Goal: Task Accomplishment & Management: Use online tool/utility

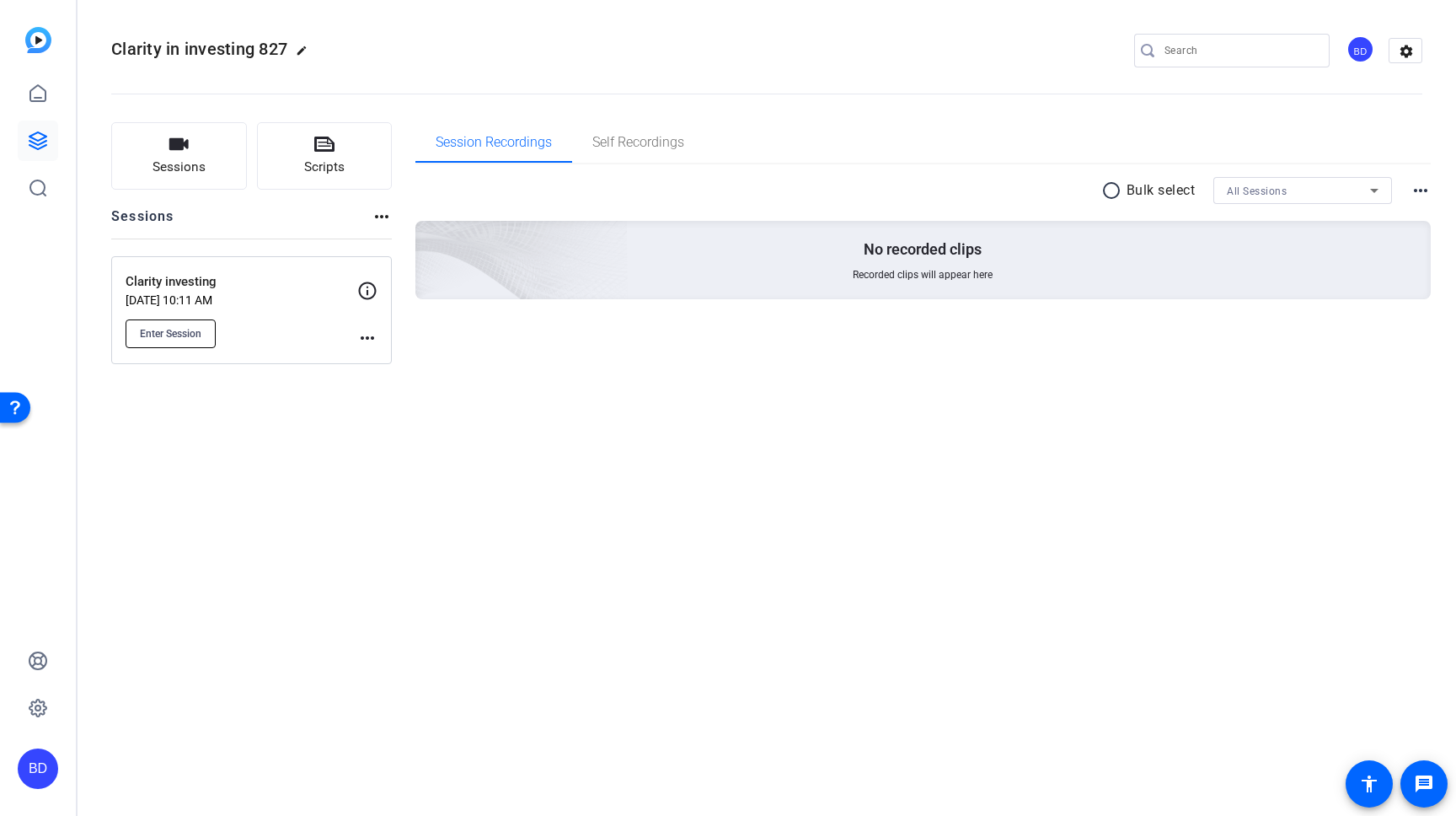
click at [188, 336] on span "Enter Session" at bounding box center [170, 334] width 61 height 14
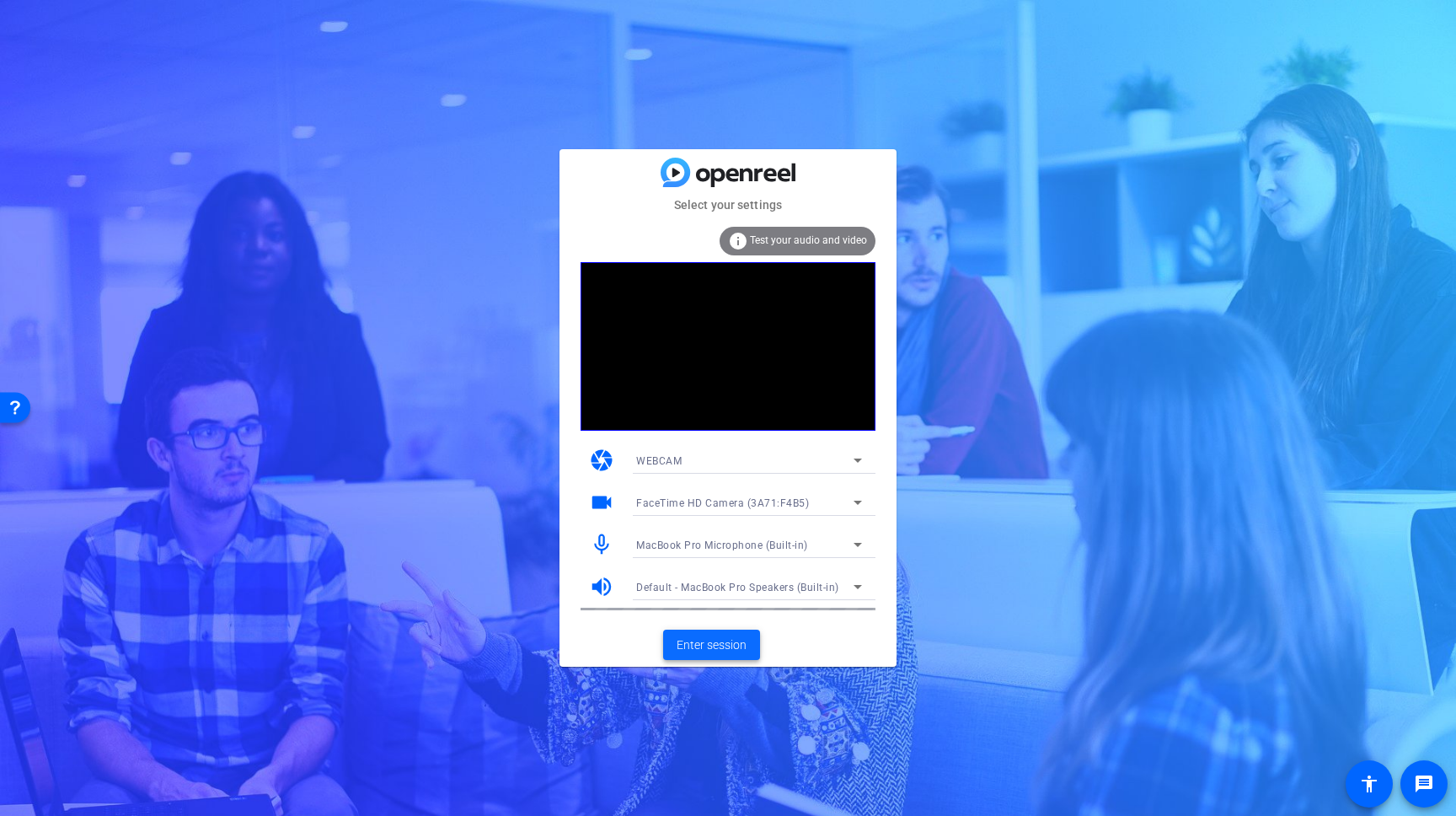
click at [714, 650] on span "Enter session" at bounding box center [711, 645] width 70 height 18
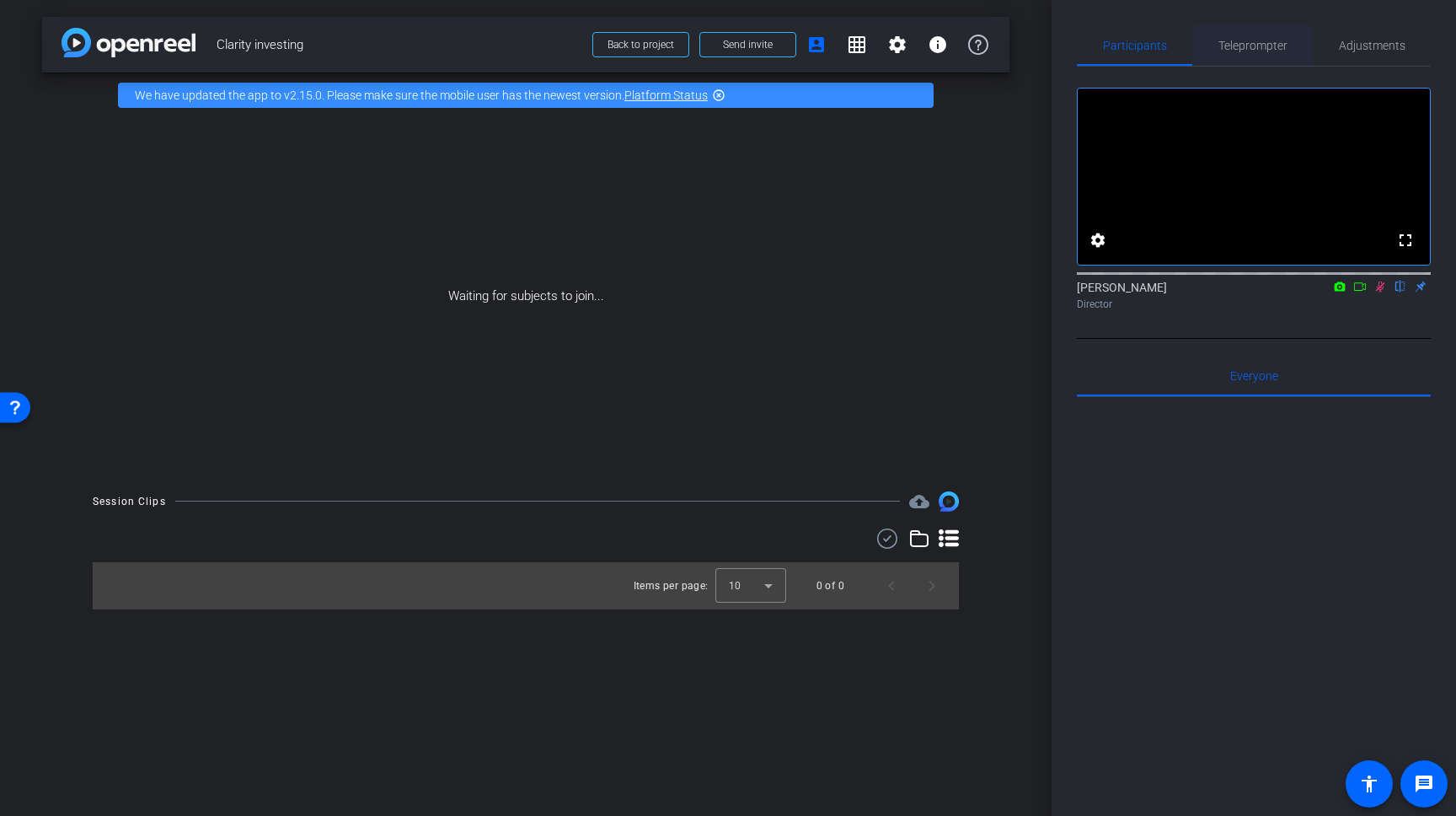
click at [1257, 50] on span "Teleprompter" at bounding box center [1253, 46] width 69 height 12
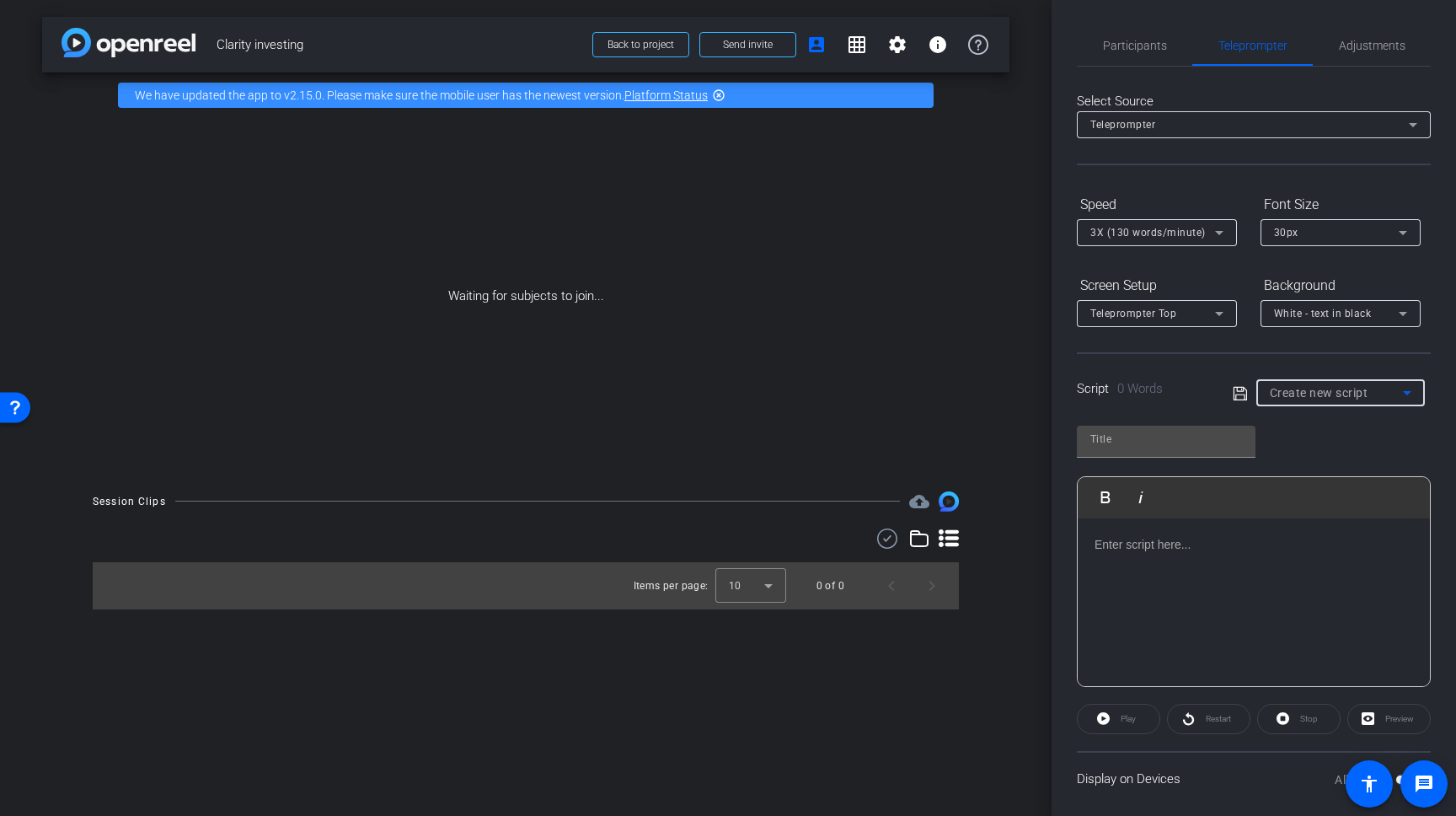
click at [1296, 390] on span "Create new script" at bounding box center [1319, 393] width 98 height 14
click at [1292, 453] on span "Default title 9703" at bounding box center [1314, 453] width 88 height 20
type input "Default title 9703"
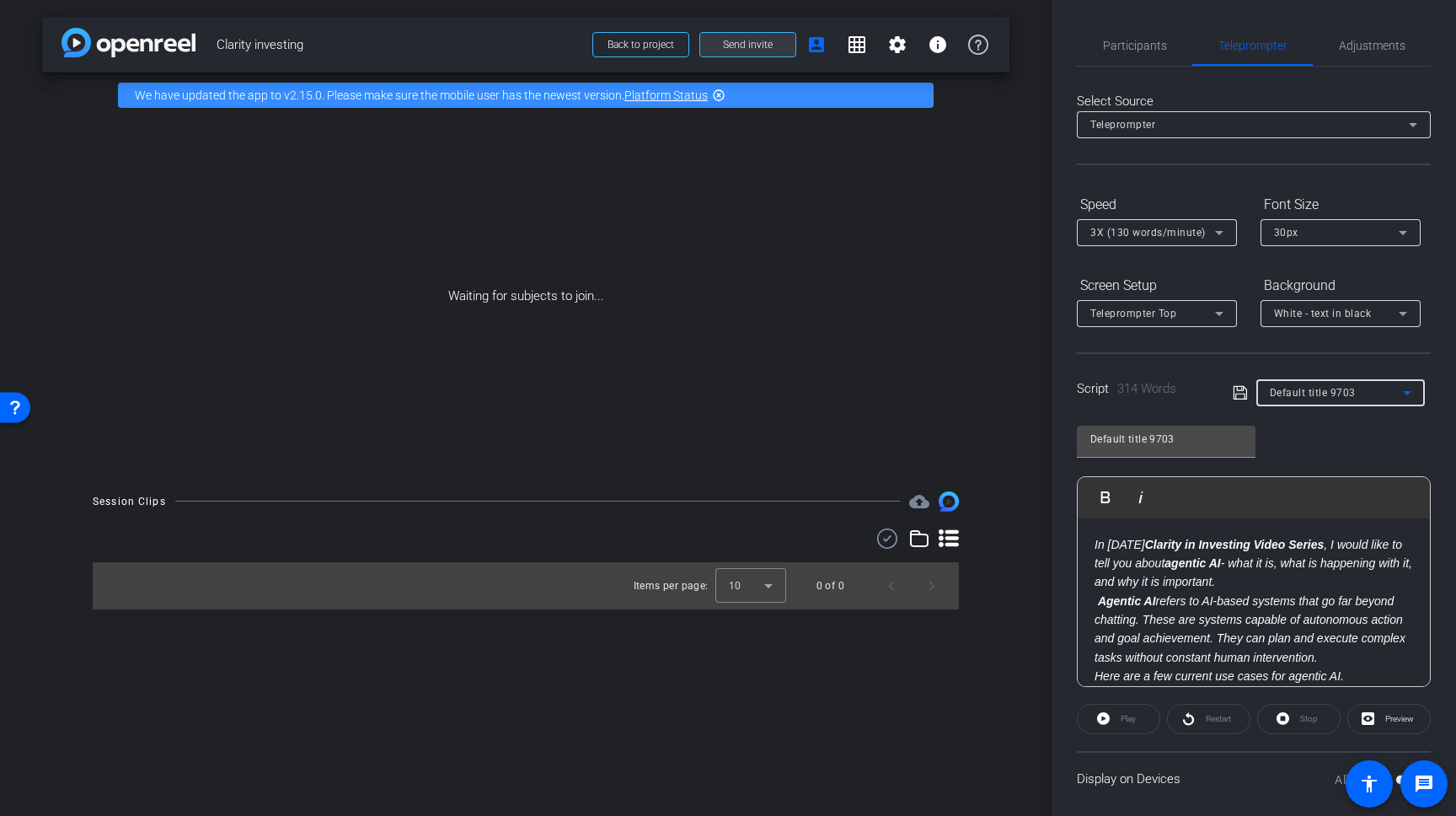
click at [751, 40] on span "Send invite" at bounding box center [748, 45] width 50 height 14
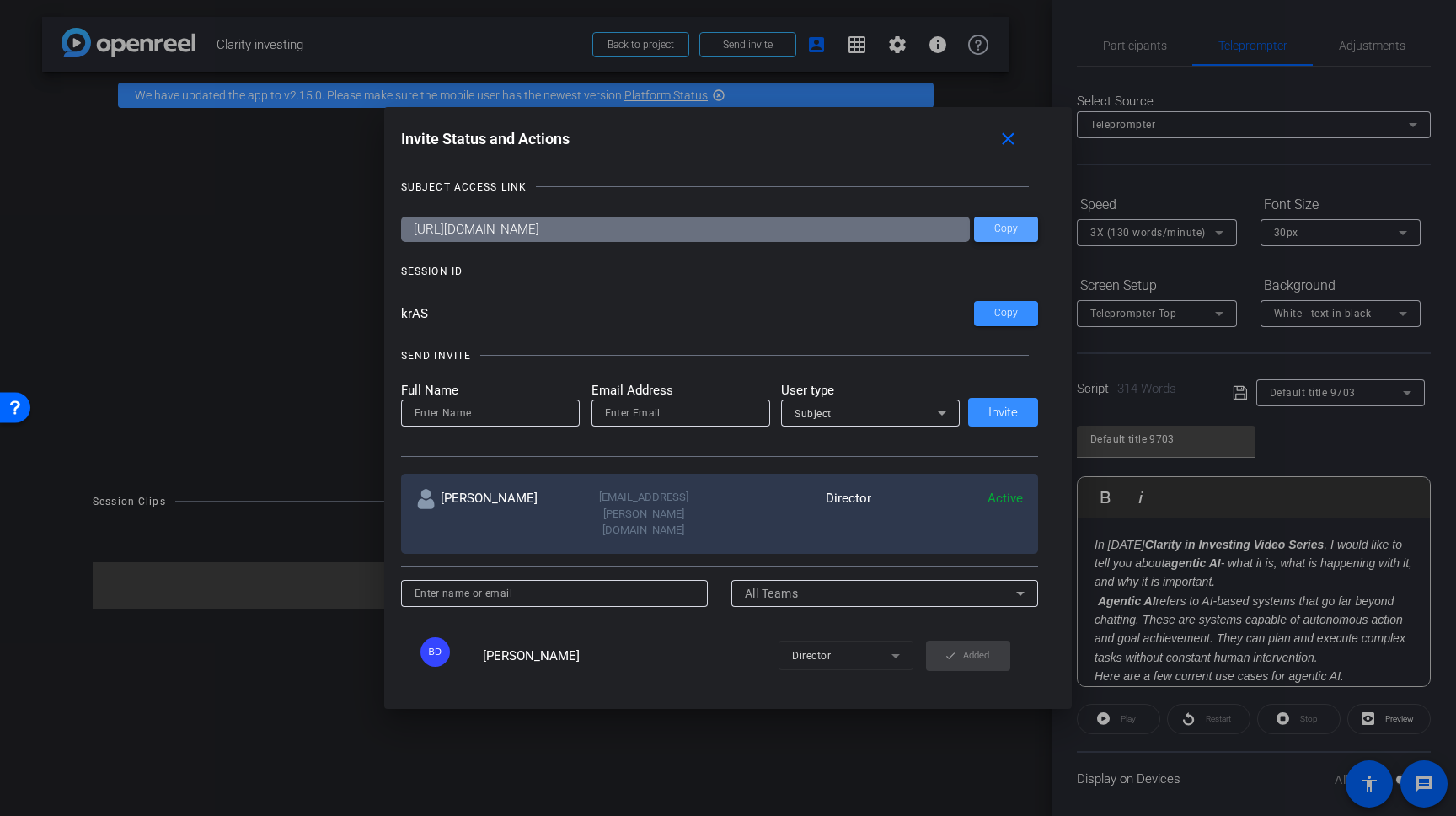
click at [1015, 231] on span "Copy" at bounding box center [1005, 229] width 23 height 13
click at [1020, 139] on span at bounding box center [1011, 139] width 54 height 41
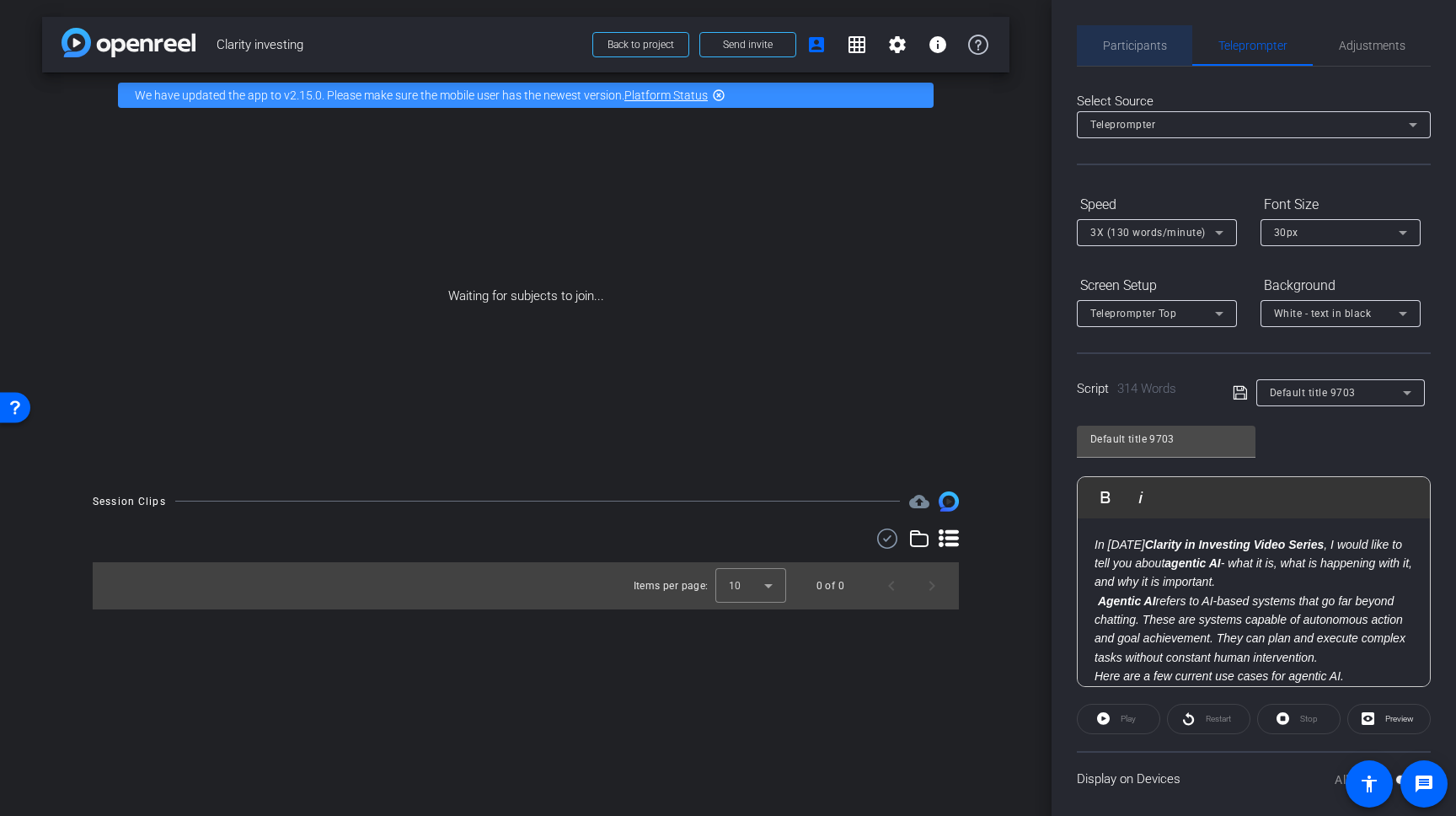
click at [1153, 42] on span "Participants" at bounding box center [1135, 46] width 64 height 12
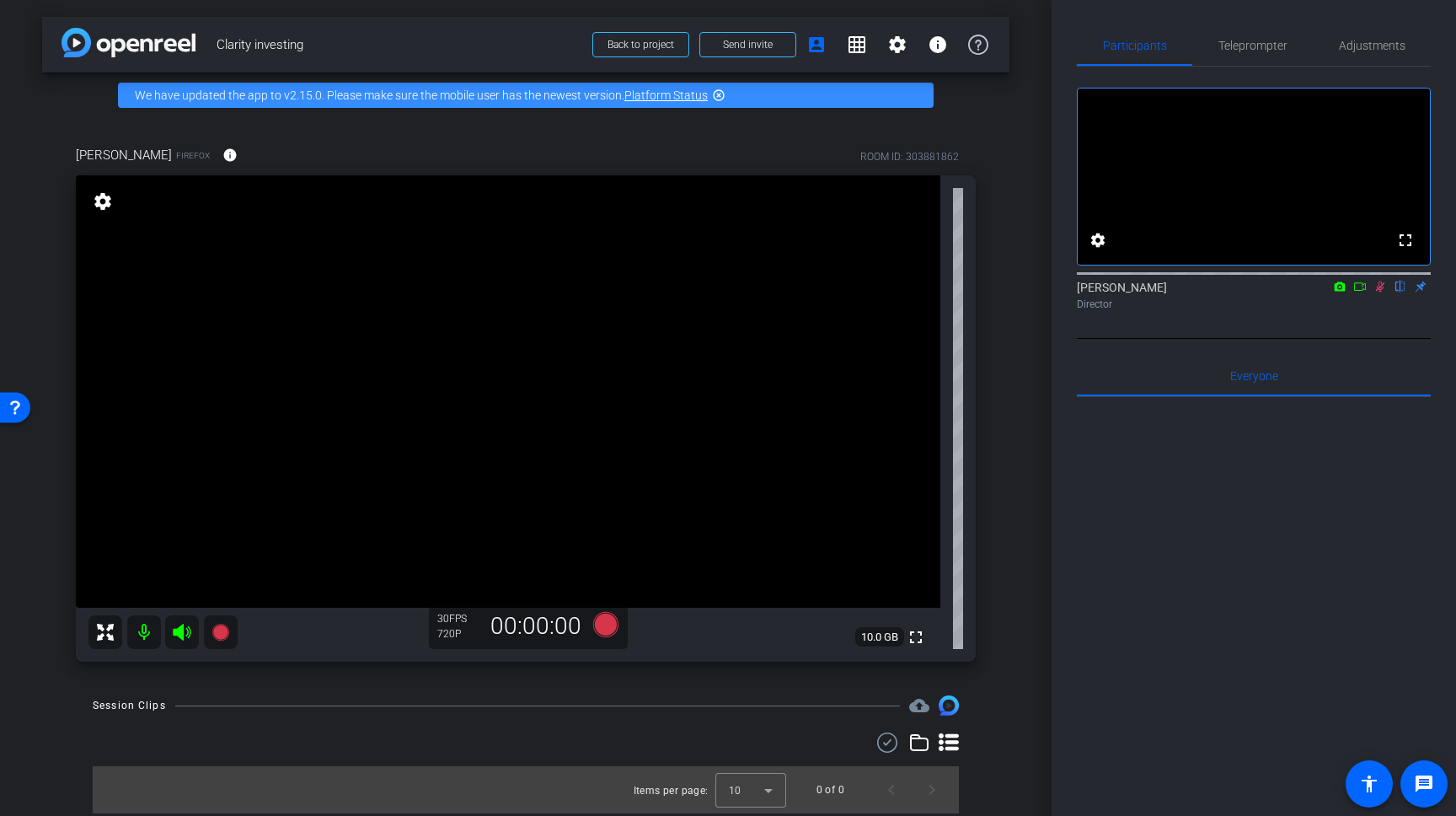
click at [106, 197] on mat-icon "settings" at bounding box center [102, 201] width 23 height 20
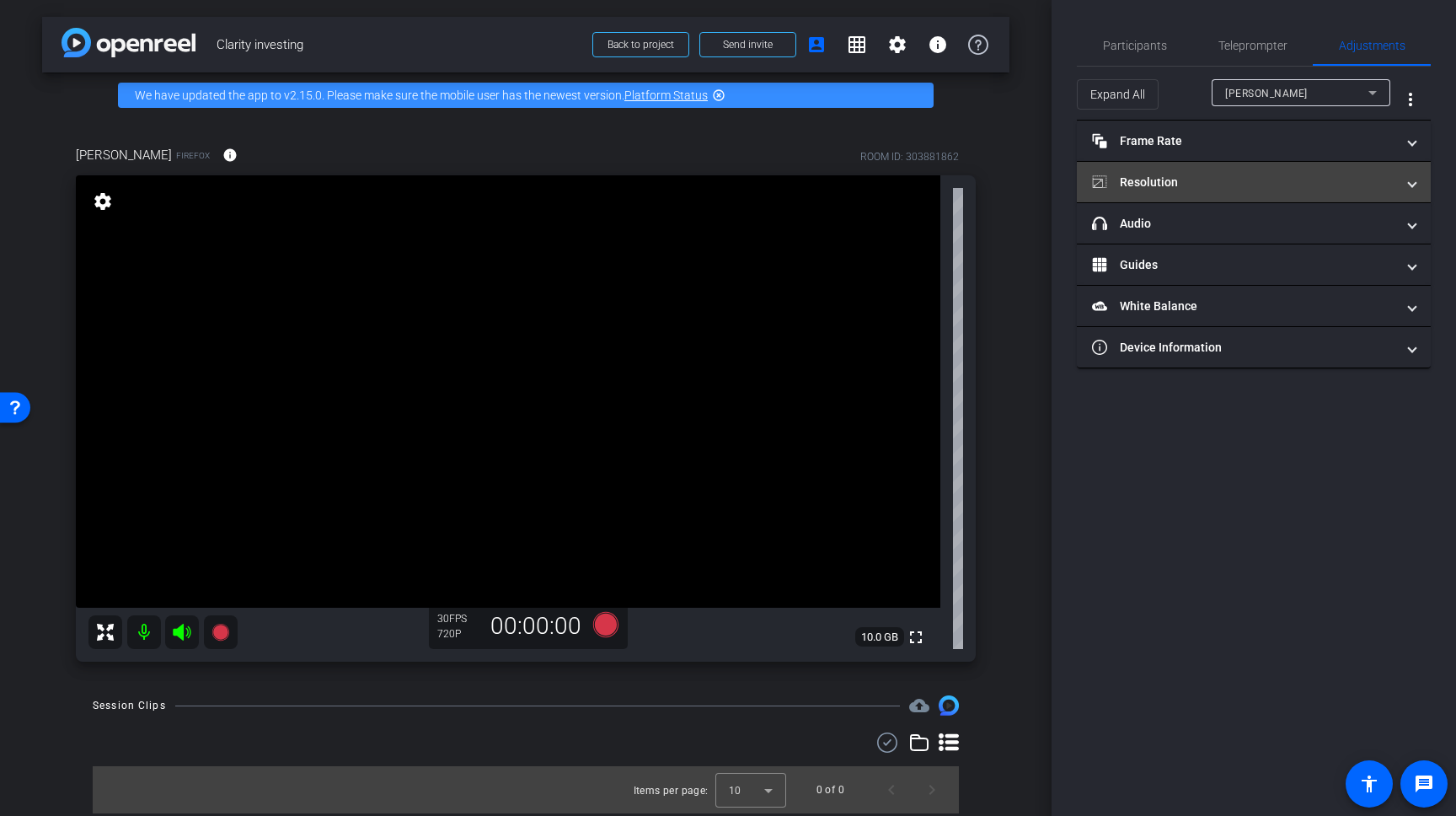
click at [1283, 174] on mat-panel-title "Resolution" at bounding box center [1243, 182] width 303 height 18
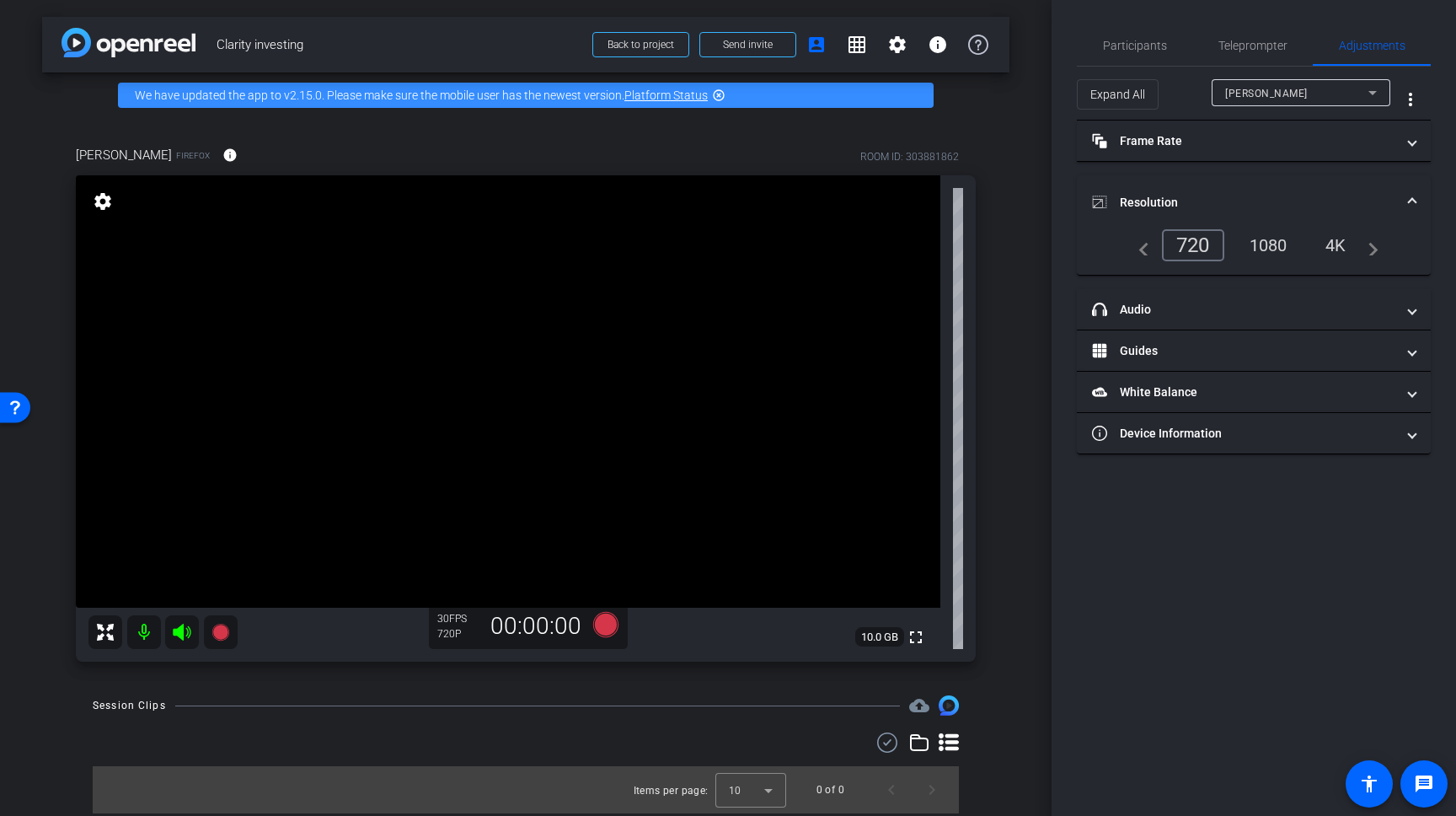
click at [1276, 243] on div "1080" at bounding box center [1268, 245] width 63 height 28
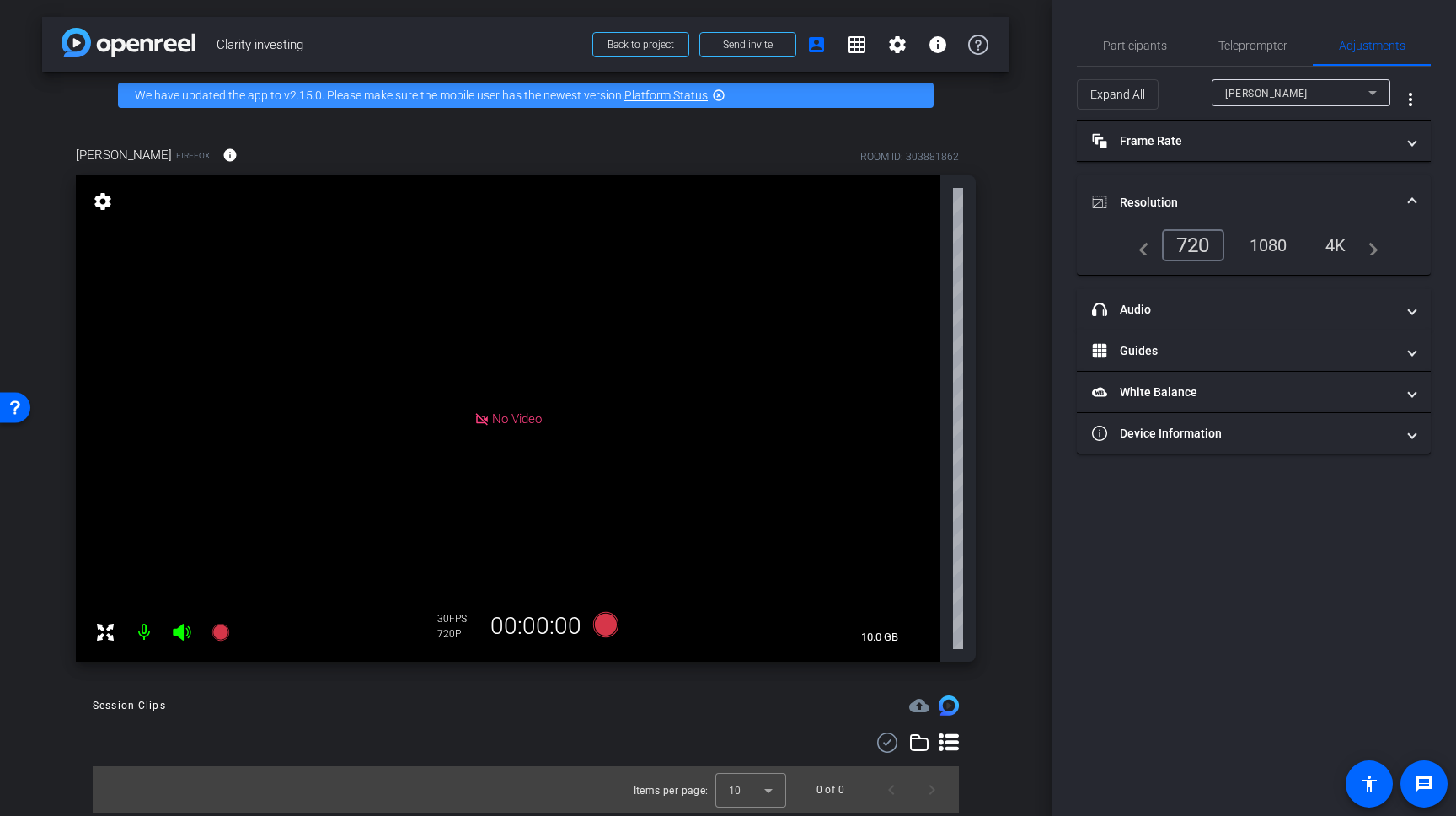
click at [1188, 245] on div "720" at bounding box center [1193, 245] width 62 height 32
click at [1163, 134] on mat-panel-title "Frame Rate Frame Rate" at bounding box center [1243, 141] width 303 height 18
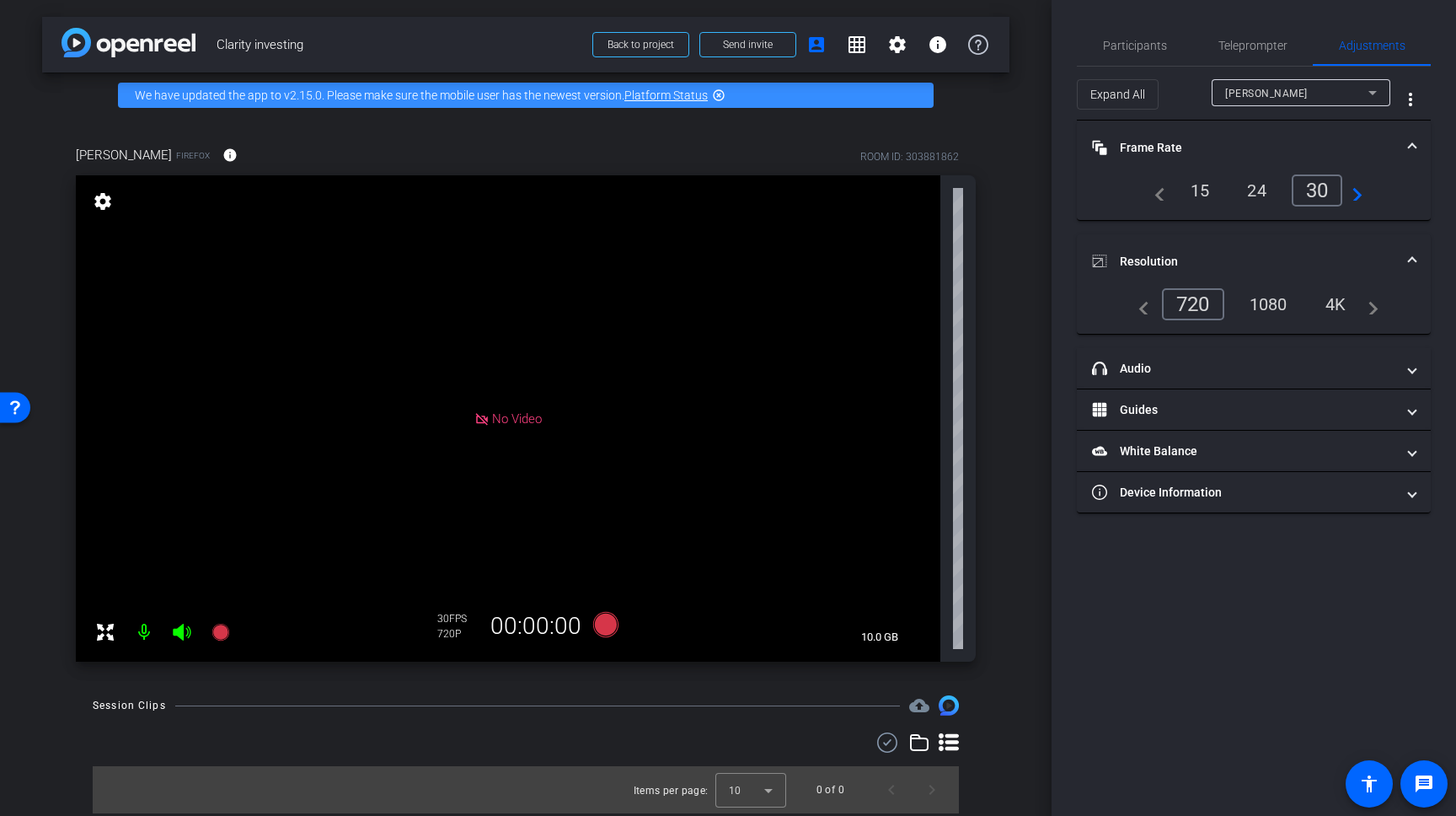
click at [1265, 305] on div "1080" at bounding box center [1268, 304] width 63 height 28
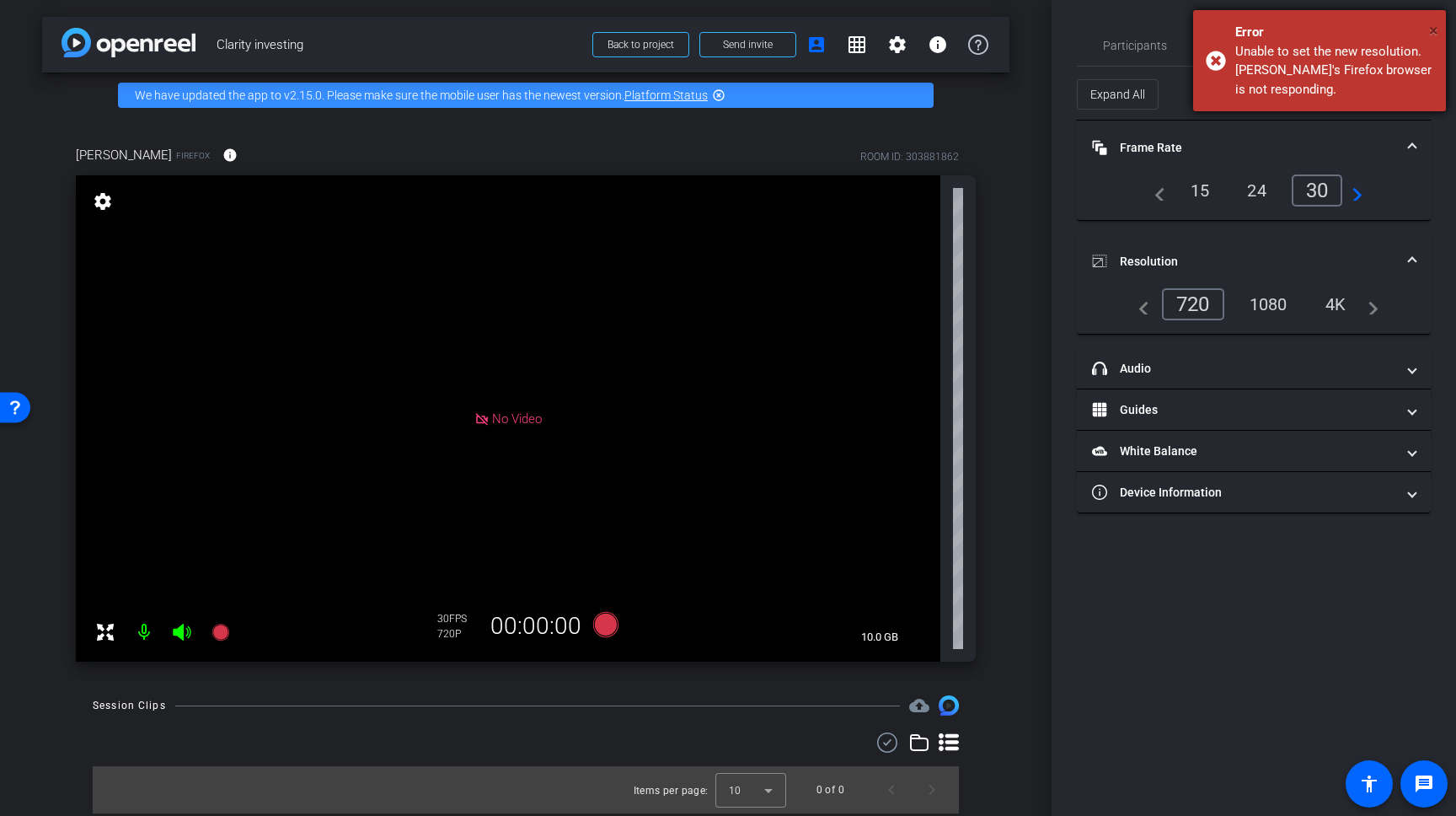
click at [1429, 25] on span "×" at bounding box center [1434, 29] width 9 height 20
click at [1426, 32] on div "Error" at bounding box center [1333, 32] width 198 height 19
click at [1436, 29] on span "×" at bounding box center [1434, 29] width 9 height 20
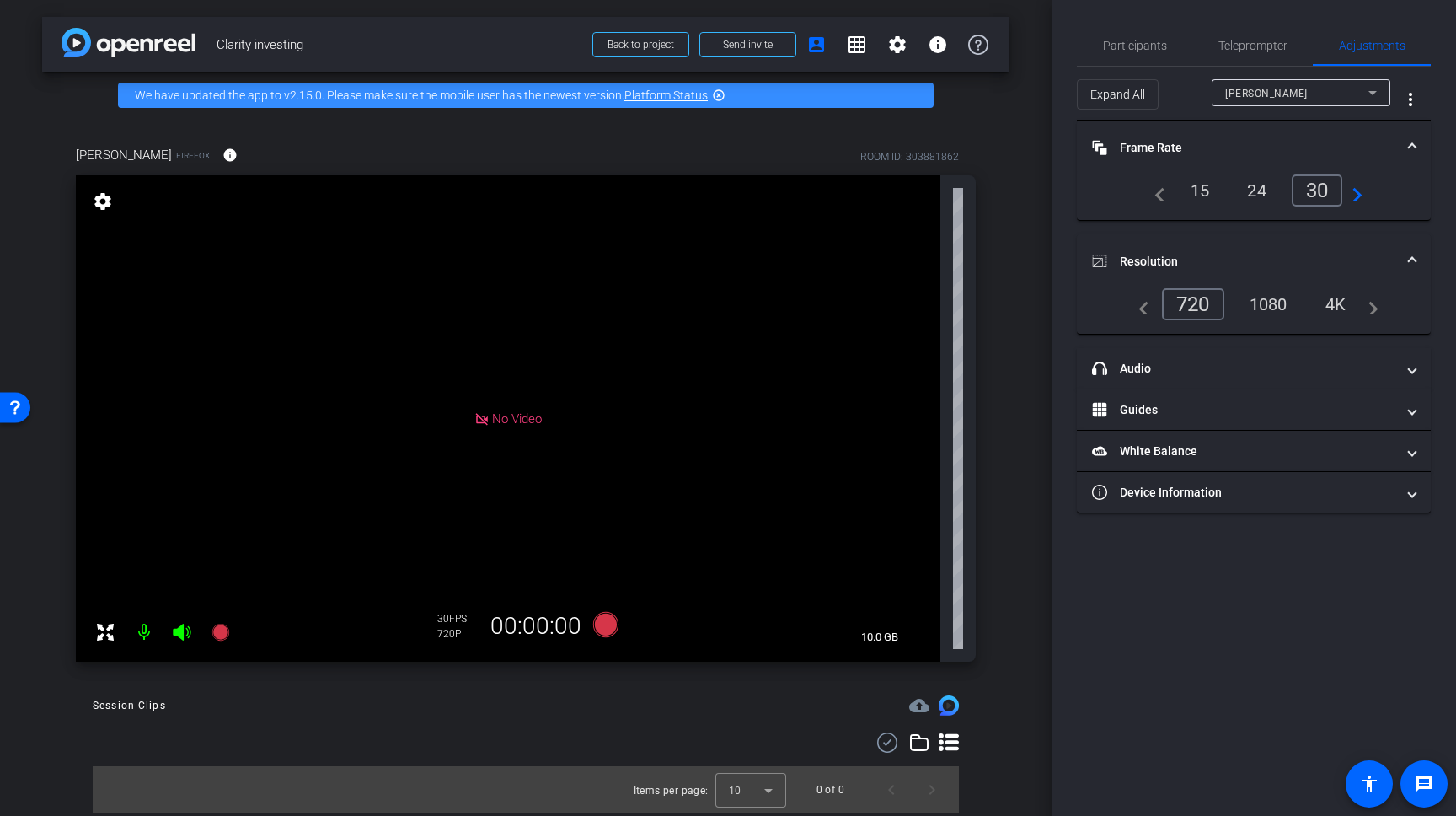
click at [1209, 293] on div "720" at bounding box center [1193, 304] width 62 height 32
click at [1414, 256] on span at bounding box center [1412, 262] width 7 height 18
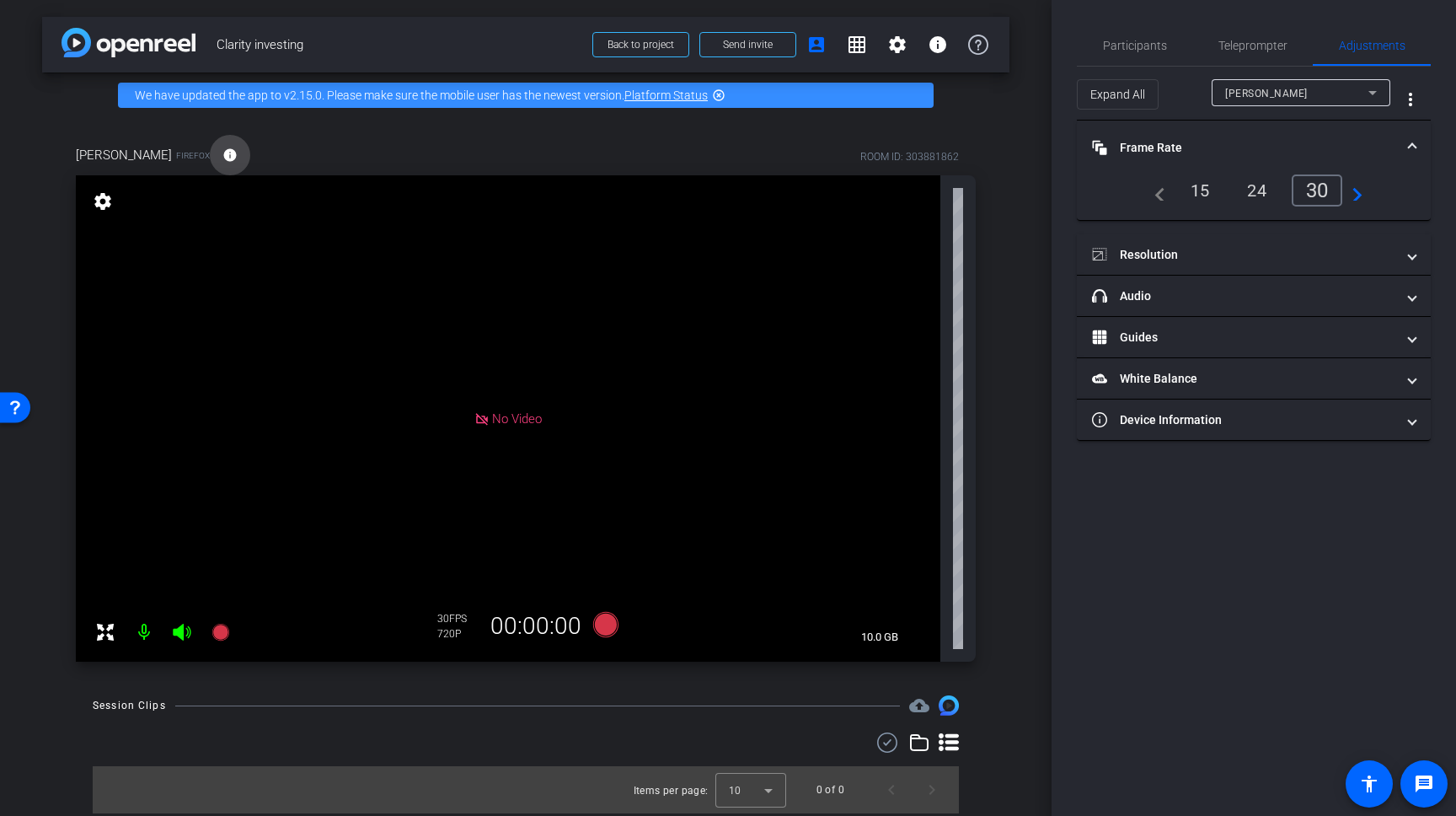
click at [223, 157] on mat-icon "info" at bounding box center [230, 155] width 16 height 16
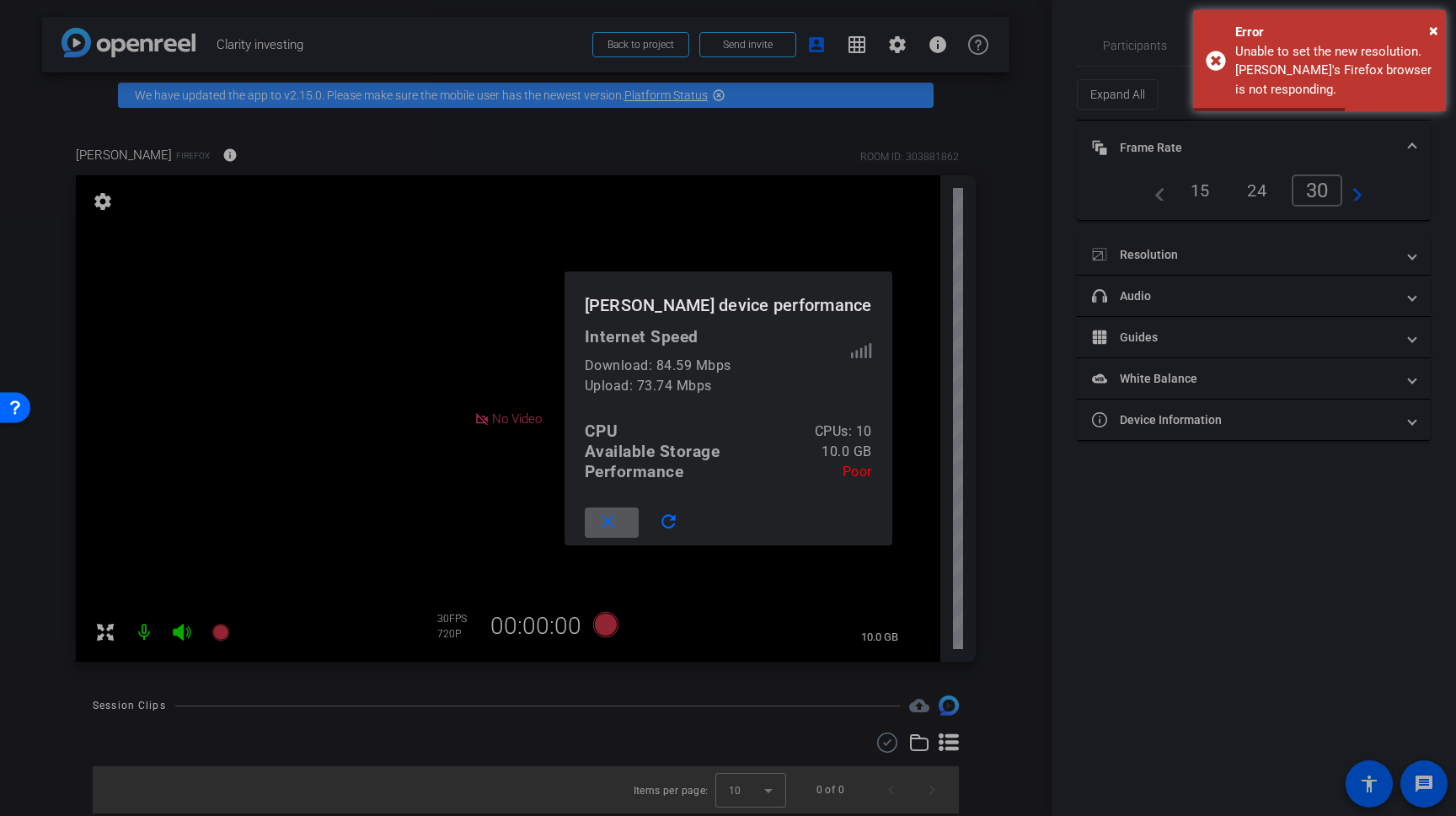
click at [639, 516] on span at bounding box center [612, 522] width 54 height 41
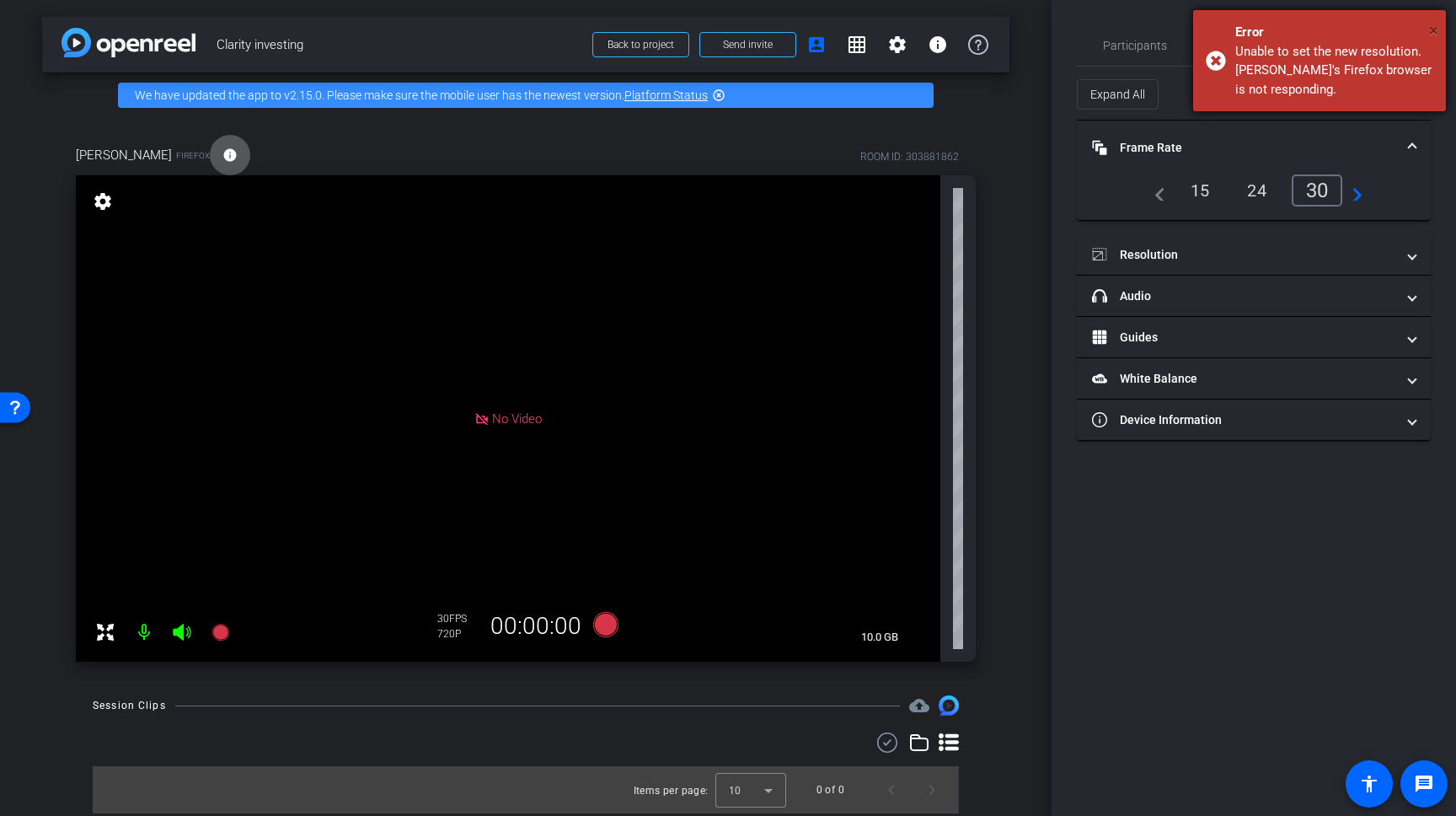
click at [1429, 30] on span "×" at bounding box center [1434, 29] width 9 height 20
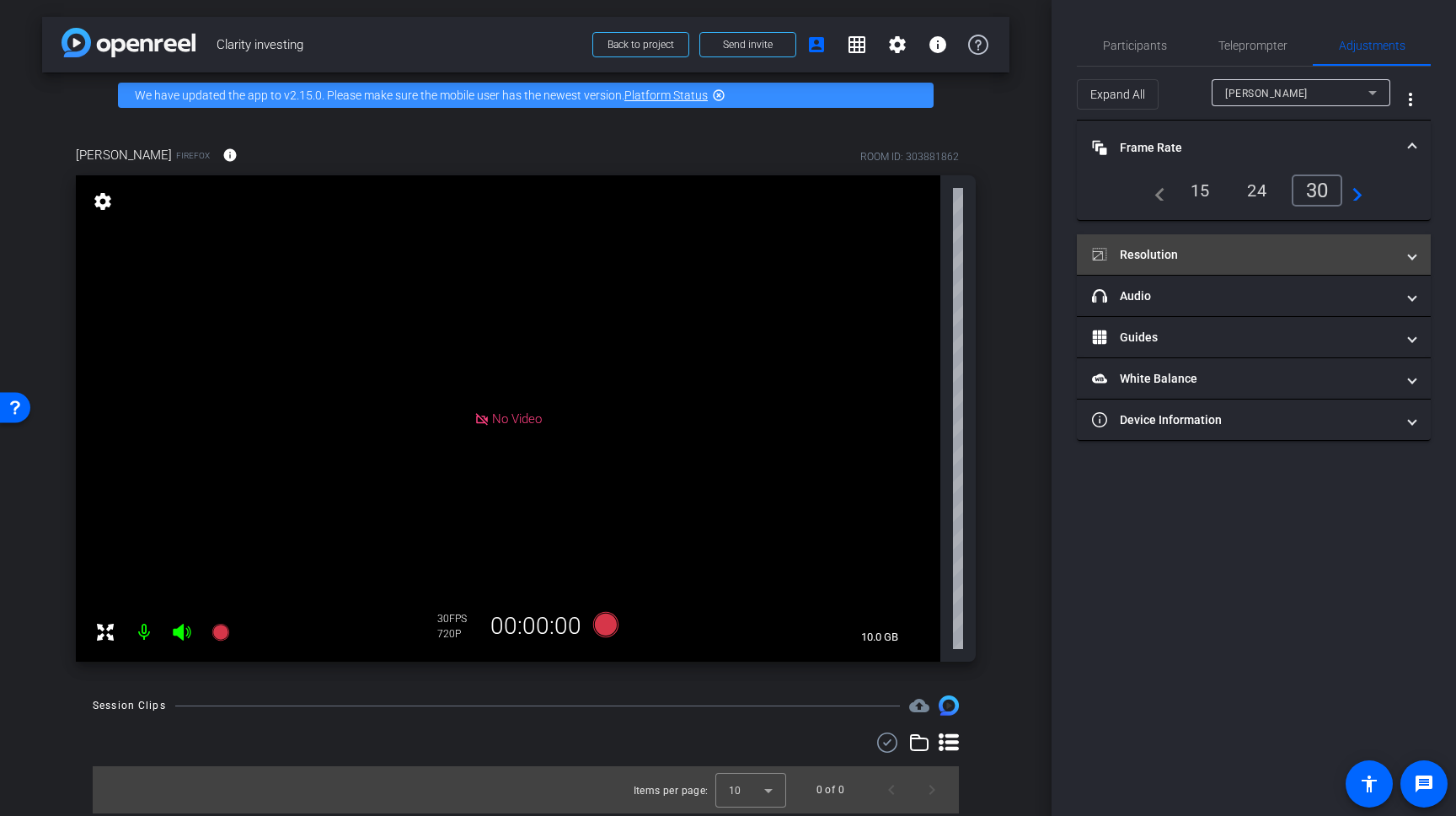
click at [1246, 259] on mat-panel-title "Resolution" at bounding box center [1243, 255] width 303 height 18
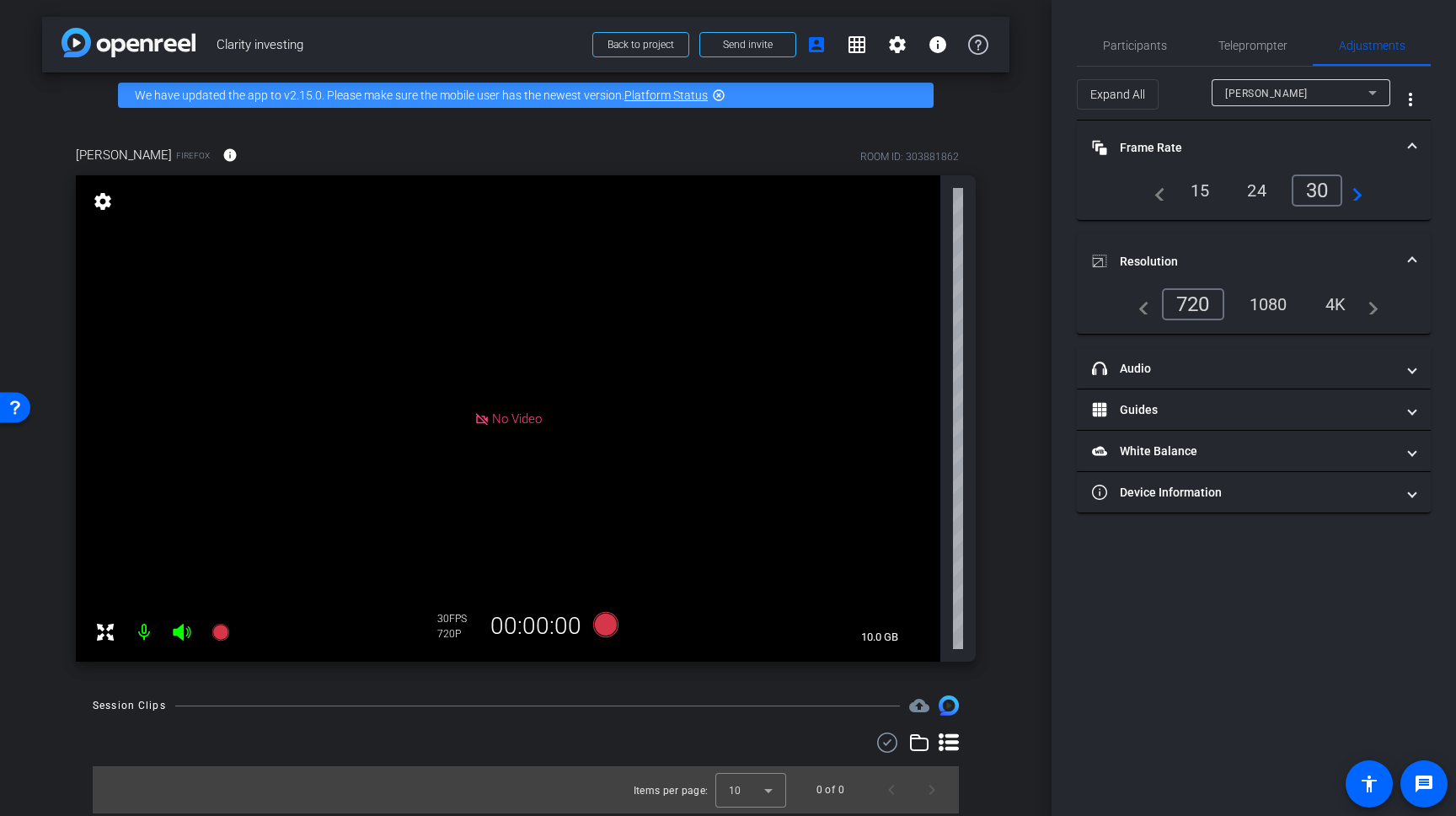
click at [102, 204] on mat-icon "settings" at bounding box center [102, 201] width 23 height 20
click at [109, 623] on icon at bounding box center [104, 632] width 20 height 20
click at [111, 193] on mat-icon "settings" at bounding box center [102, 201] width 23 height 20
click at [1154, 260] on mat-panel-title "Resolution" at bounding box center [1243, 262] width 303 height 18
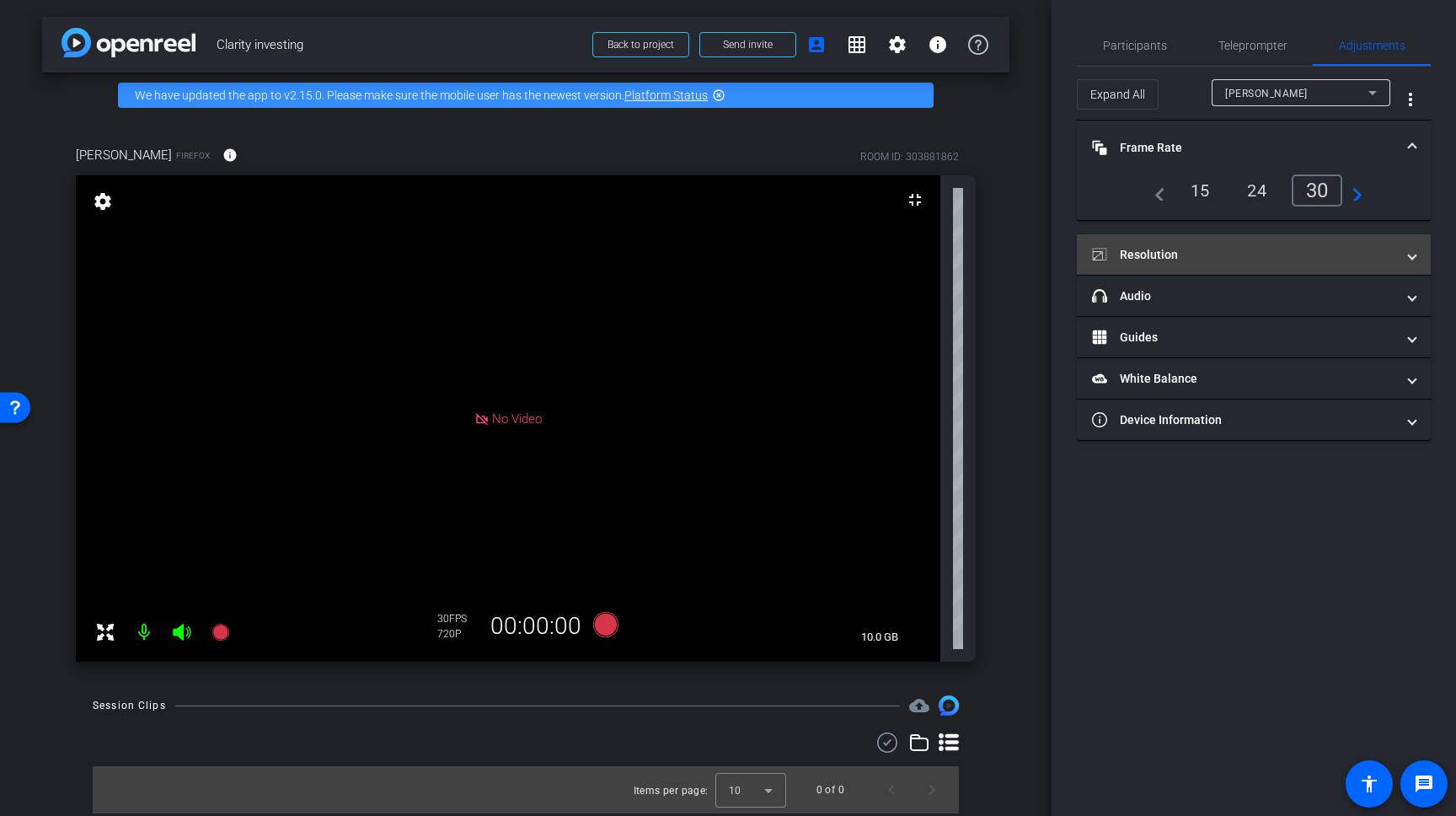
click at [1154, 260] on mat-panel-title "Resolution" at bounding box center [1243, 255] width 303 height 18
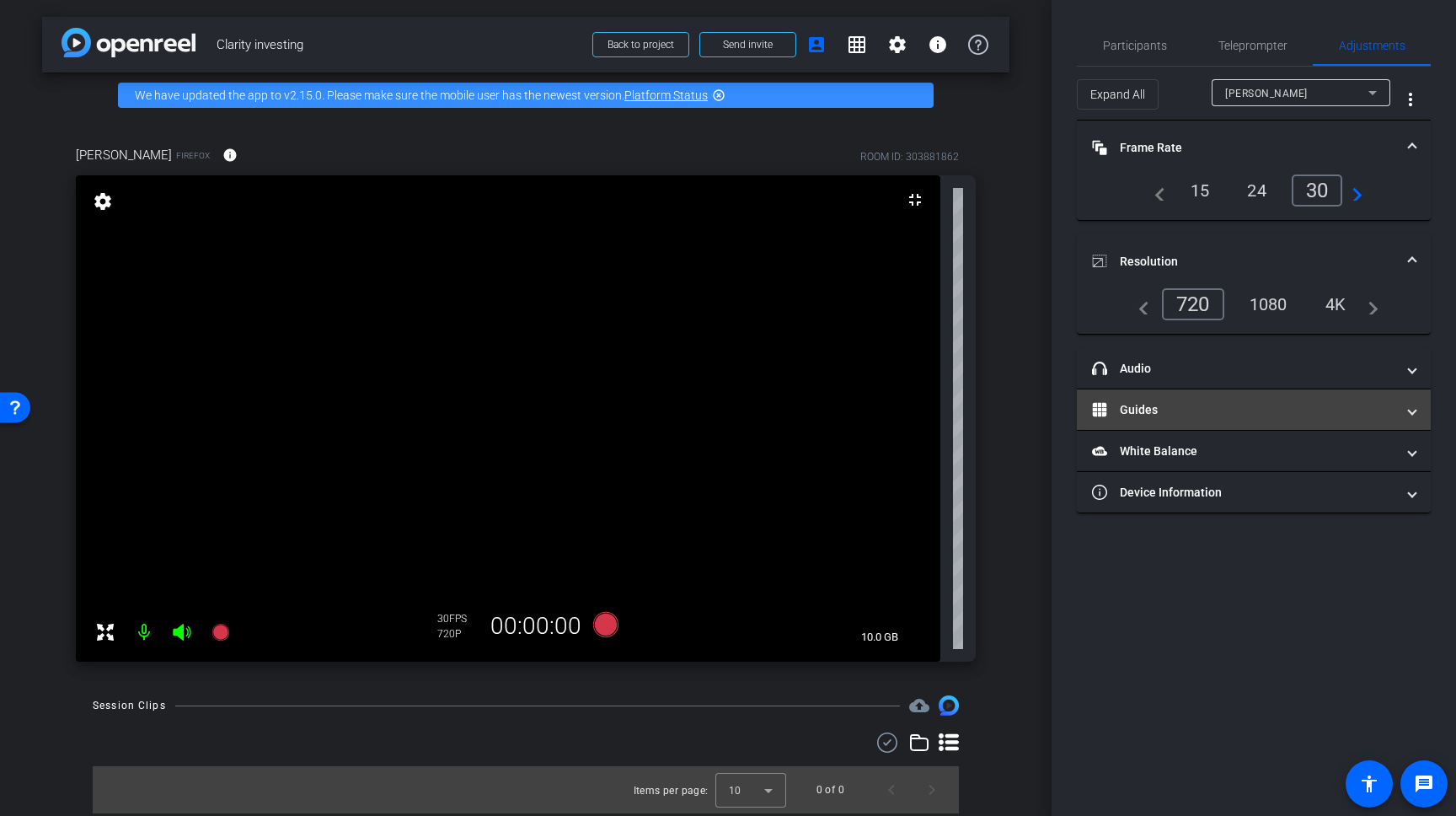
click at [1143, 416] on mat-panel-title "Guides" at bounding box center [1243, 410] width 303 height 18
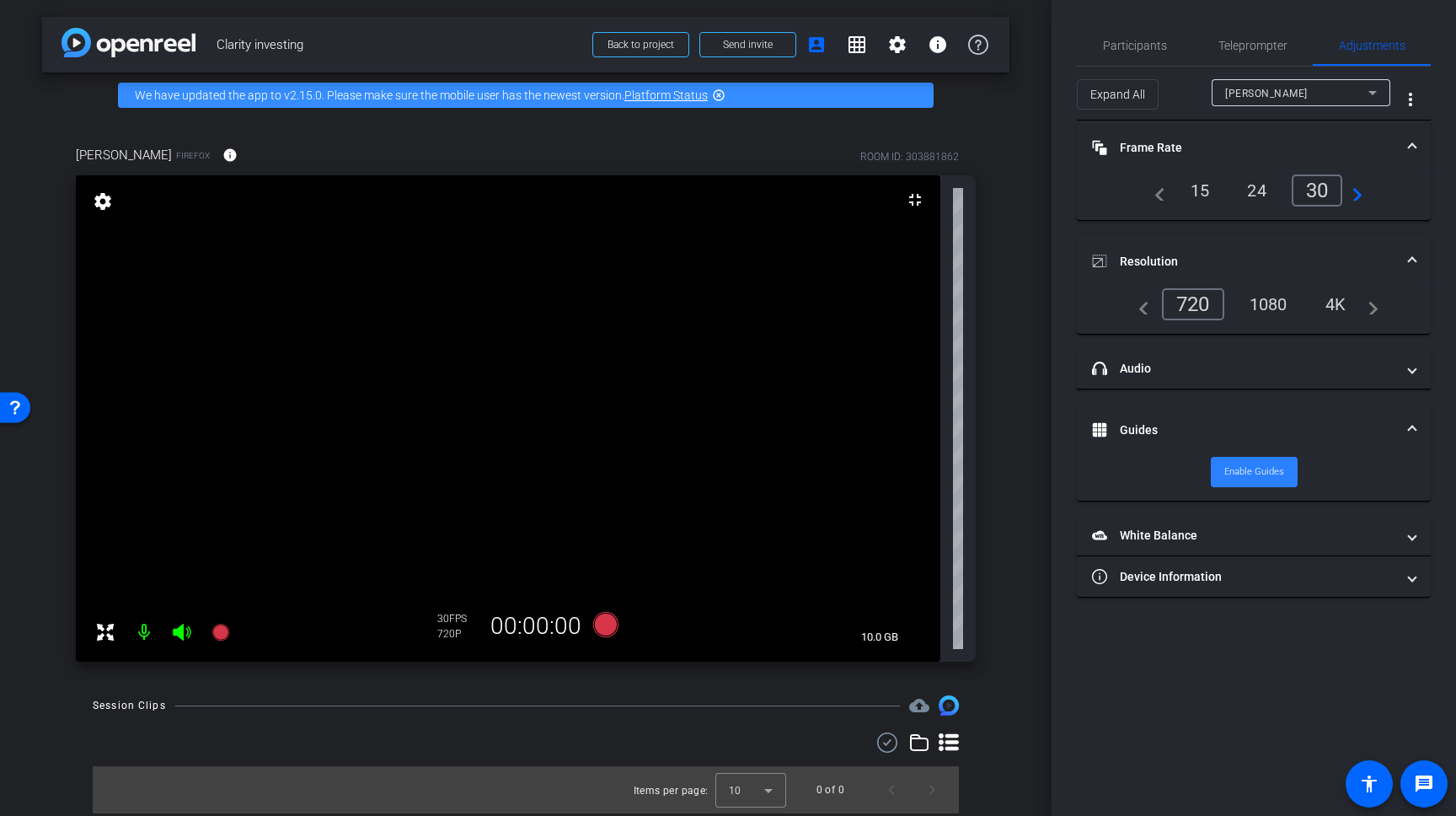
click at [1237, 472] on span "Enable Guides" at bounding box center [1254, 471] width 60 height 25
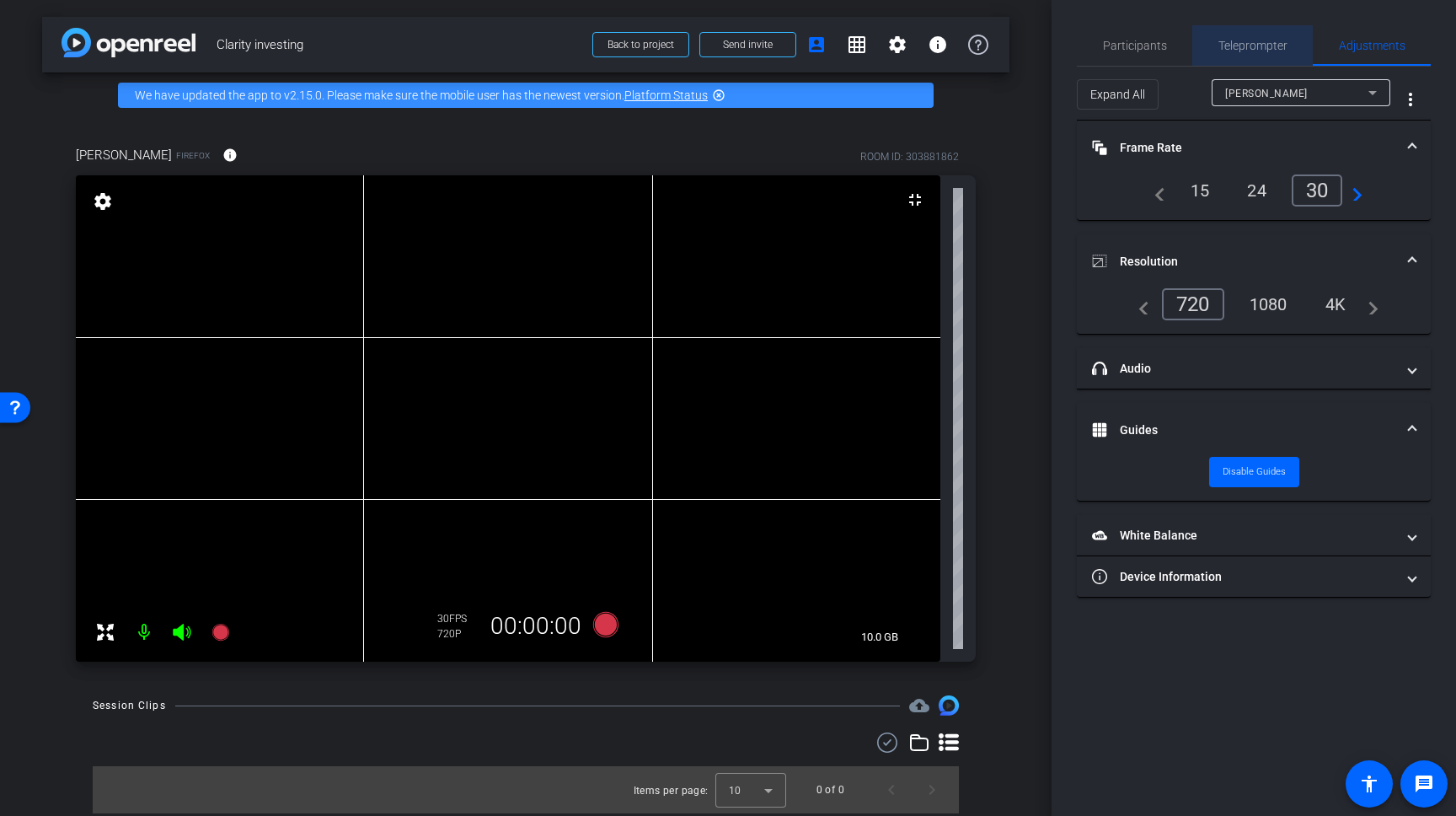
click at [1228, 41] on span "Teleprompter" at bounding box center [1253, 46] width 69 height 12
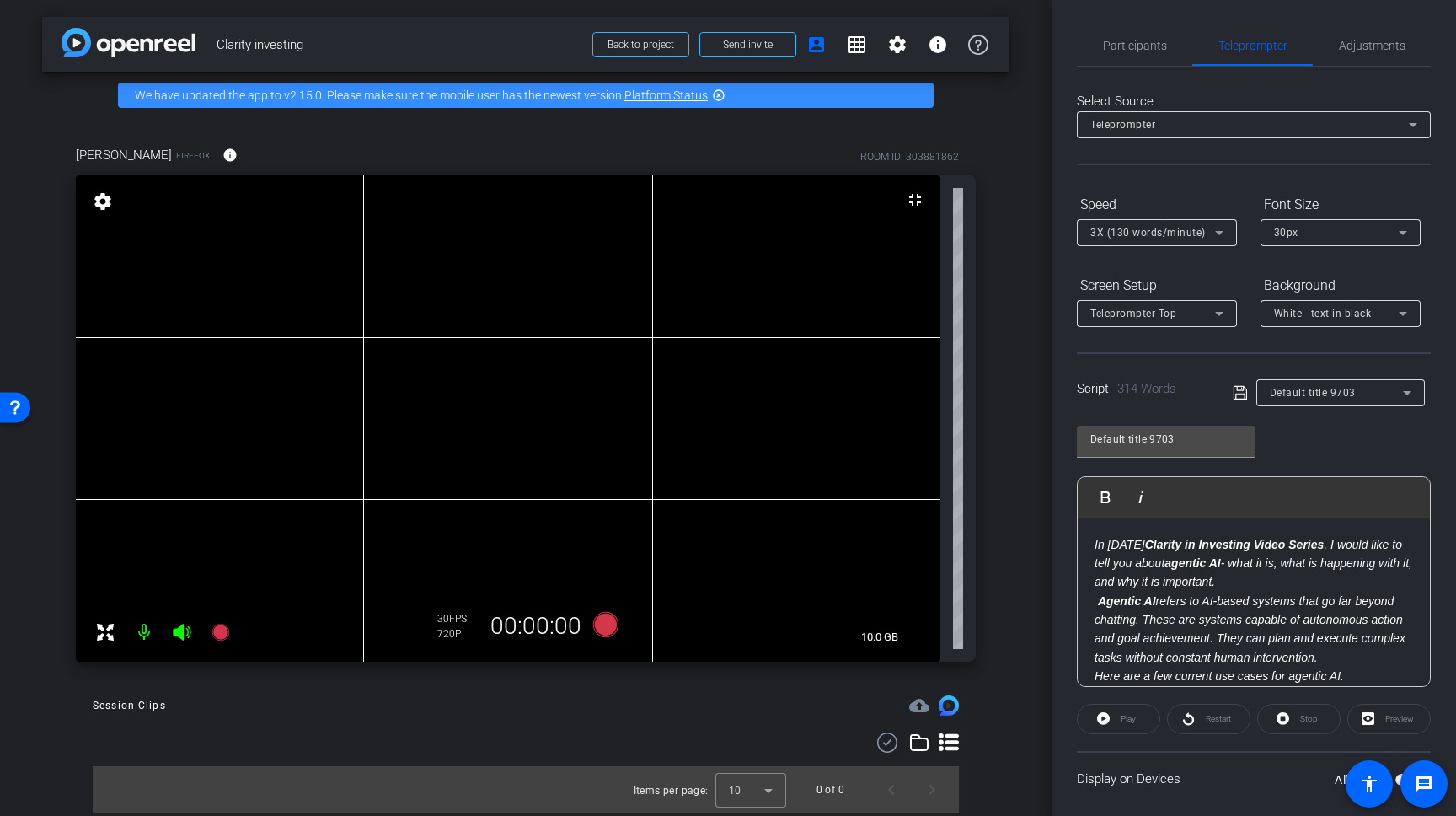
click at [1124, 719] on div "Play" at bounding box center [1119, 718] width 84 height 30
click at [1202, 313] on div "Teleprompter Top" at bounding box center [1152, 313] width 124 height 21
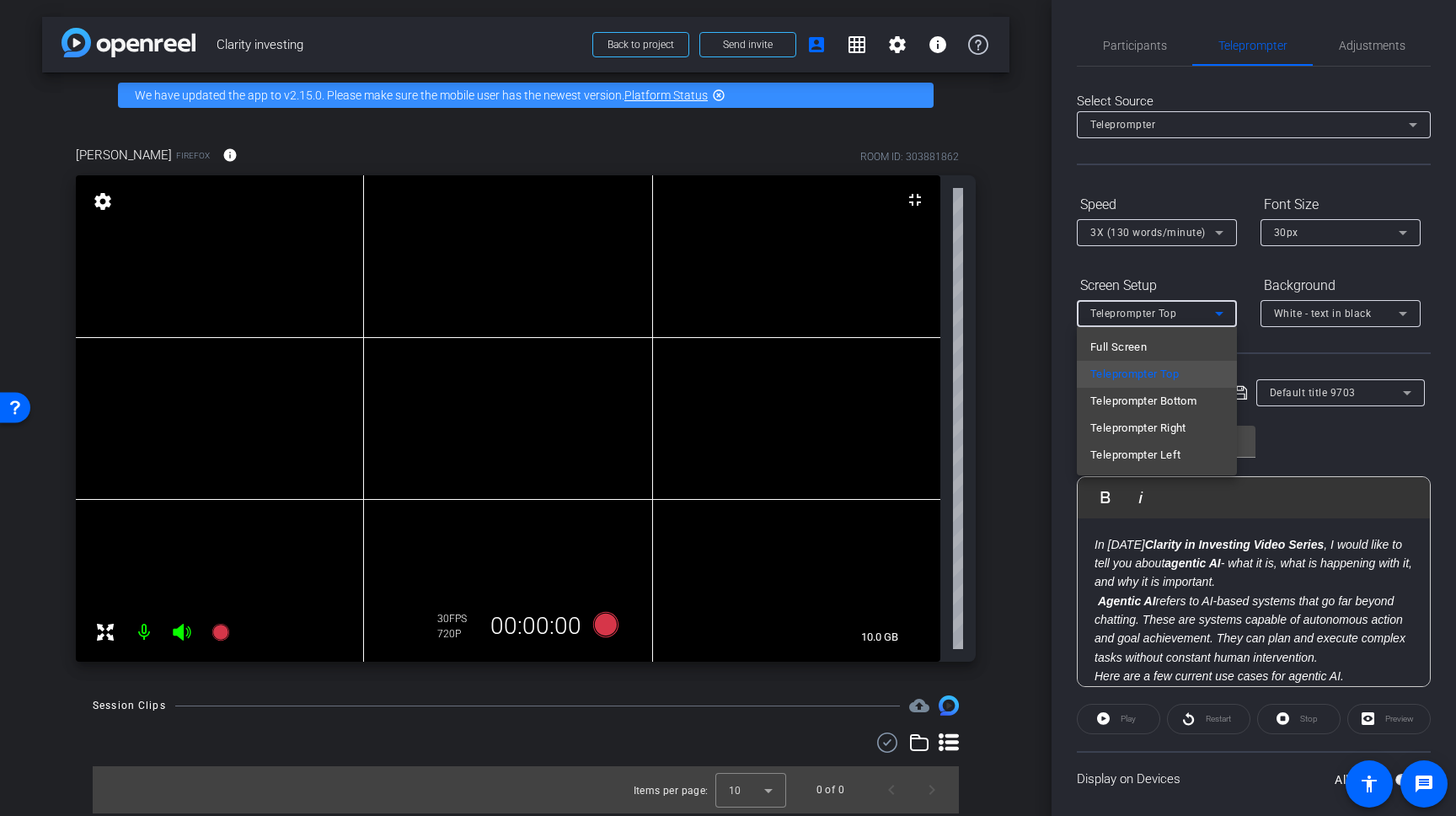
click at [1207, 313] on div at bounding box center [728, 408] width 1456 height 816
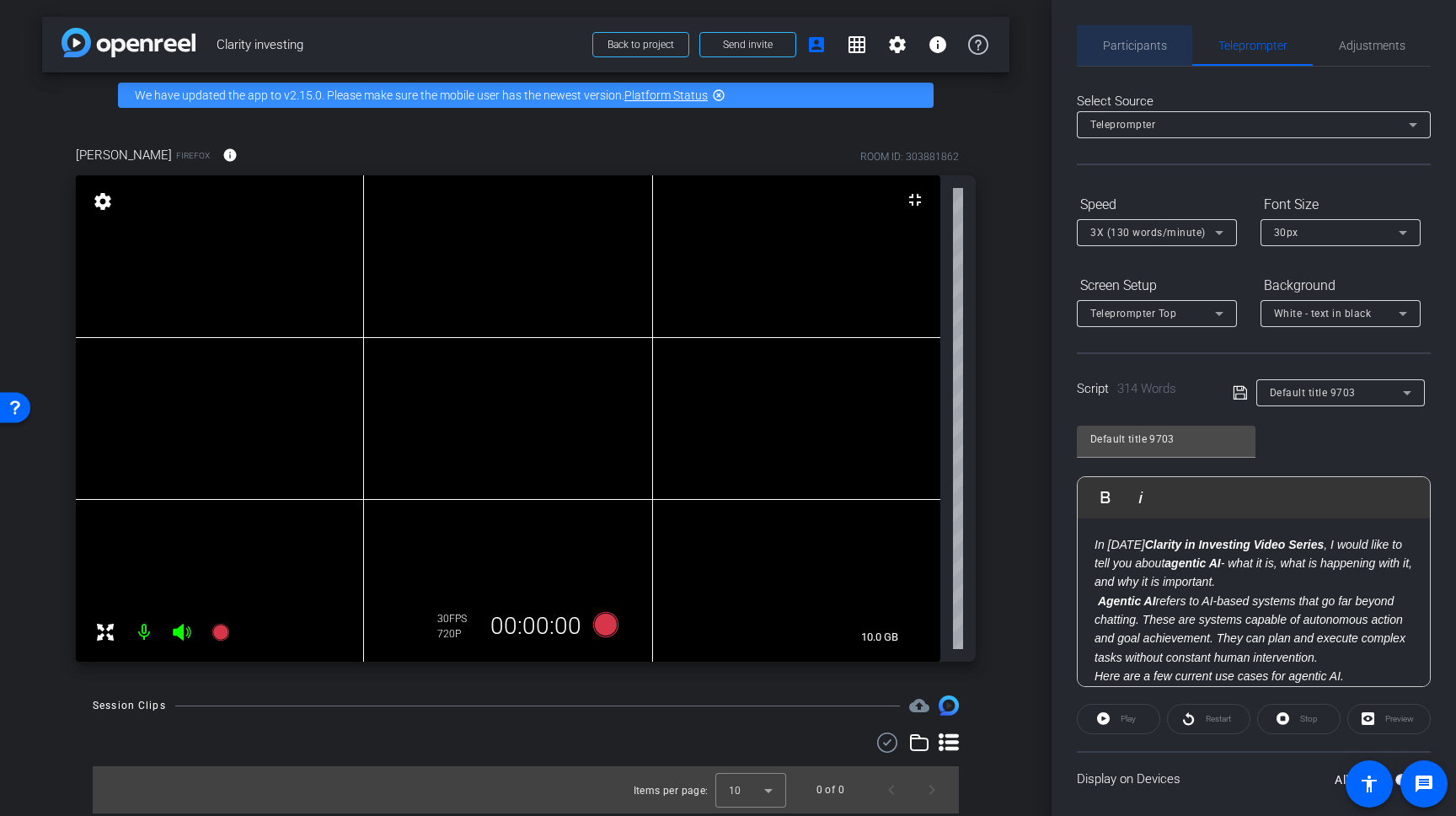
click at [1128, 47] on span "Participants" at bounding box center [1135, 46] width 64 height 12
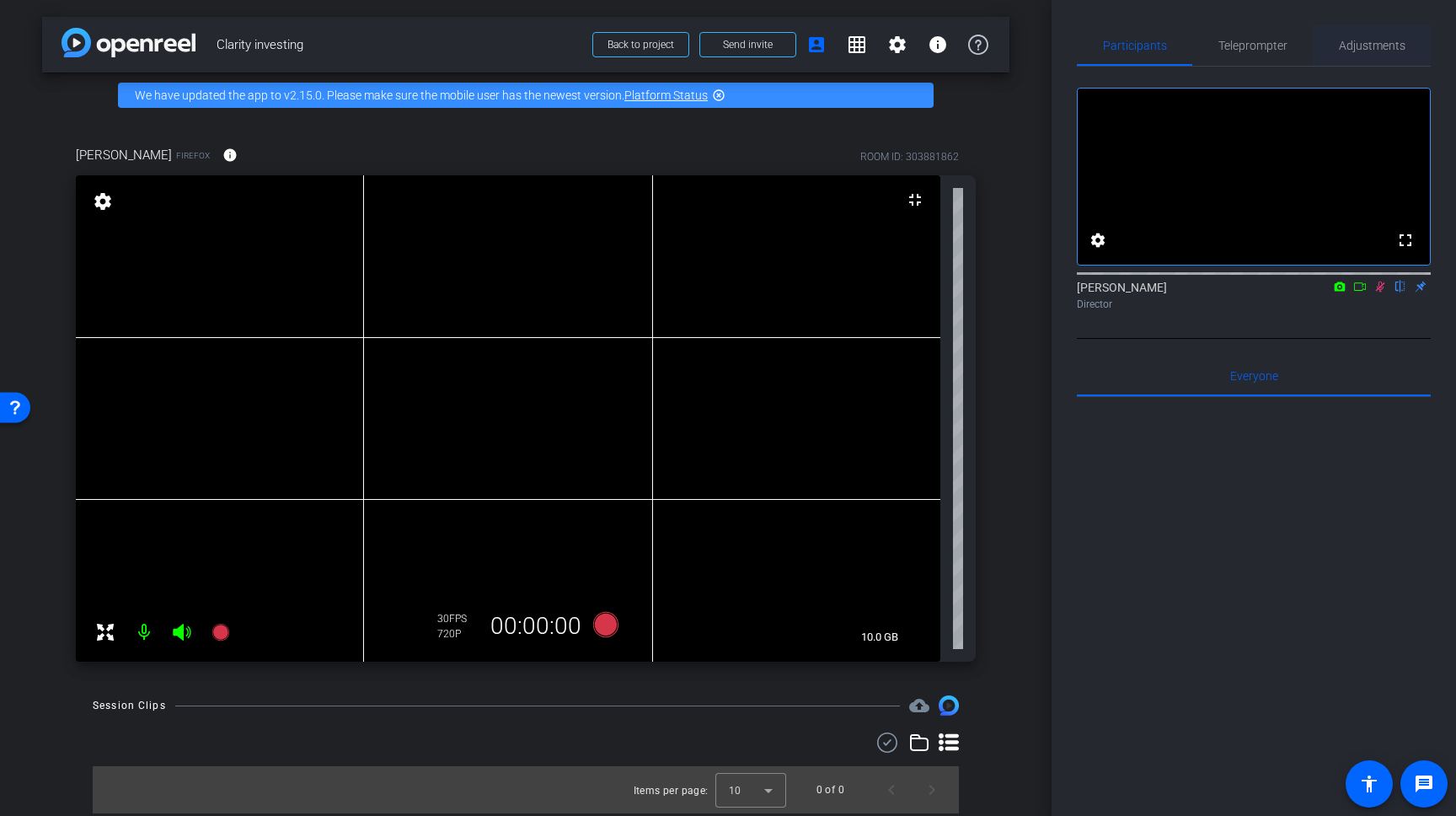
click at [1337, 45] on div "Adjustments" at bounding box center [1371, 45] width 118 height 41
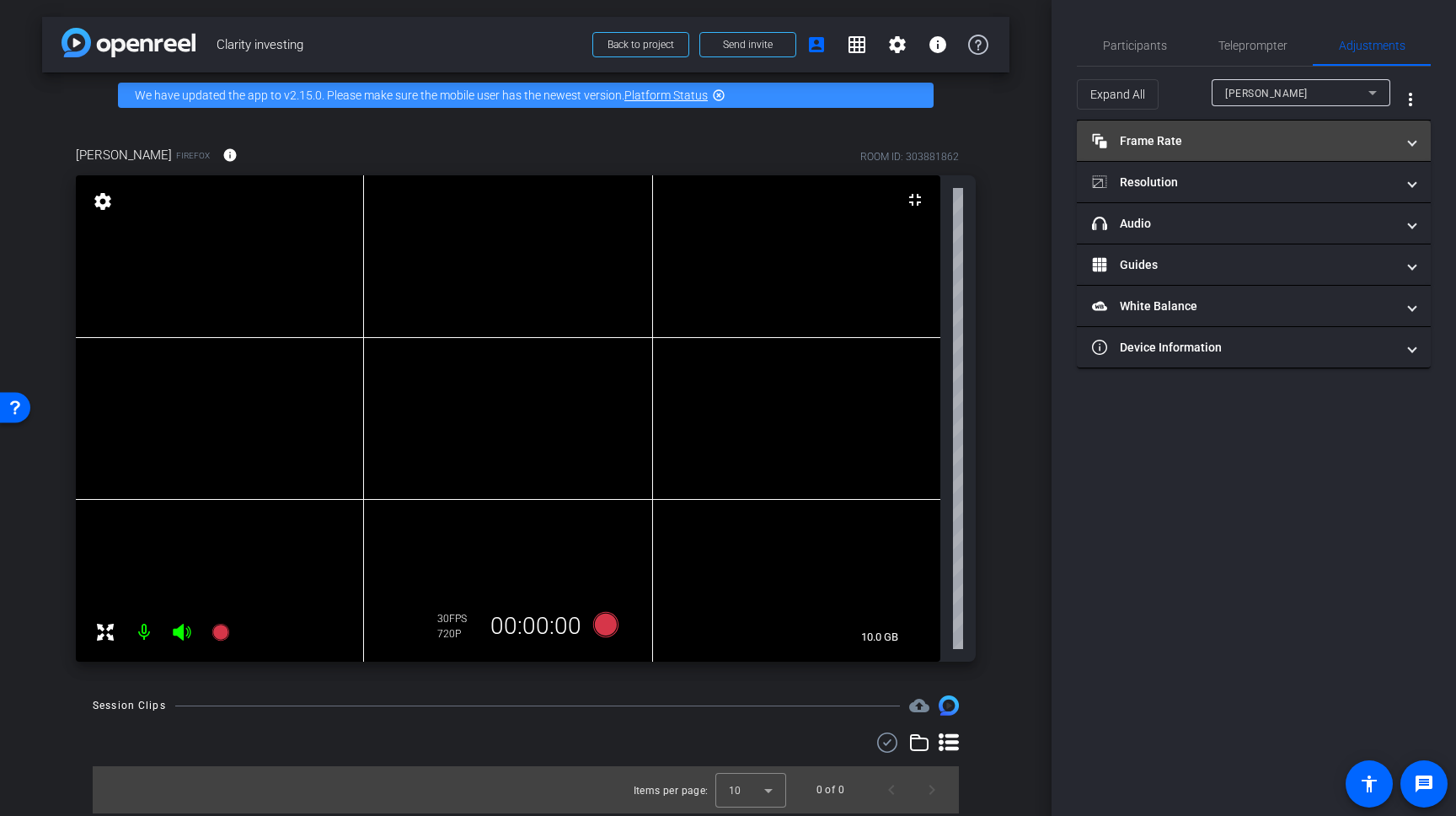
click at [1238, 141] on mat-panel-title "Frame Rate Frame Rate" at bounding box center [1243, 141] width 303 height 18
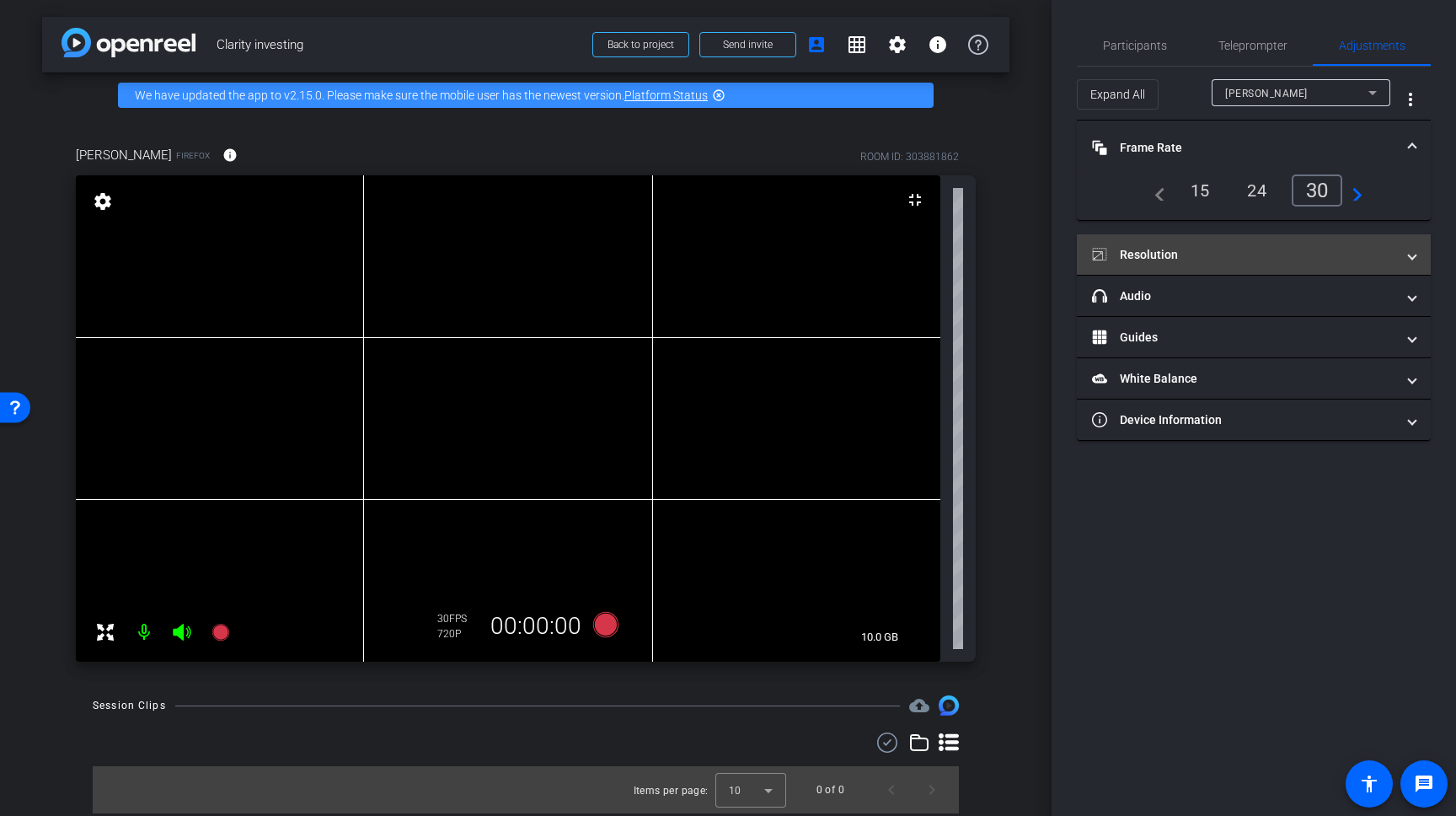
click at [1271, 241] on mat-expansion-panel-header "Resolution" at bounding box center [1254, 254] width 354 height 41
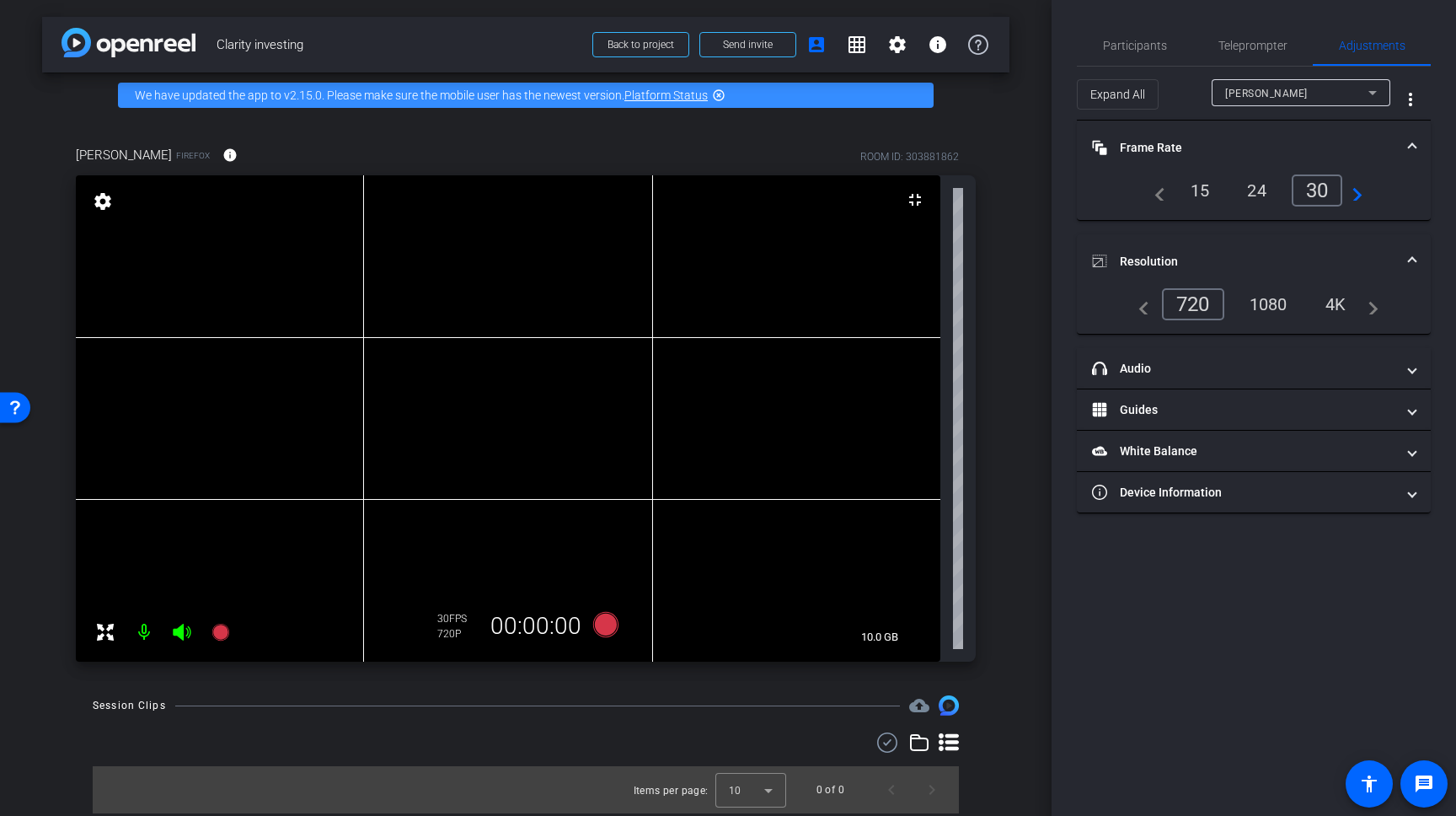
click at [1273, 296] on div "1080" at bounding box center [1268, 304] width 63 height 28
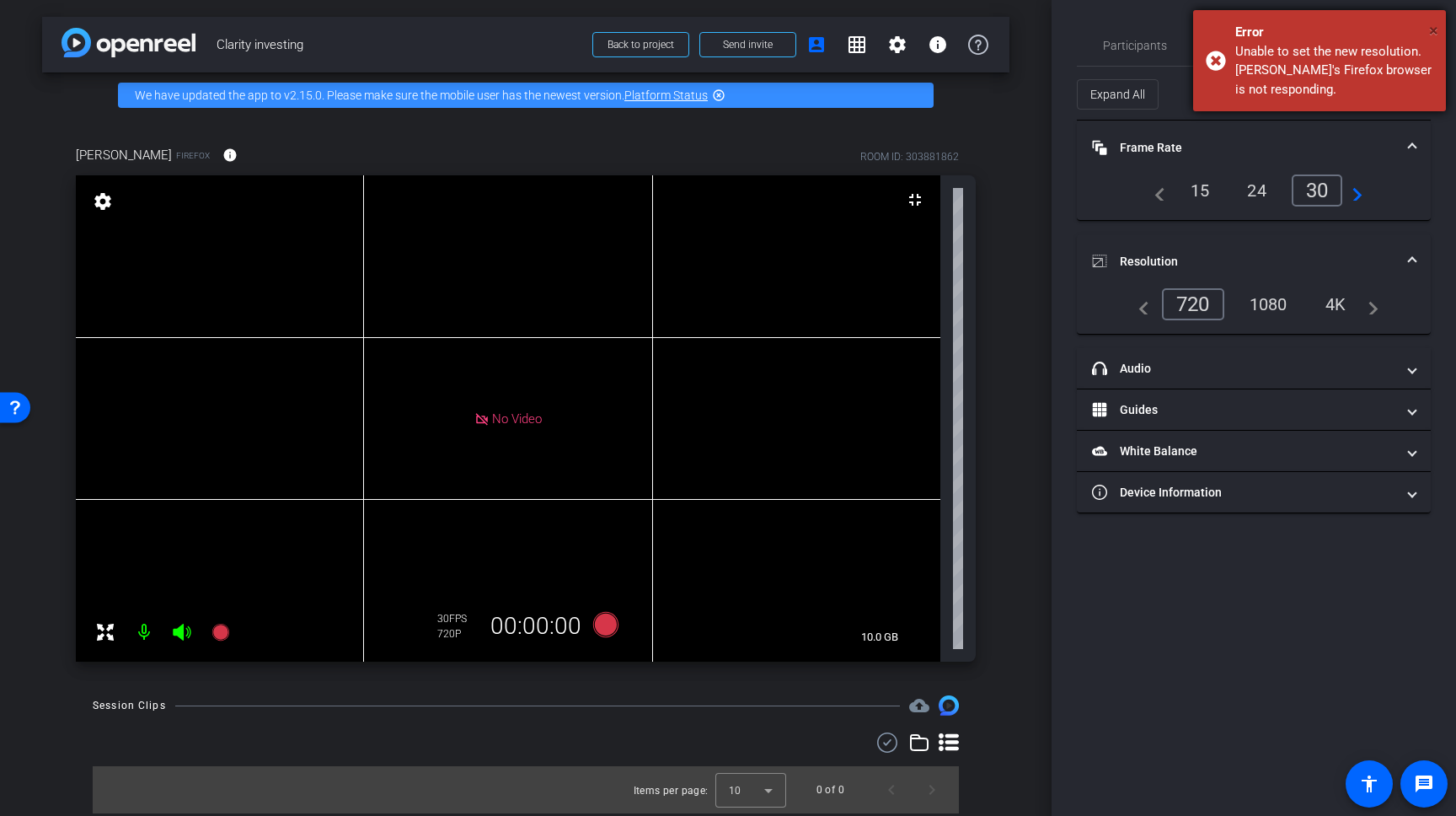
click at [1430, 27] on span "×" at bounding box center [1434, 29] width 9 height 20
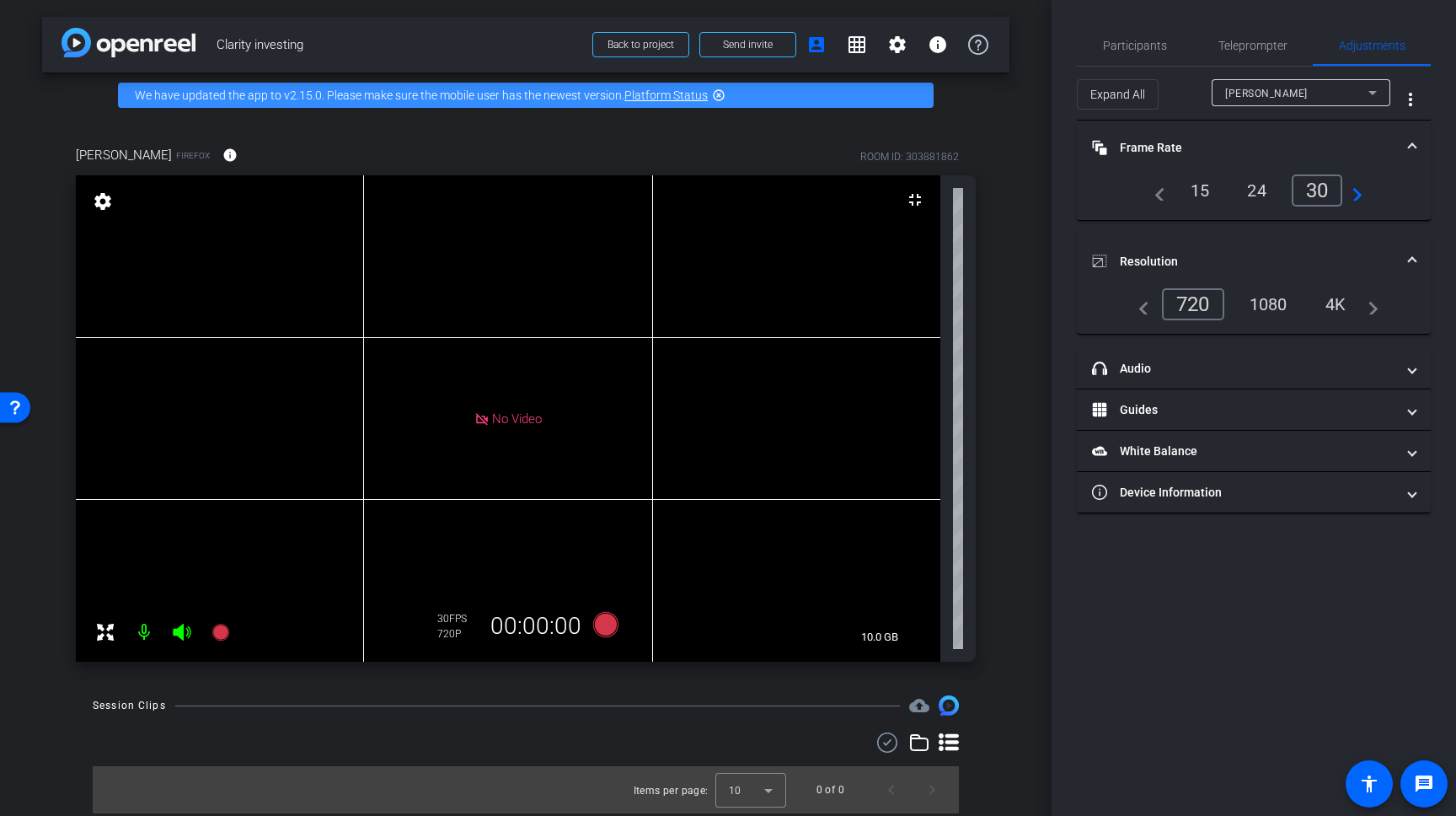
click at [1208, 303] on div "720" at bounding box center [1193, 304] width 62 height 32
click at [492, 414] on video at bounding box center [508, 418] width 865 height 486
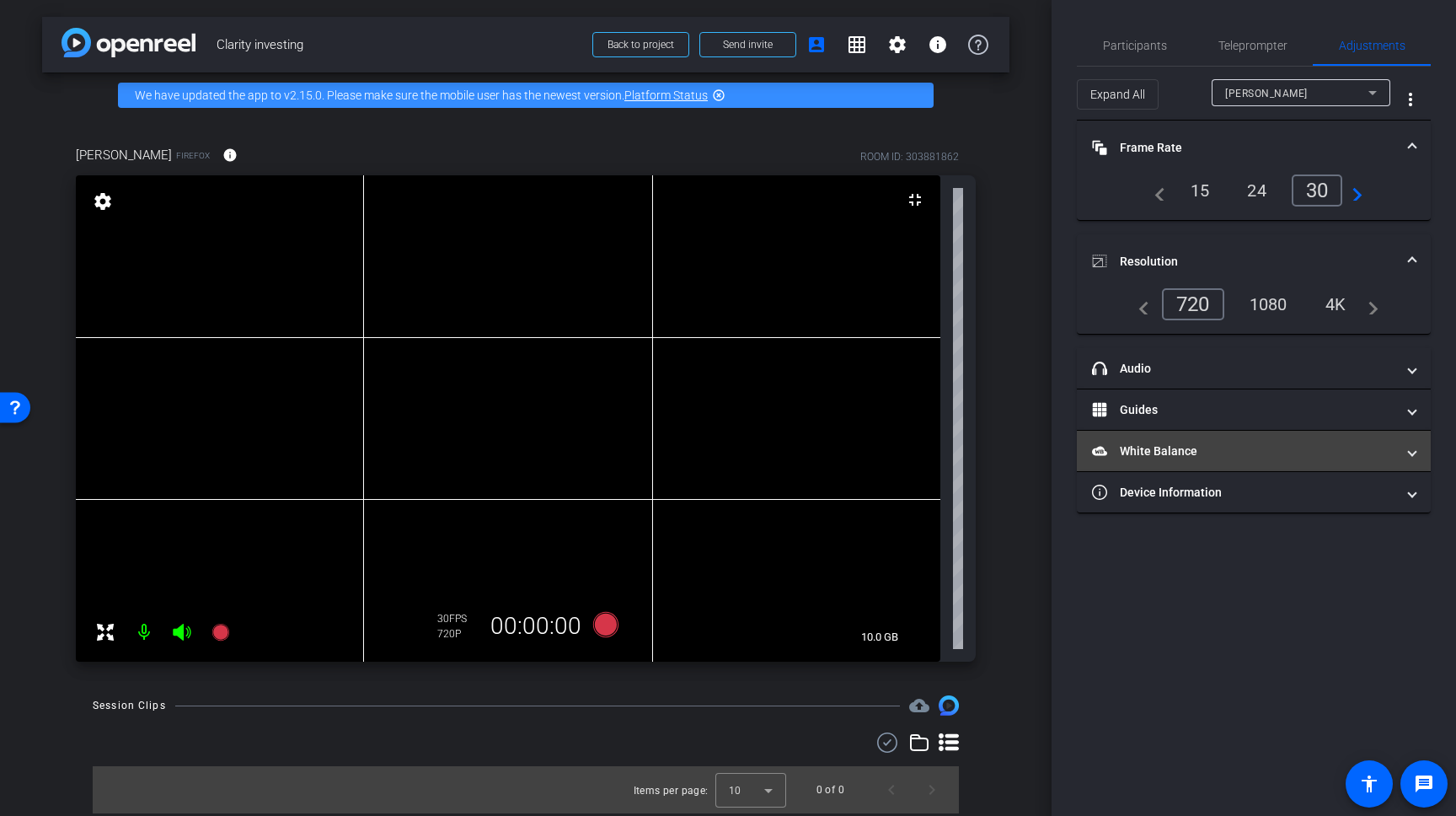
click at [1139, 447] on mat-panel-title "White Balance White Balance" at bounding box center [1243, 452] width 303 height 18
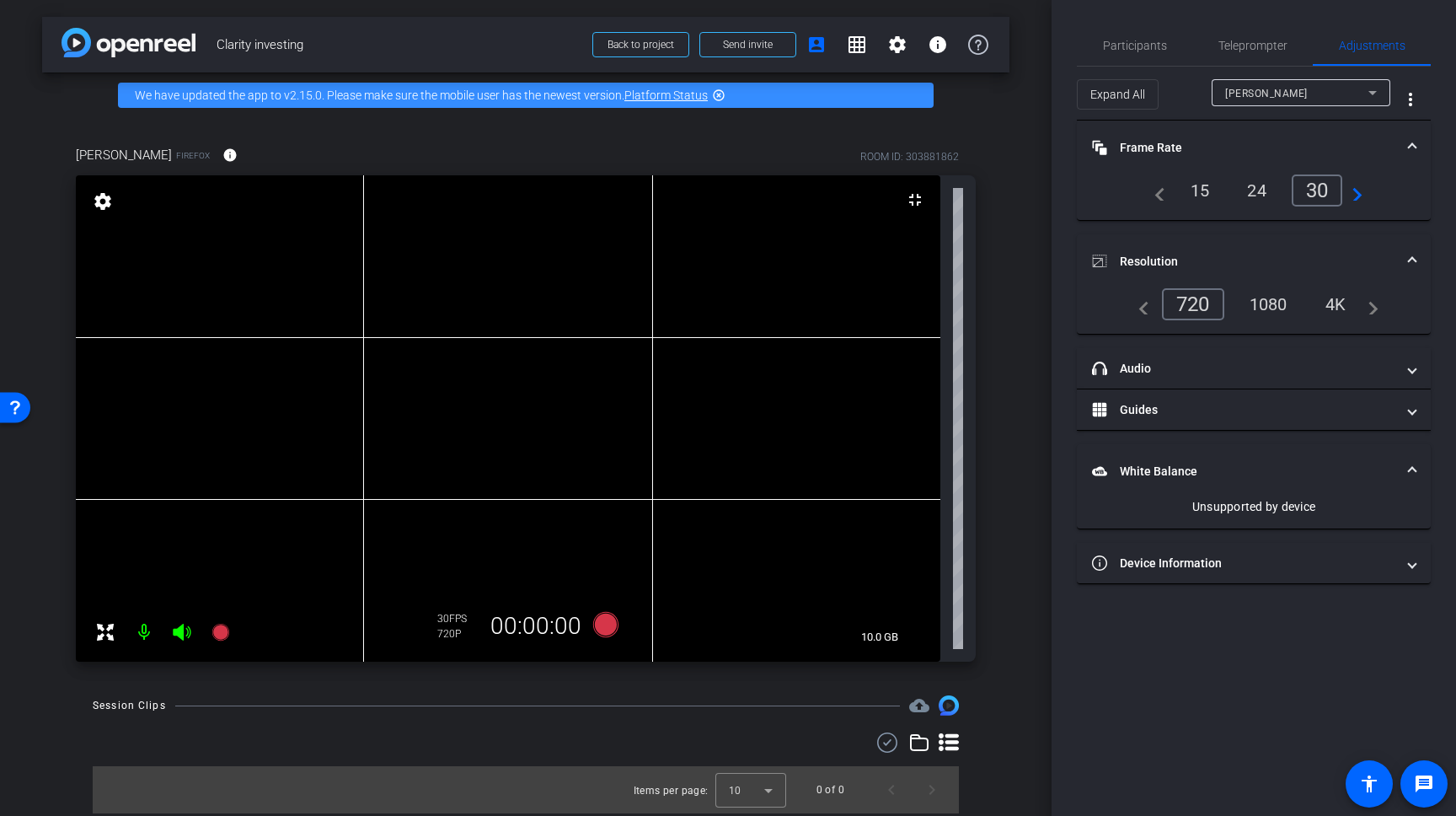
click at [1192, 465] on mat-panel-title "White Balance White Balance" at bounding box center [1243, 471] width 303 height 18
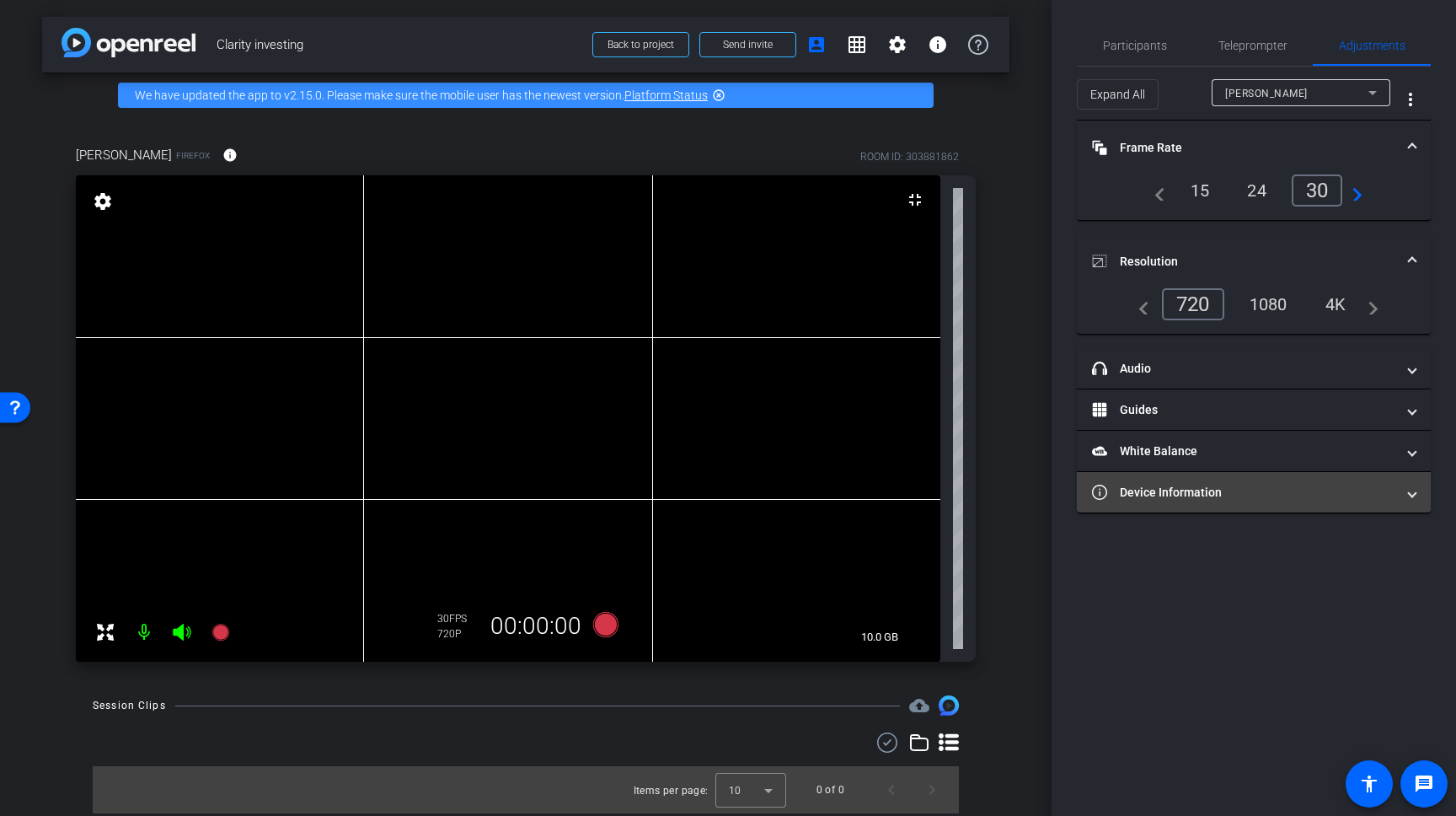
click at [1157, 502] on mat-expansion-panel-header "Device Information" at bounding box center [1254, 492] width 354 height 41
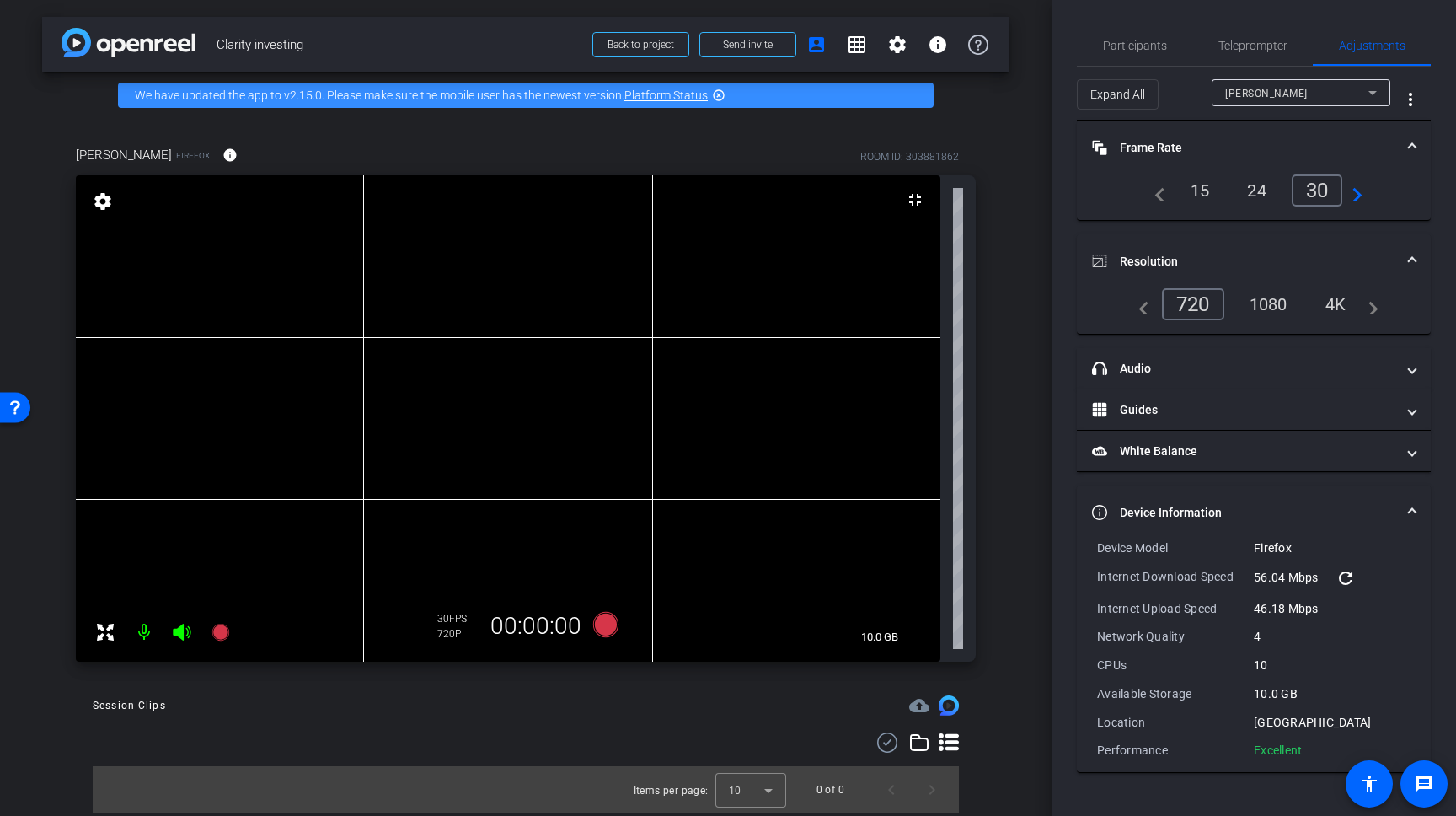
click at [1157, 502] on mat-expansion-panel-header "Device Information" at bounding box center [1254, 512] width 354 height 54
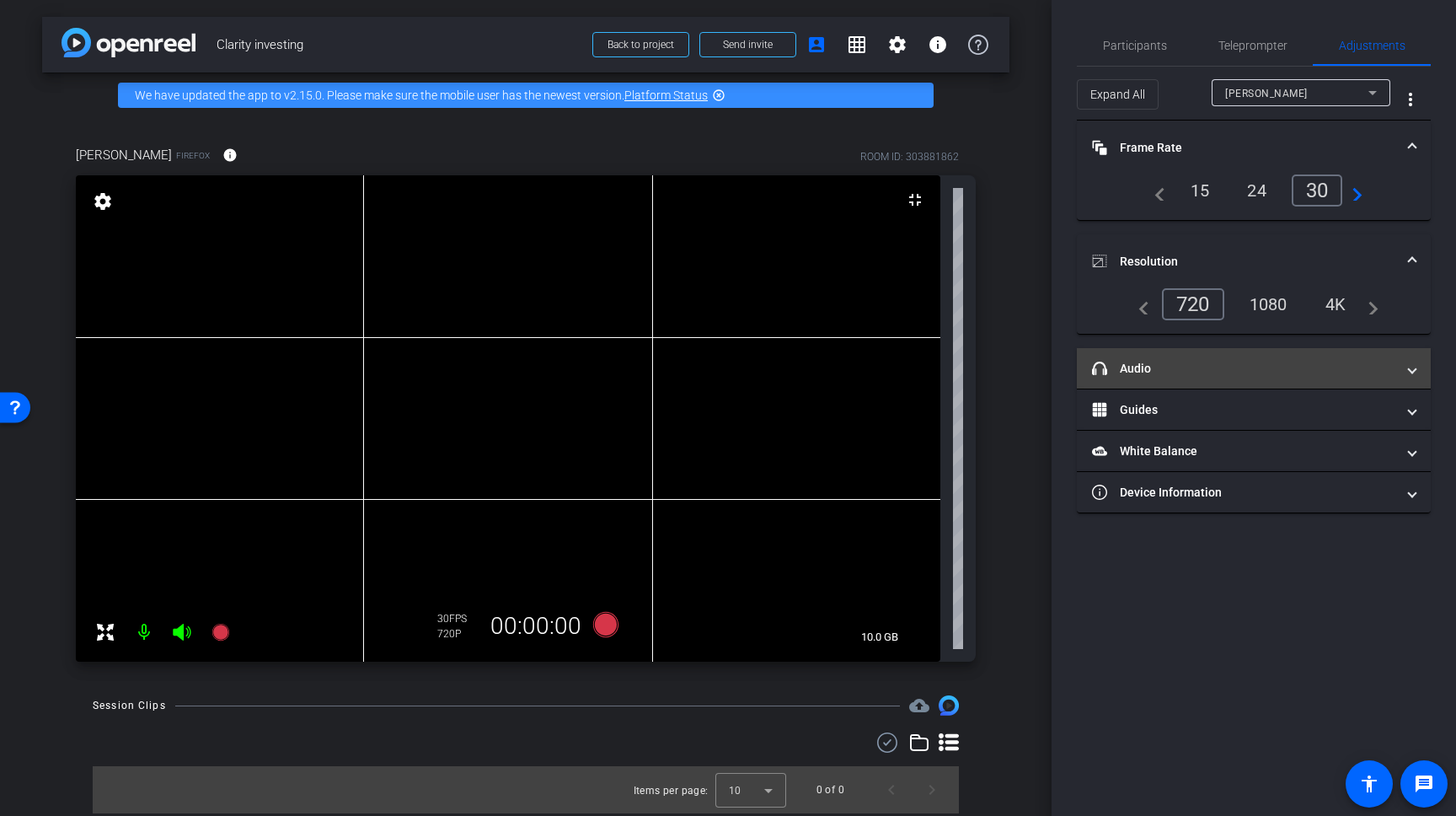
click at [1163, 367] on mat-panel-title "headphone icon Audio" at bounding box center [1243, 369] width 303 height 18
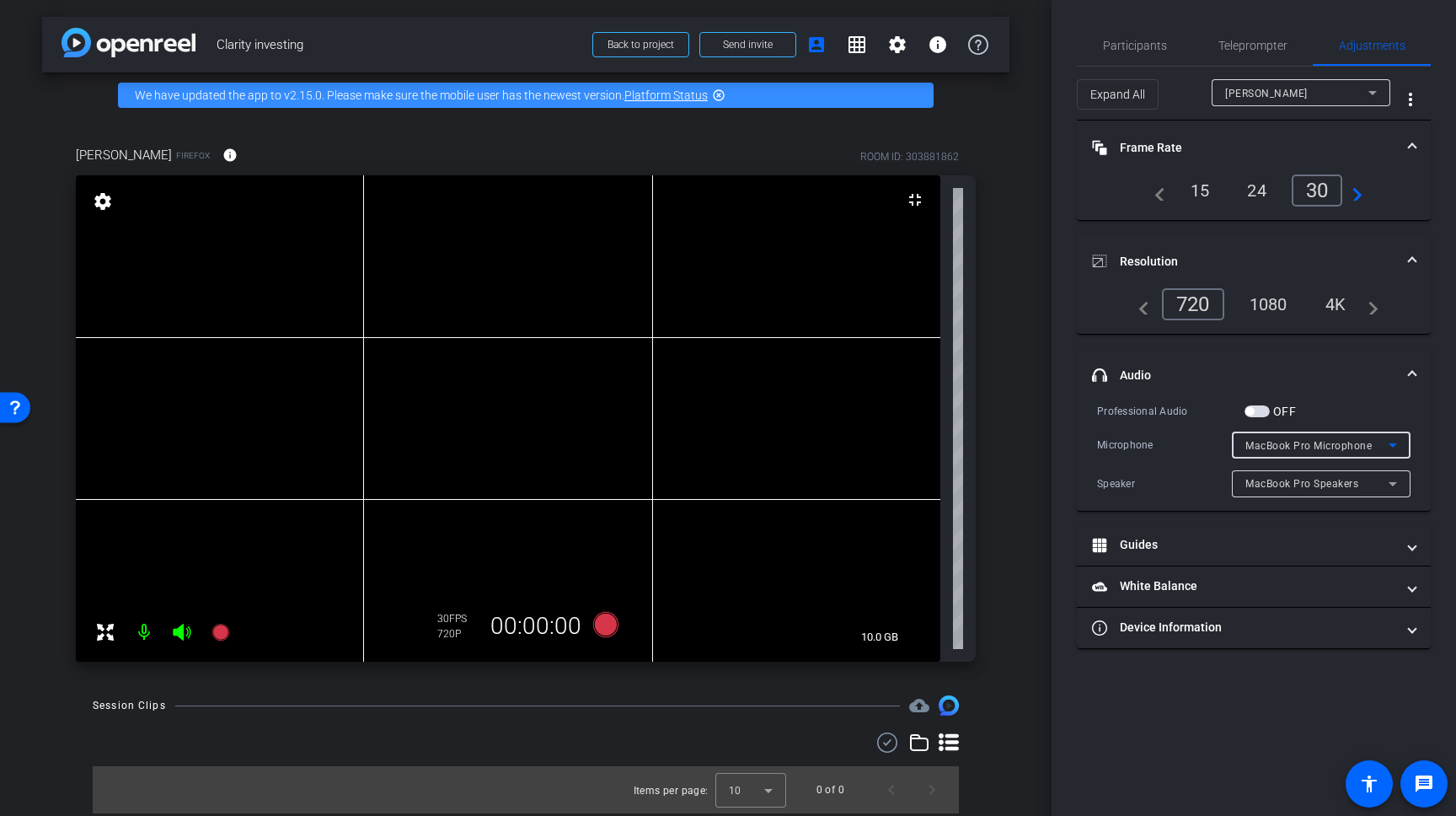
click at [1300, 450] on span "MacBook Pro Microphone" at bounding box center [1308, 446] width 126 height 12
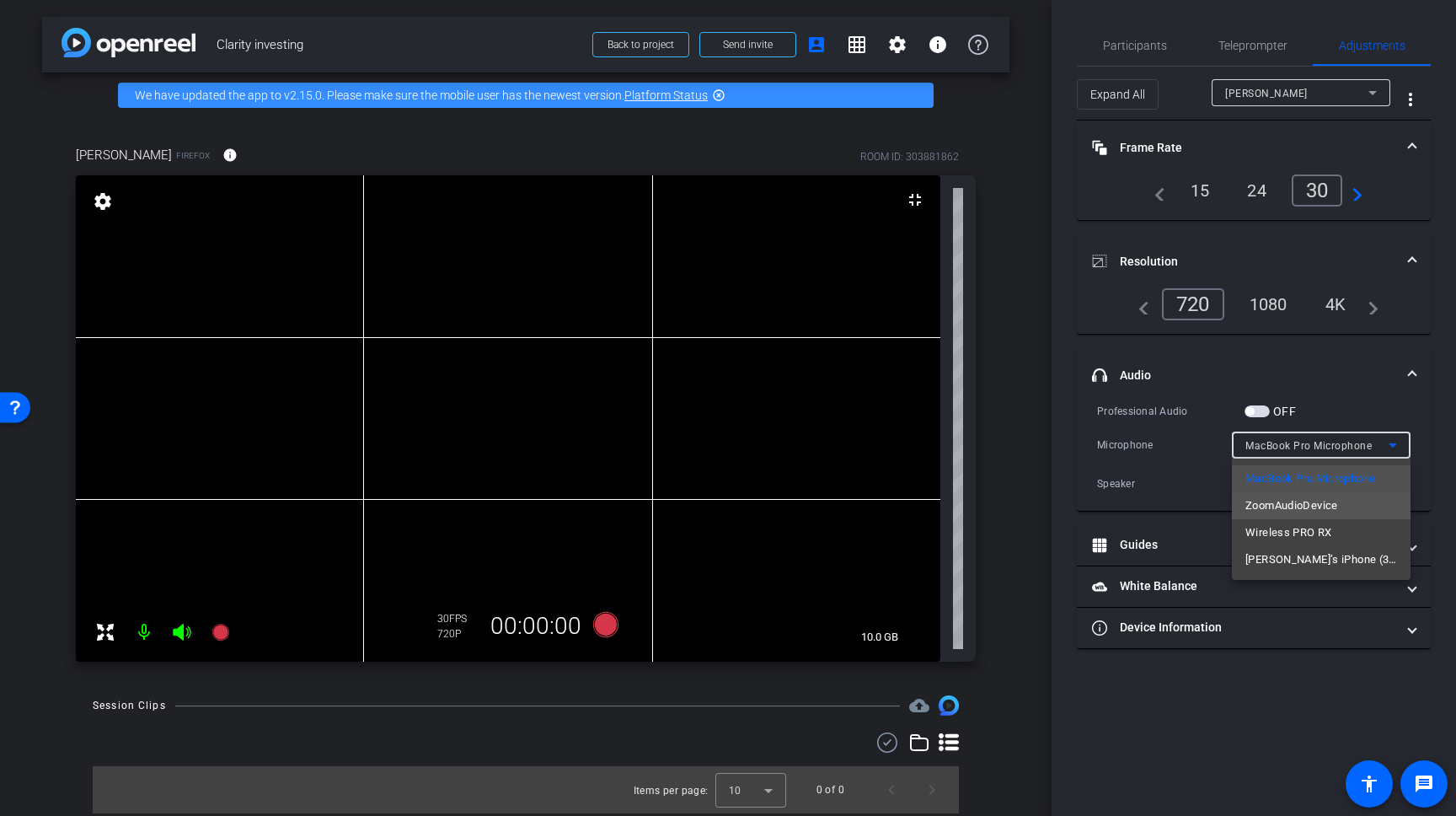
click at [1296, 516] on mat-option "ZoomAudioDevice" at bounding box center [1320, 505] width 179 height 27
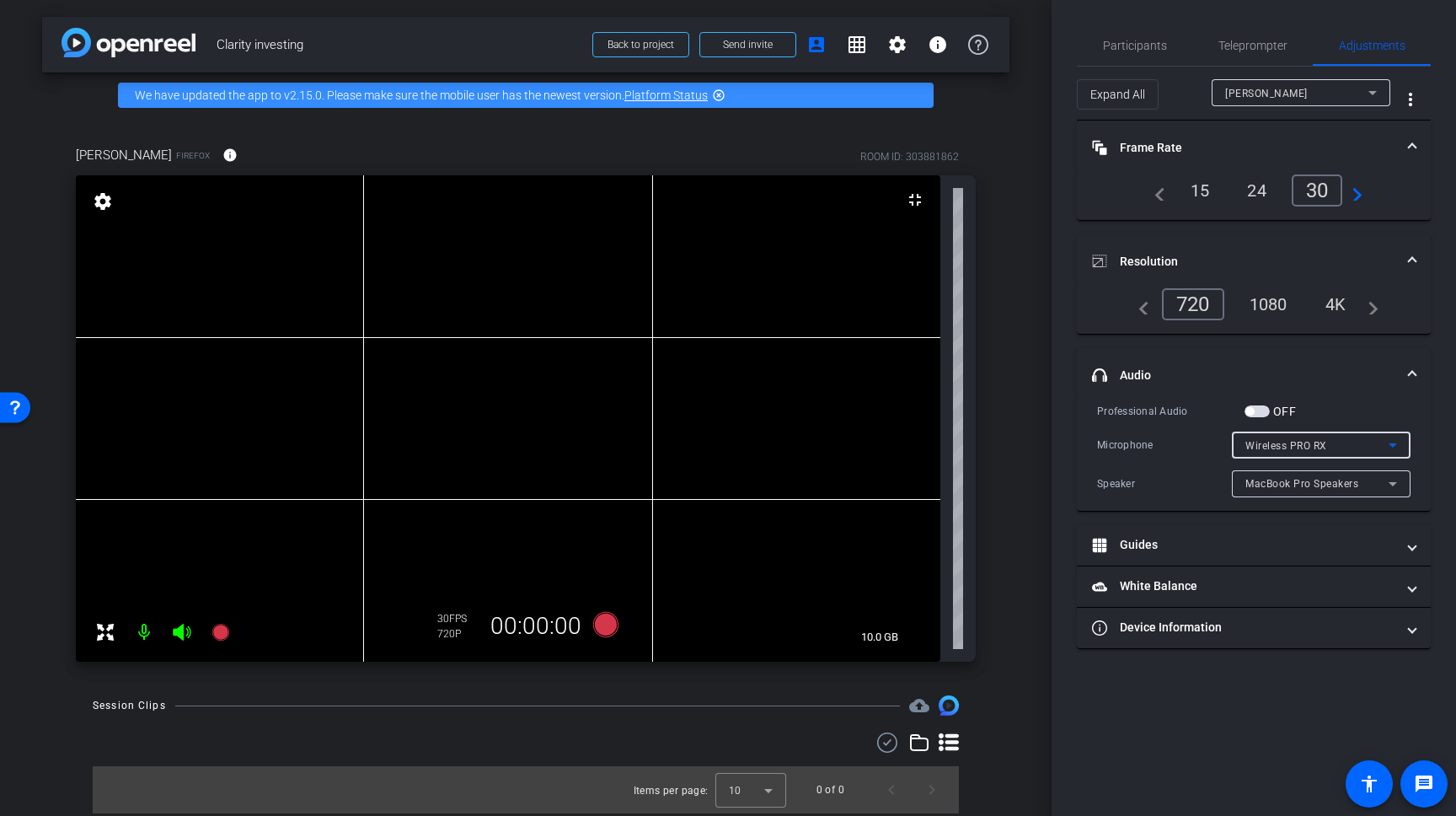
click at [1264, 409] on span "button" at bounding box center [1257, 412] width 25 height 12
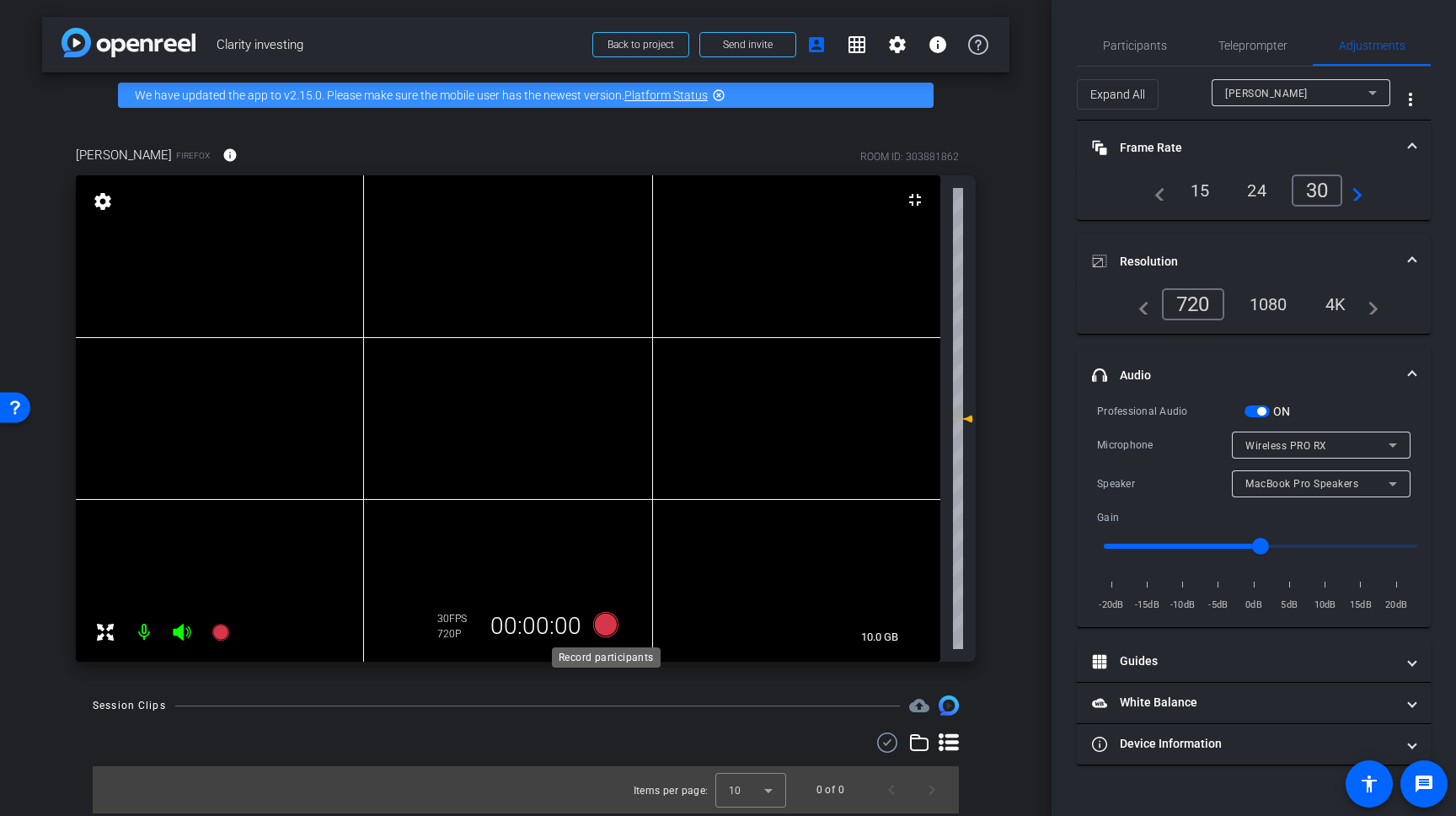
click at [605, 629] on icon at bounding box center [605, 624] width 25 height 25
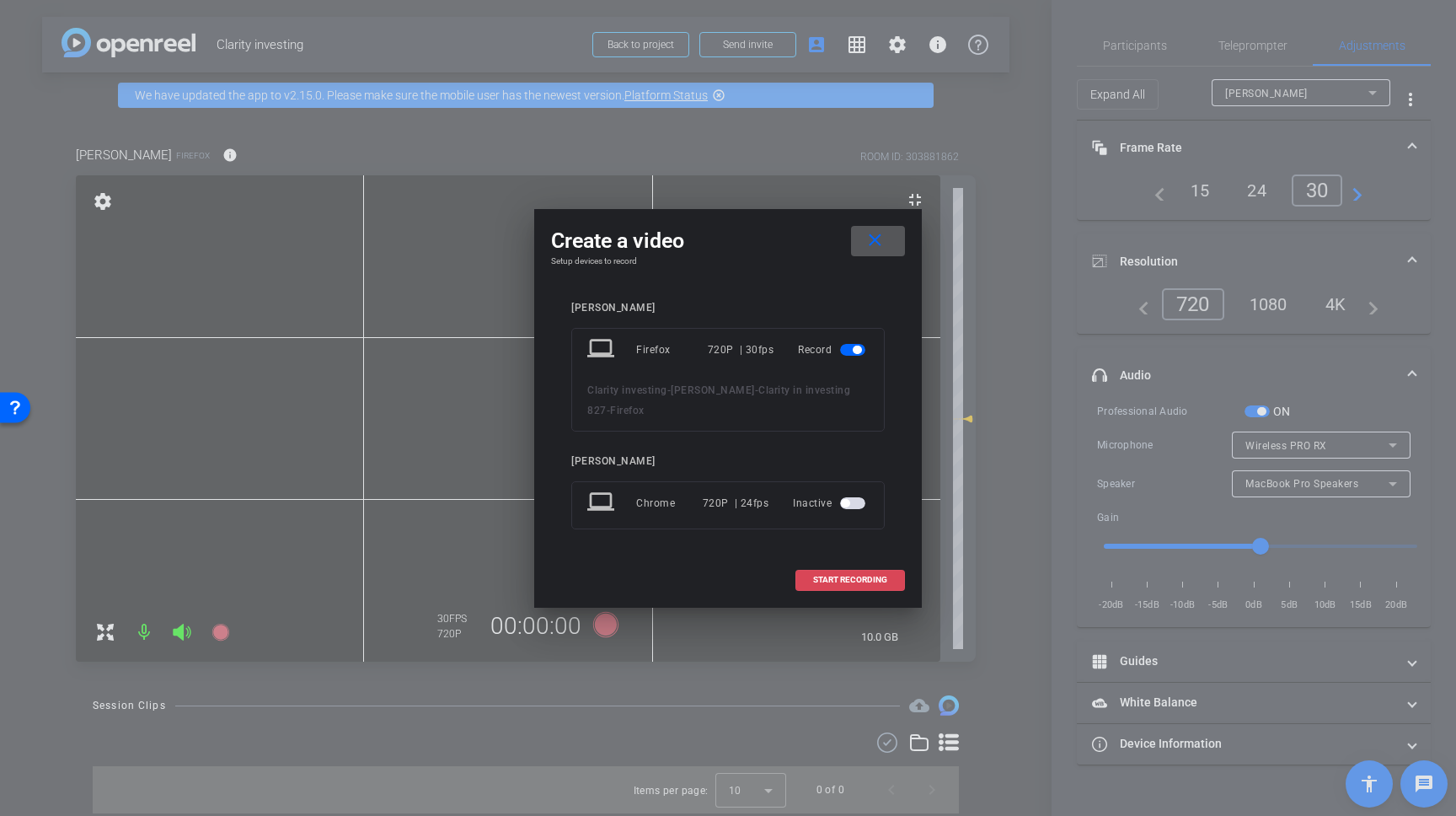
click at [857, 582] on span "START RECORDING" at bounding box center [850, 580] width 74 height 9
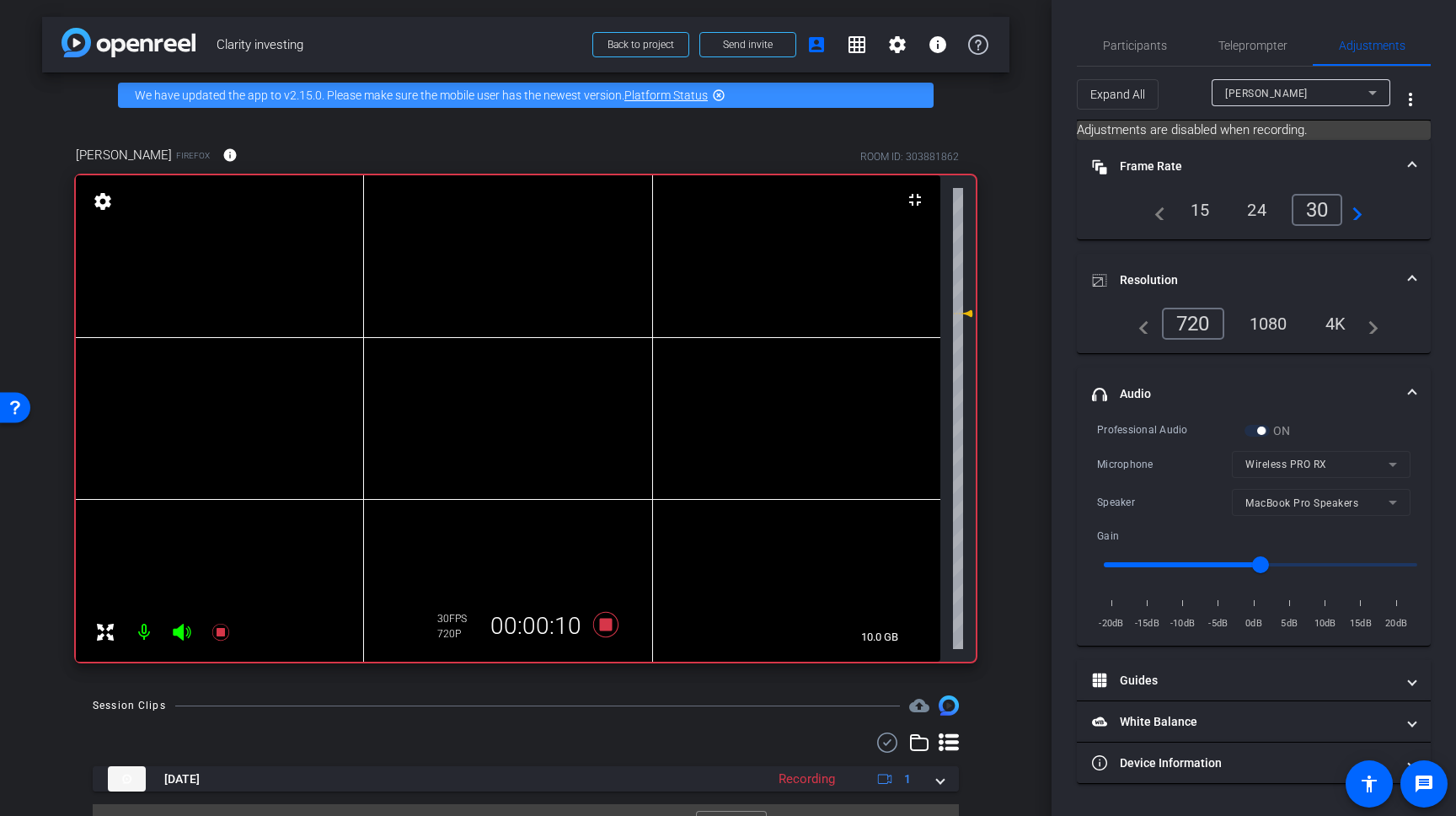
drag, startPoint x: 969, startPoint y: 418, endPoint x: 957, endPoint y: 300, distance: 118.6
click at [957, 303] on icon at bounding box center [962, 313] width 20 height 20
drag, startPoint x: 957, startPoint y: 300, endPoint x: 957, endPoint y: 241, distance: 59.0
click at [957, 241] on icon at bounding box center [962, 241] width 20 height 20
drag, startPoint x: 1384, startPoint y: 565, endPoint x: 1430, endPoint y: 572, distance: 46.5
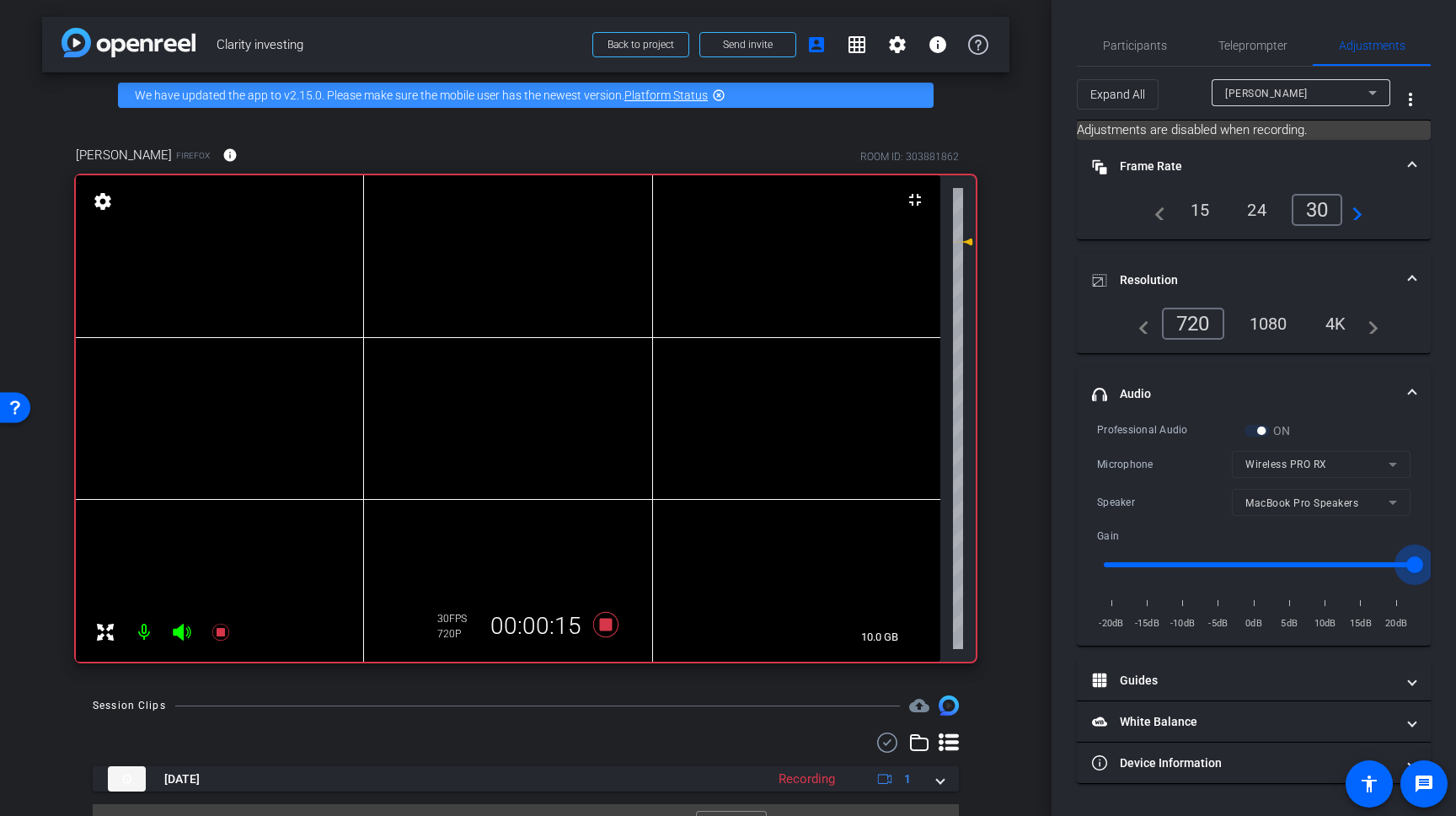
type input "2"
click at [1430, 572] on input "range" at bounding box center [1260, 565] width 349 height 37
click at [604, 619] on icon at bounding box center [605, 624] width 25 height 25
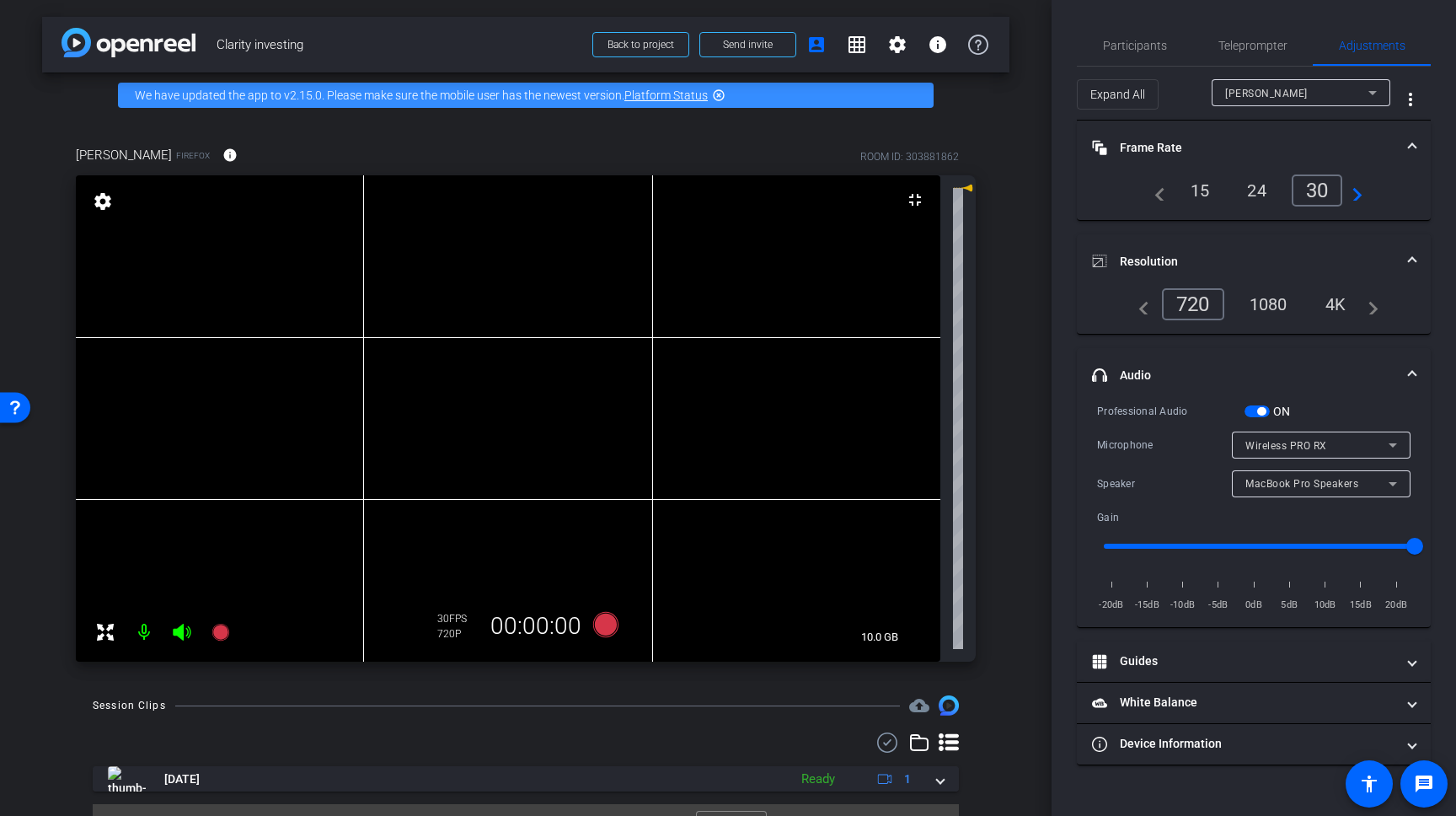
click at [1264, 414] on span "button" at bounding box center [1262, 412] width 9 height 9
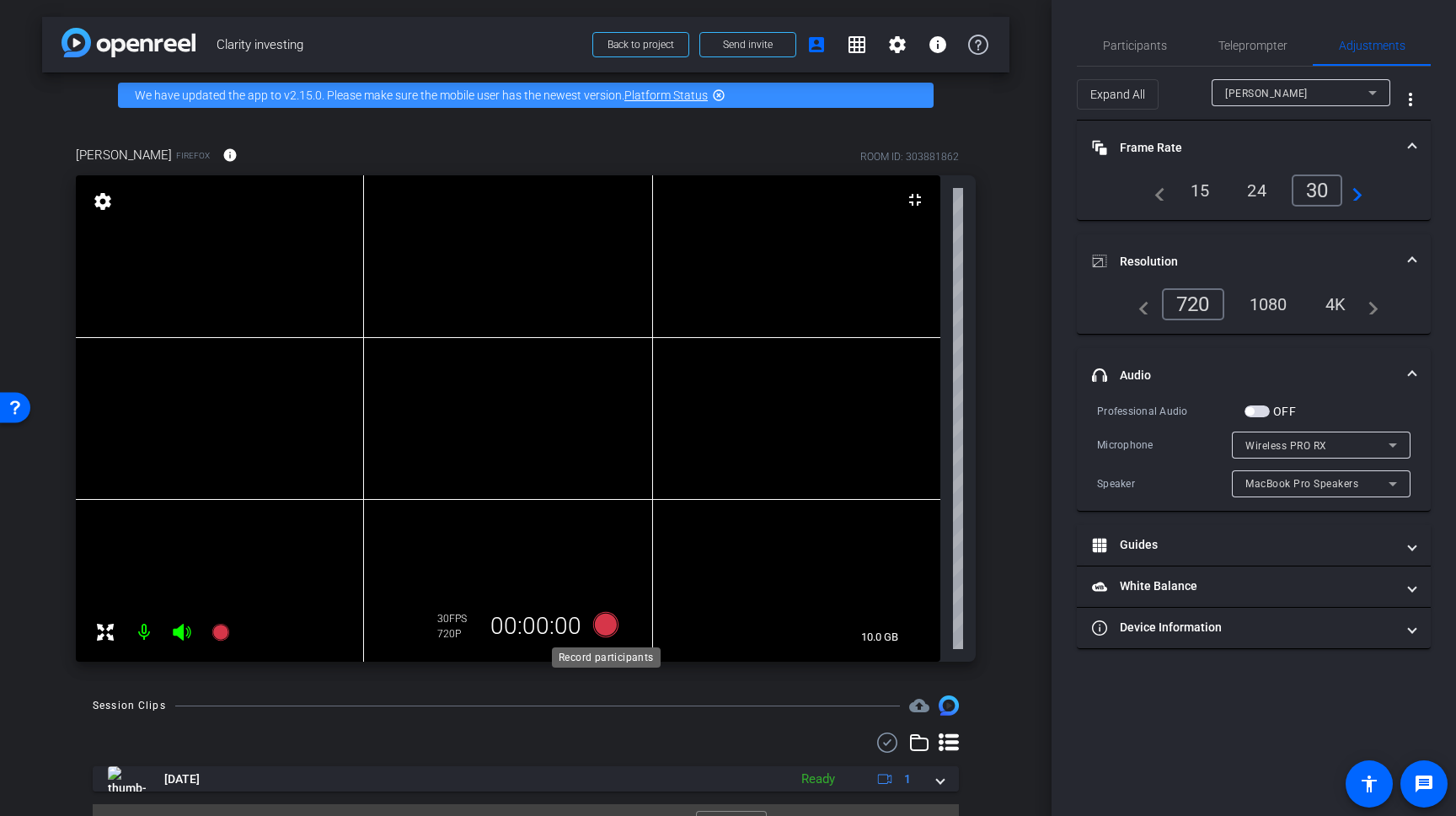
click at [608, 623] on icon at bounding box center [605, 624] width 25 height 25
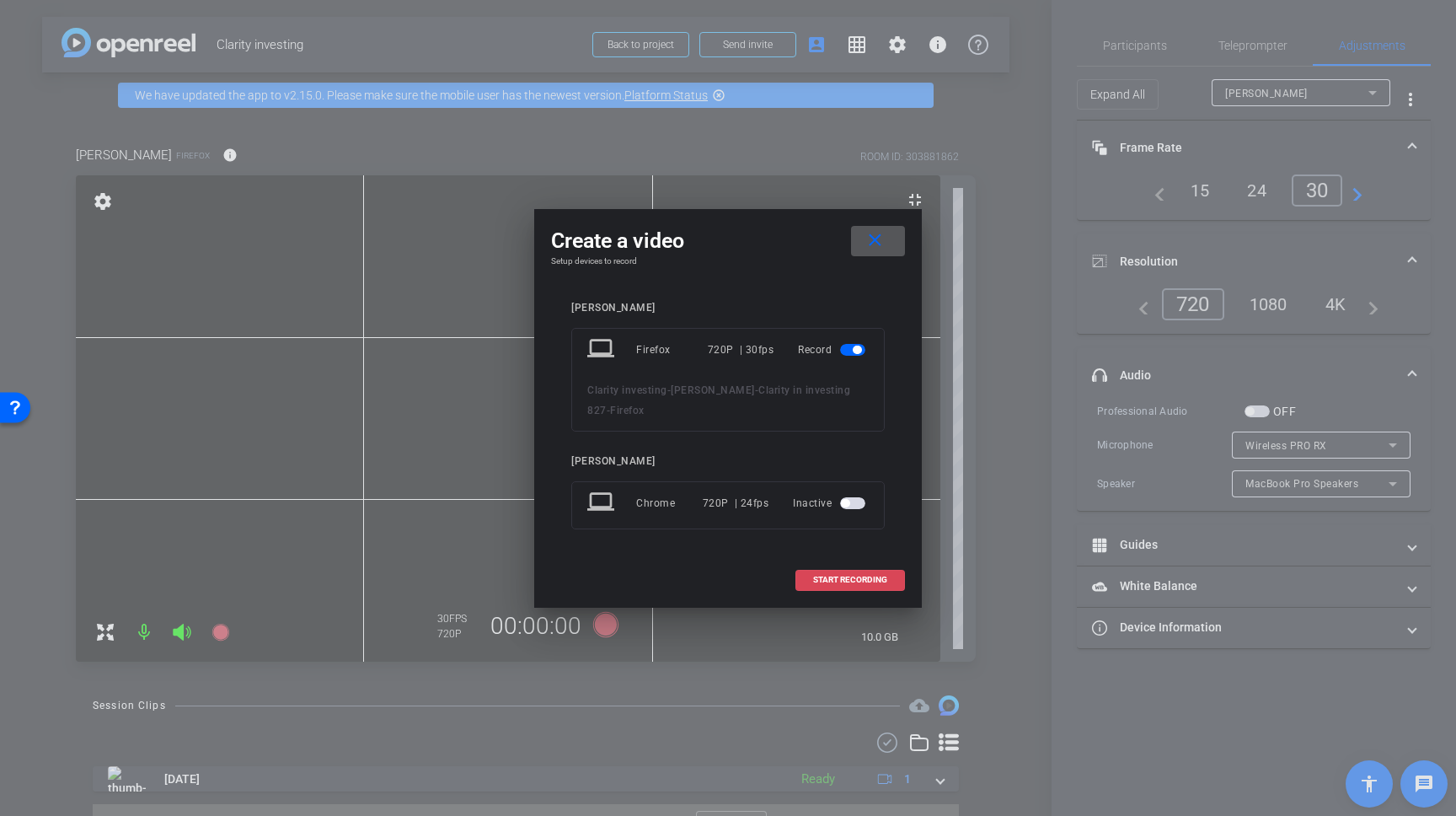
click at [855, 581] on span "START RECORDING" at bounding box center [850, 580] width 74 height 9
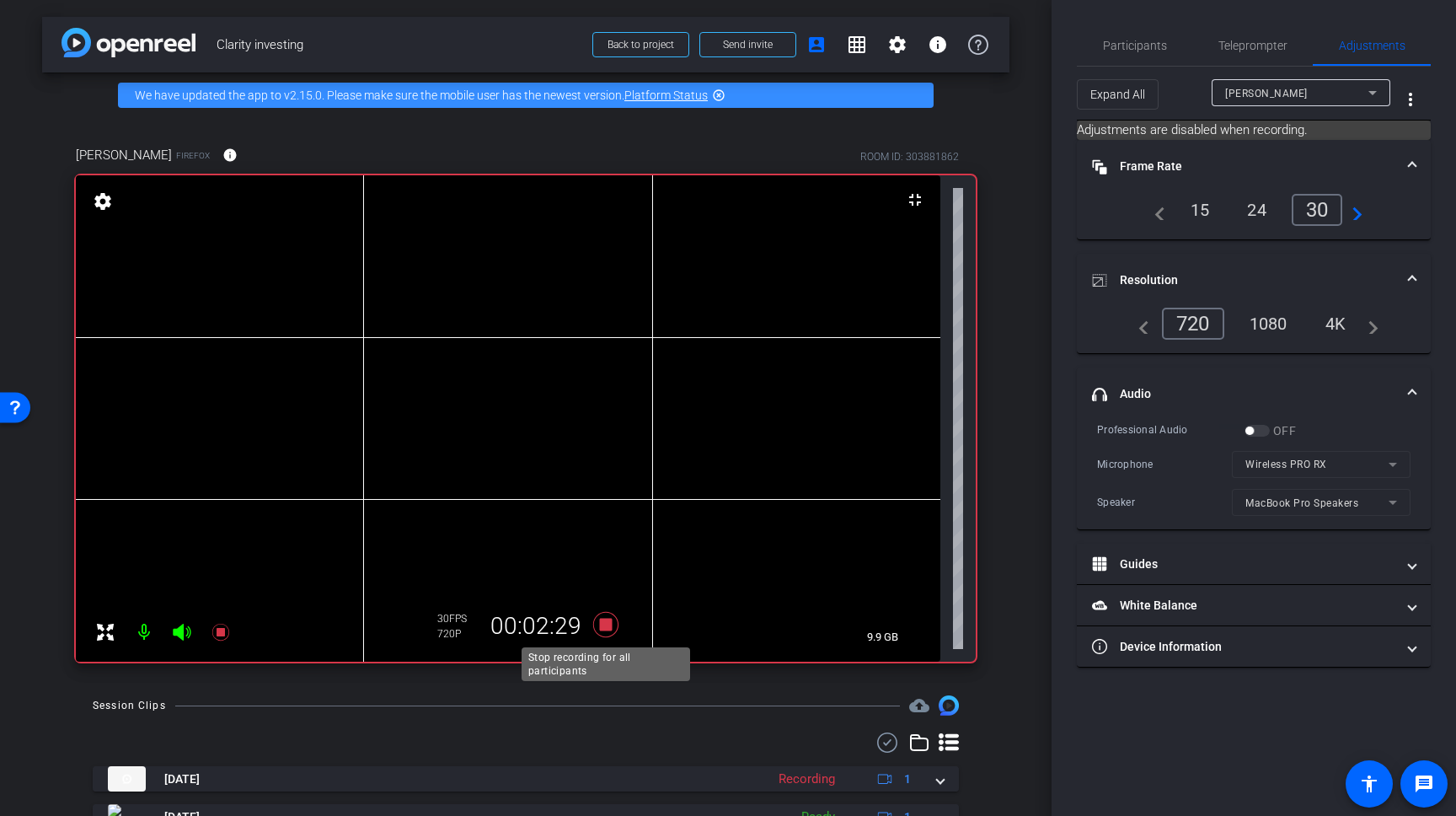
click at [609, 623] on icon at bounding box center [605, 624] width 25 height 25
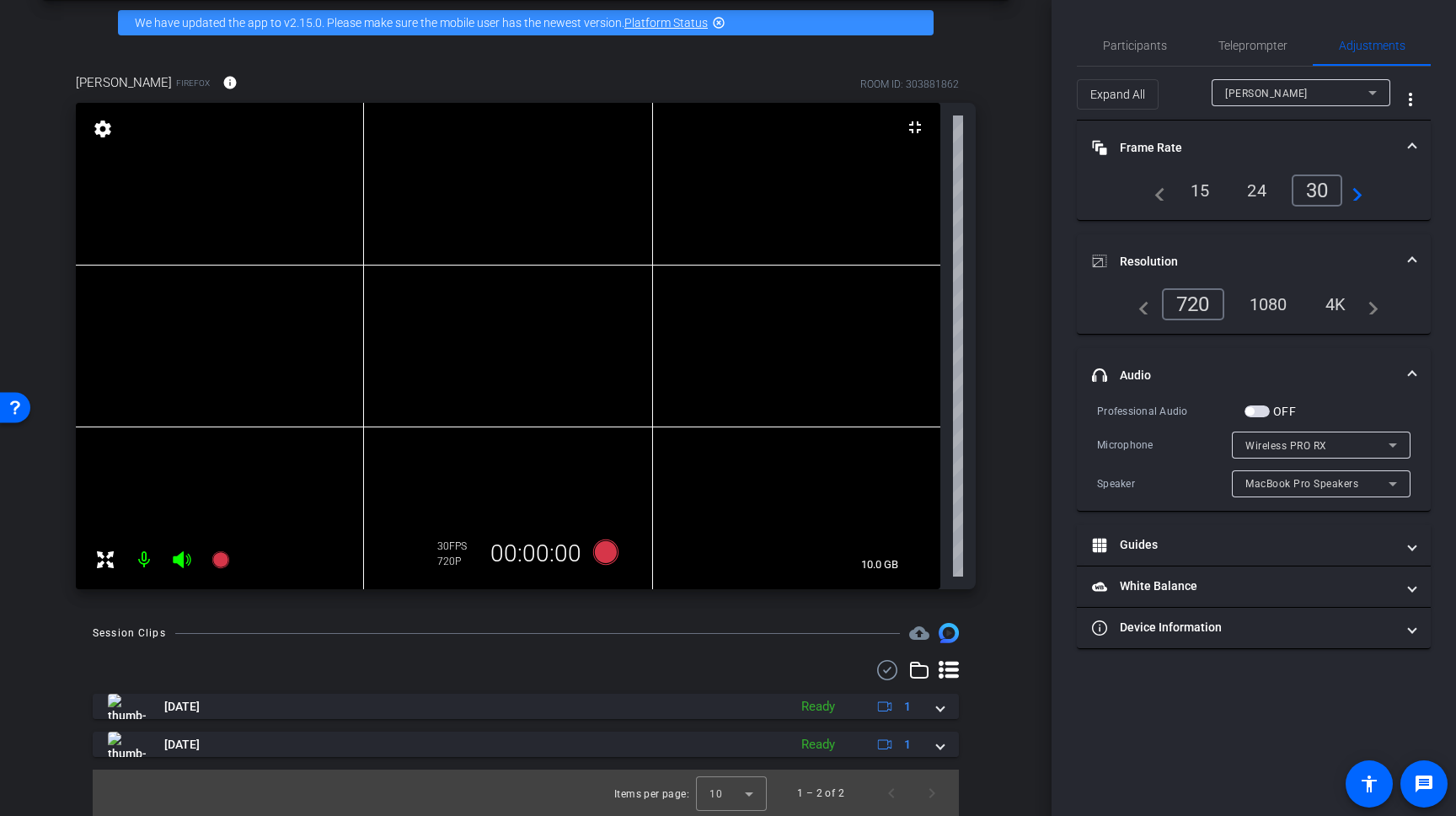
scroll to position [73, 0]
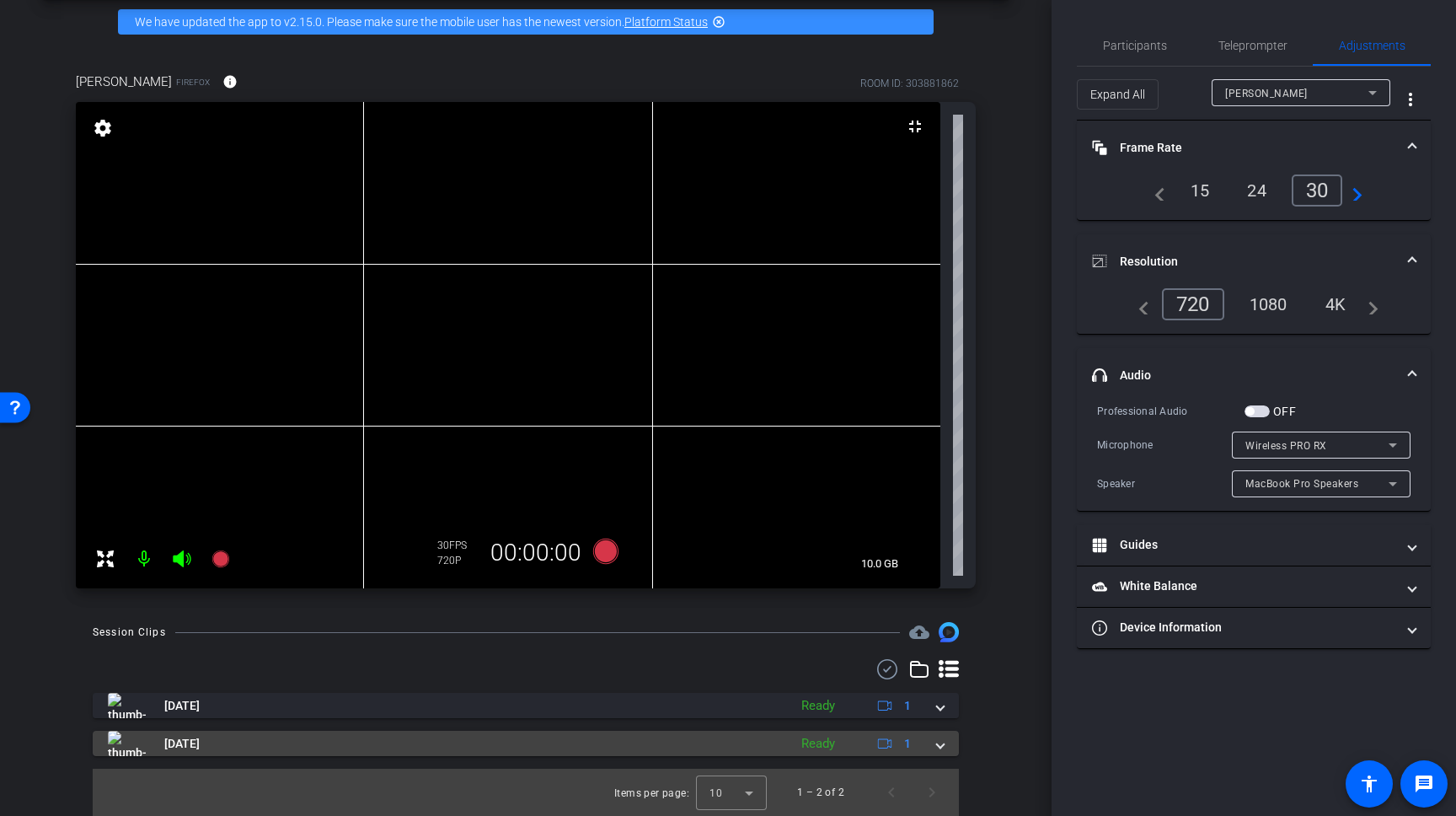
click at [833, 748] on div "Ready" at bounding box center [818, 743] width 51 height 19
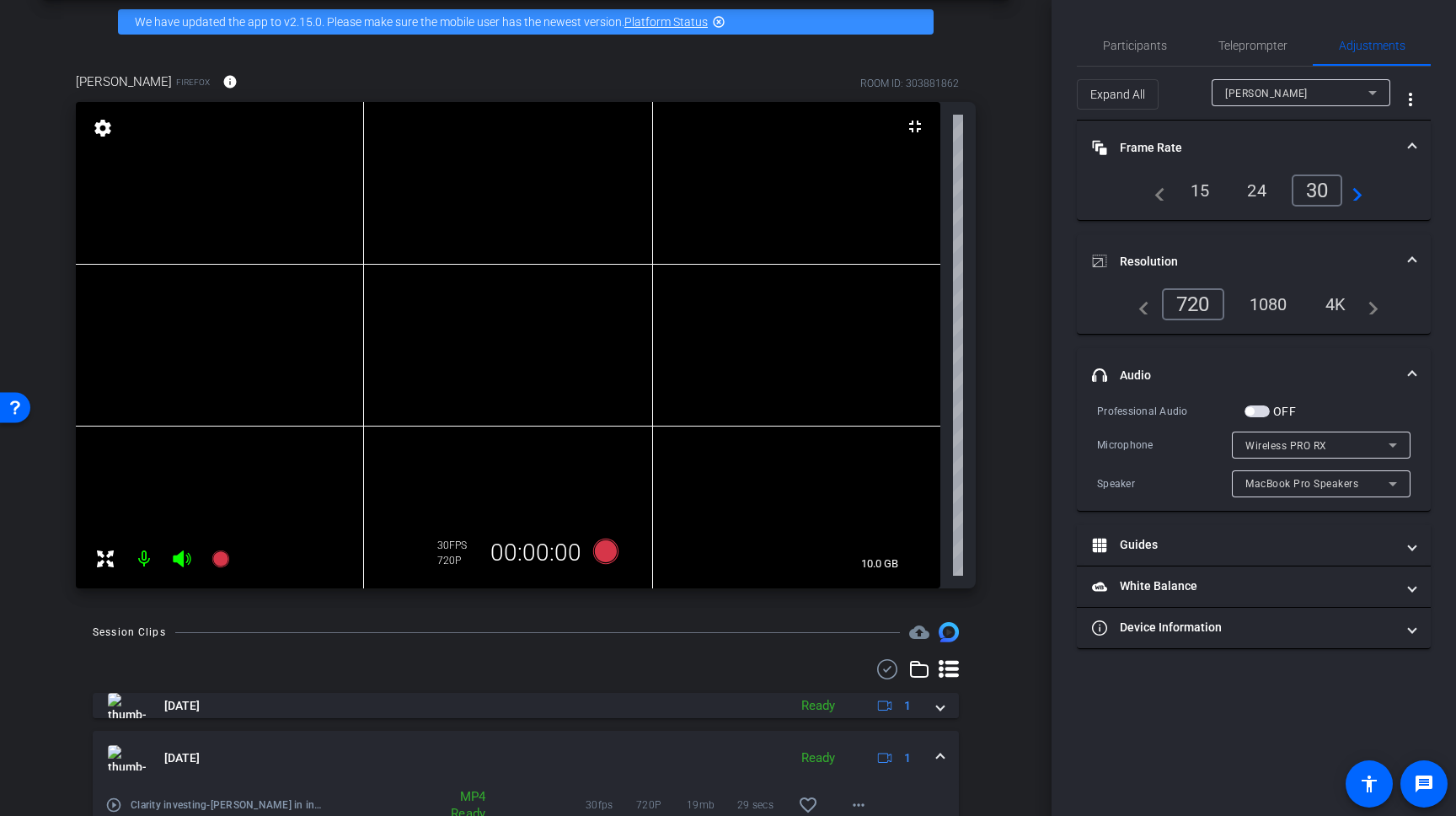
scroll to position [161, 0]
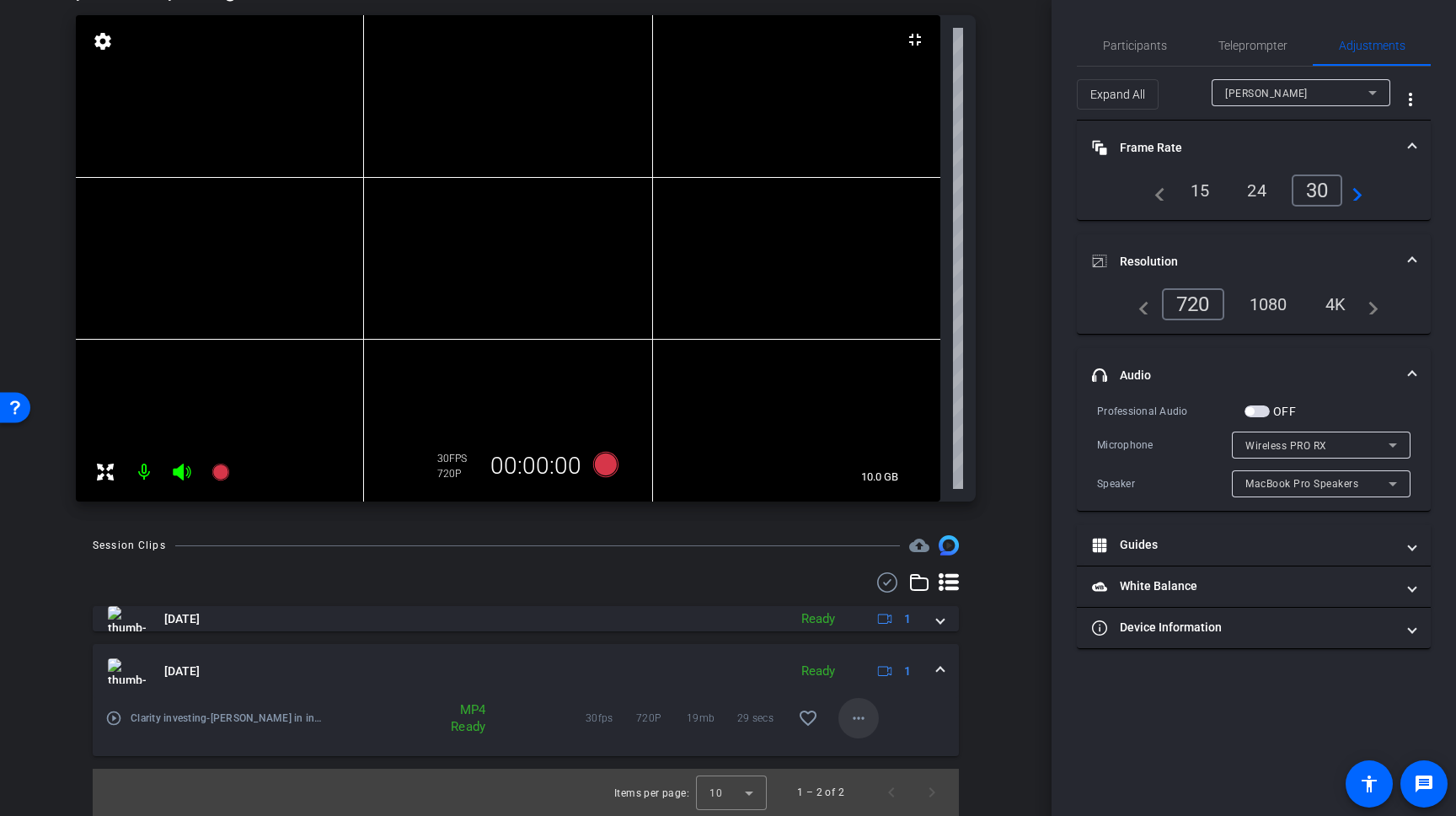
click at [857, 718] on mat-icon "more_horiz" at bounding box center [858, 718] width 20 height 20
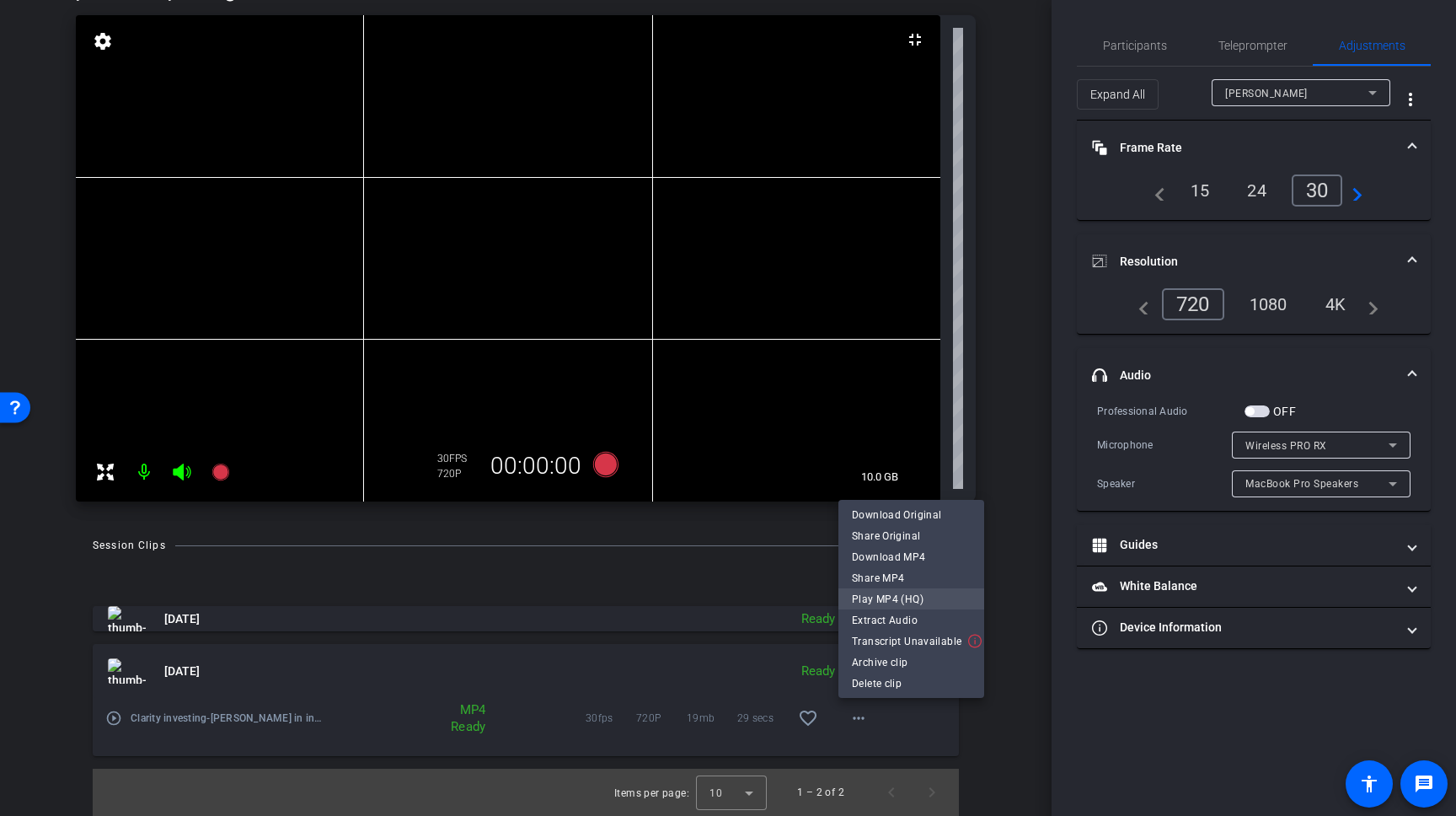
click at [916, 594] on span "Play MP4 (HQ)" at bounding box center [911, 598] width 119 height 20
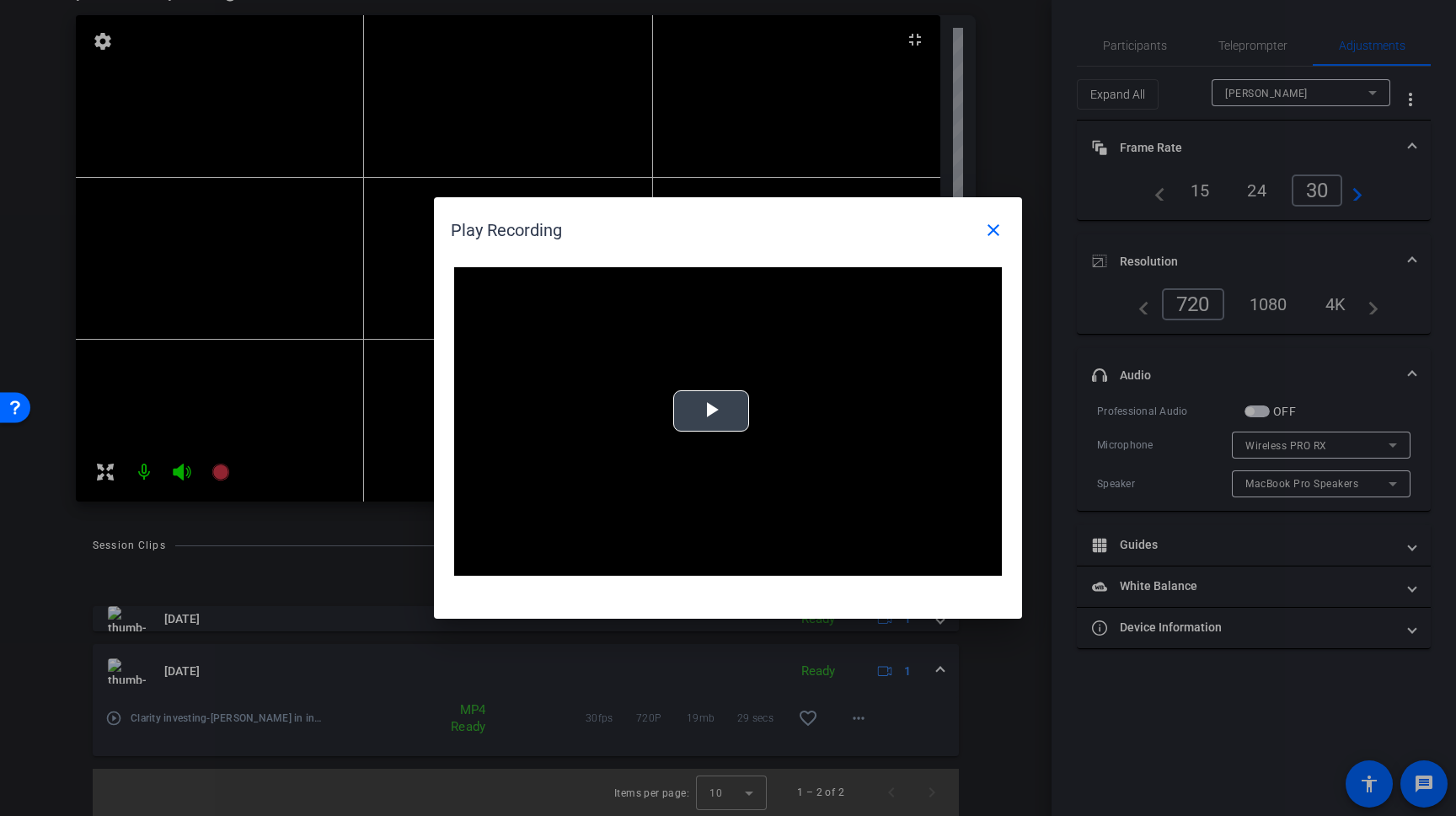
click at [708, 399] on div "Video Player is loading. Play Video Play Mute Current Time 0:00 / Duration -:- …" at bounding box center [728, 421] width 548 height 308
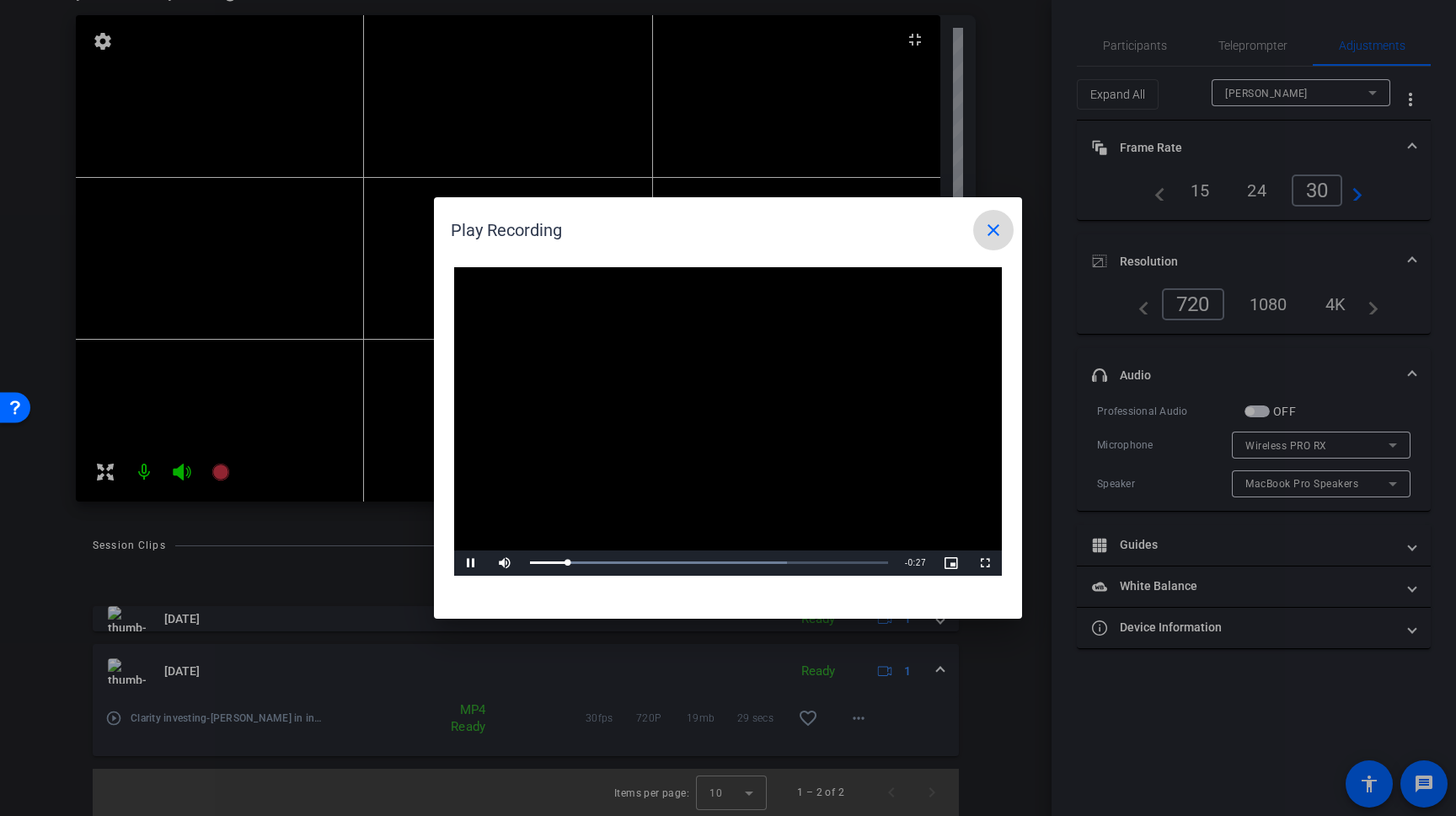
click at [987, 224] on mat-icon "close" at bounding box center [993, 230] width 20 height 20
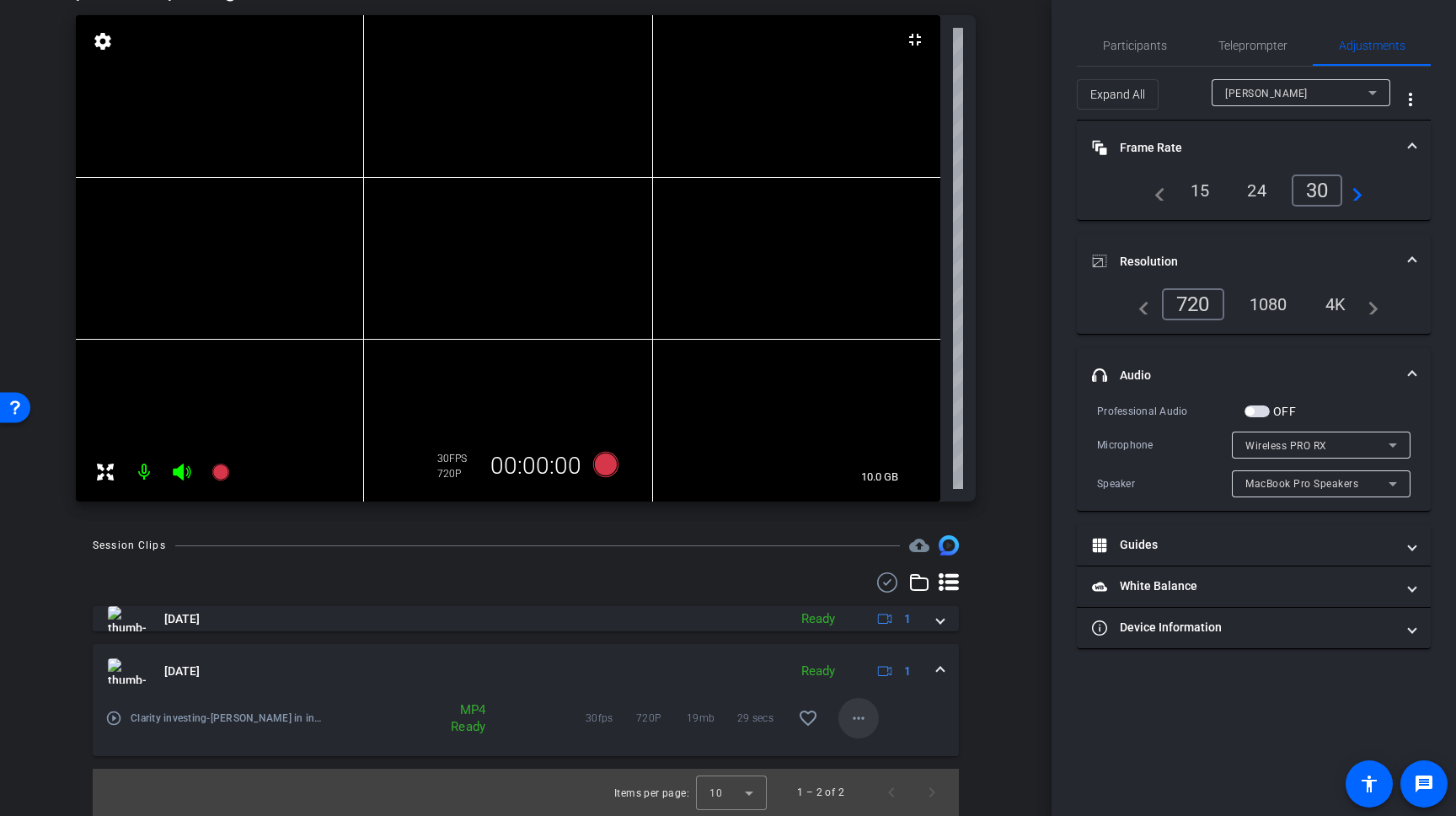
click at [847, 704] on span at bounding box center [858, 718] width 41 height 41
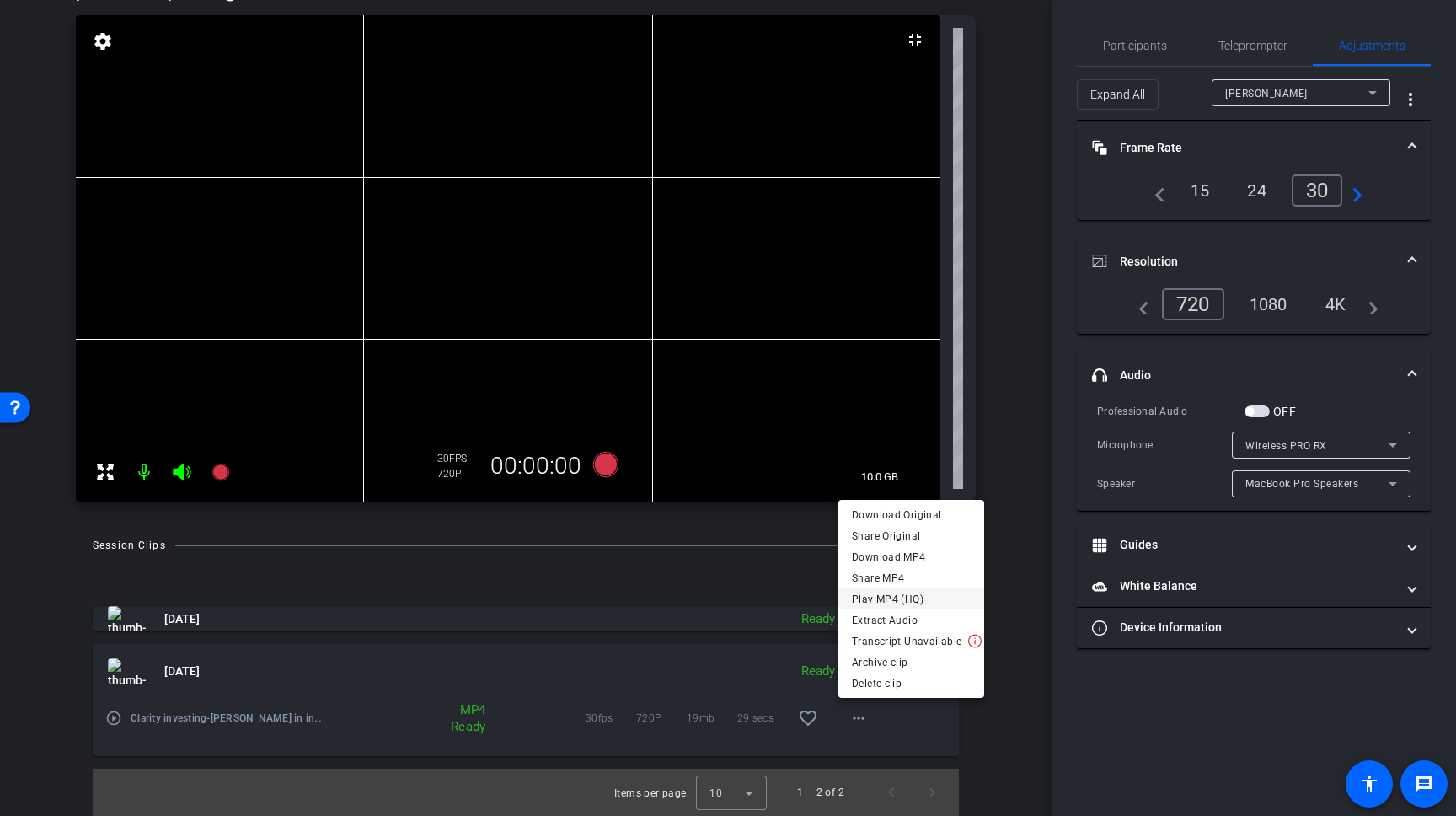
click at [900, 602] on span "Play MP4 (HQ)" at bounding box center [911, 598] width 119 height 20
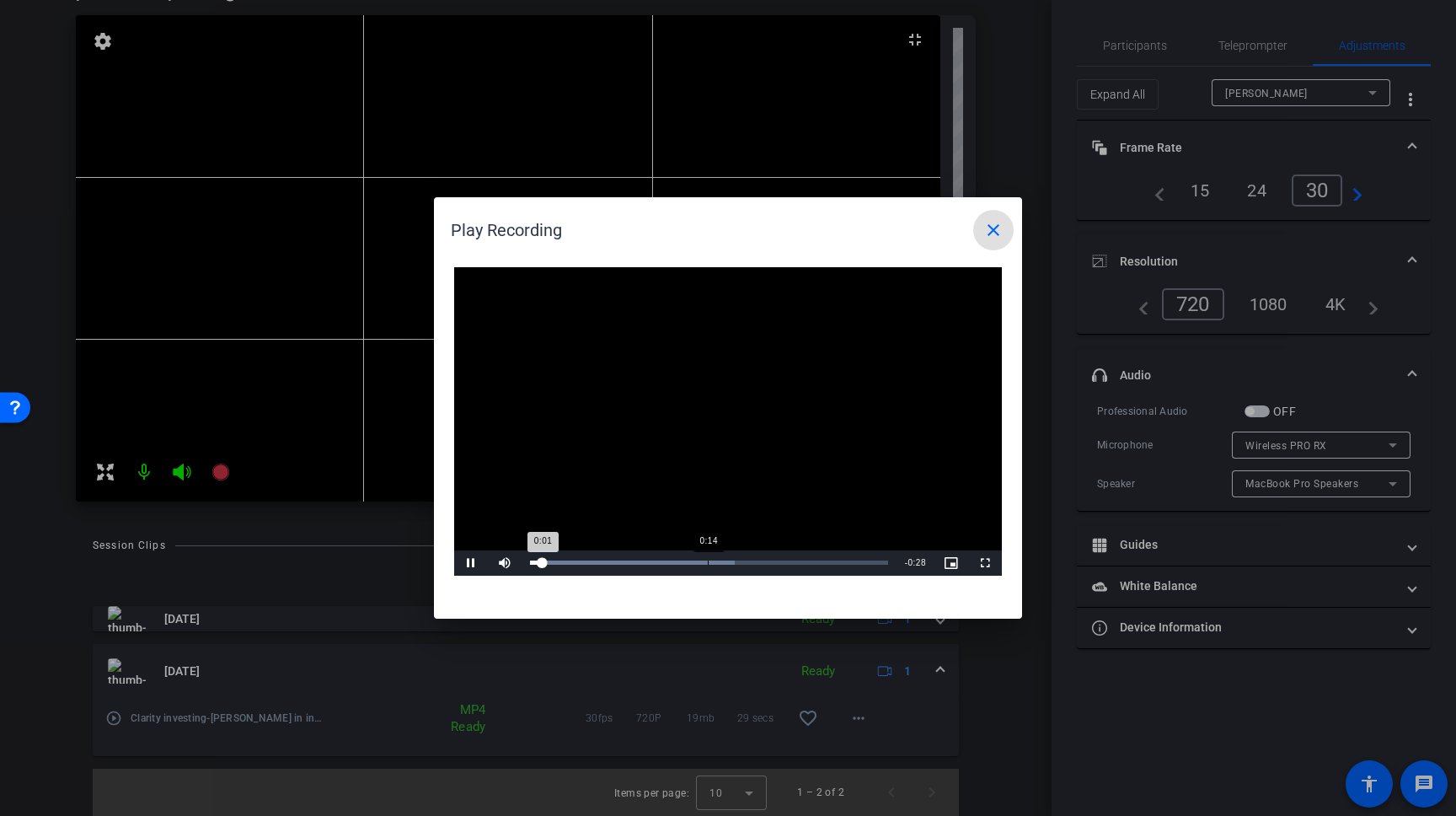
click at [708, 560] on div "Loaded : 57.24% 0:14 0:01" at bounding box center [709, 562] width 358 height 4
click at [1010, 219] on span at bounding box center [993, 230] width 41 height 41
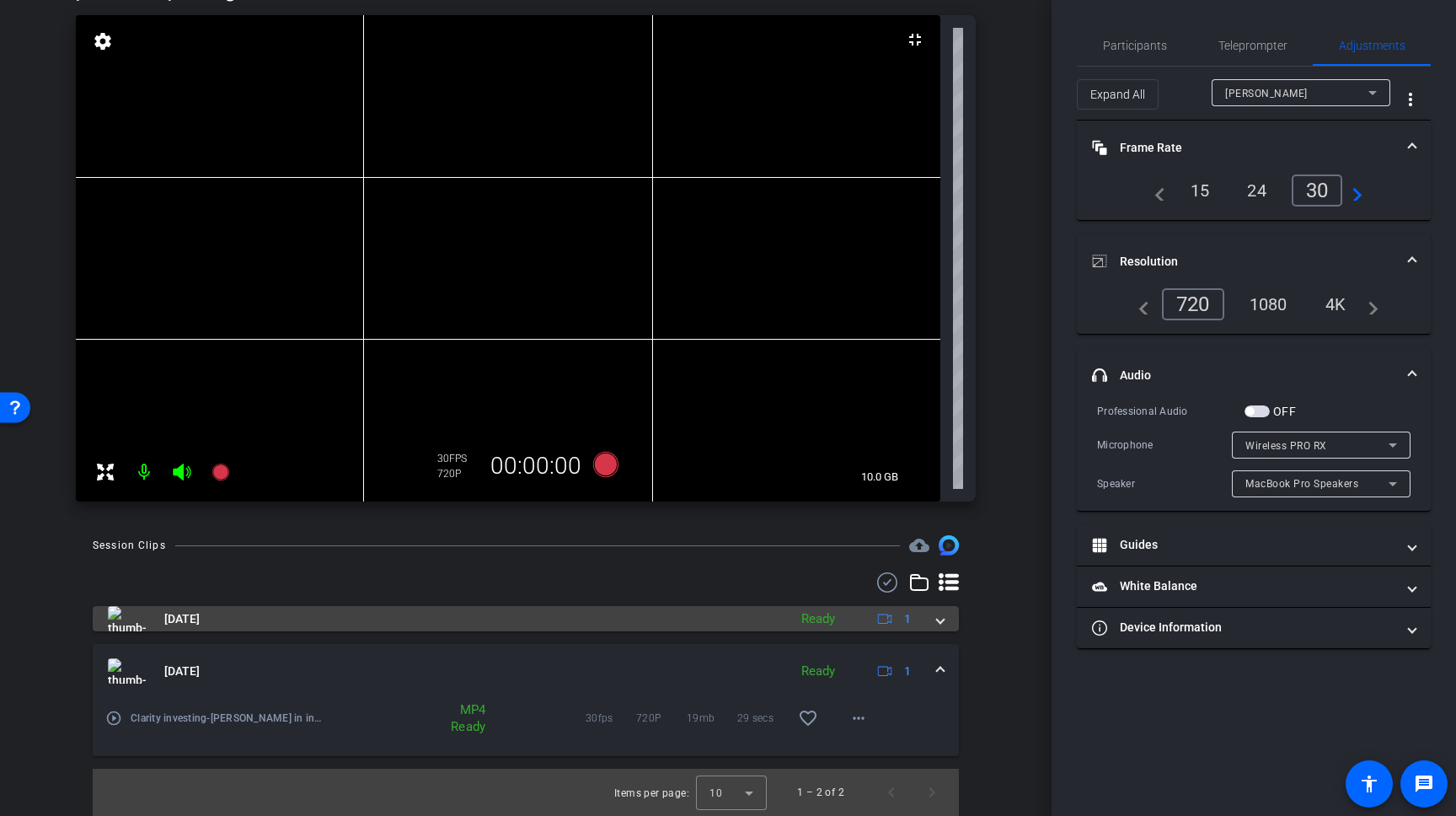
click at [884, 619] on icon at bounding box center [885, 619] width 15 height 15
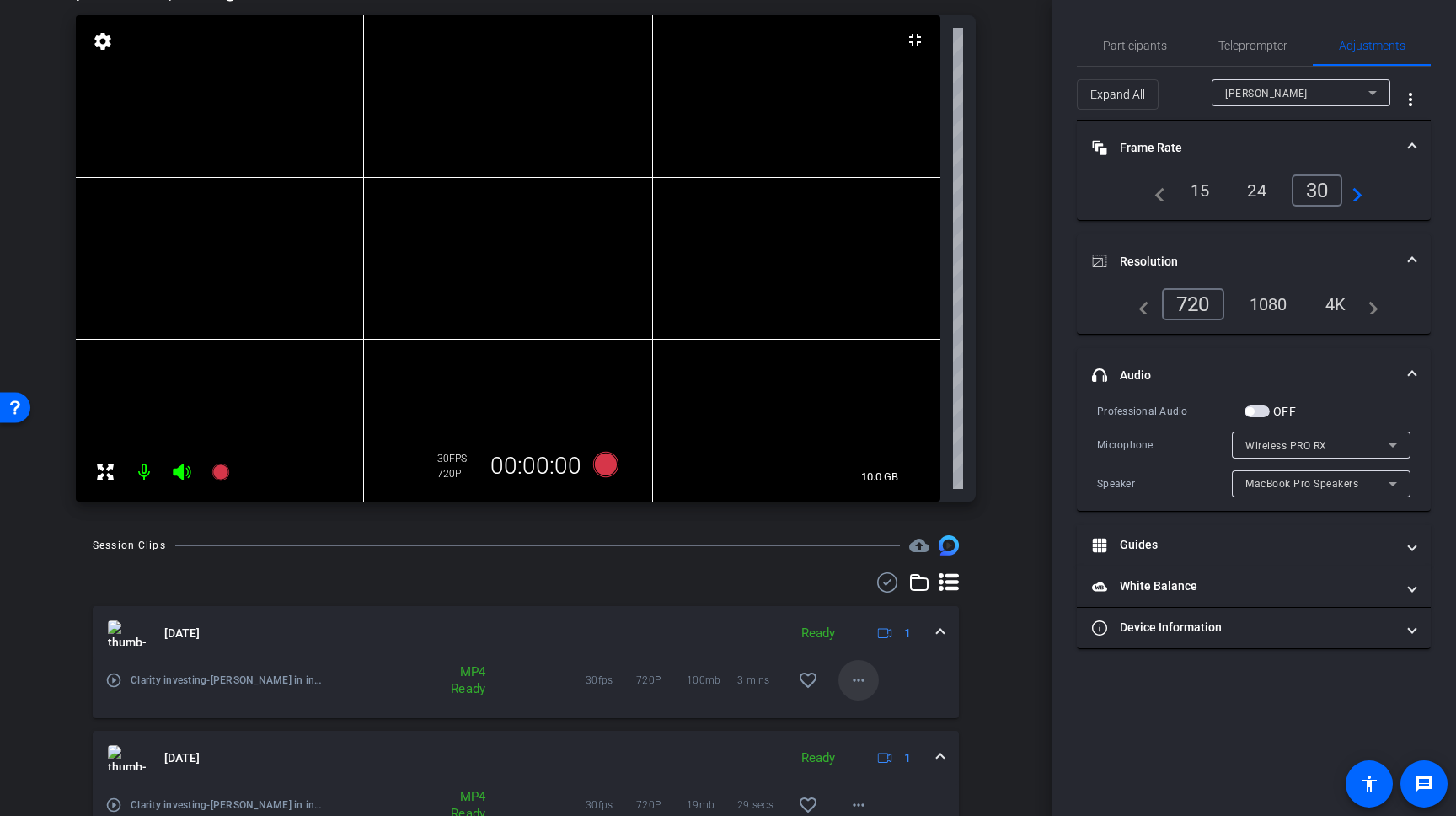
click at [857, 674] on mat-icon "more_horiz" at bounding box center [858, 680] width 20 height 20
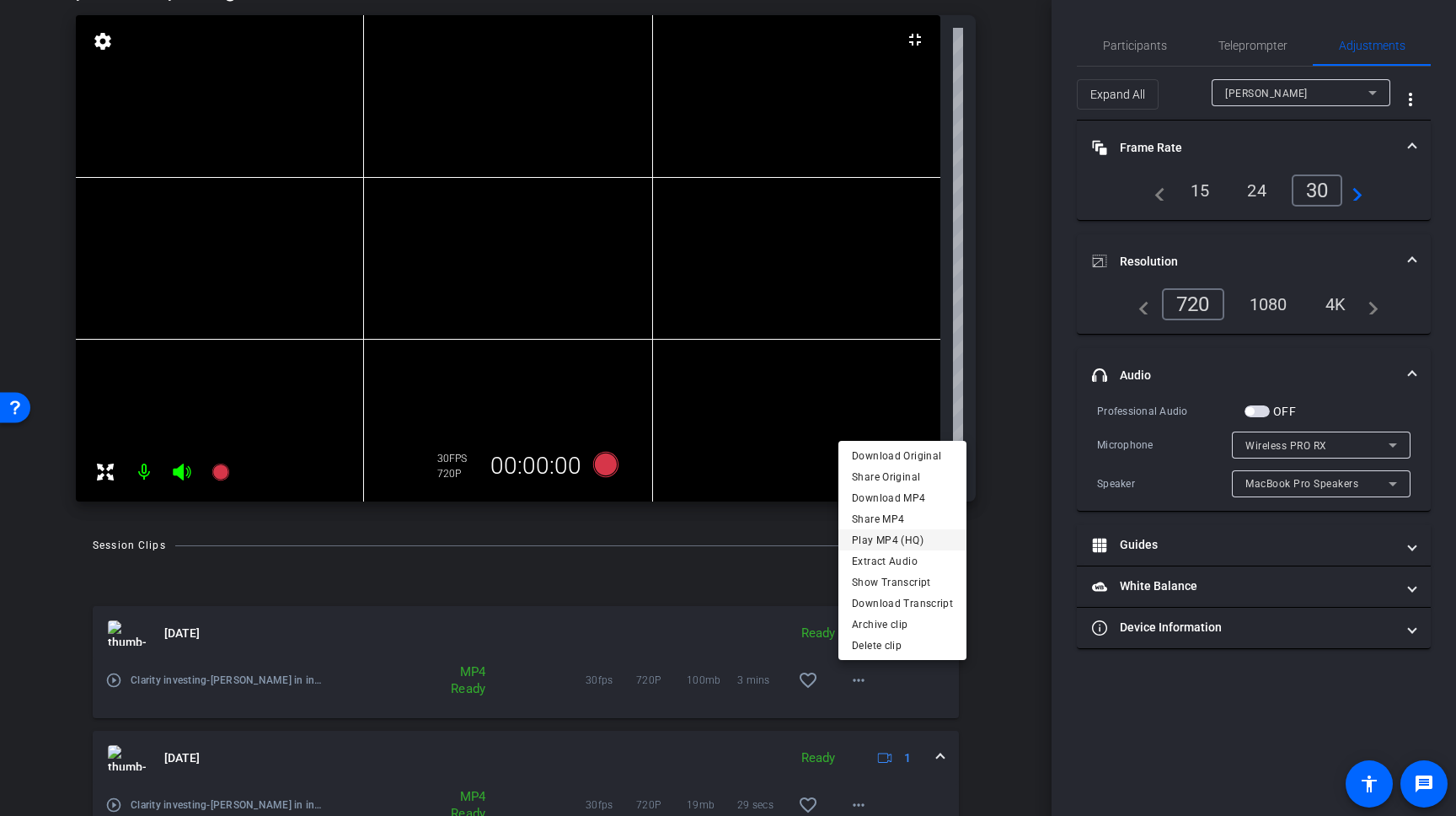
click at [921, 536] on span "Play MP4 (HQ)" at bounding box center [902, 540] width 101 height 20
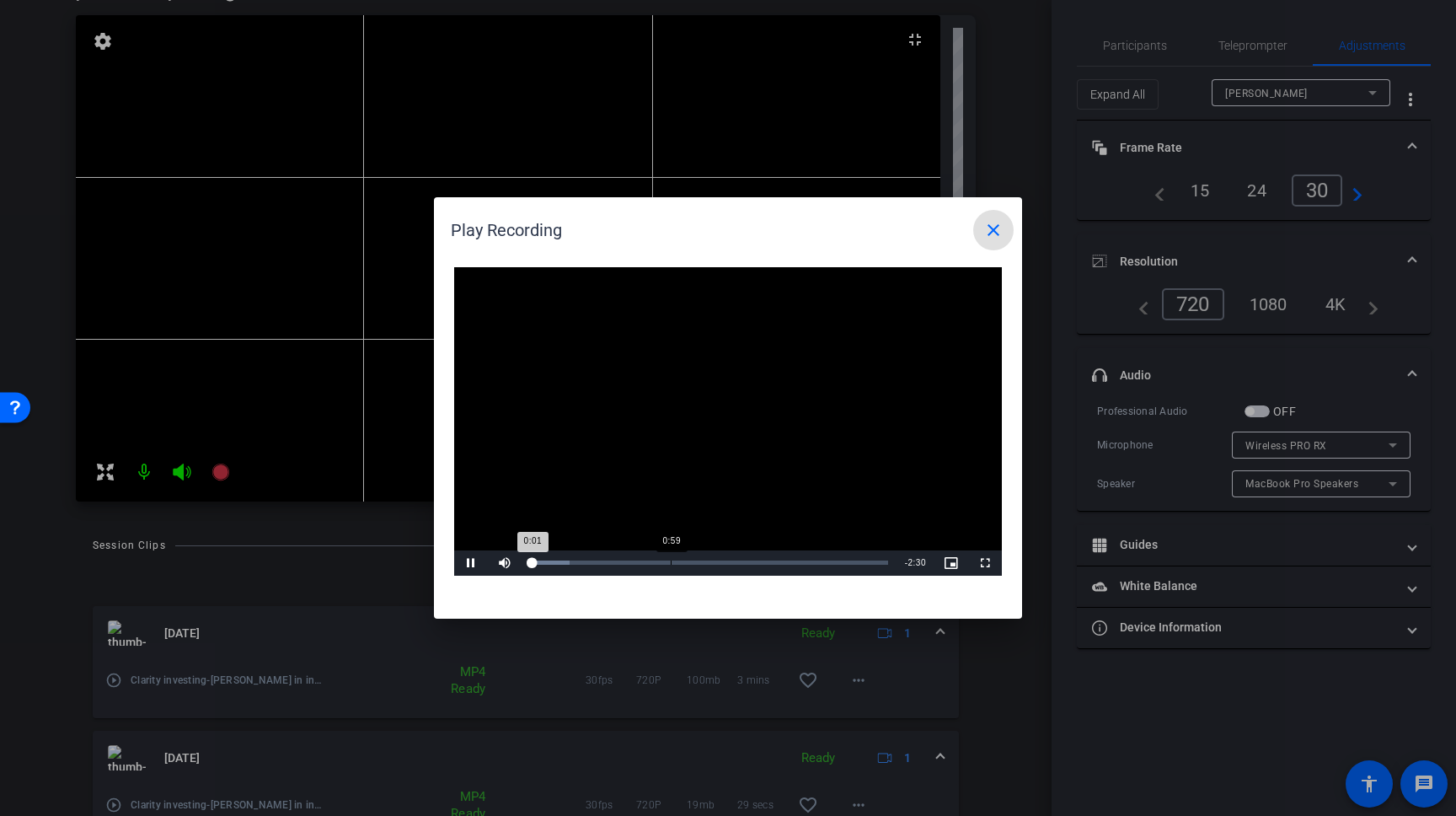
click at [671, 561] on div "0:59" at bounding box center [671, 562] width 1 height 4
click at [991, 241] on span at bounding box center [993, 230] width 41 height 41
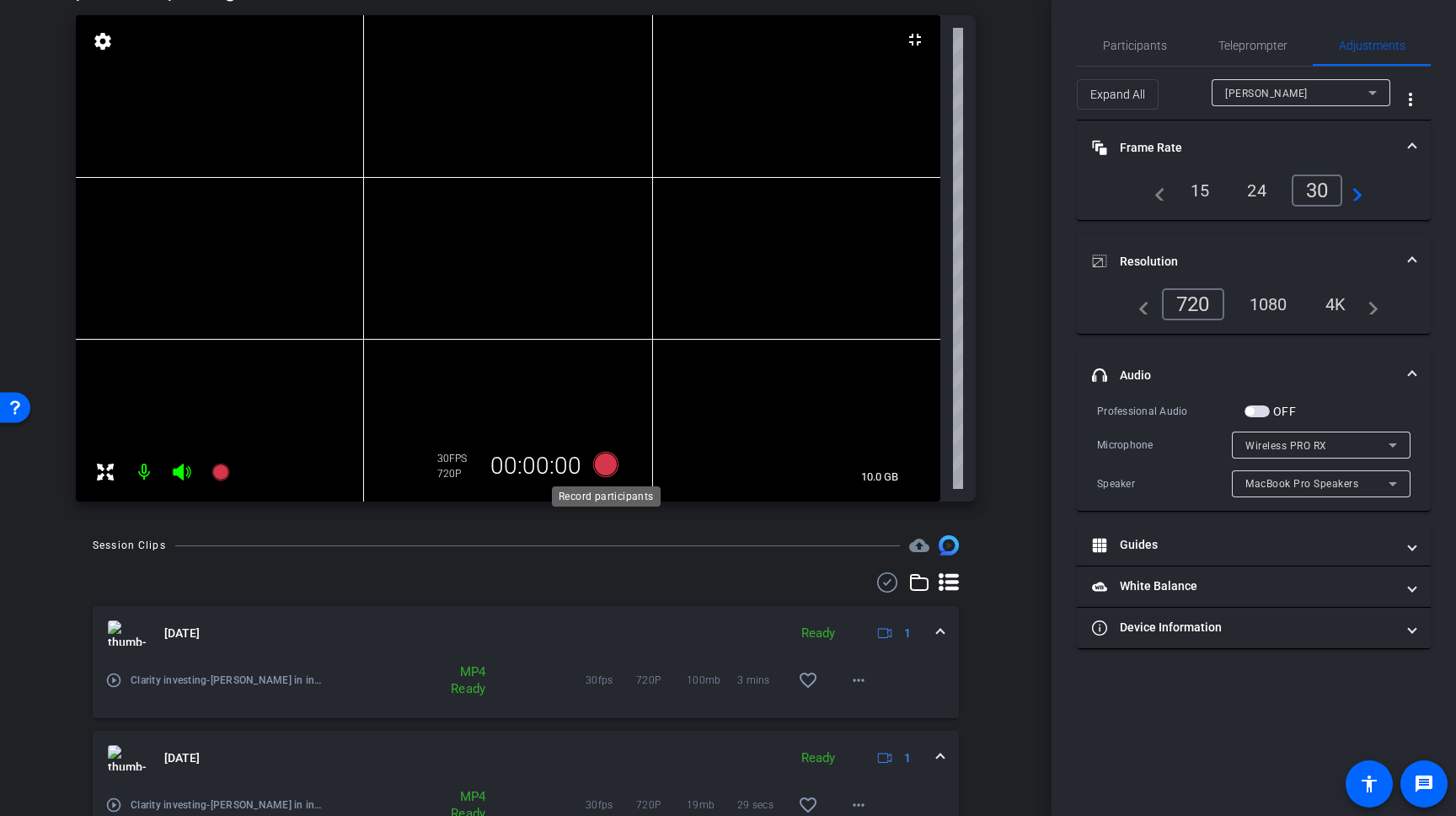
click at [608, 462] on icon at bounding box center [605, 464] width 25 height 25
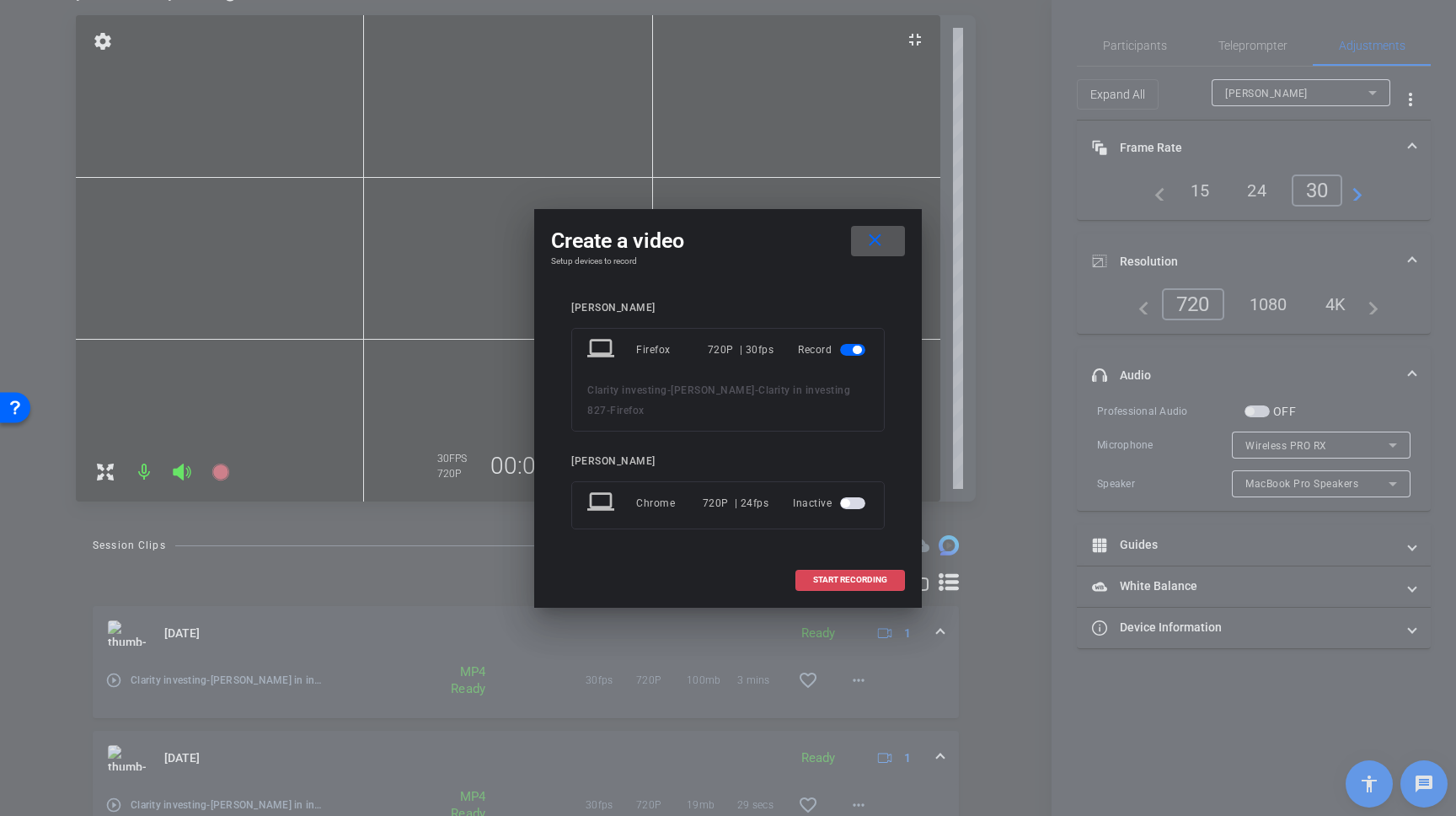
click at [841, 590] on span at bounding box center [850, 579] width 108 height 41
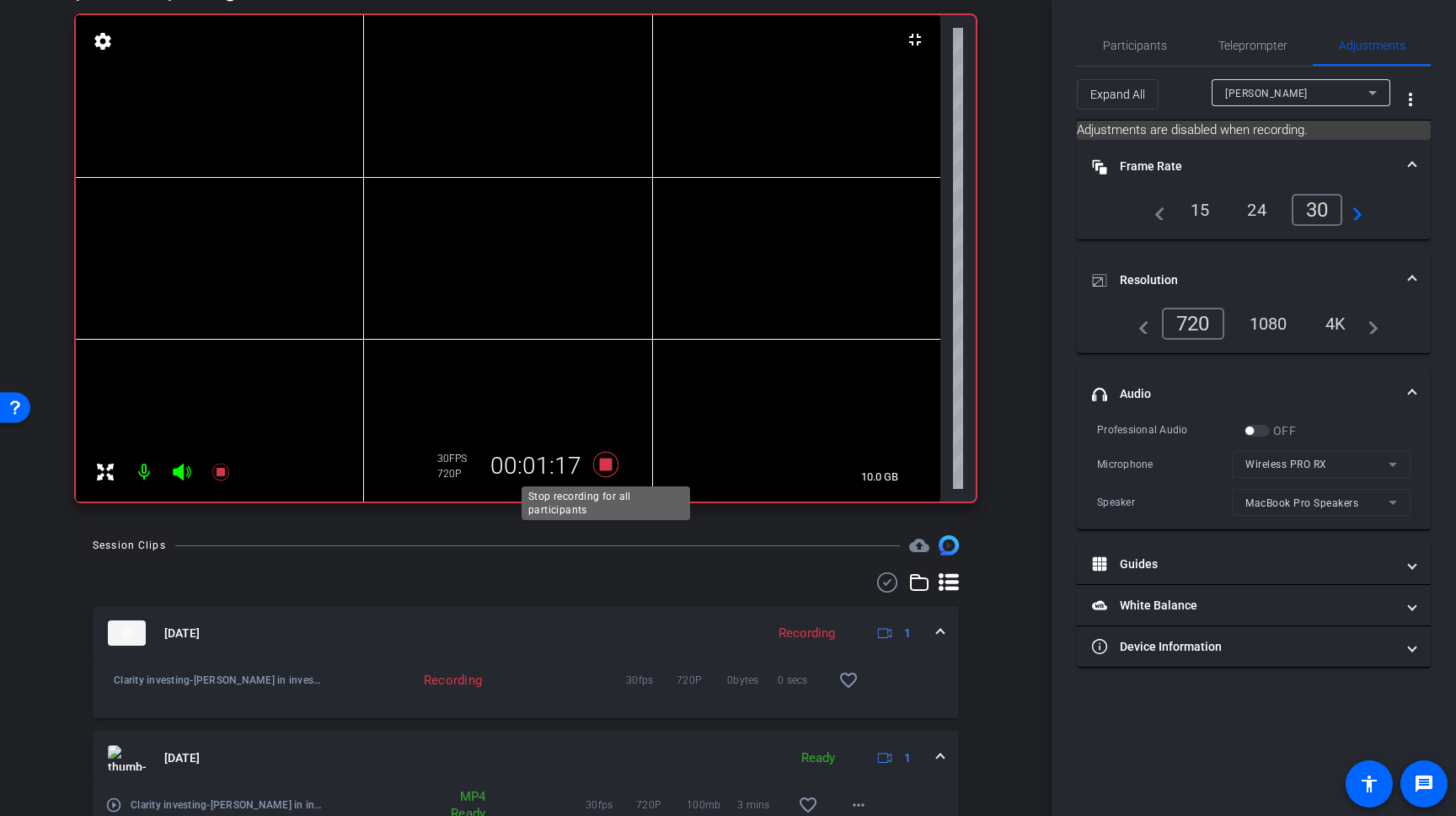
click at [609, 467] on icon at bounding box center [605, 464] width 25 height 25
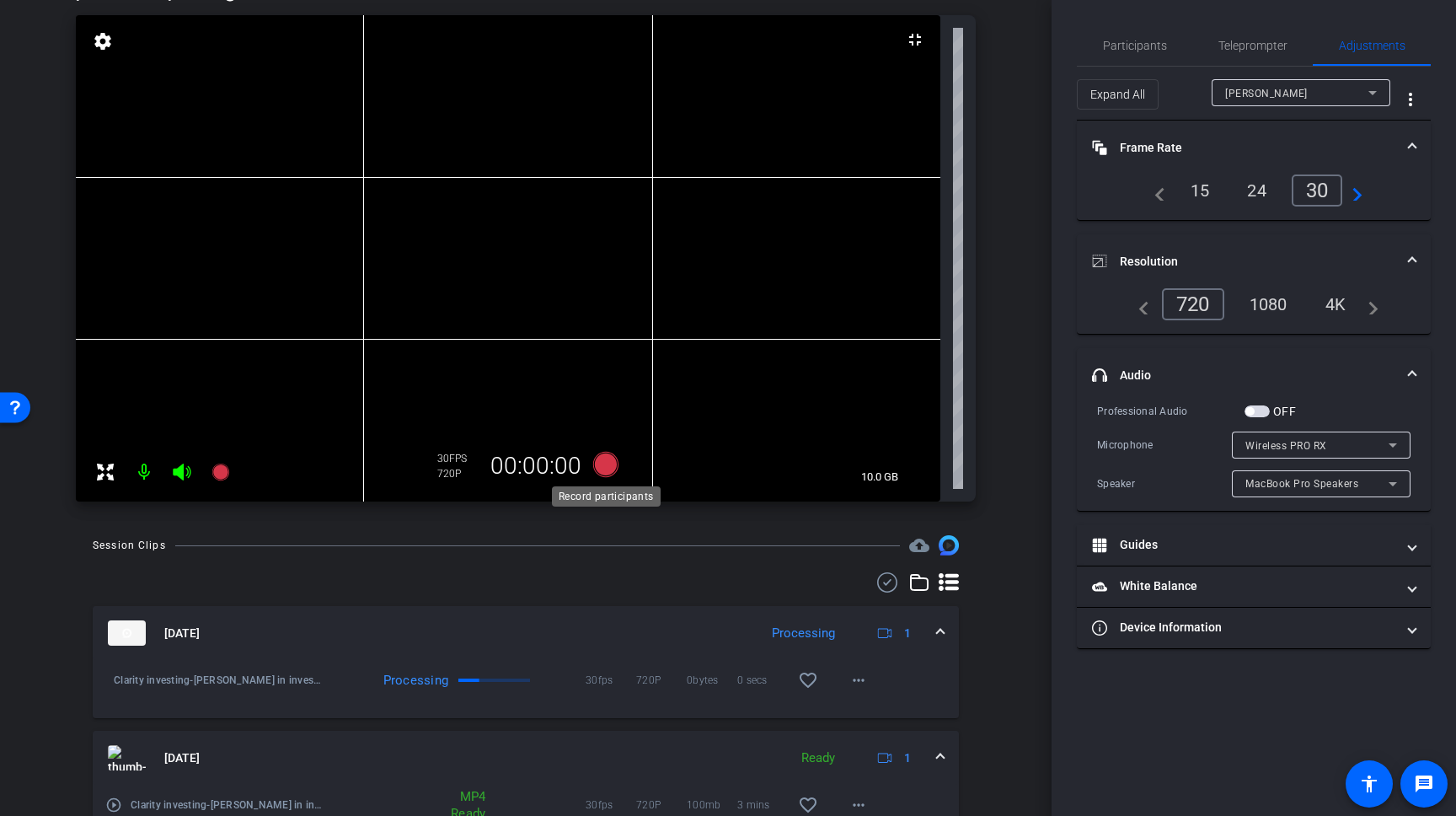
click at [609, 467] on icon at bounding box center [605, 464] width 25 height 25
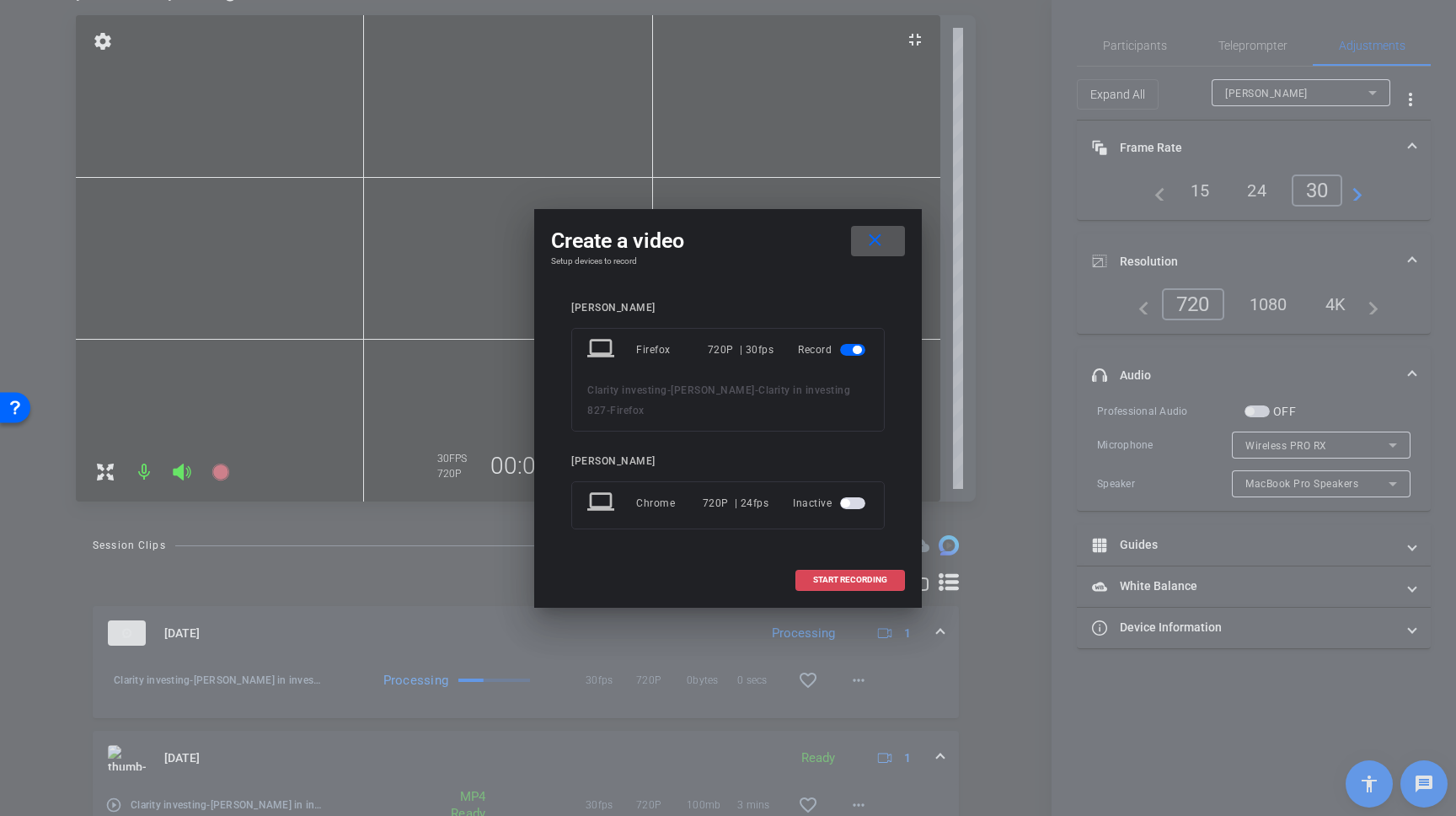
click at [879, 582] on span "START RECORDING" at bounding box center [850, 580] width 74 height 9
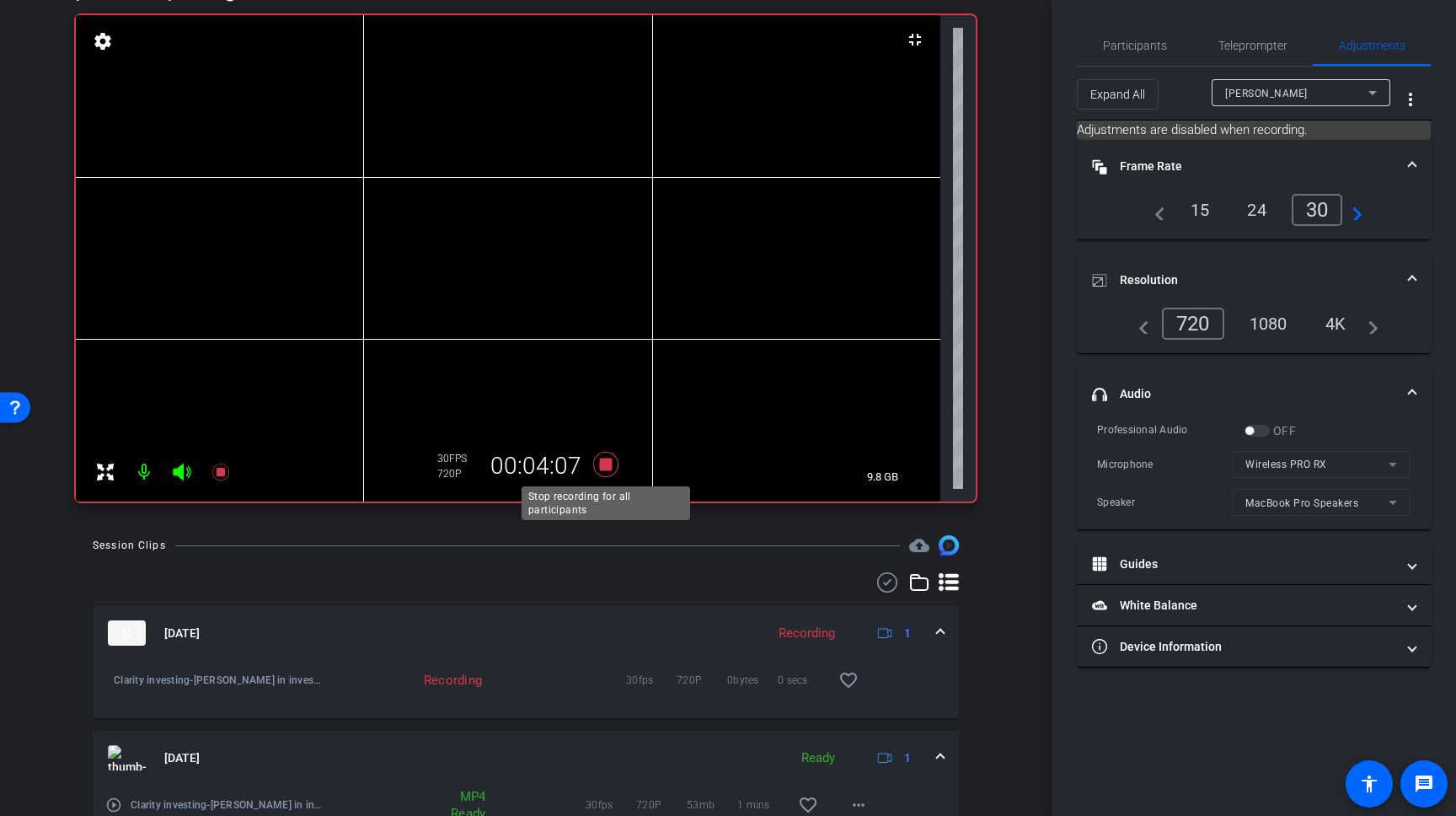
click at [608, 465] on icon at bounding box center [605, 464] width 25 height 25
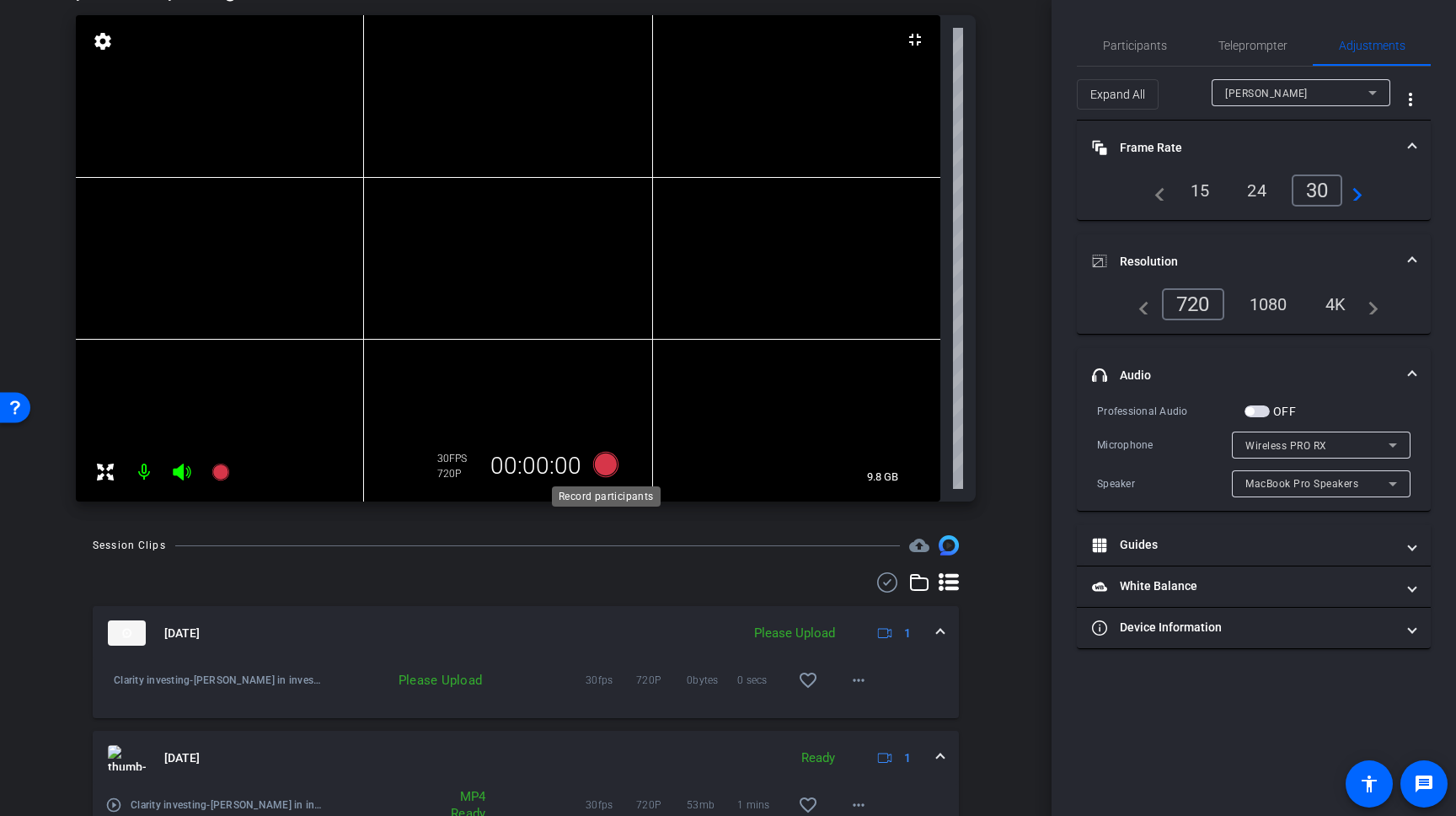
click at [597, 469] on icon at bounding box center [605, 464] width 25 height 25
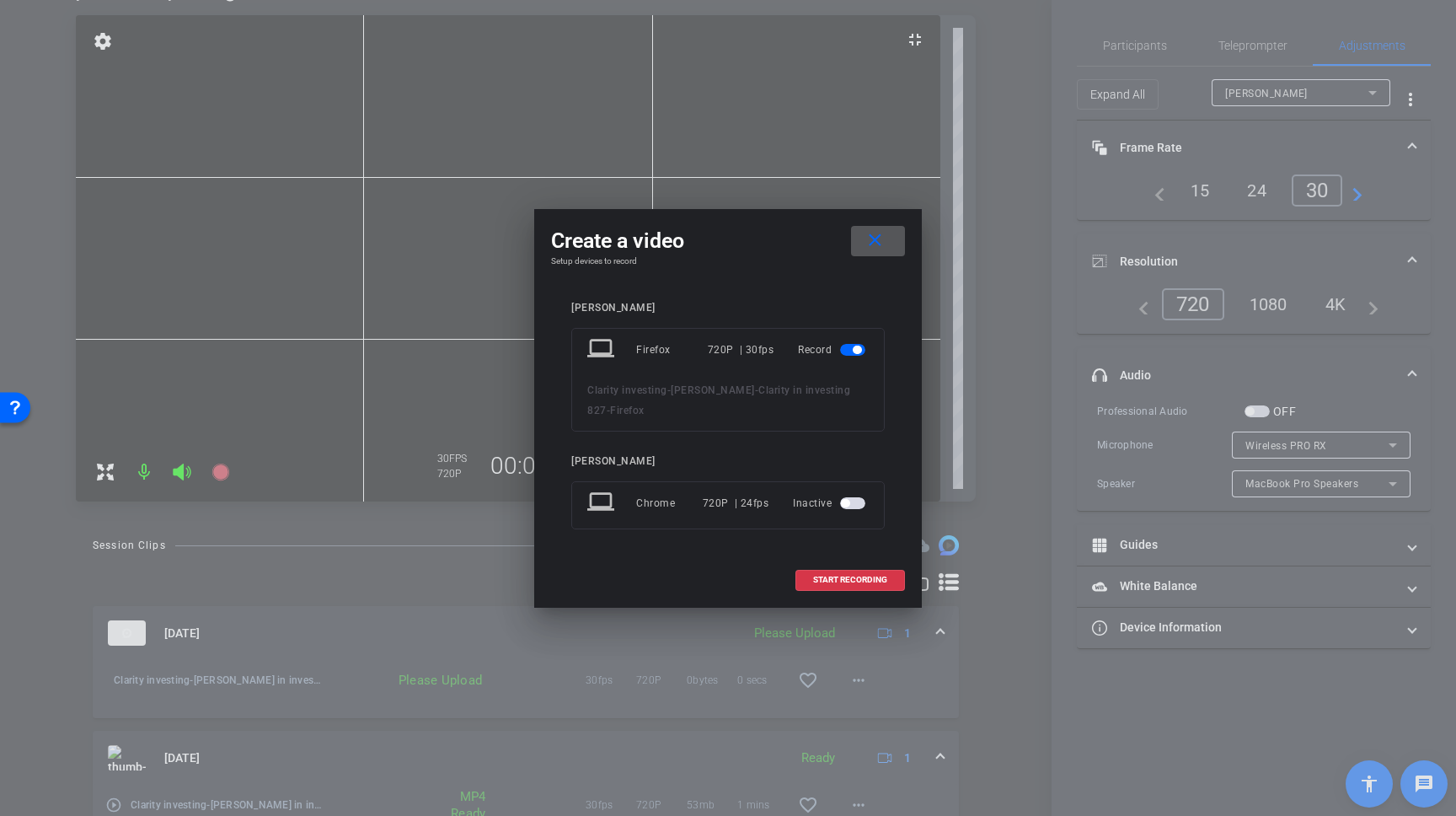
click at [884, 248] on mat-icon "close" at bounding box center [875, 241] width 21 height 21
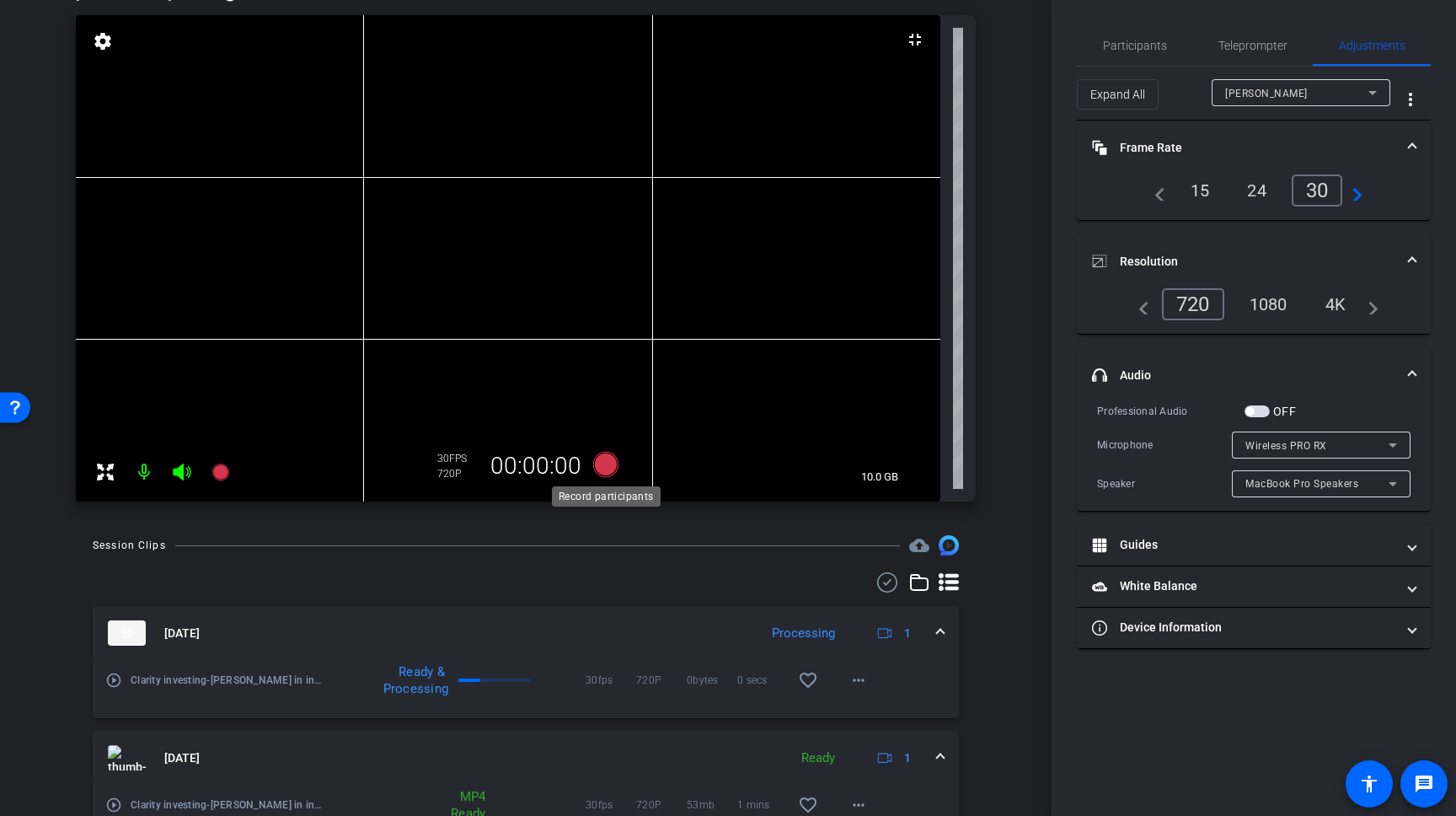
click at [611, 463] on icon at bounding box center [605, 464] width 25 height 25
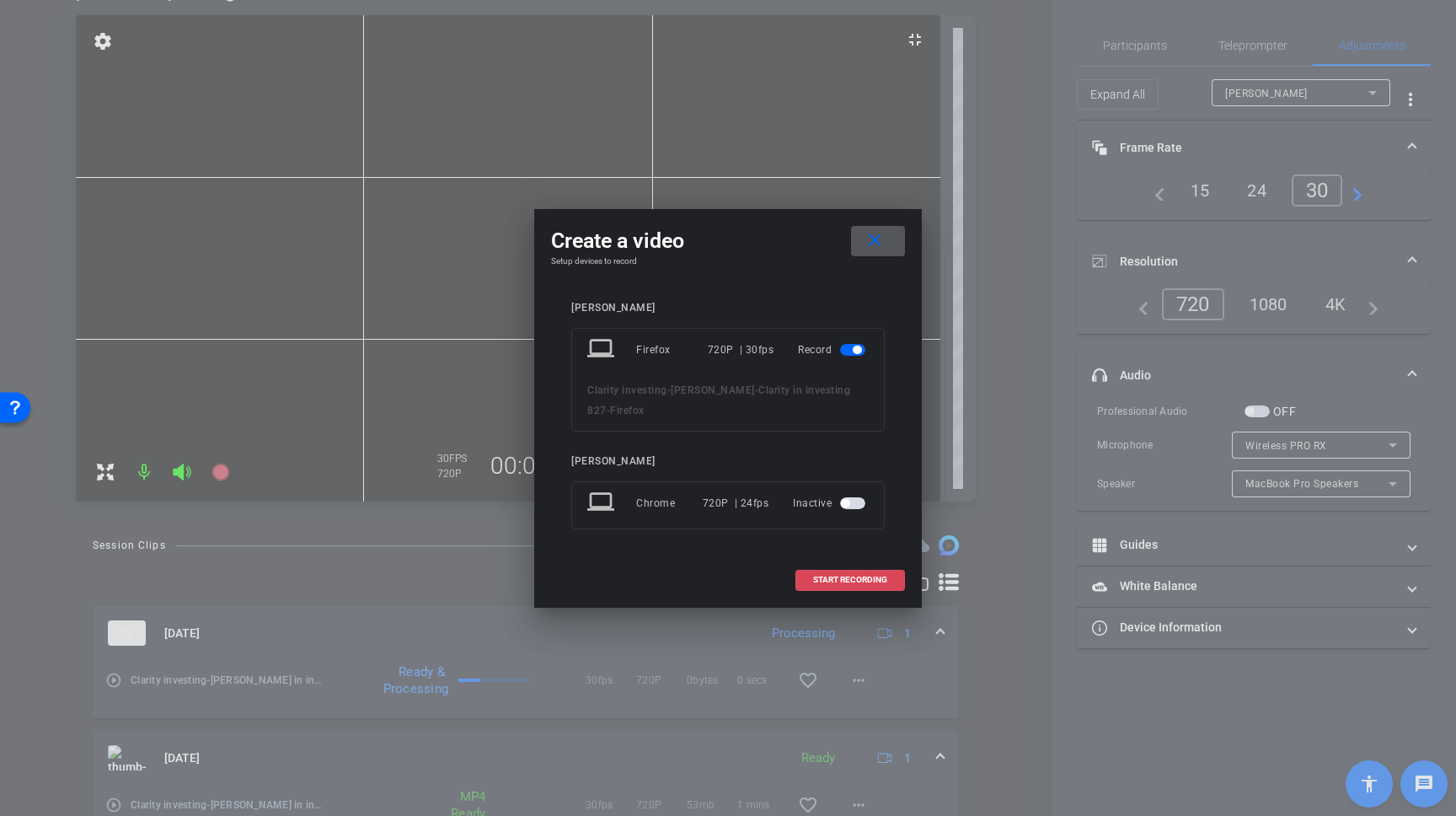
click at [848, 579] on span "START RECORDING" at bounding box center [850, 580] width 74 height 9
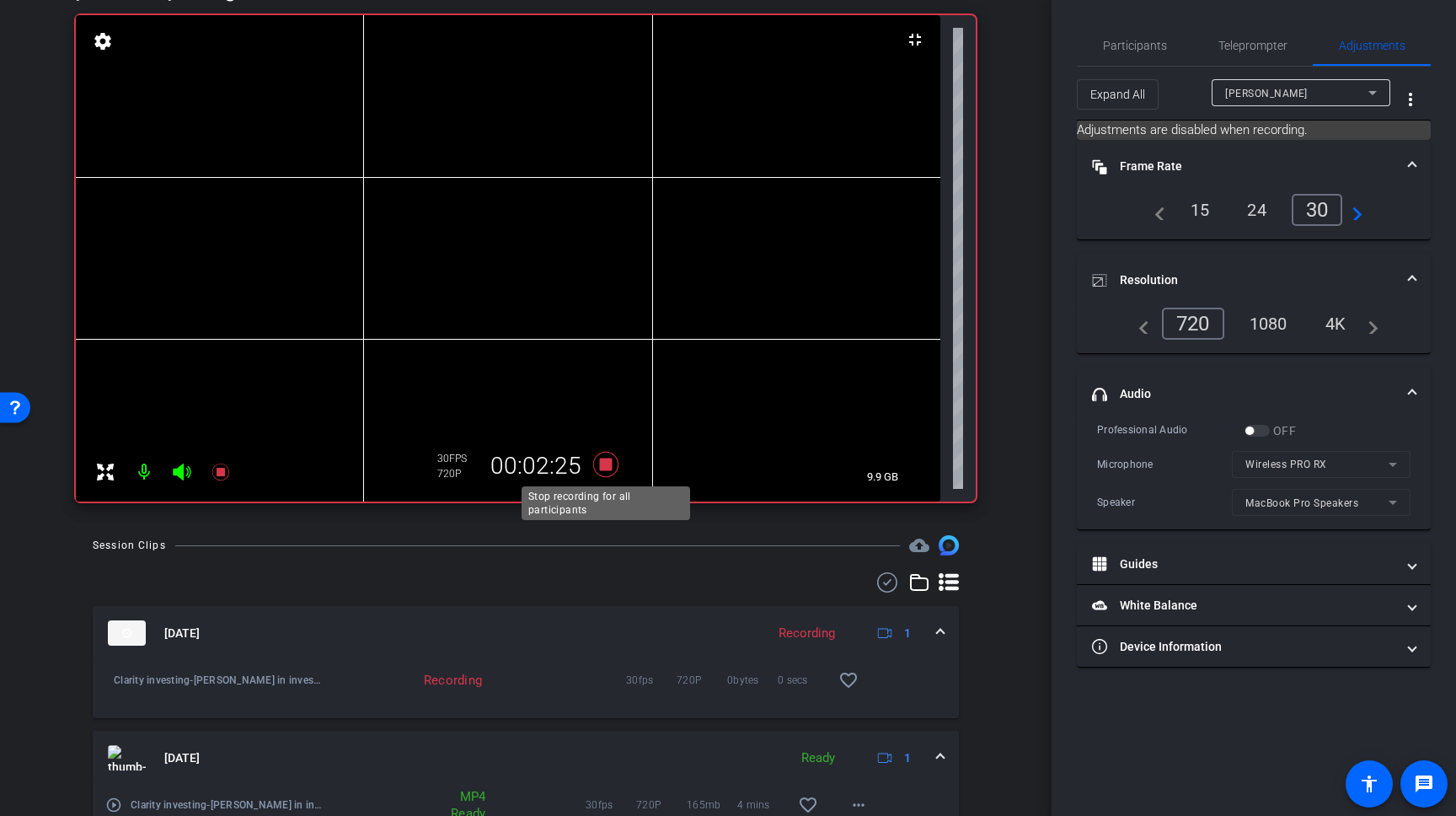
click at [603, 461] on icon at bounding box center [605, 464] width 25 height 25
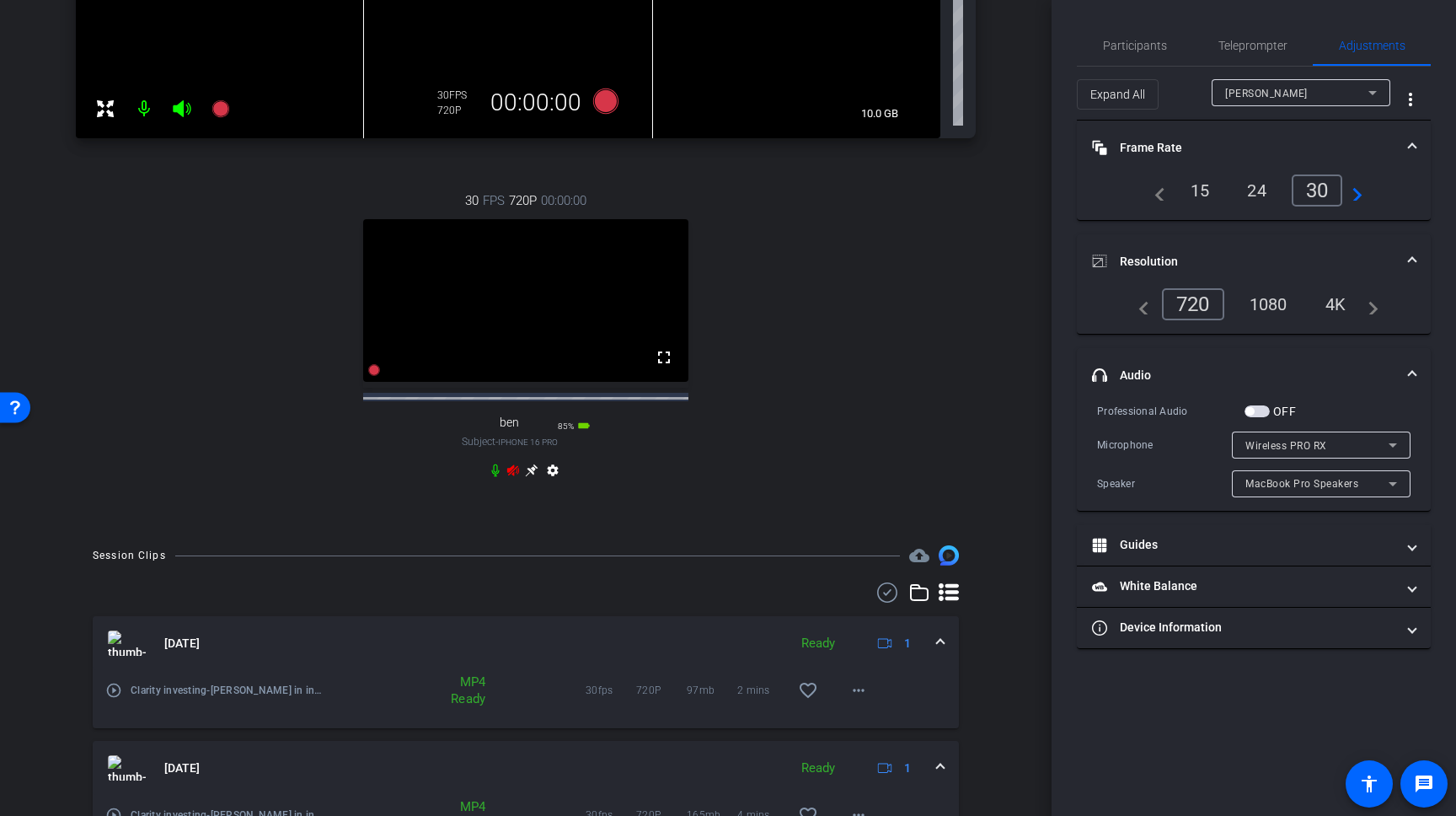
scroll to position [617, 0]
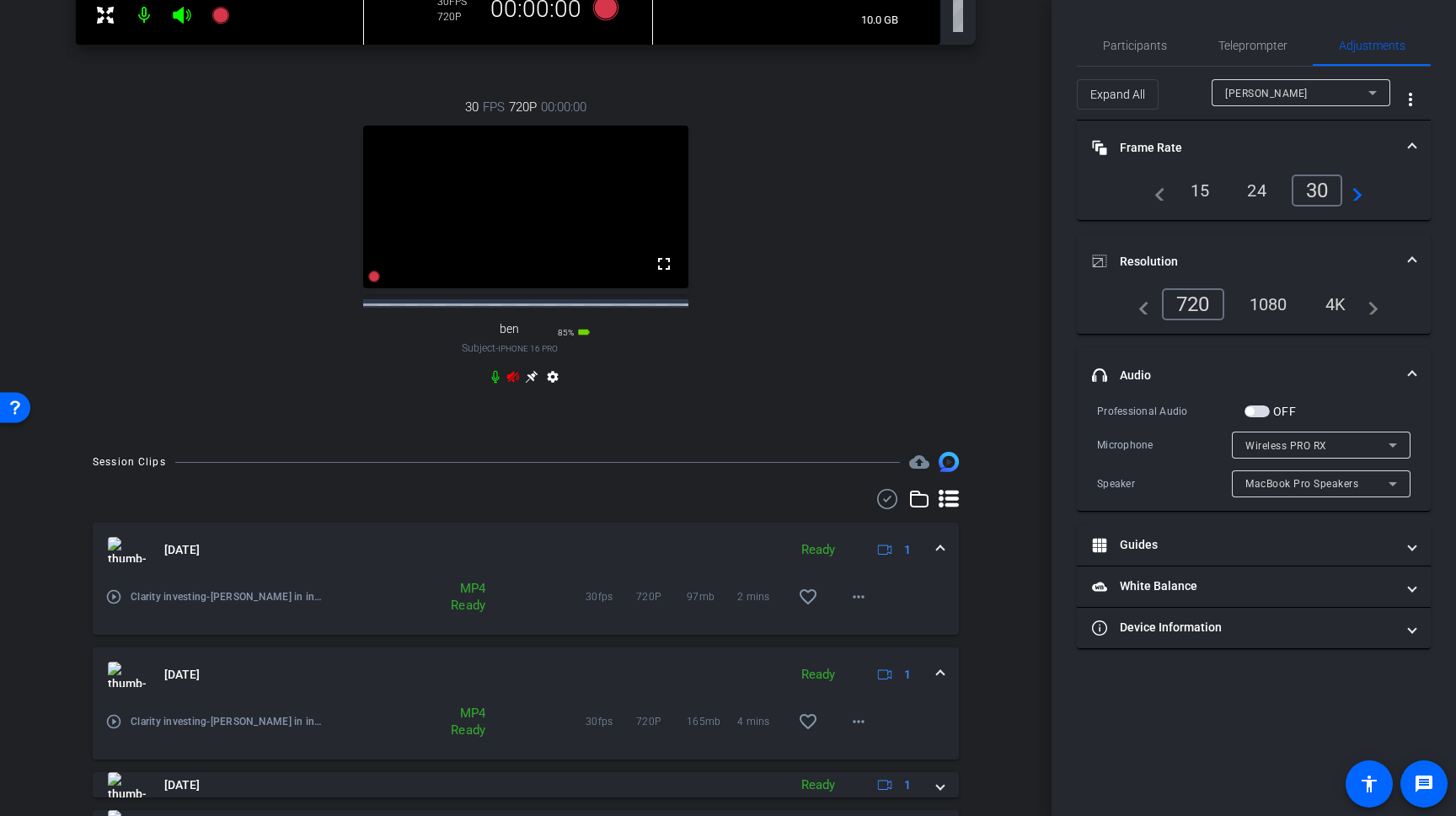
click at [552, 390] on mat-icon "settings" at bounding box center [552, 380] width 20 height 20
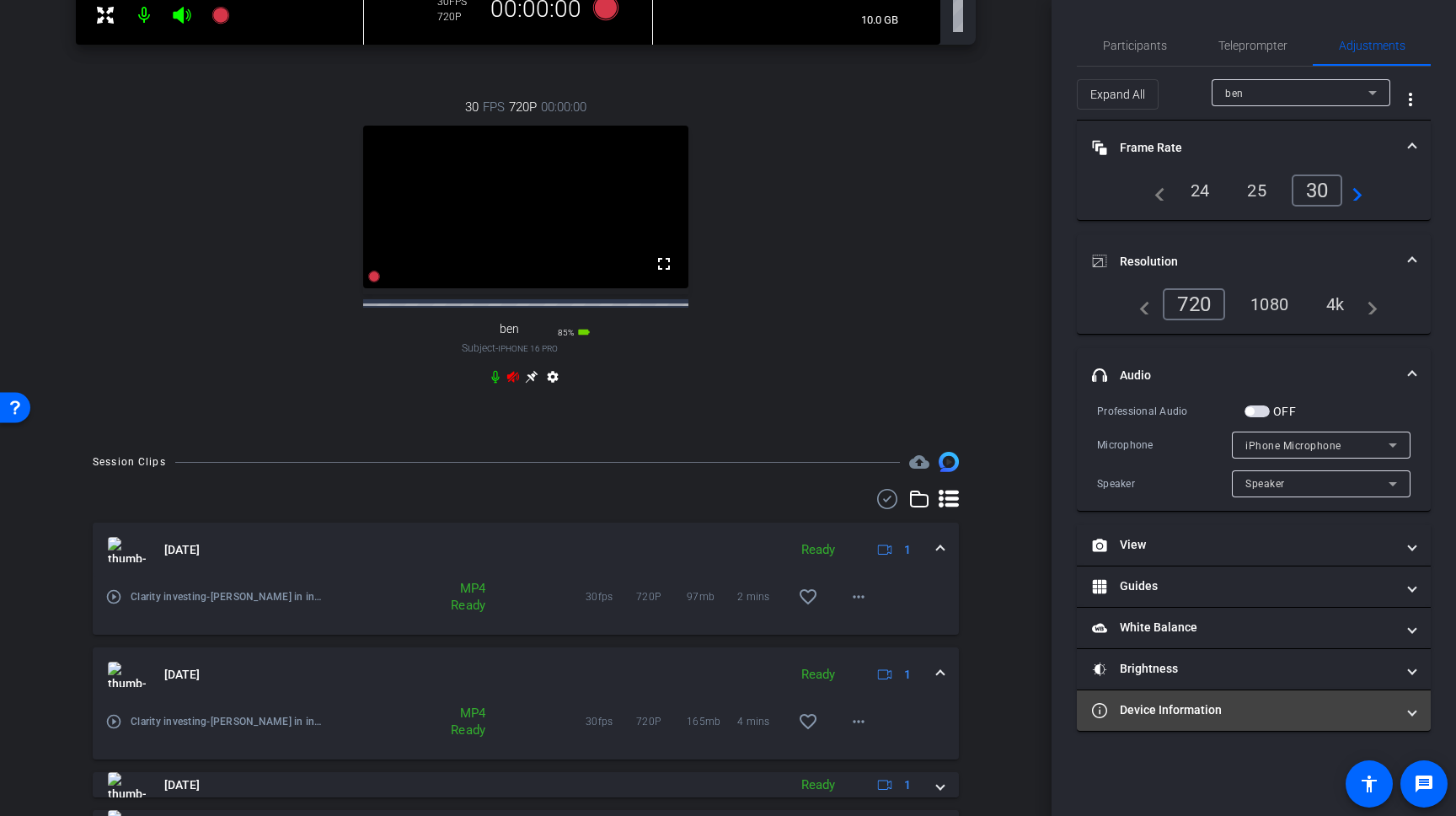
click at [1179, 707] on mat-panel-title "Device Information" at bounding box center [1243, 710] width 303 height 18
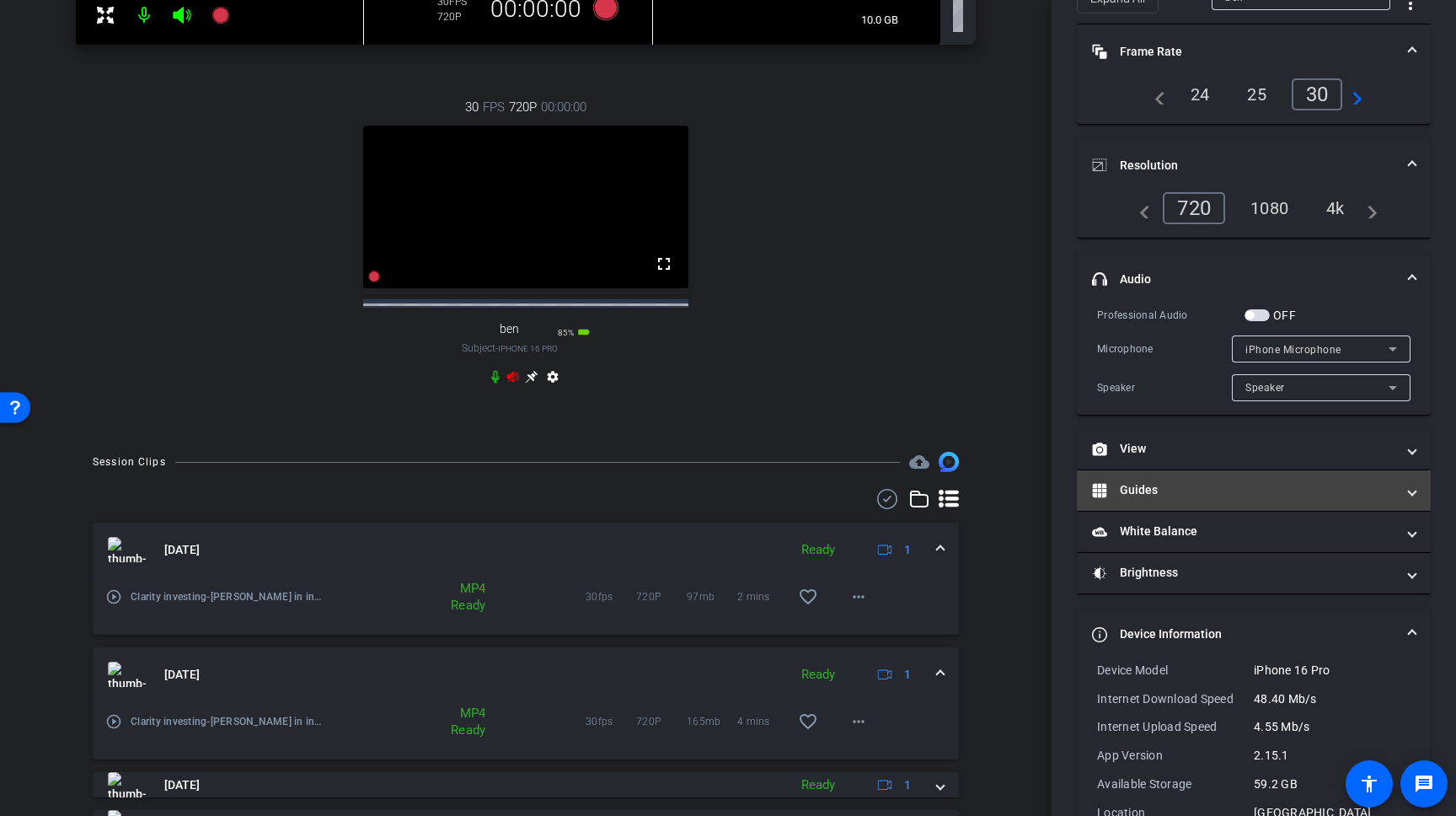
scroll to position [94, 0]
click at [1216, 442] on mat-panel-title "View" at bounding box center [1243, 451] width 303 height 18
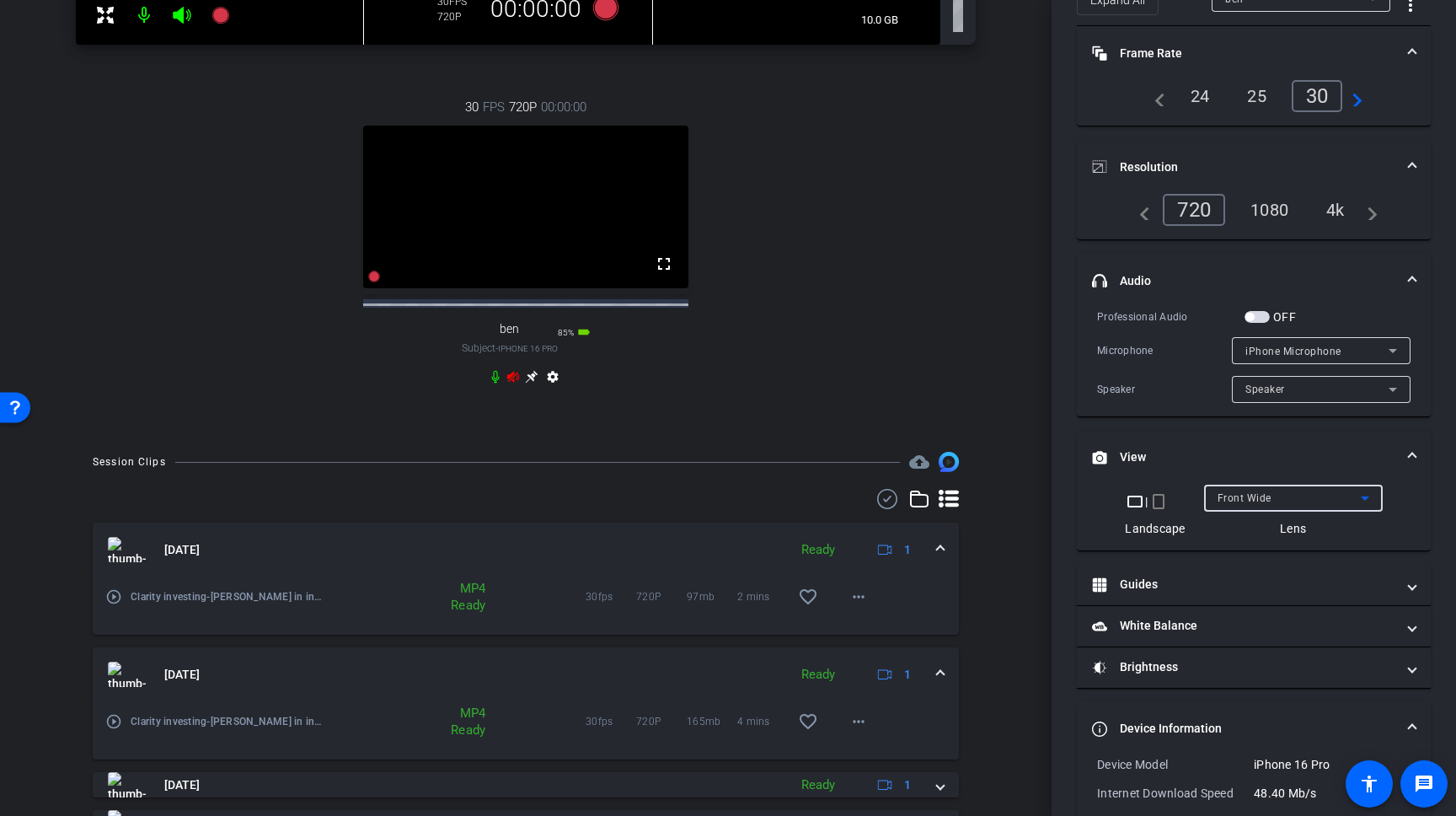
click at [1270, 496] on div "Front Wide" at bounding box center [1289, 497] width 143 height 21
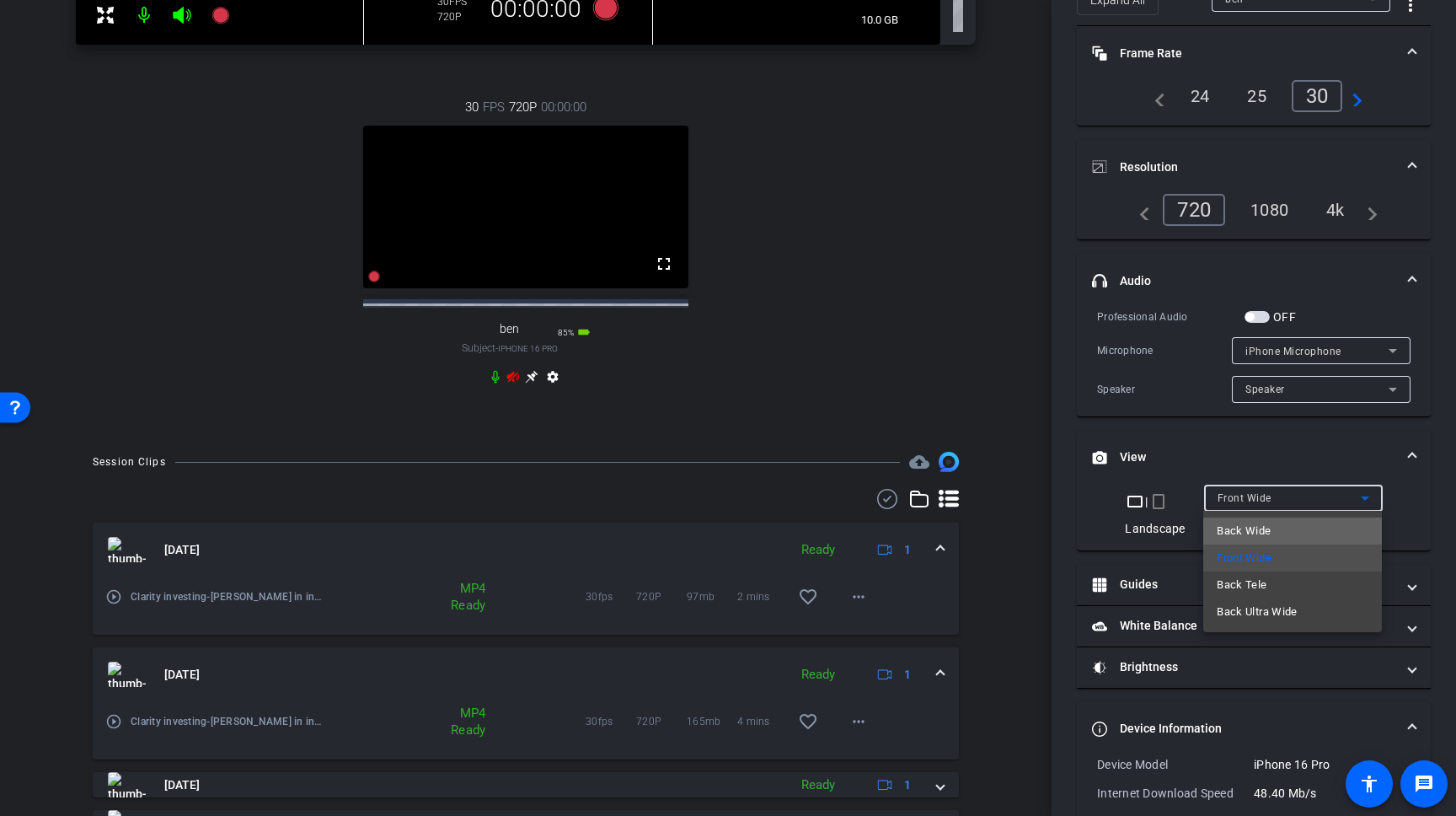
click at [1265, 523] on span "Back Wide" at bounding box center [1244, 530] width 54 height 20
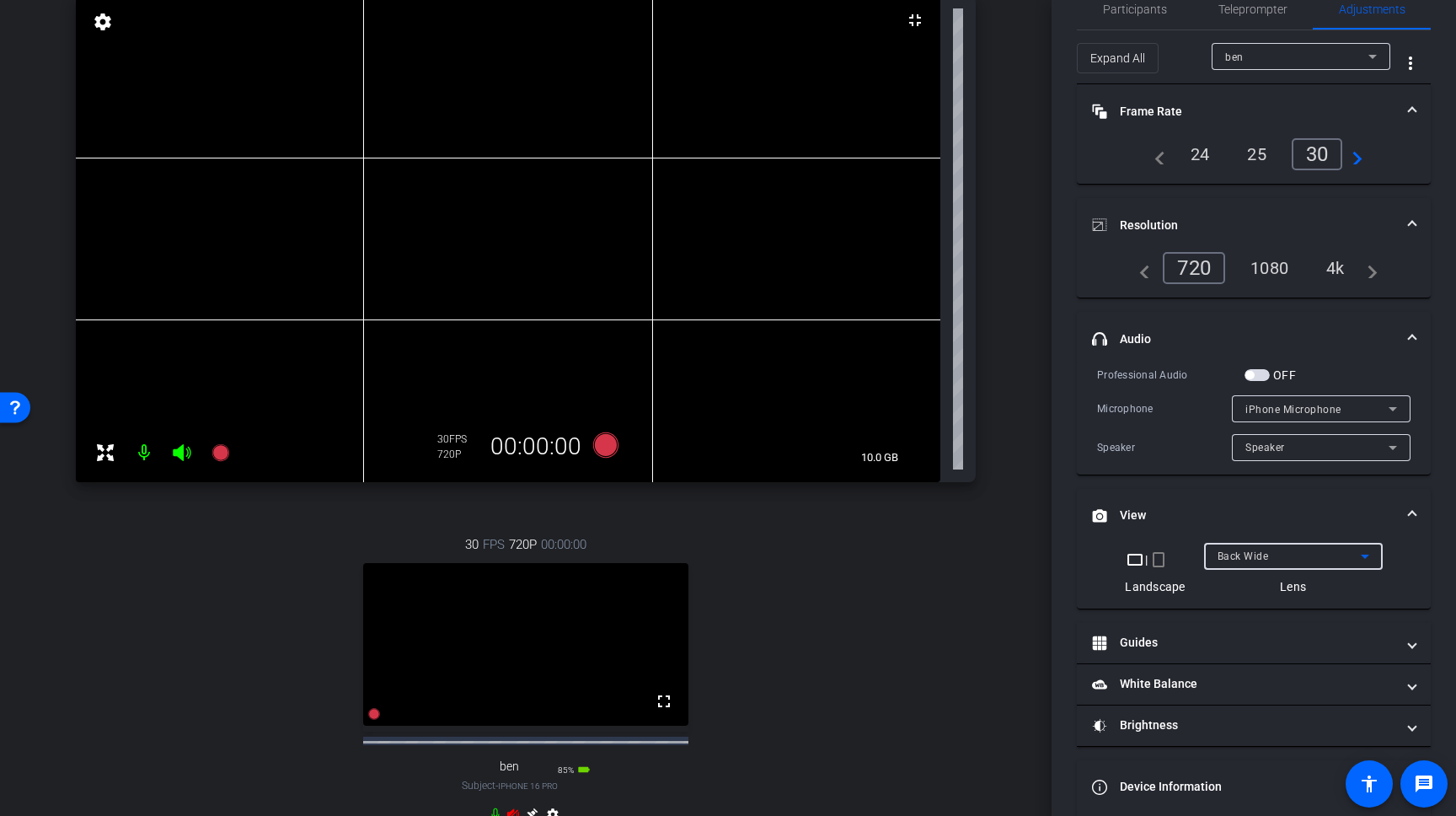
scroll to position [28, 0]
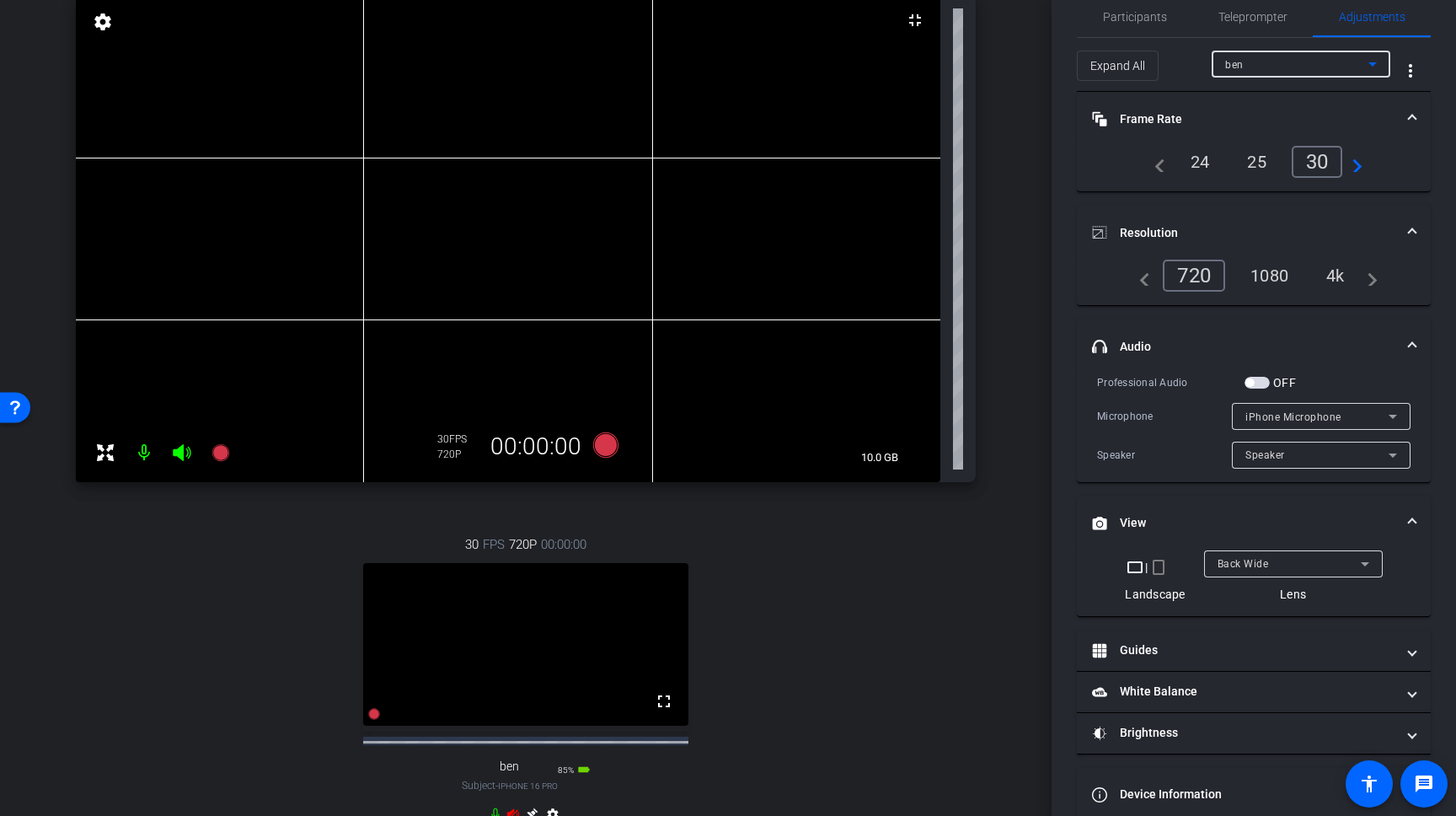
click at [1263, 68] on div "ben" at bounding box center [1297, 64] width 143 height 21
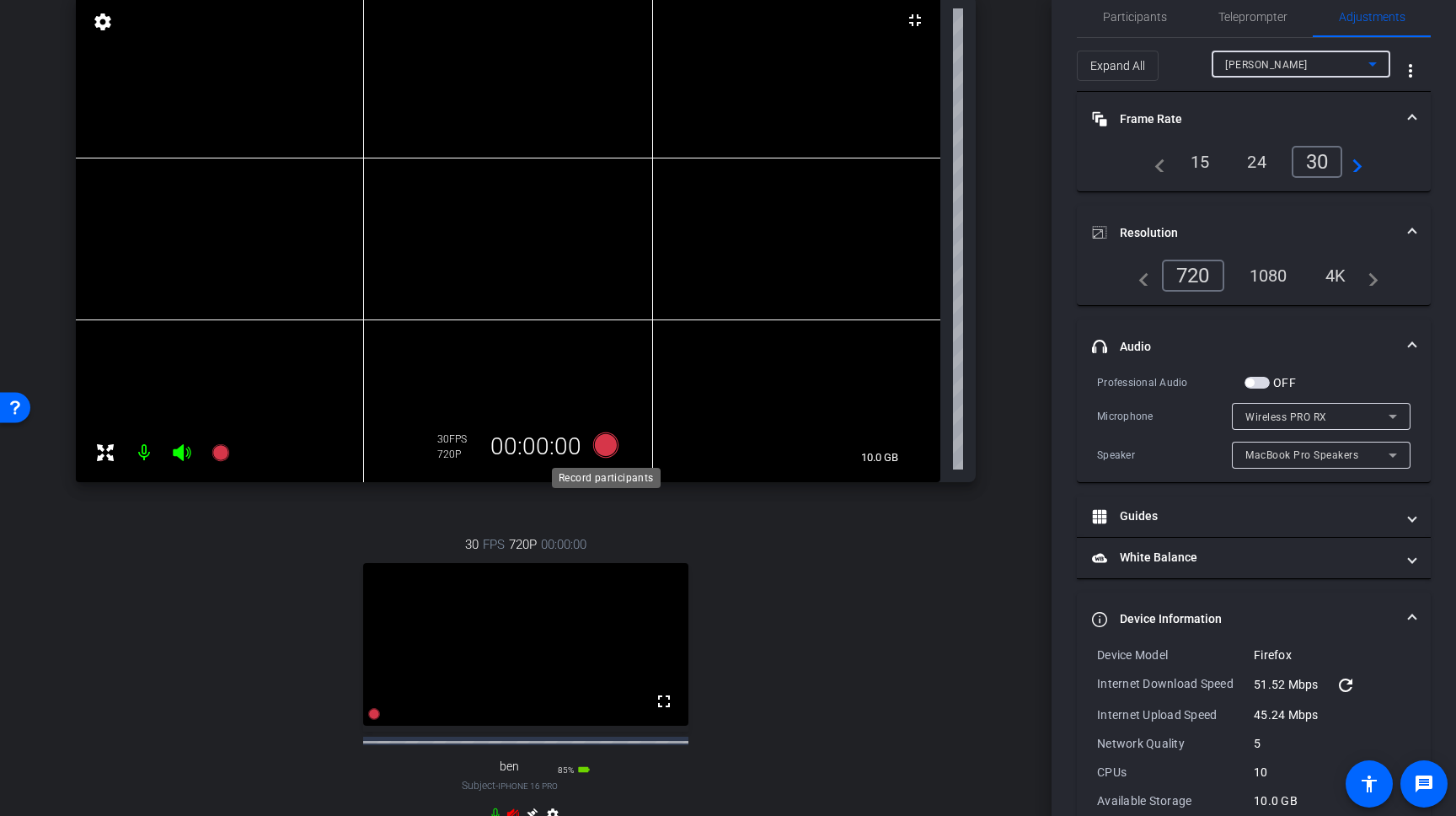
click at [600, 451] on icon at bounding box center [605, 445] width 25 height 25
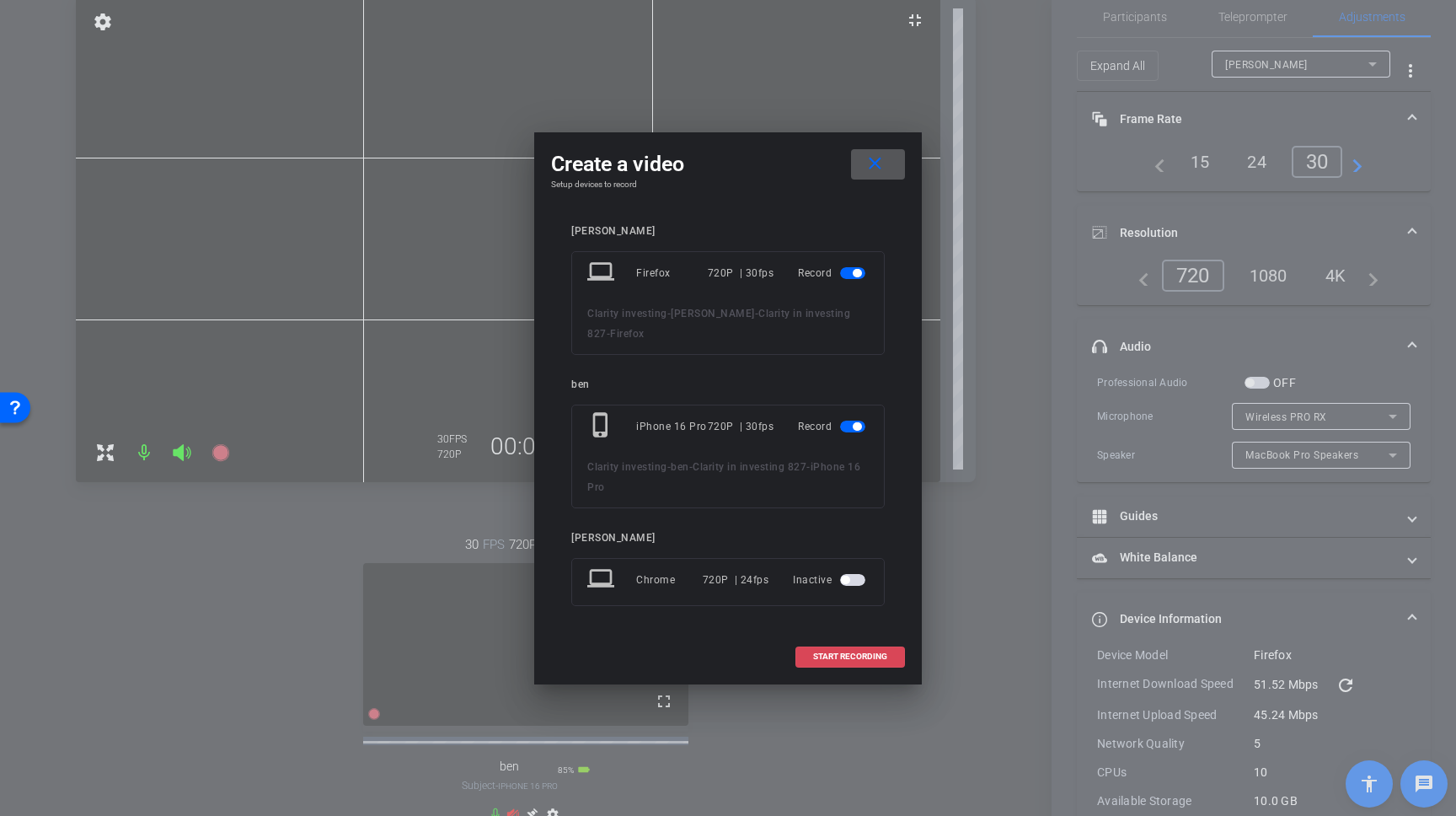
click at [845, 657] on span "START RECORDING" at bounding box center [850, 657] width 74 height 9
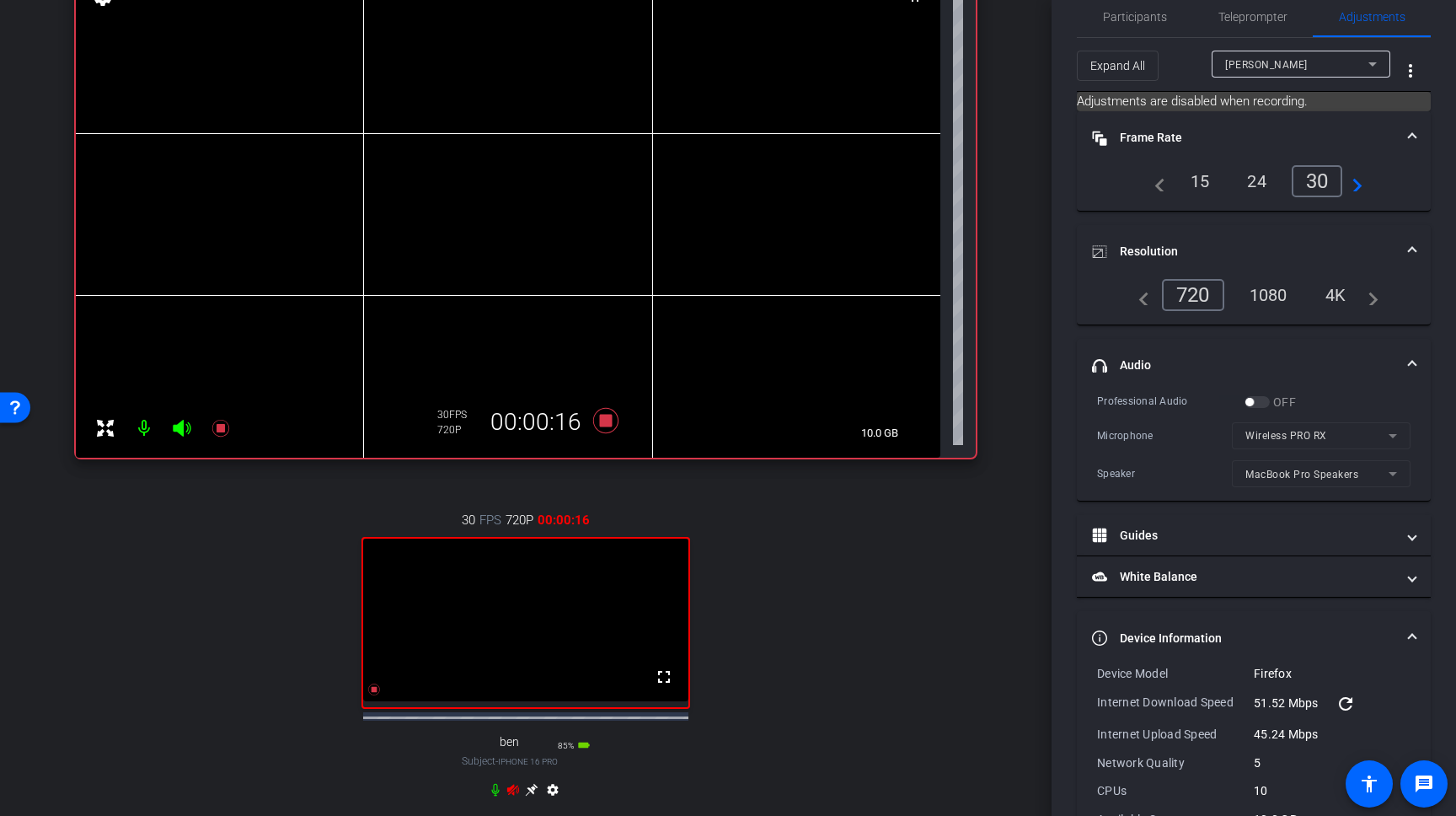
scroll to position [197, 0]
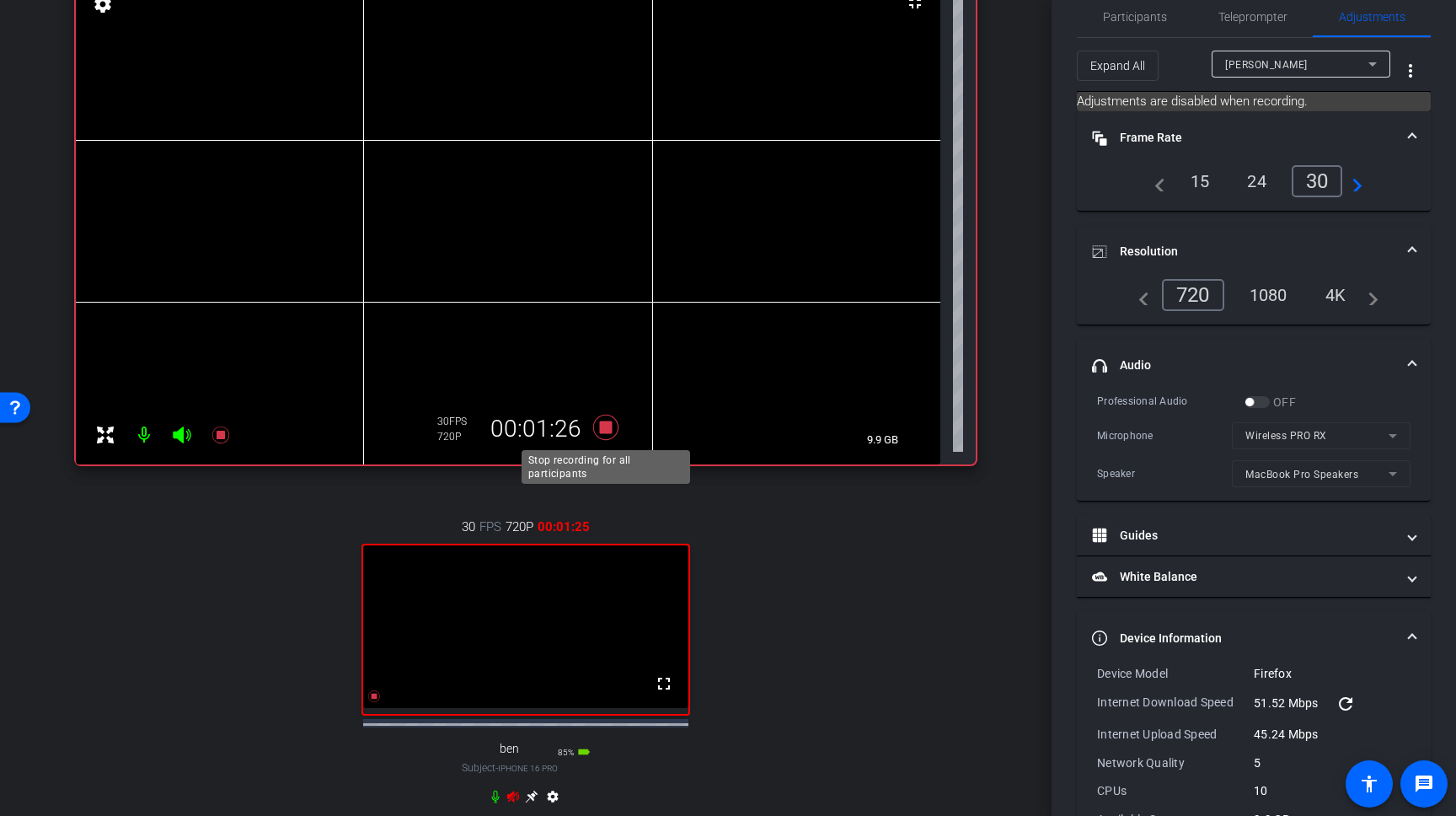
click at [608, 428] on icon at bounding box center [605, 427] width 25 height 25
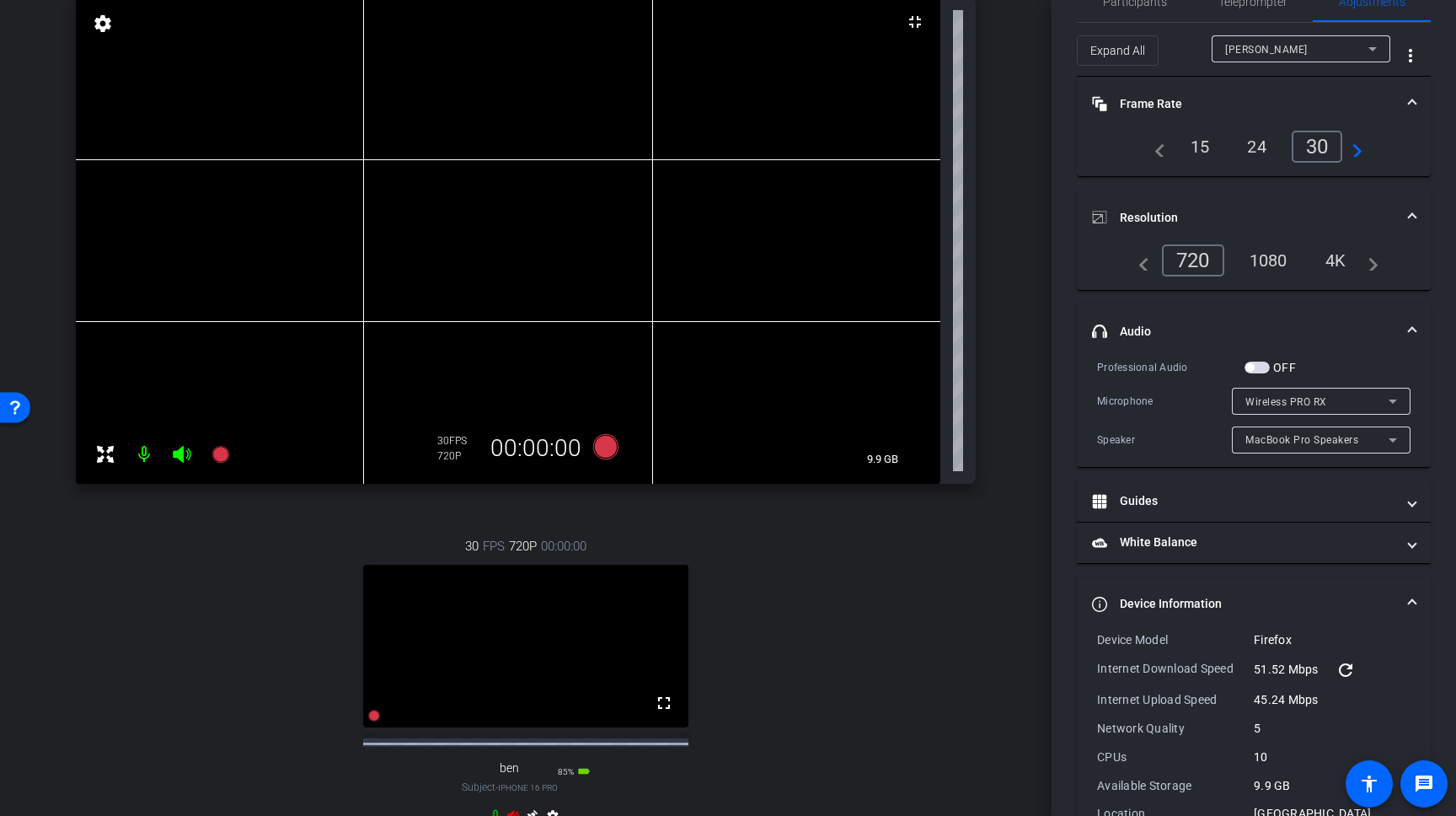
scroll to position [0, 0]
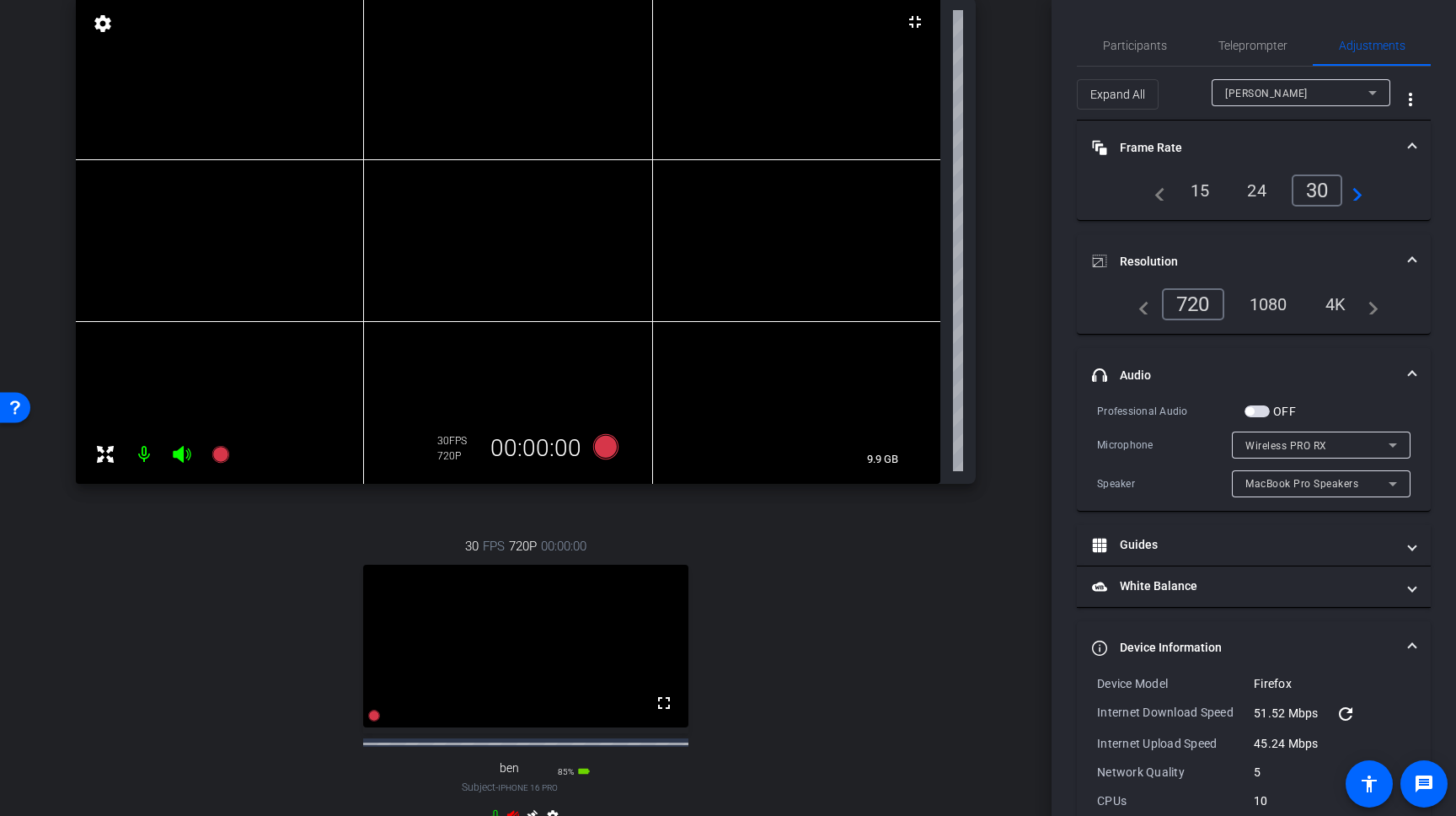
click at [1239, 635] on mat-expansion-panel-header "Device Information" at bounding box center [1254, 648] width 354 height 54
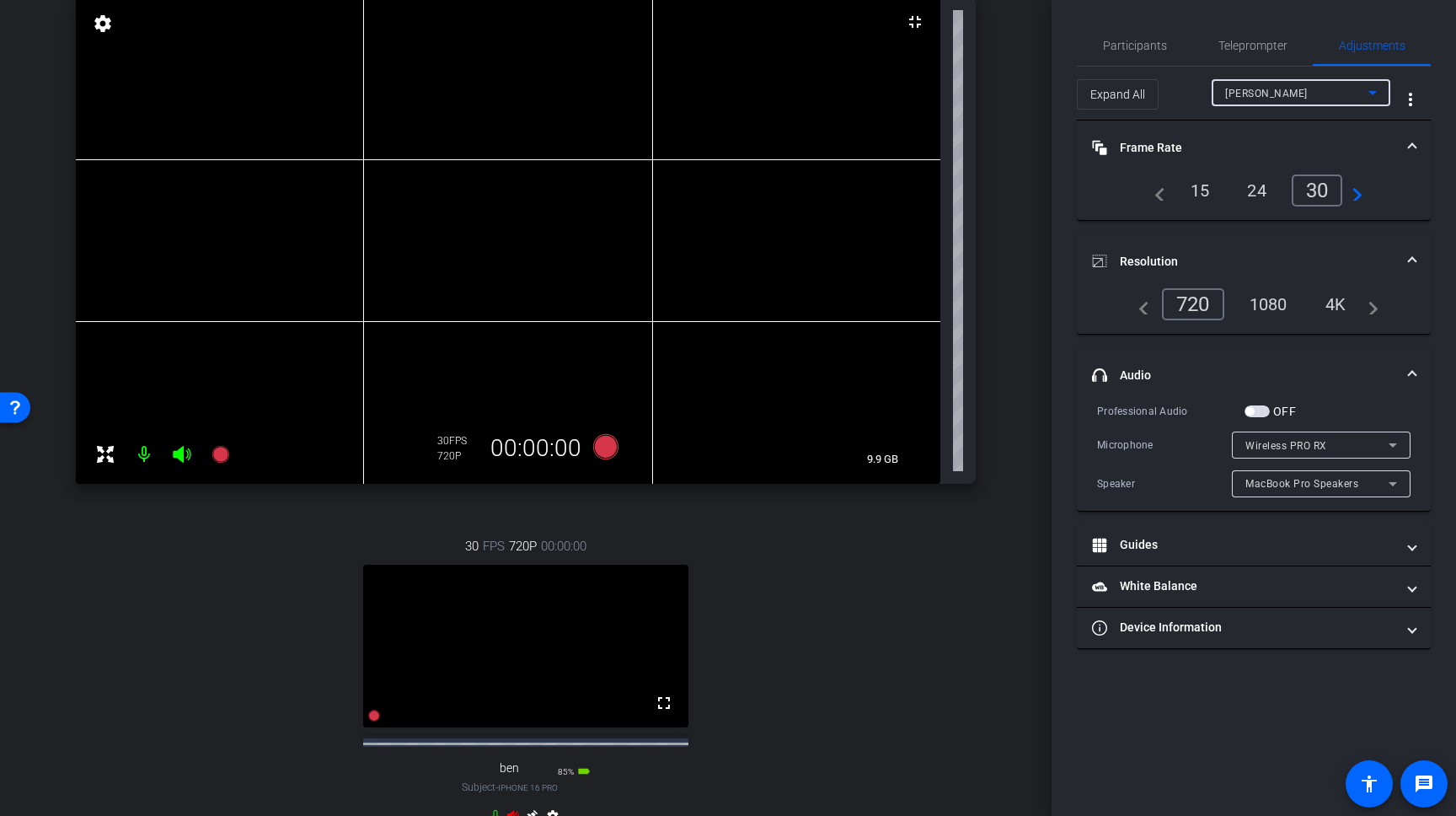
click at [1322, 90] on div "[PERSON_NAME]" at bounding box center [1297, 93] width 143 height 21
click at [1290, 155] on mat-option "ben" at bounding box center [1301, 153] width 179 height 27
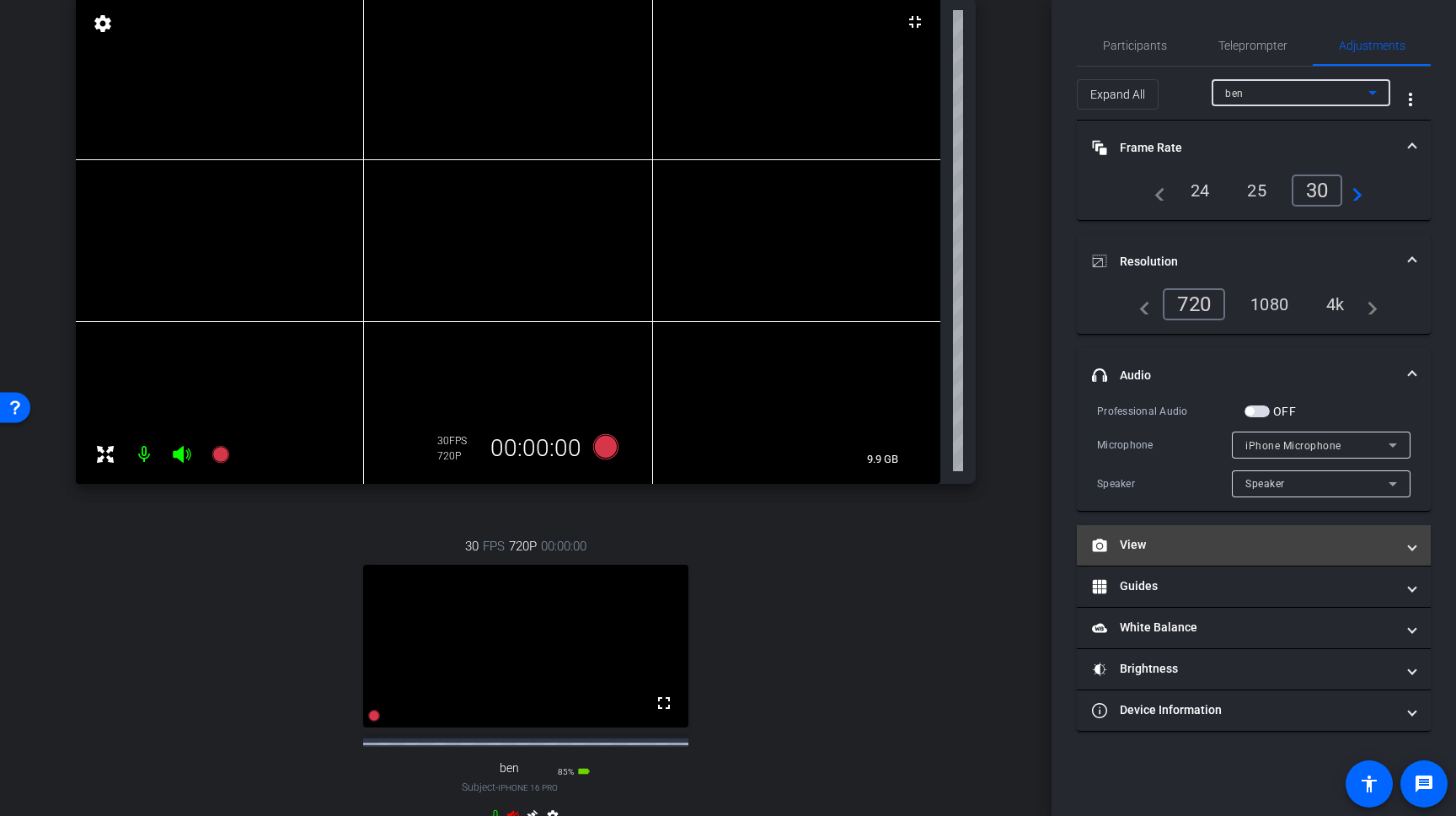
click at [1208, 552] on mat-panel-title "View" at bounding box center [1243, 545] width 303 height 18
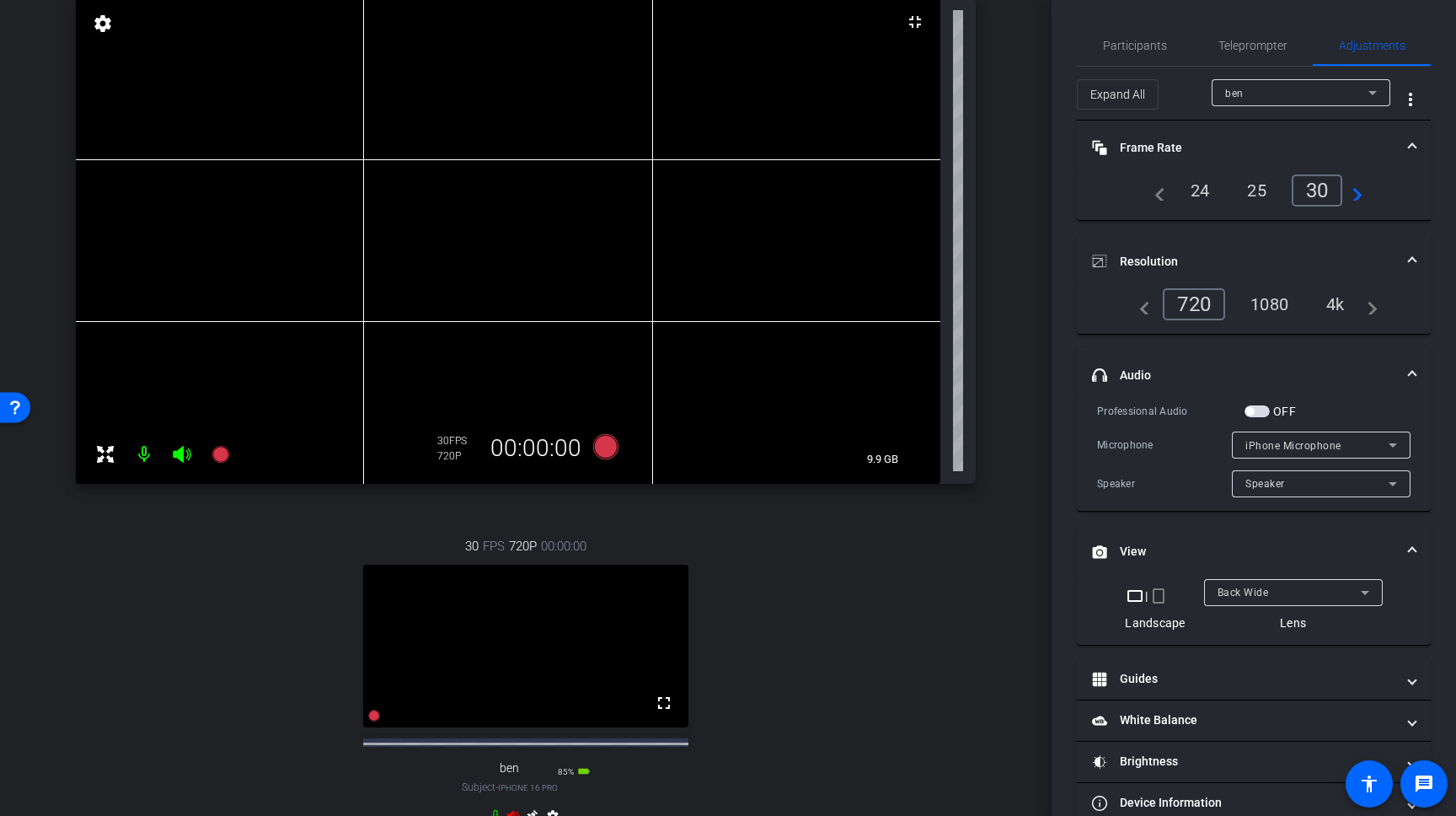
click at [1241, 596] on span "Back Wide" at bounding box center [1244, 593] width 52 height 12
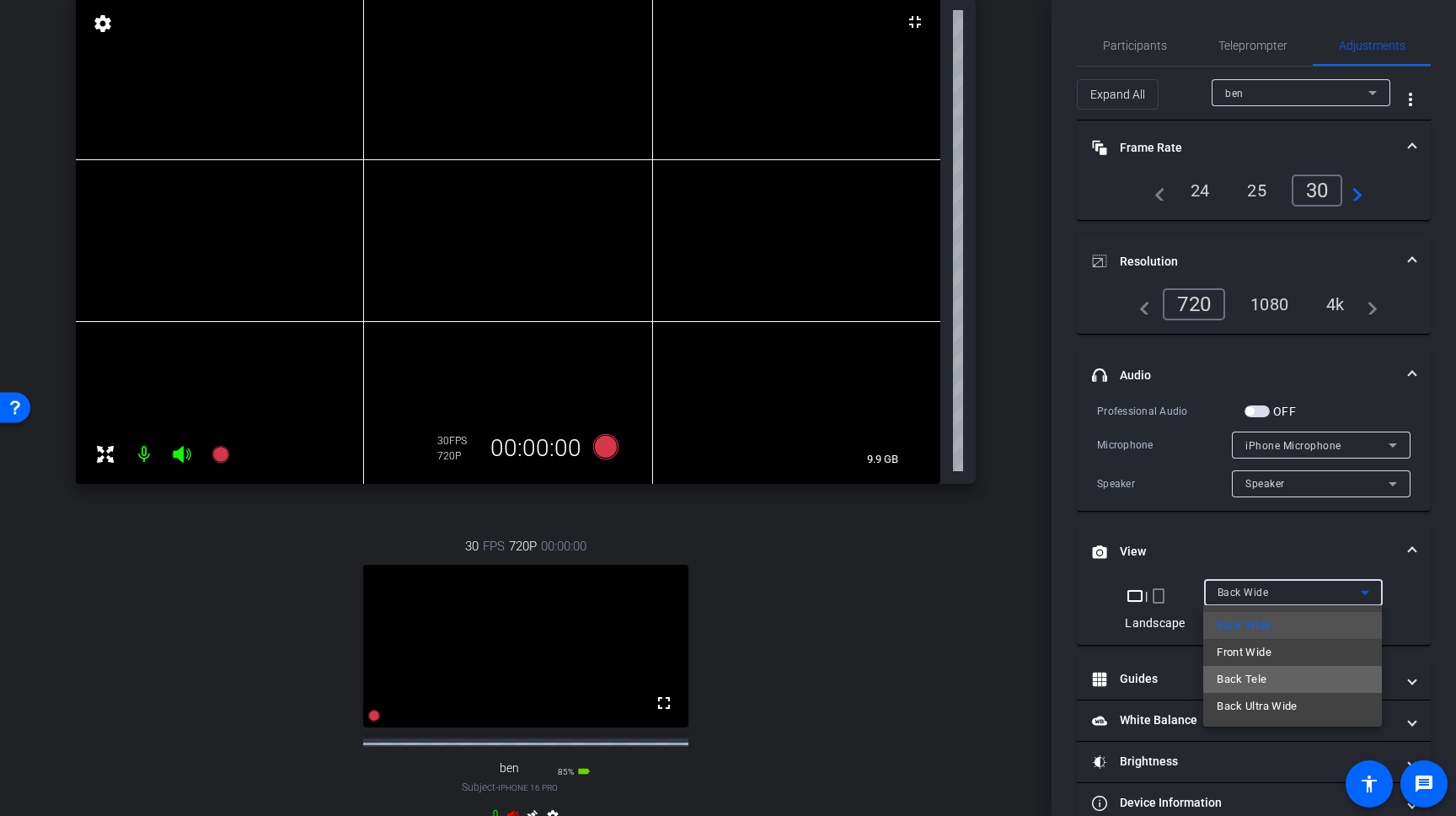
click at [1238, 690] on mat-option "Back Tele" at bounding box center [1292, 679] width 179 height 27
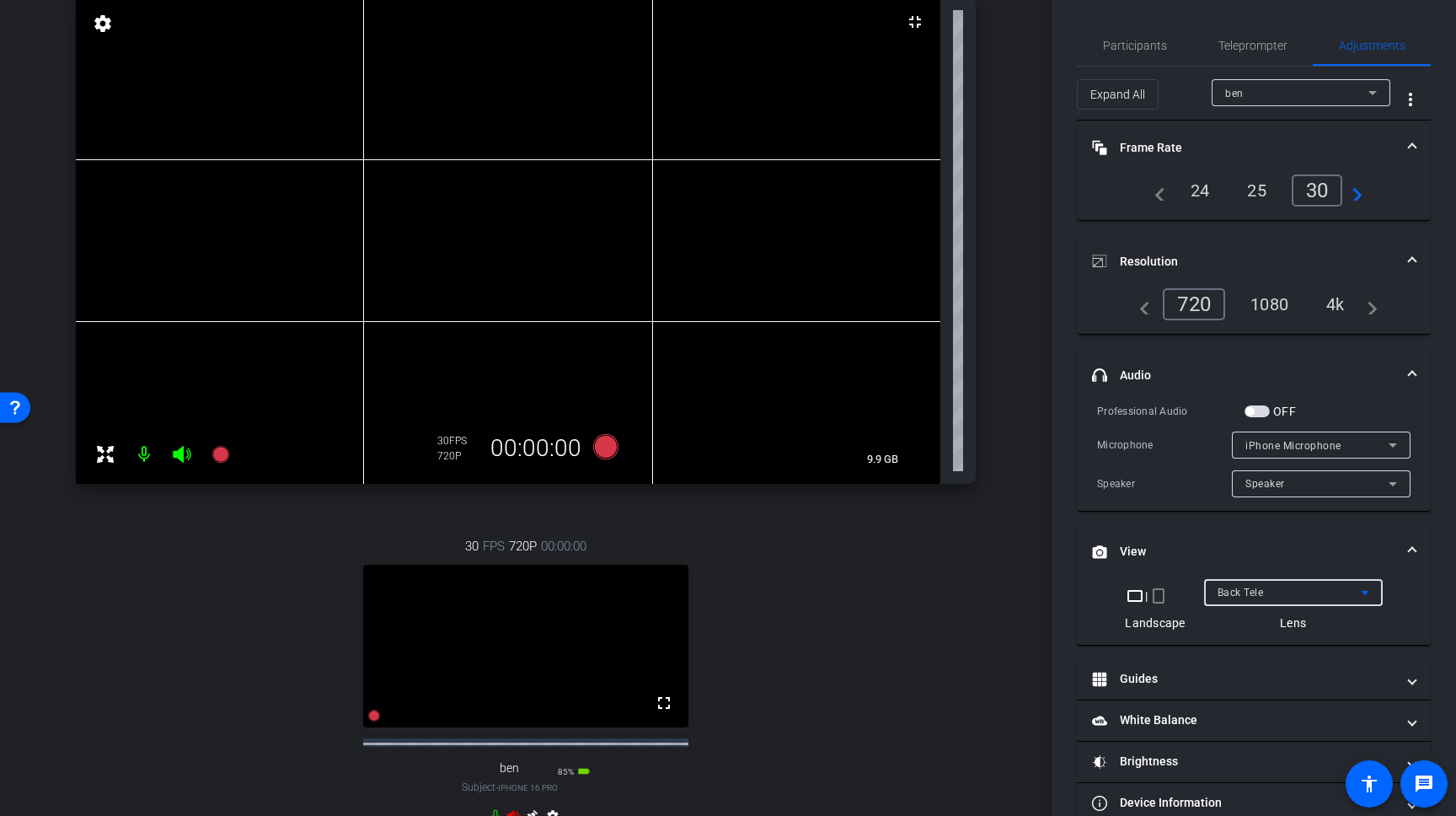
click at [1265, 598] on div "Back Tele" at bounding box center [1289, 592] width 143 height 21
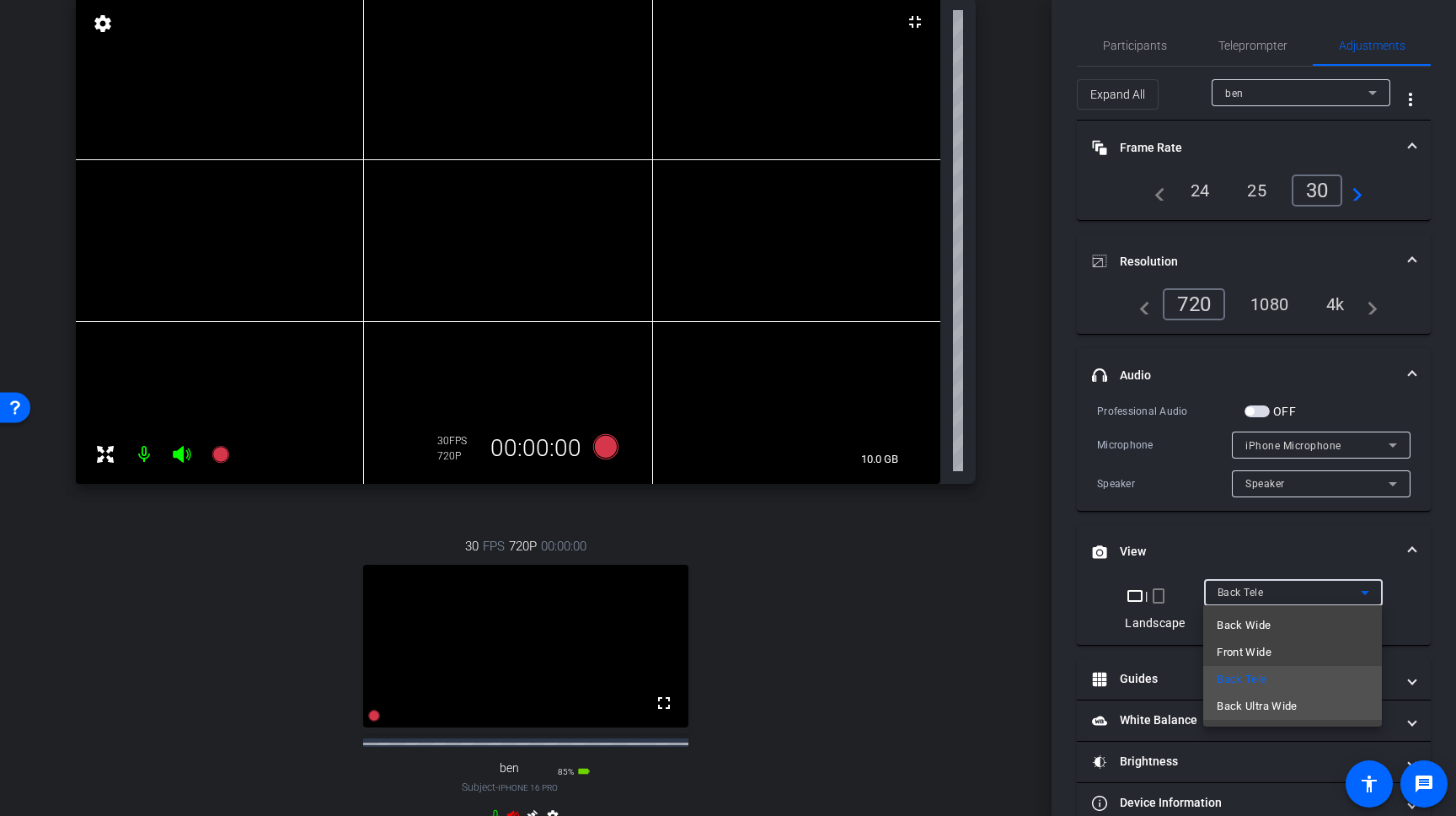
click at [1251, 709] on span "Back Ultra Wide" at bounding box center [1257, 705] width 81 height 20
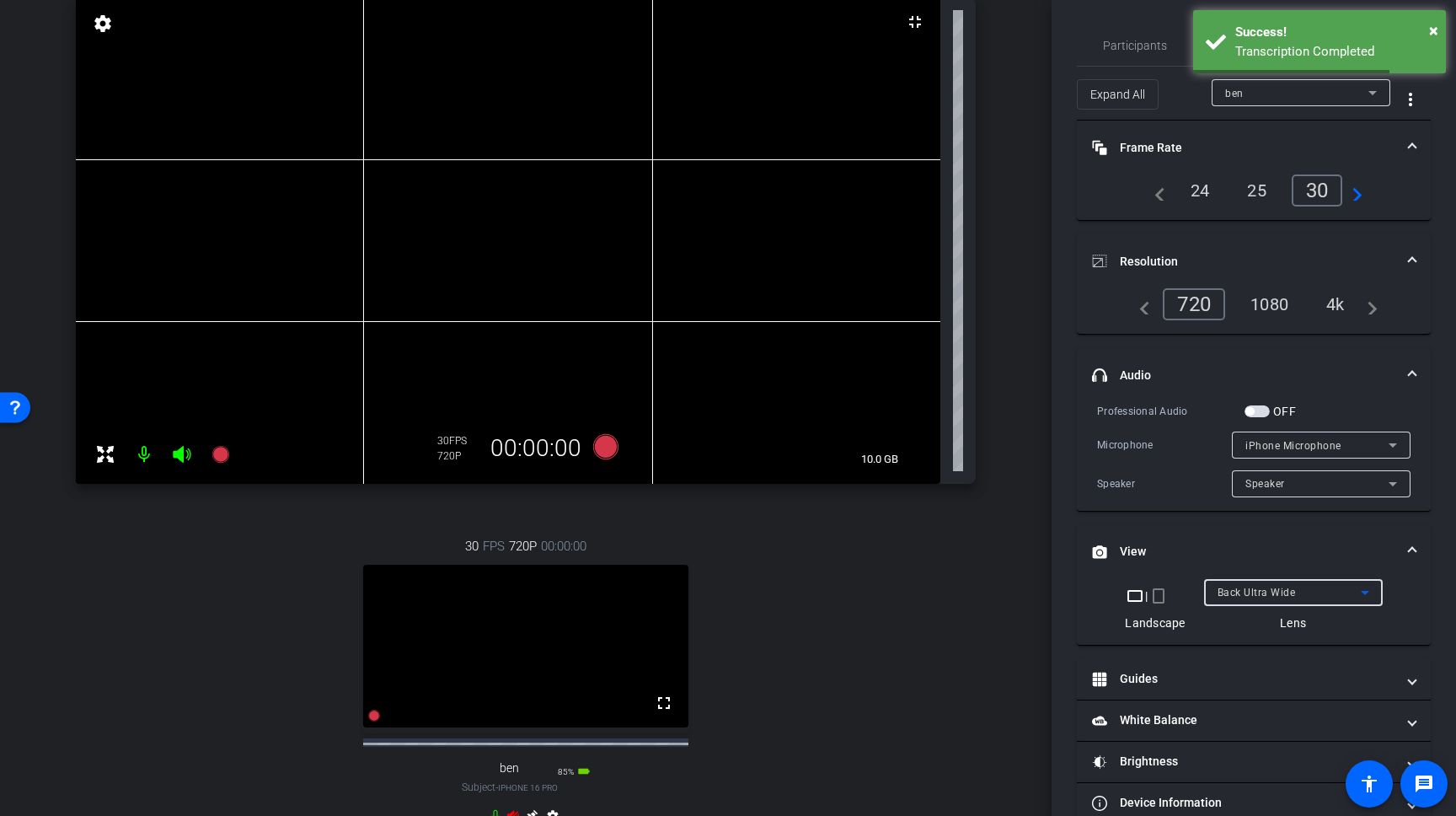
click at [1272, 599] on div "Back Ultra Wide" at bounding box center [1289, 592] width 143 height 21
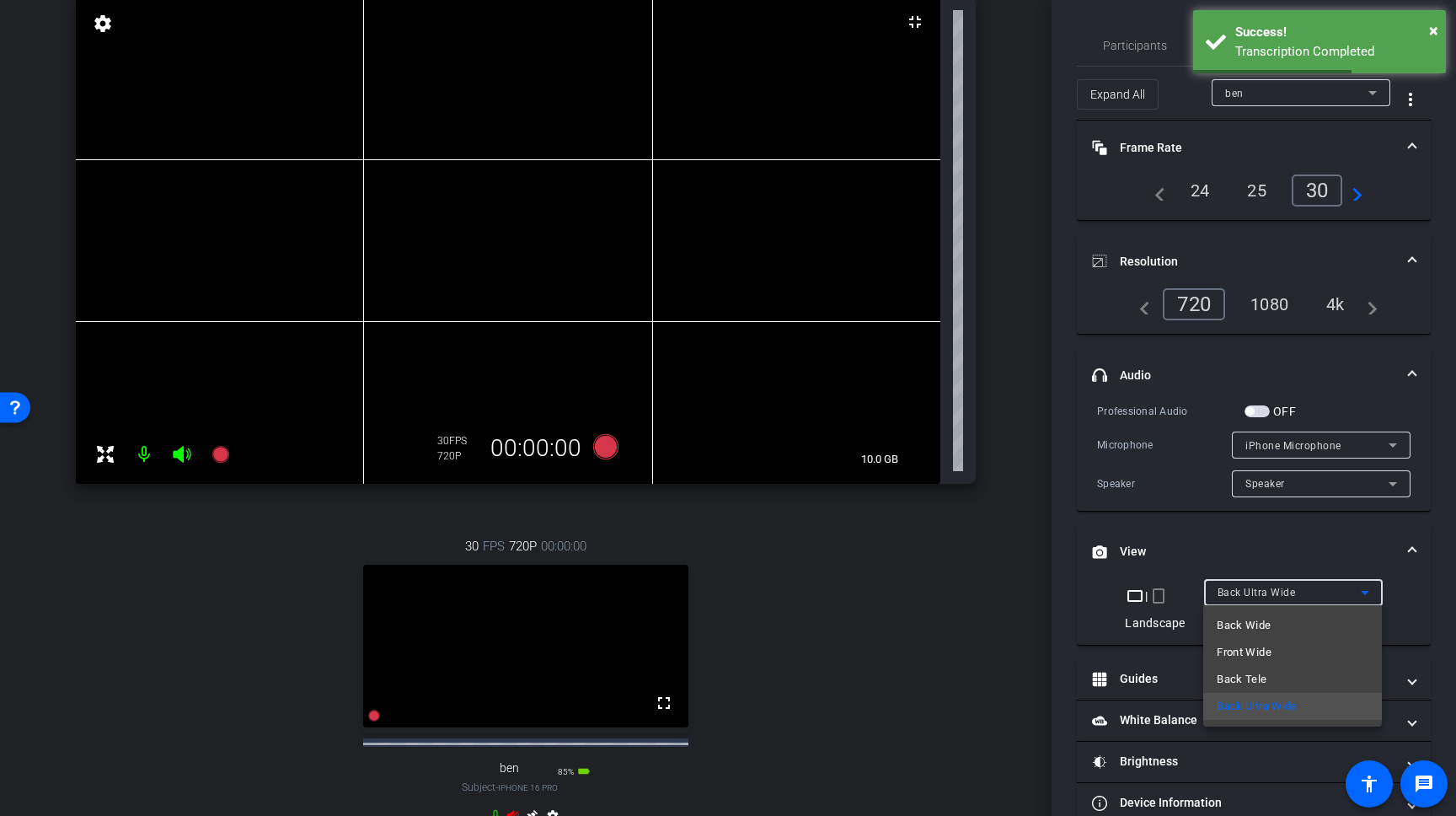
click at [1264, 622] on span "Back Wide" at bounding box center [1244, 625] width 54 height 20
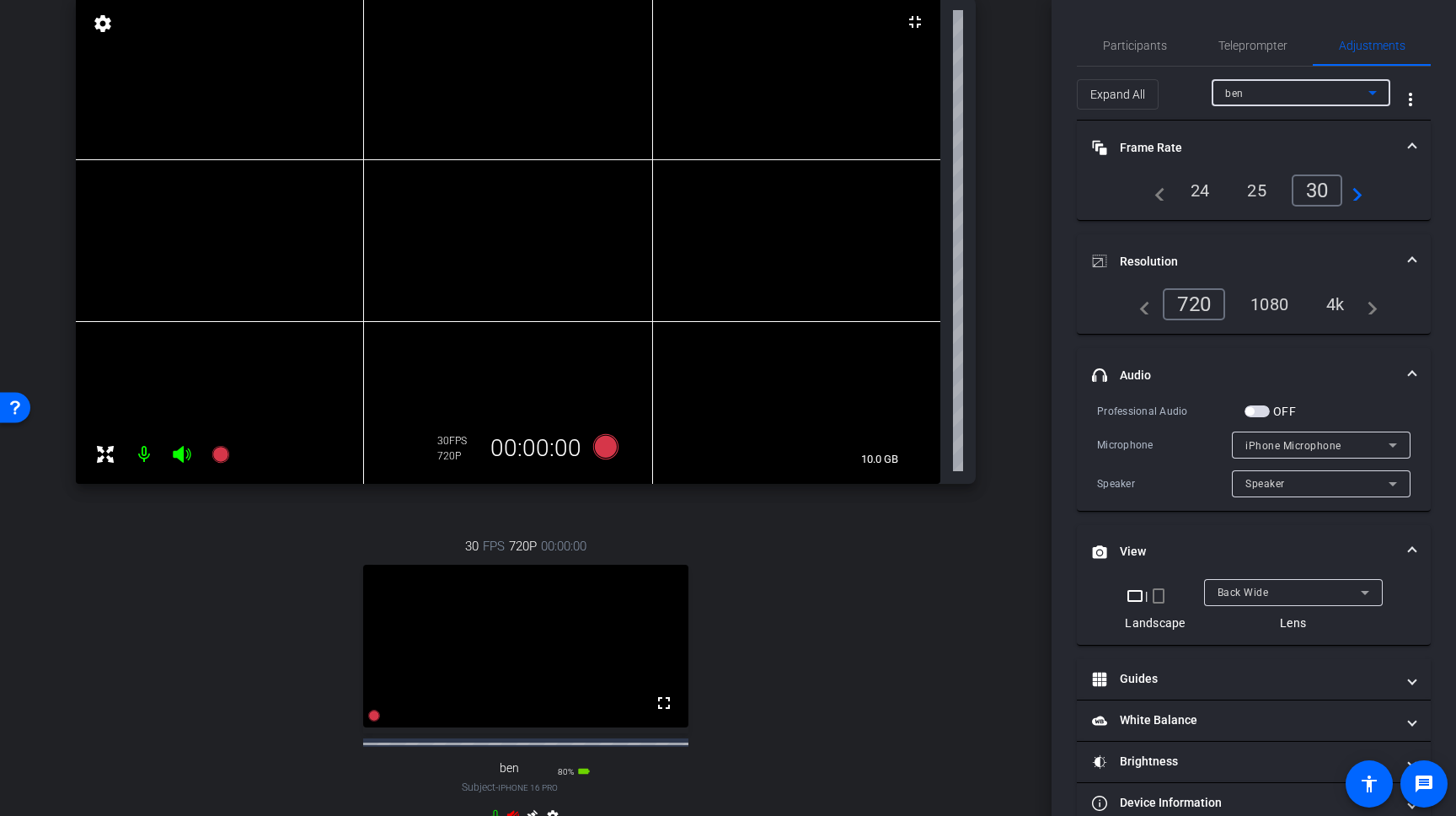
click at [1246, 95] on div "ben" at bounding box center [1297, 93] width 143 height 21
click at [1246, 124] on span "[PERSON_NAME]" at bounding box center [1268, 126] width 85 height 20
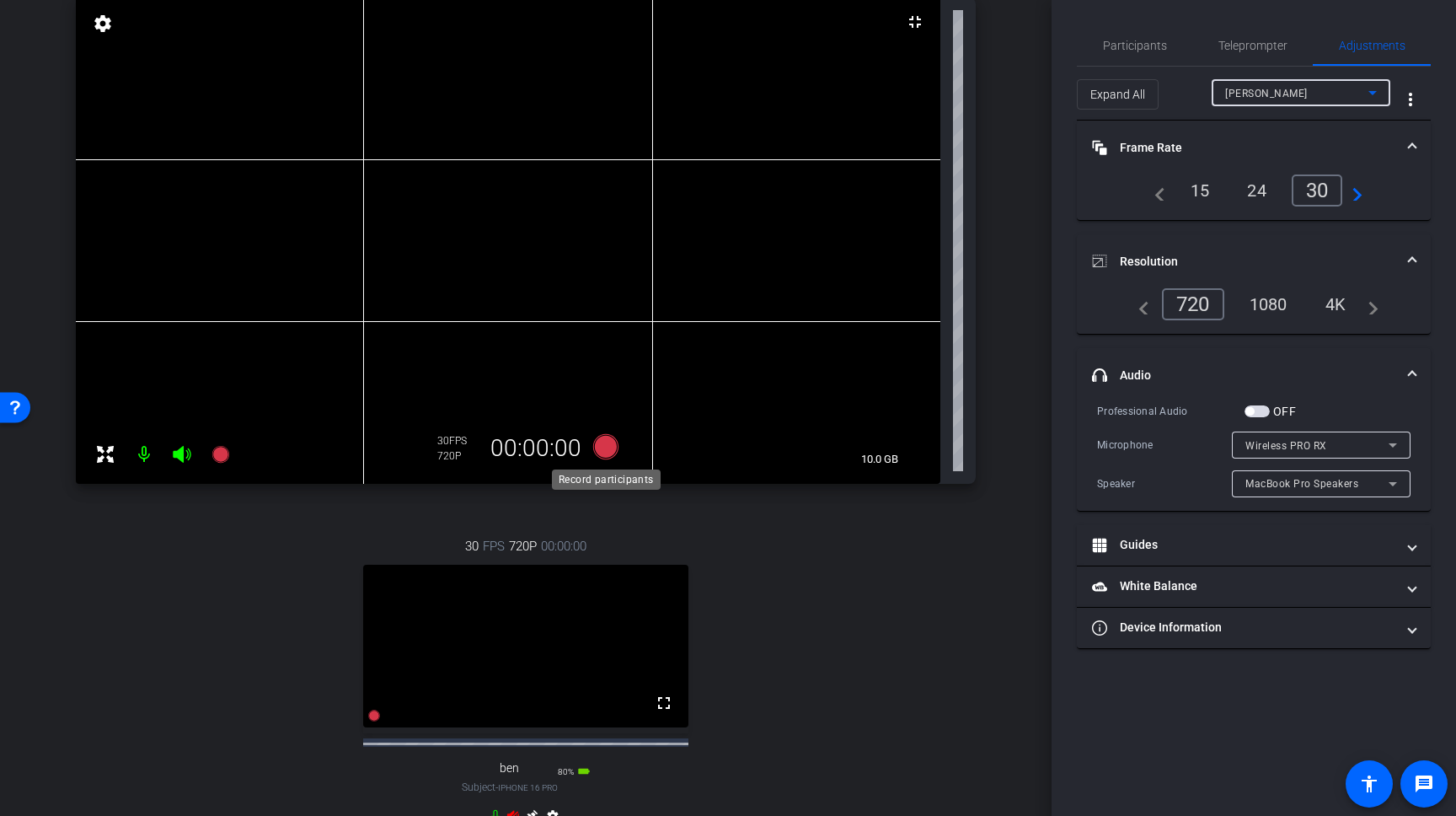
click at [604, 452] on icon at bounding box center [605, 446] width 25 height 25
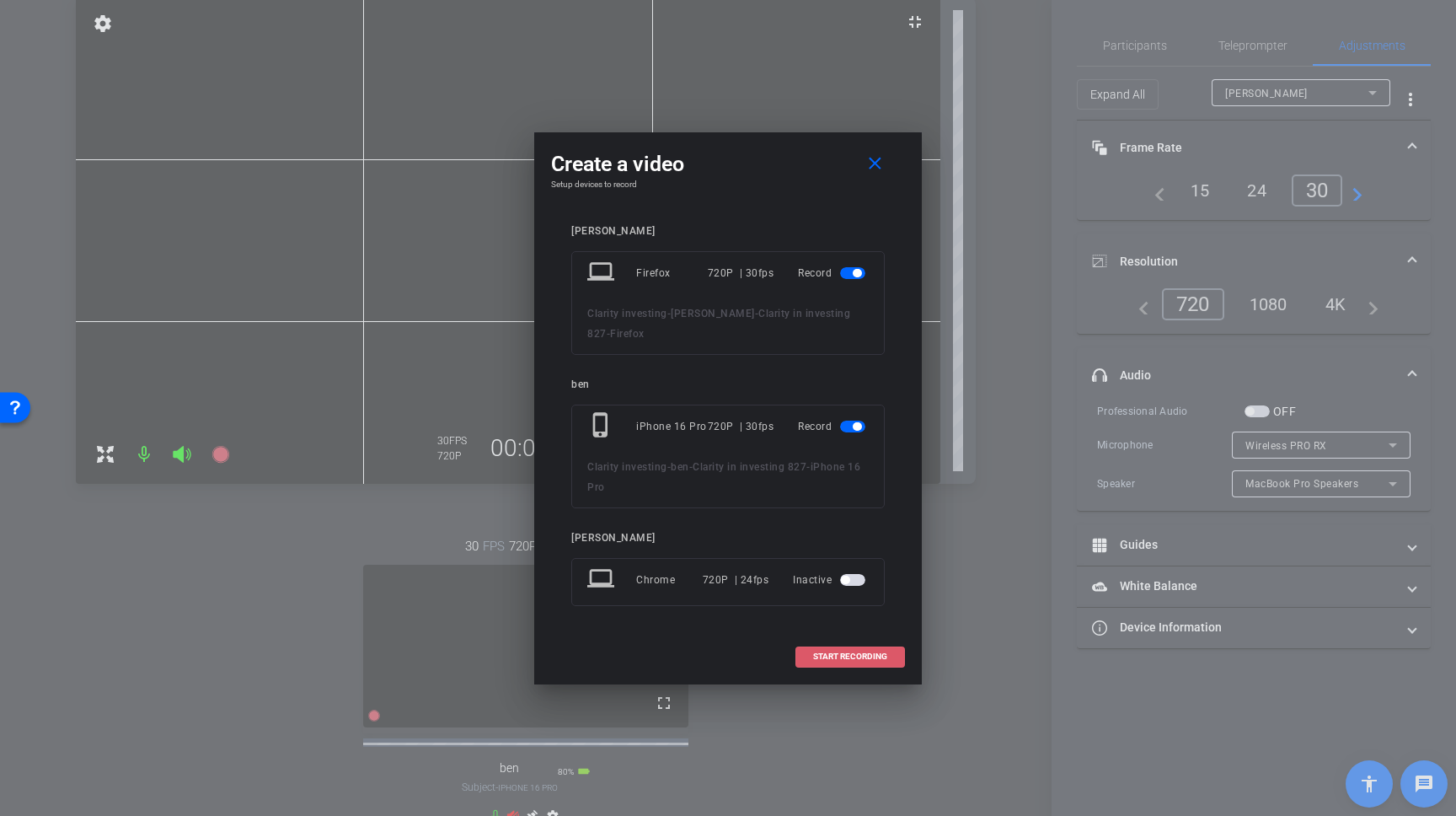
click at [842, 655] on span "START RECORDING" at bounding box center [850, 657] width 74 height 9
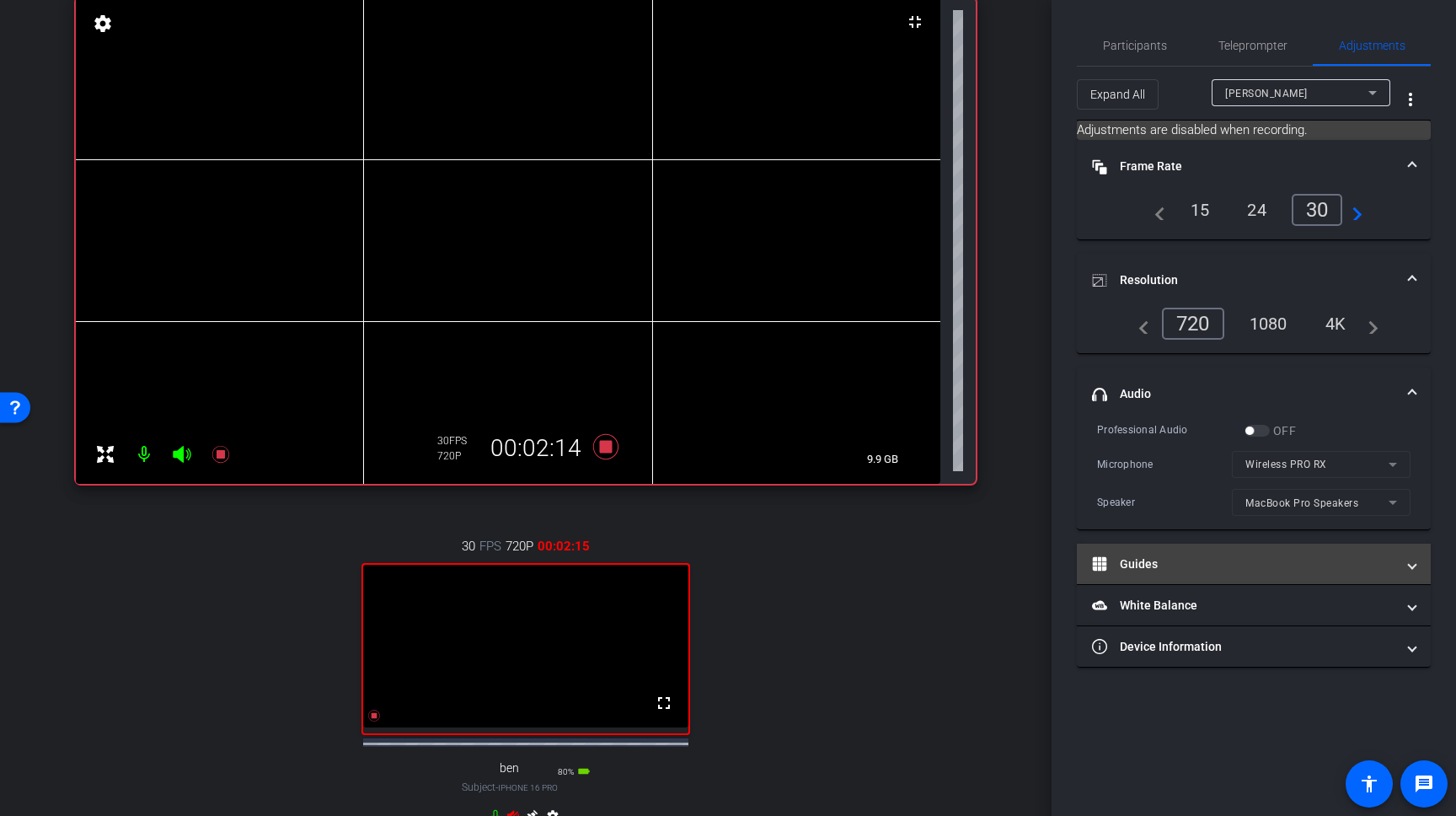
click at [1102, 563] on icon at bounding box center [1100, 564] width 15 height 15
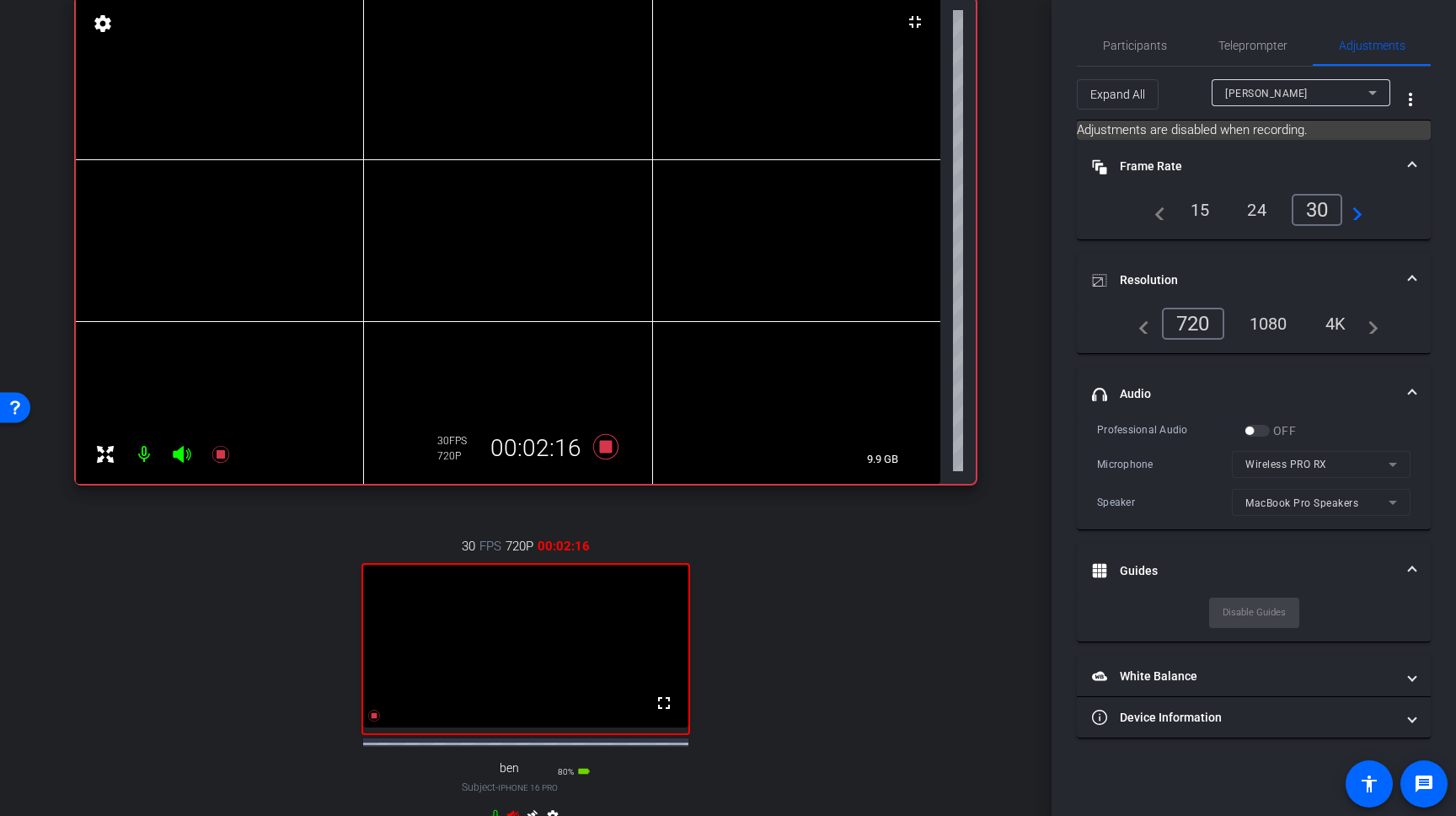
click at [1096, 574] on icon at bounding box center [1100, 571] width 15 height 15
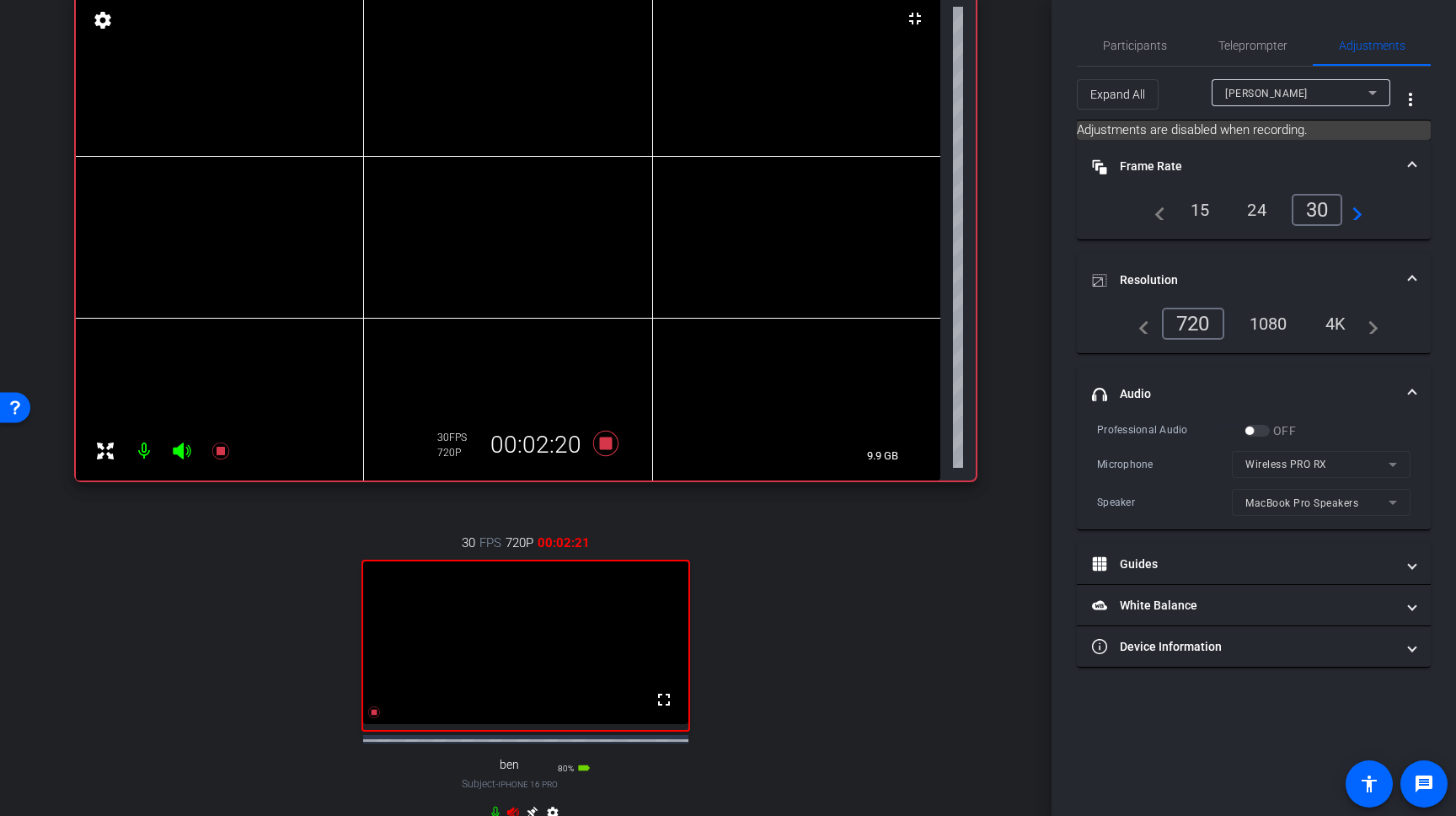
scroll to position [198, 0]
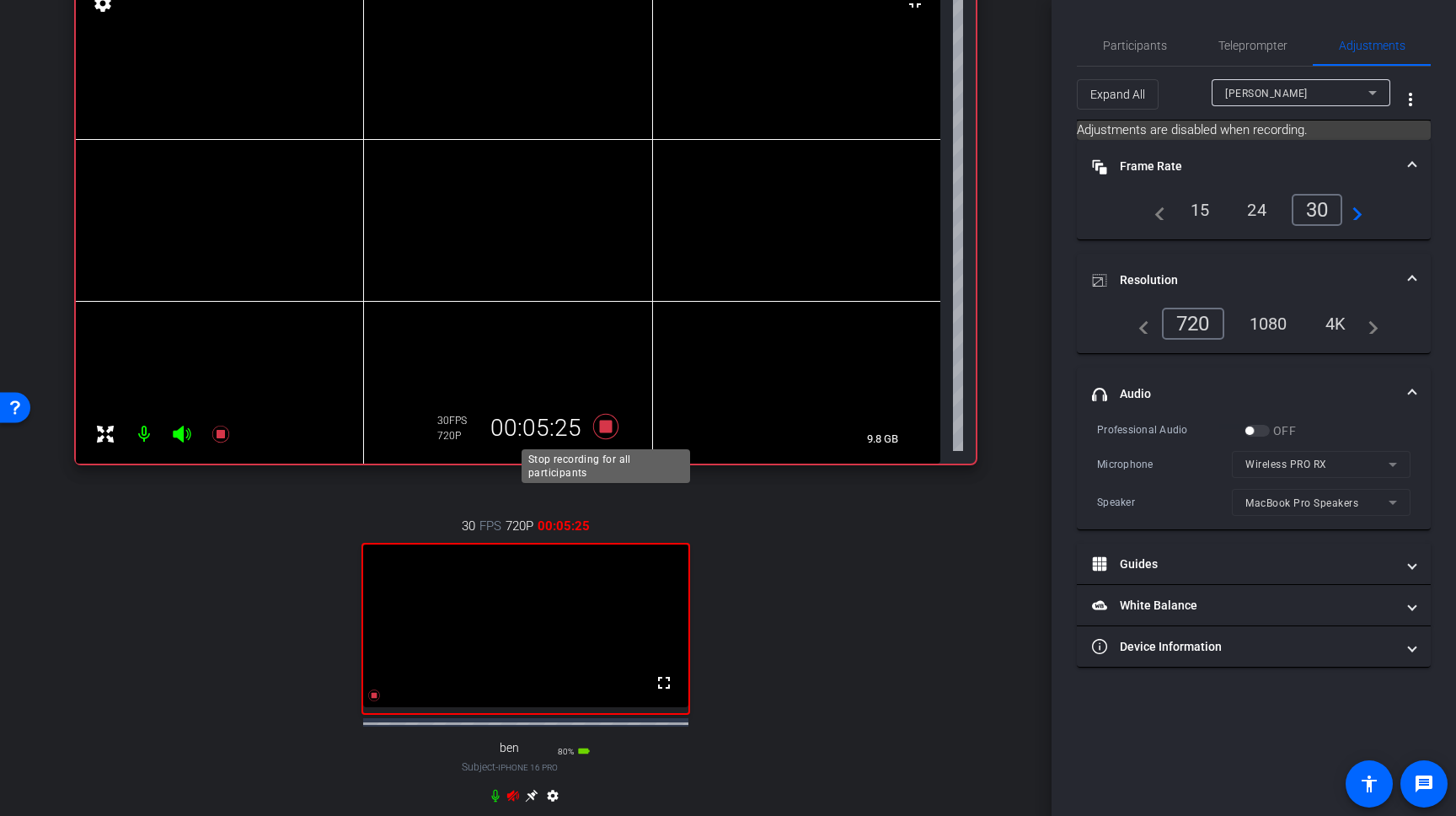
click at [606, 434] on icon at bounding box center [606, 426] width 41 height 30
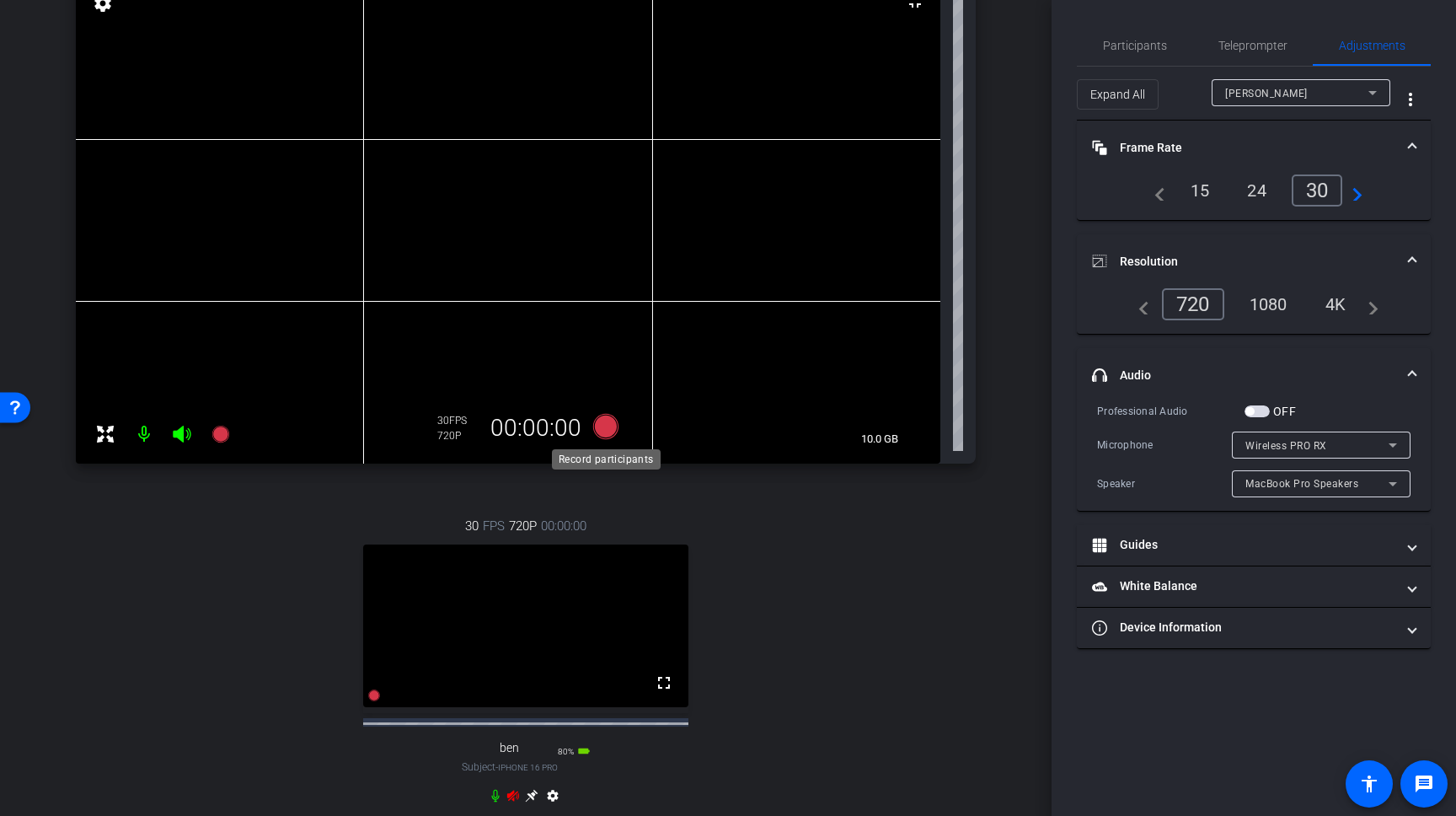
click at [606, 432] on icon at bounding box center [605, 426] width 25 height 25
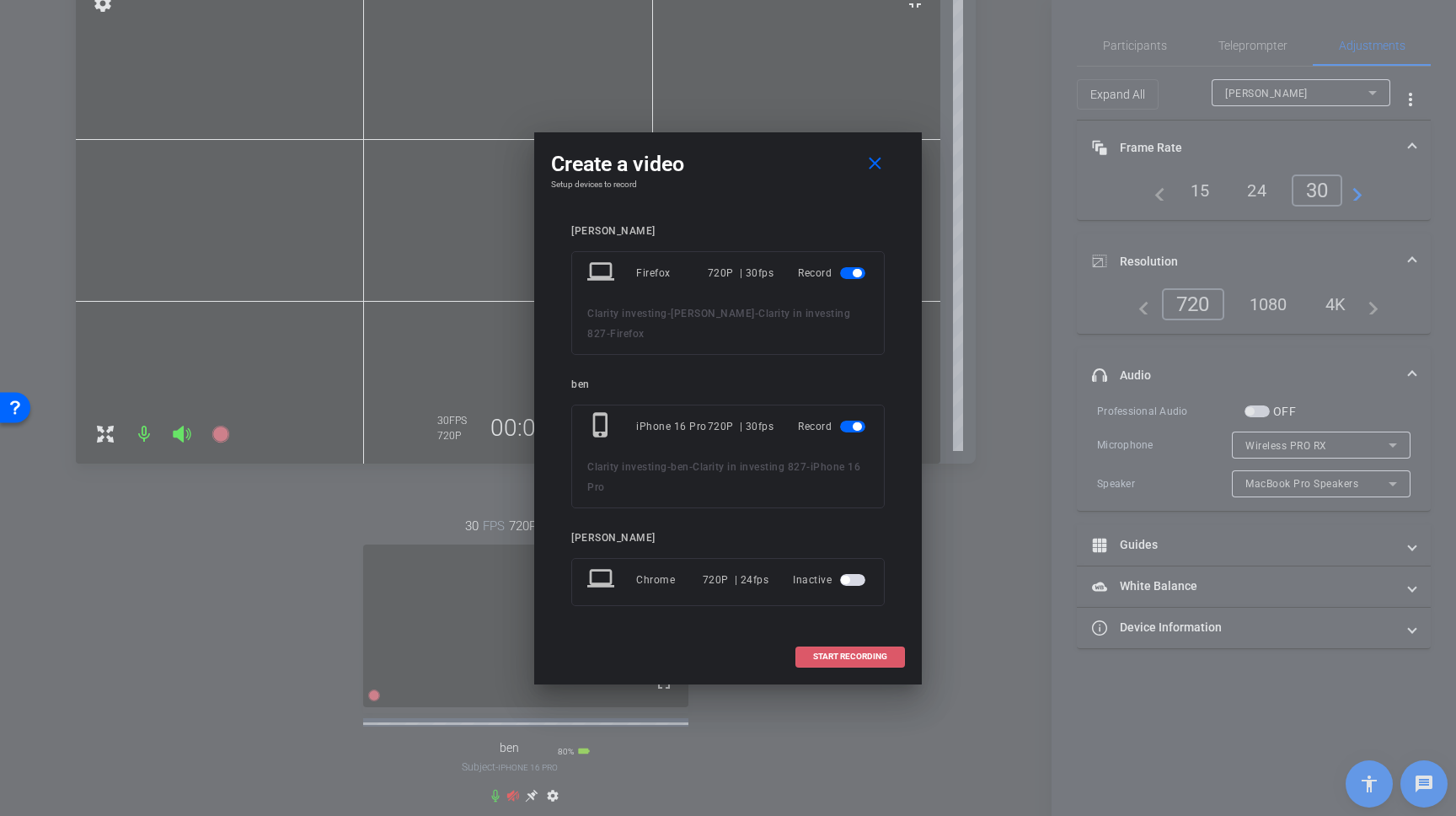
click at [866, 649] on span at bounding box center [850, 656] width 108 height 41
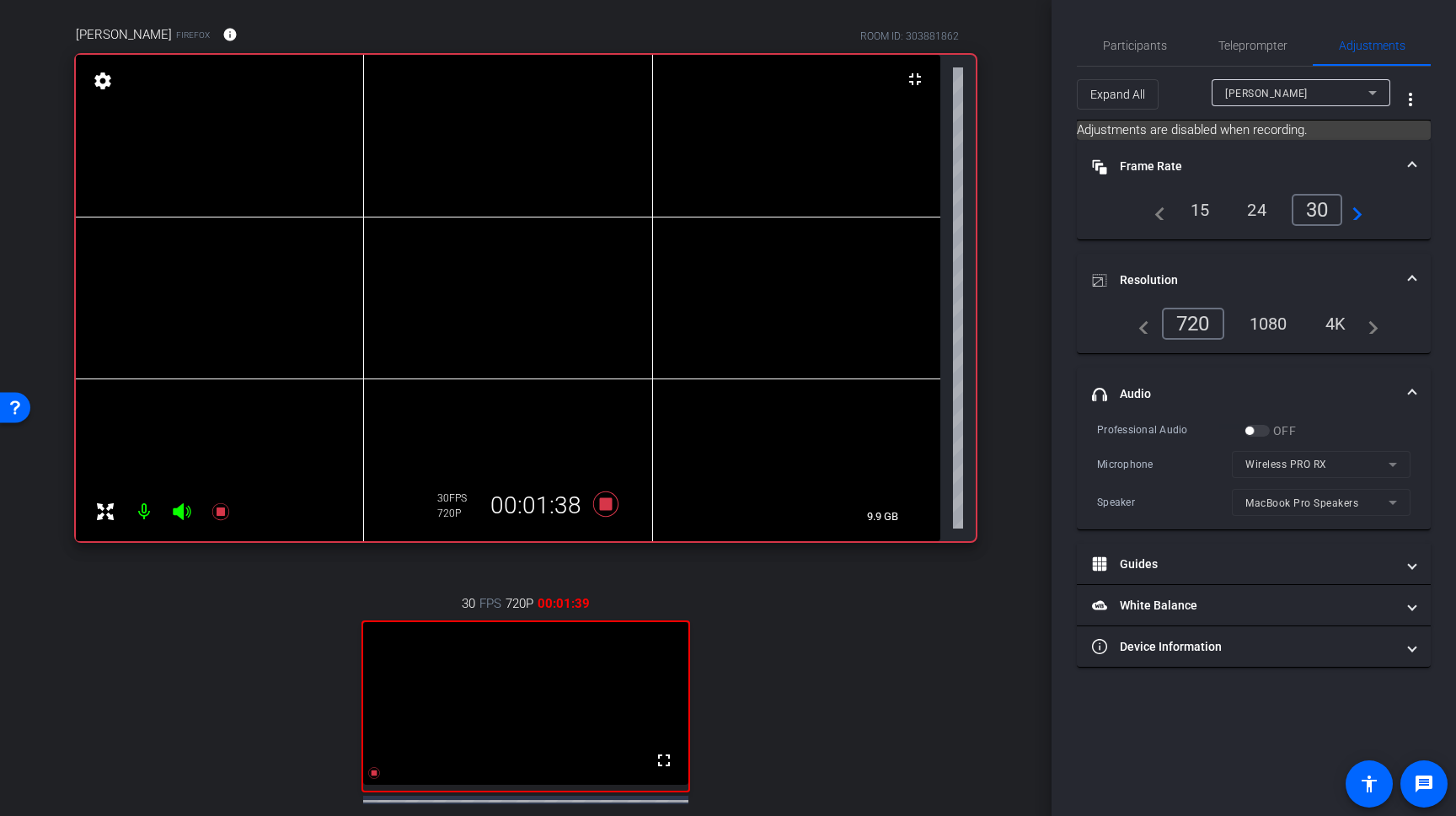
scroll to position [123, 0]
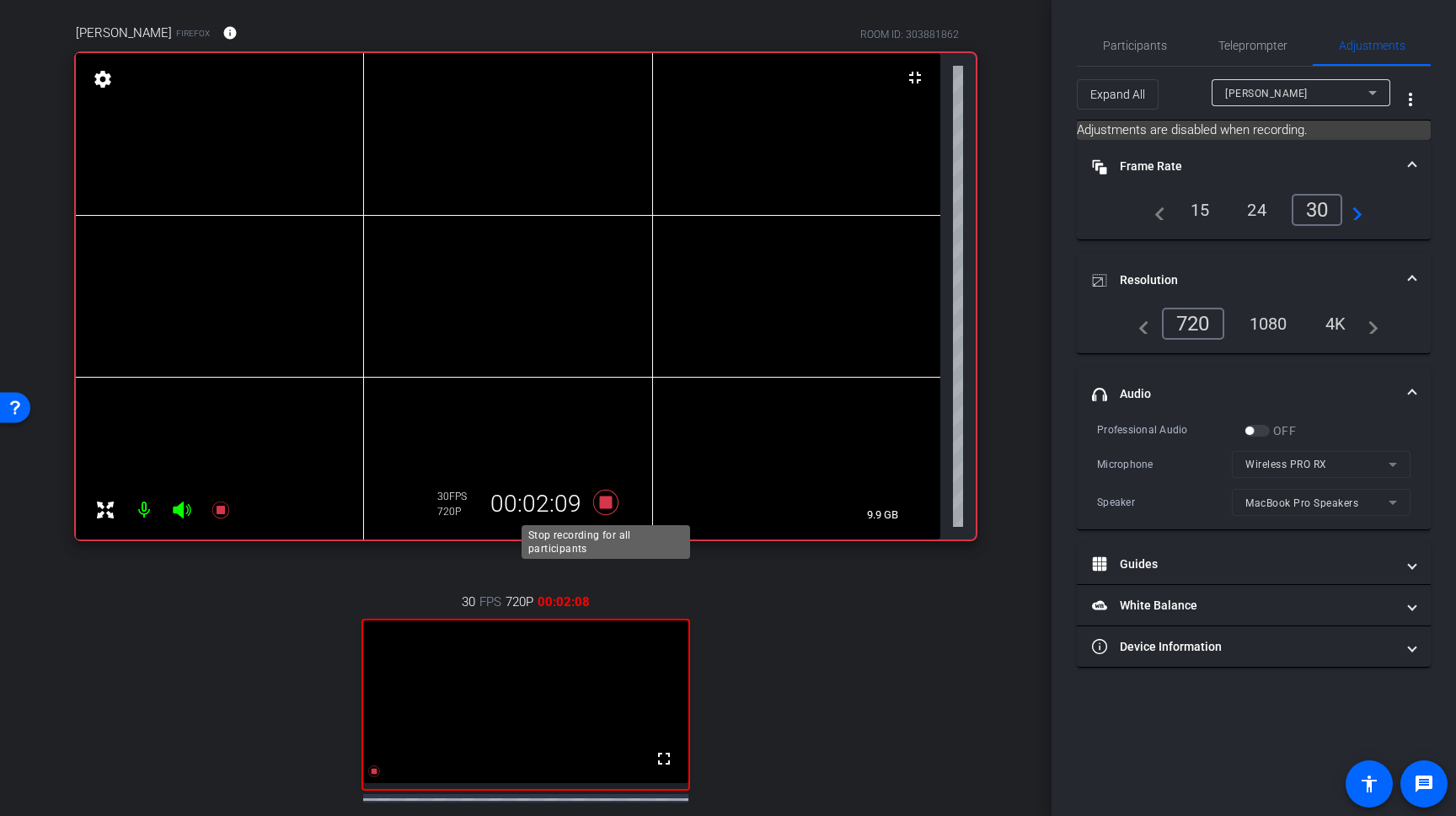
click at [603, 502] on icon at bounding box center [605, 502] width 25 height 25
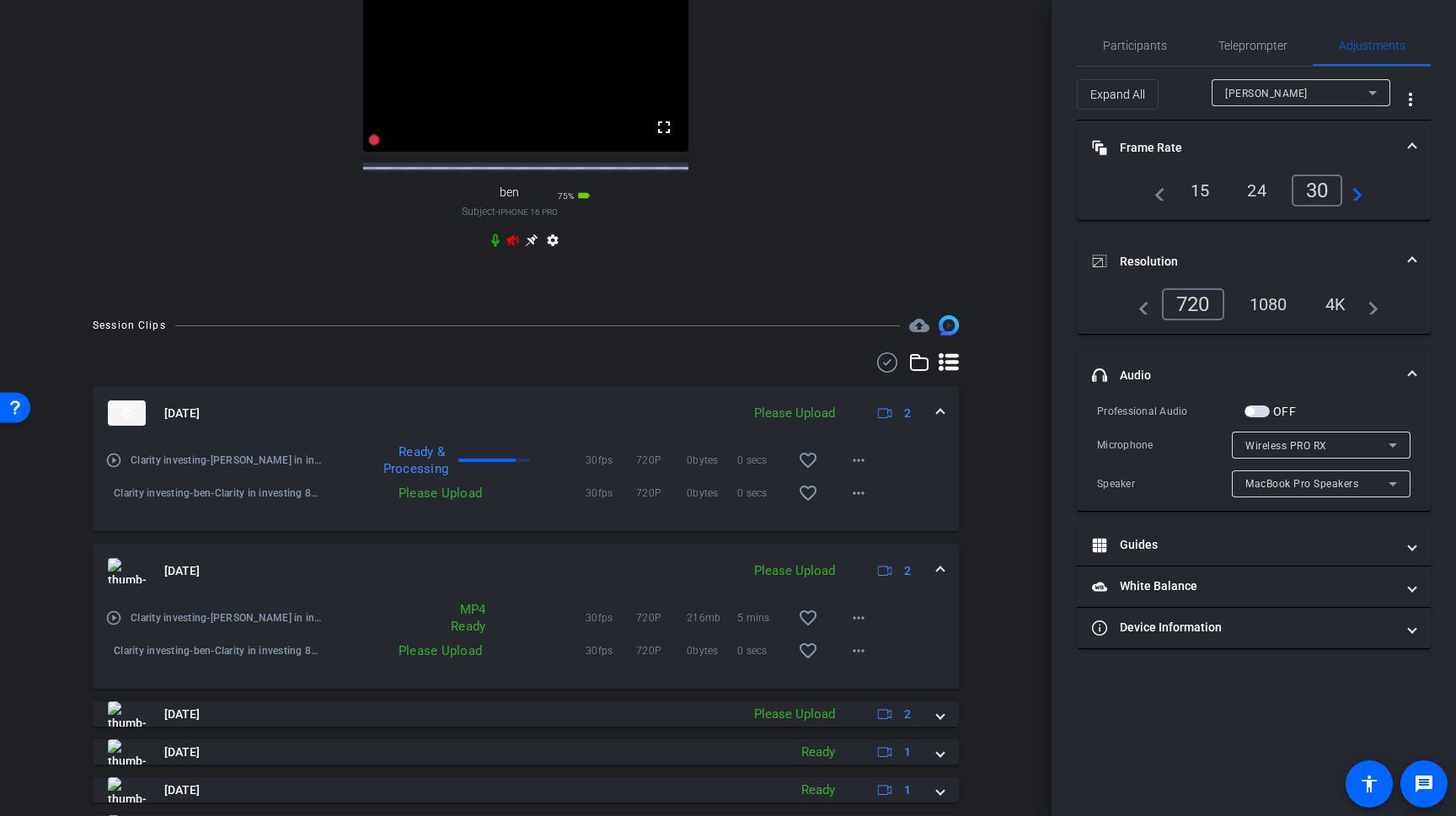
scroll to position [774, 0]
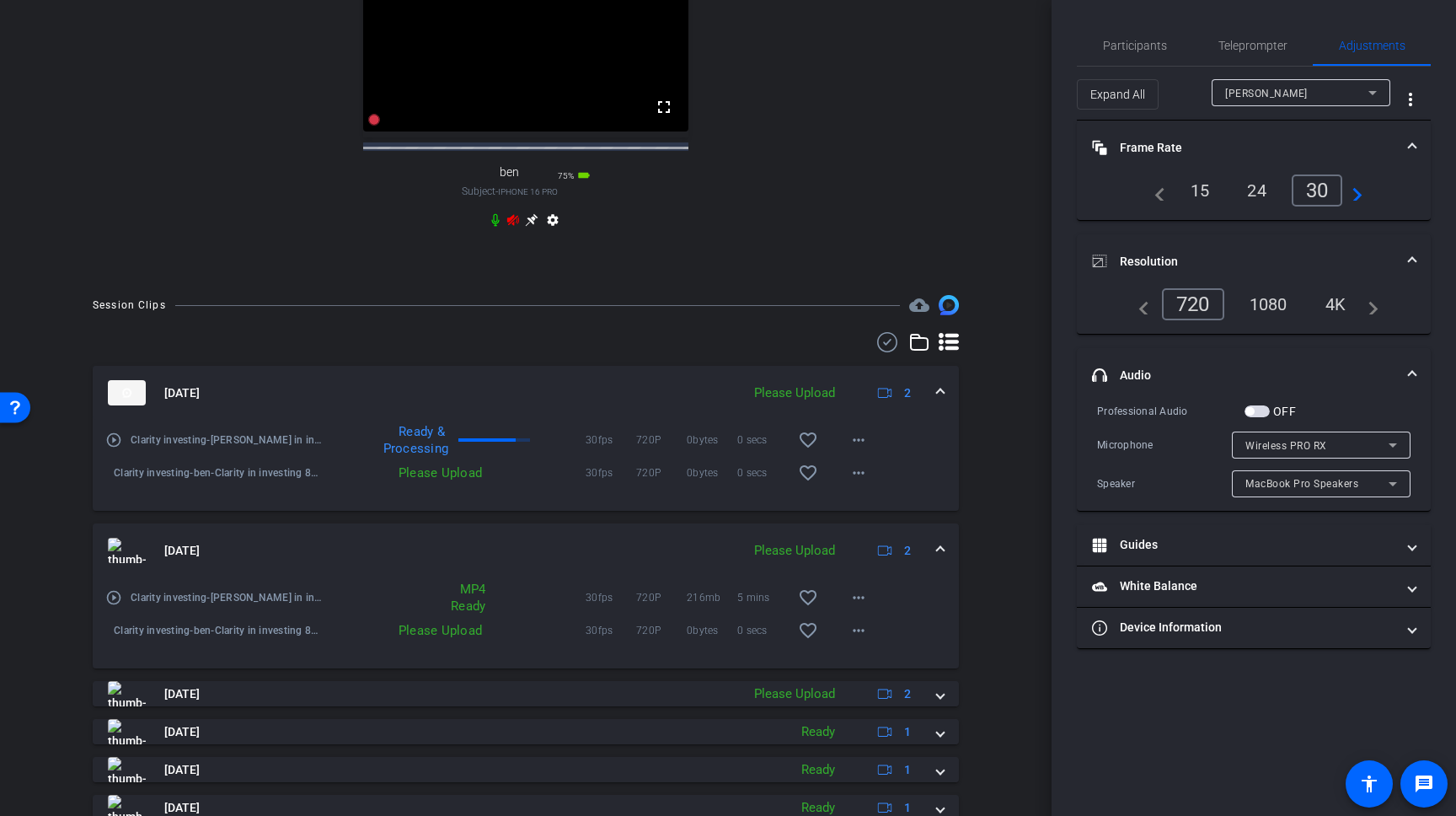
click at [937, 560] on span at bounding box center [941, 551] width 7 height 18
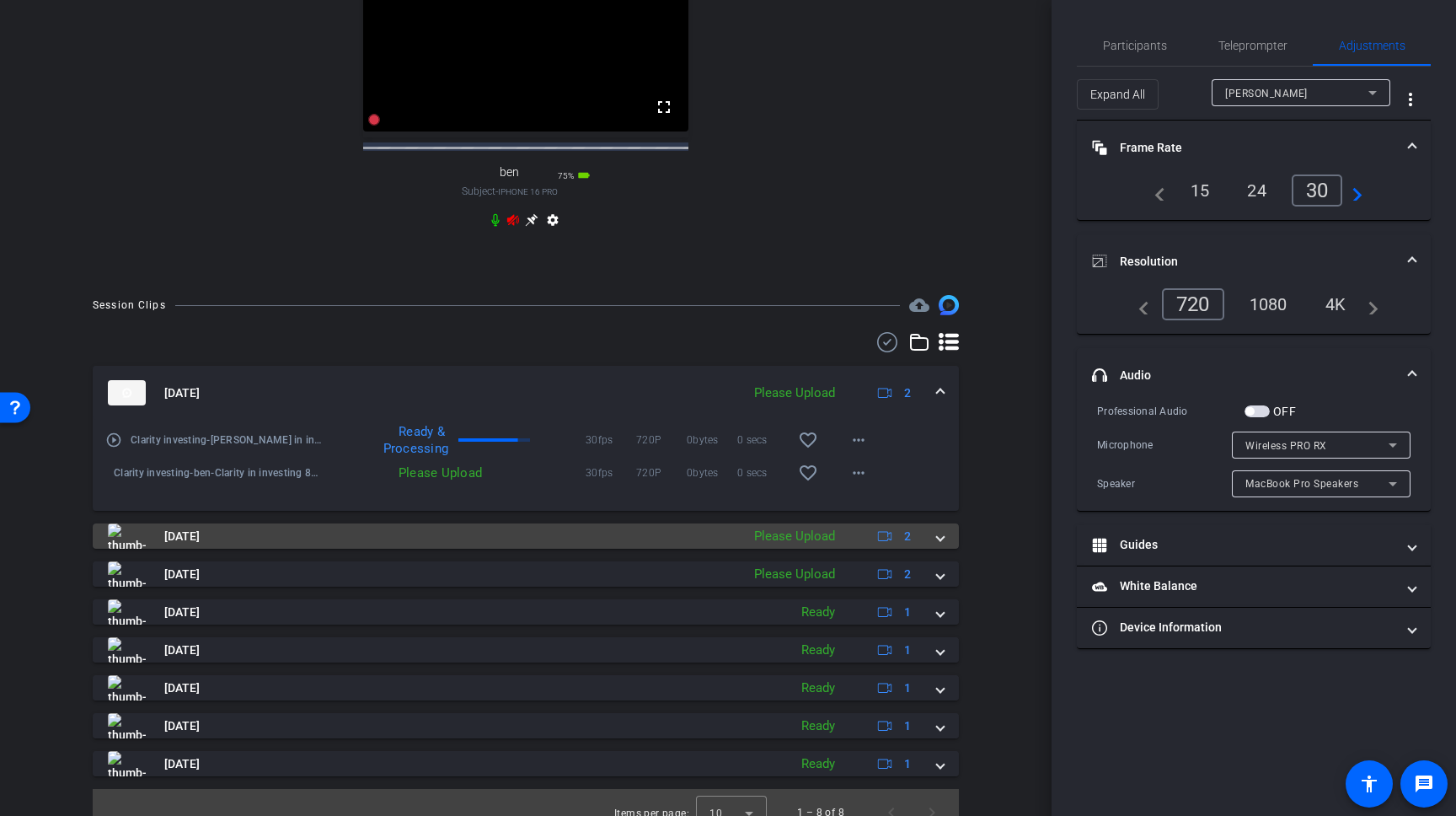
click at [941, 546] on span at bounding box center [941, 536] width 7 height 18
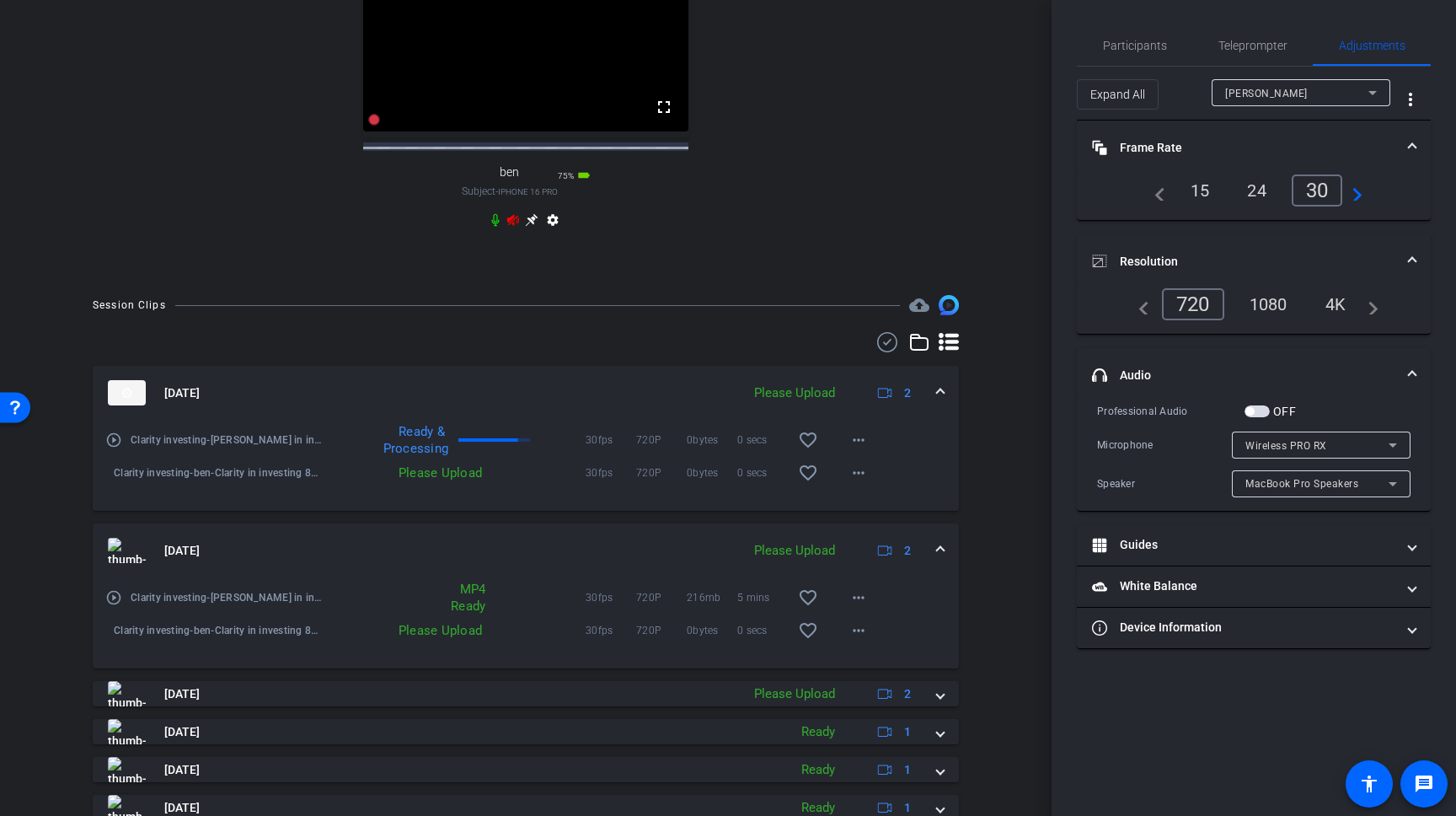
click at [795, 560] on div "Please Upload" at bounding box center [794, 551] width 98 height 19
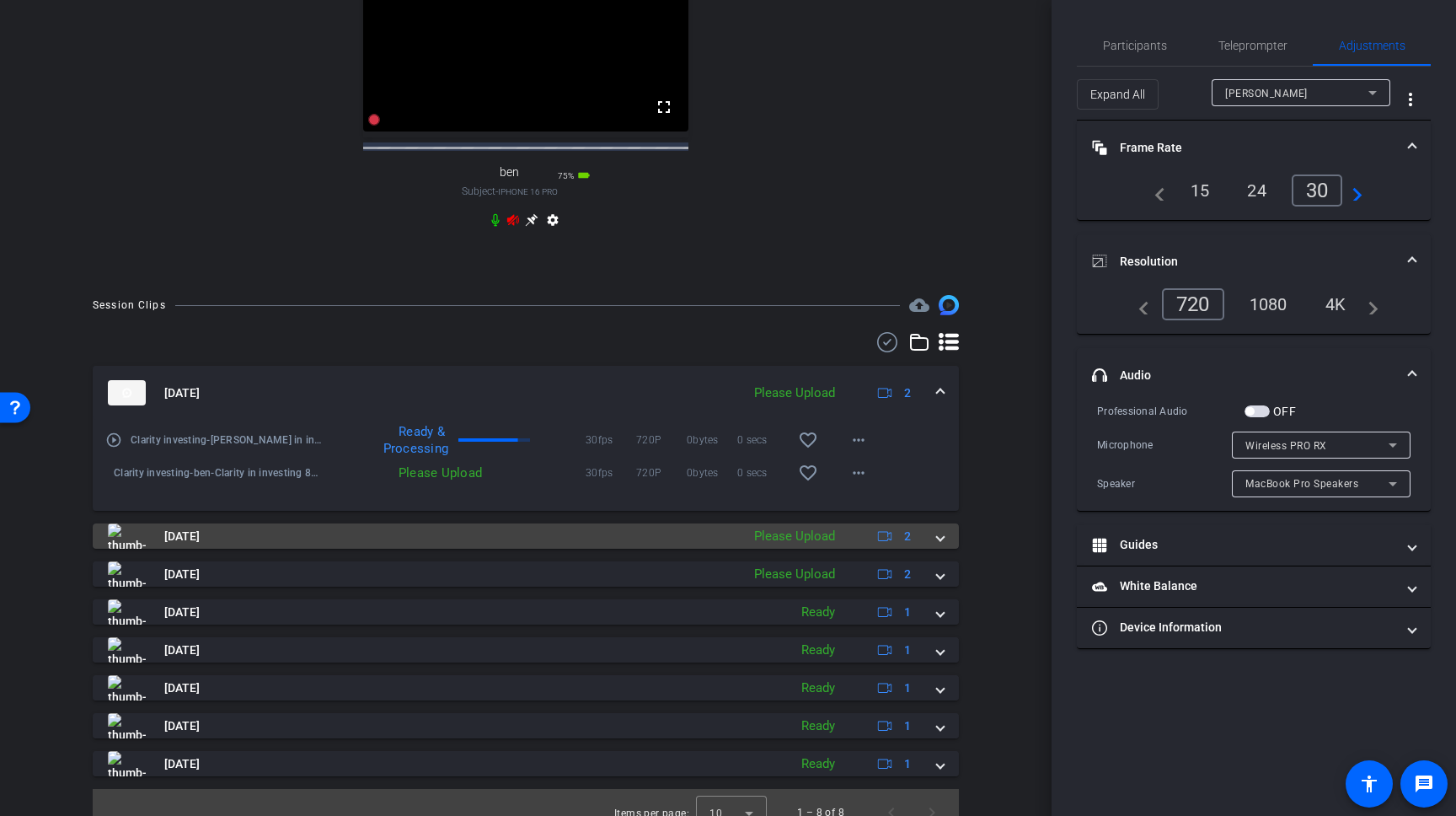
click at [801, 547] on div "Please Upload" at bounding box center [794, 536] width 98 height 19
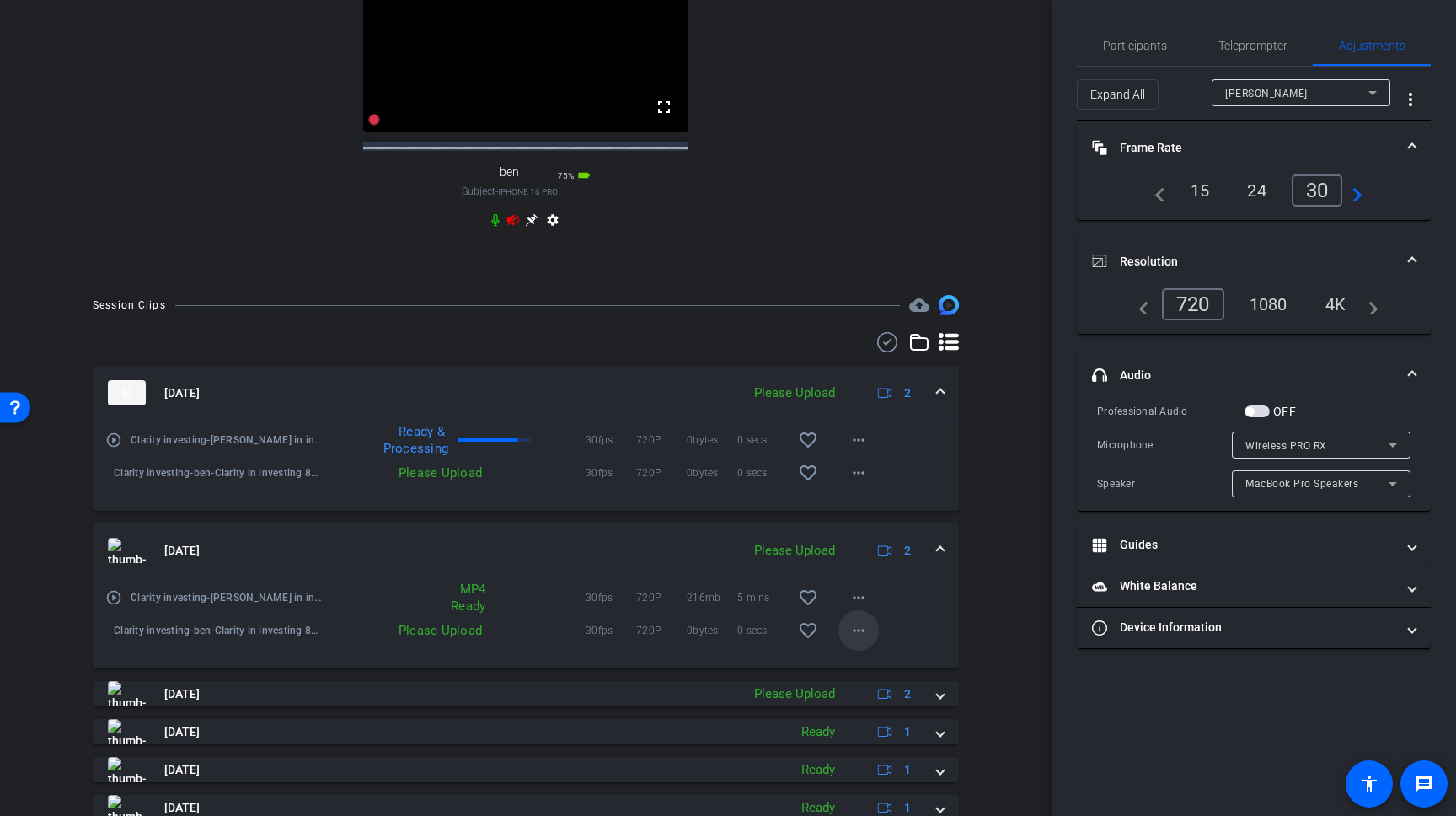
click at [854, 635] on span at bounding box center [858, 630] width 41 height 41
click at [862, 680] on span "Upload" at bounding box center [886, 680] width 67 height 20
click at [849, 483] on mat-icon "more_horiz" at bounding box center [858, 472] width 20 height 20
click at [858, 528] on span "Upload" at bounding box center [886, 523] width 67 height 20
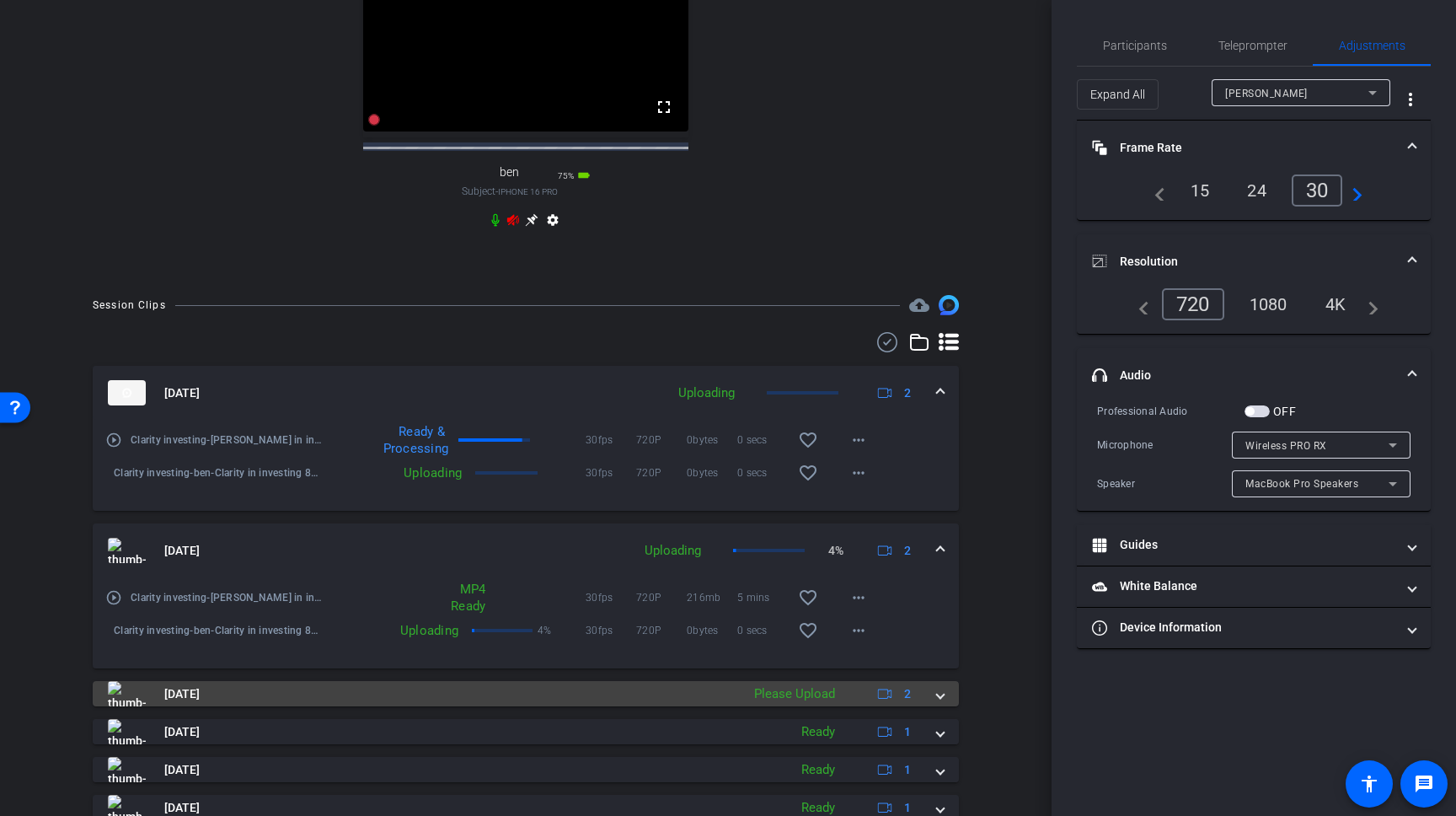
click at [936, 706] on div "[DATE] Please Upload 2" at bounding box center [522, 693] width 829 height 25
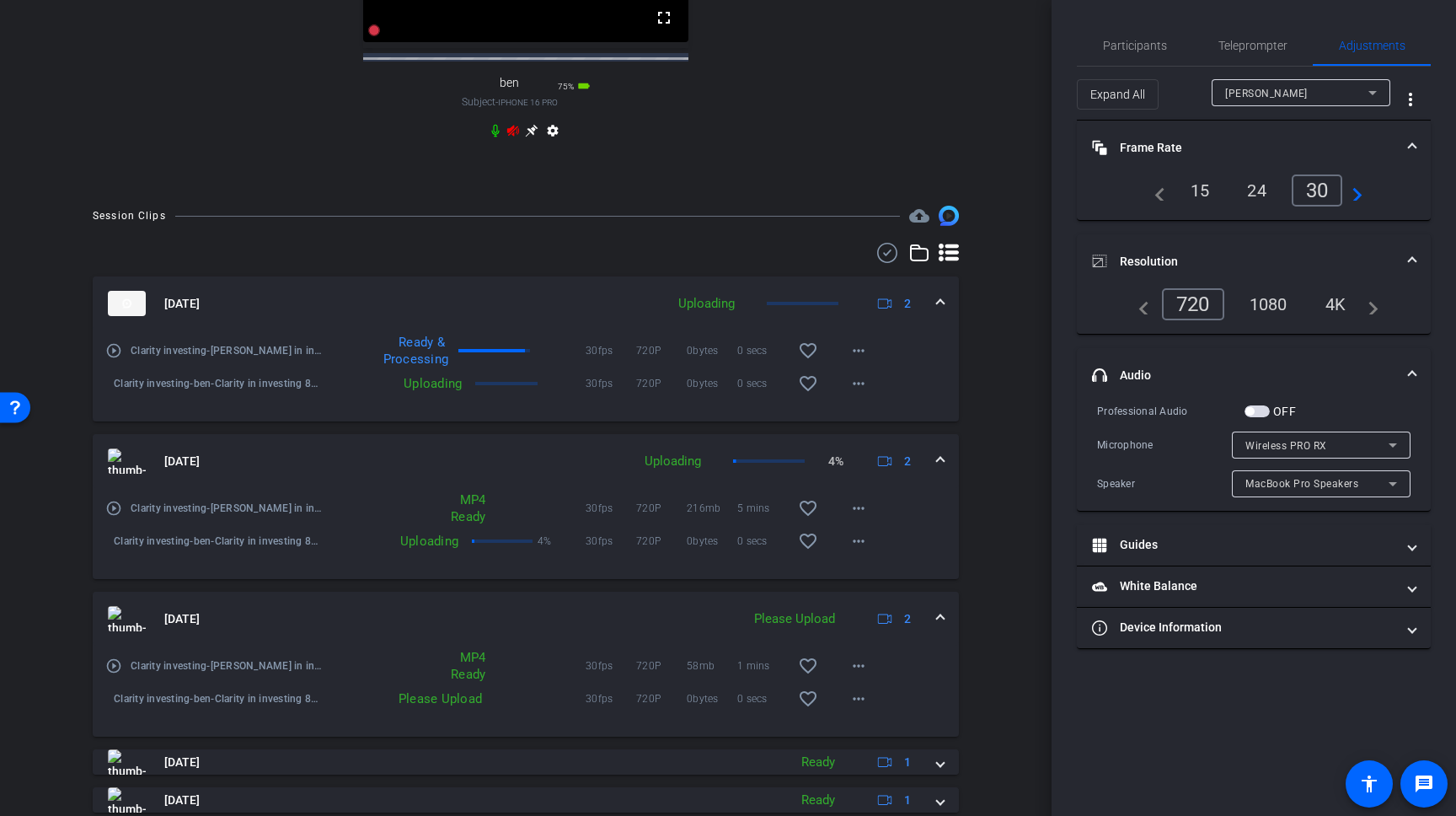
scroll to position [914, 0]
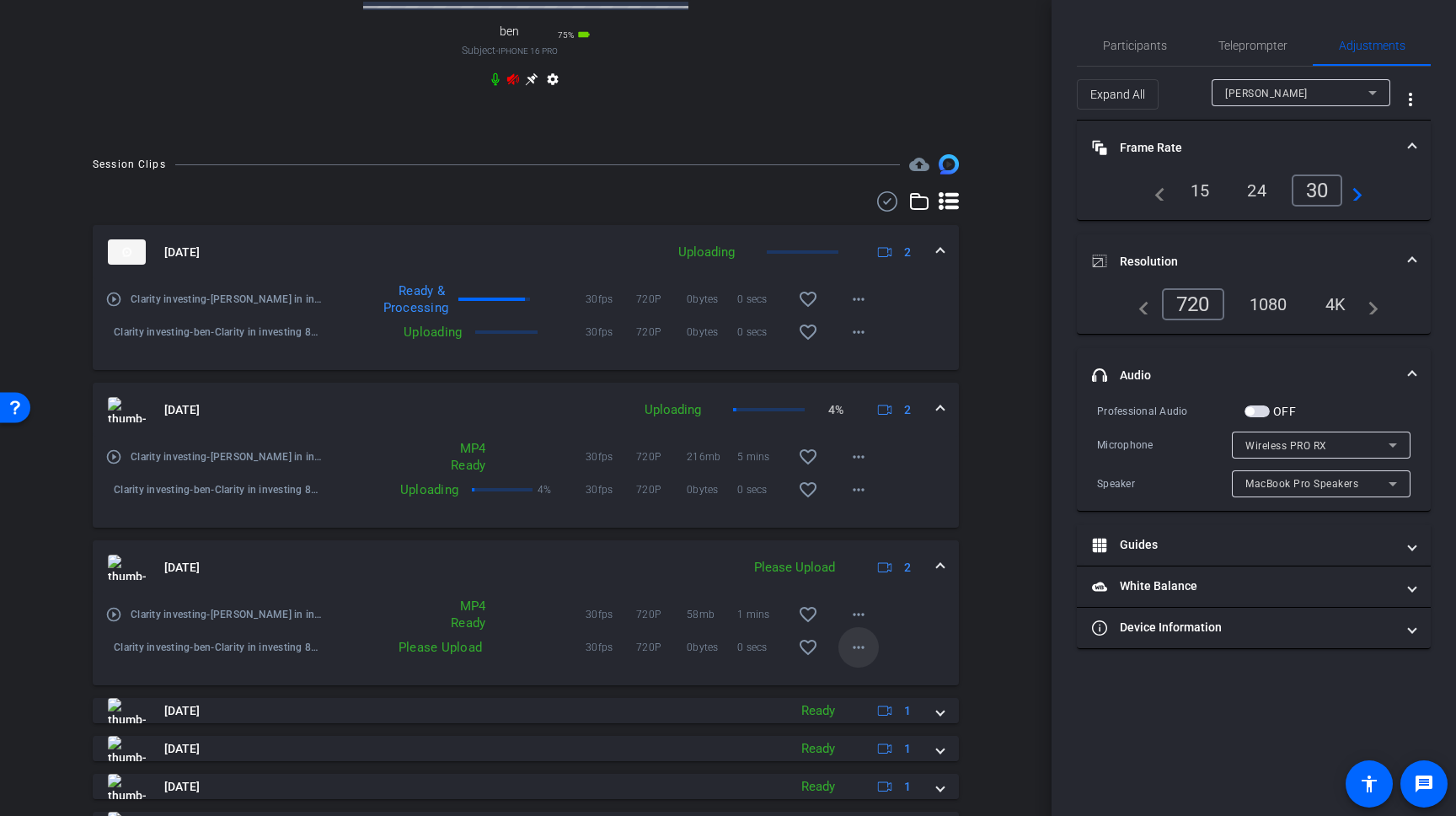
click at [859, 658] on mat-icon "more_horiz" at bounding box center [858, 647] width 20 height 20
click at [853, 693] on span "Upload" at bounding box center [886, 698] width 67 height 20
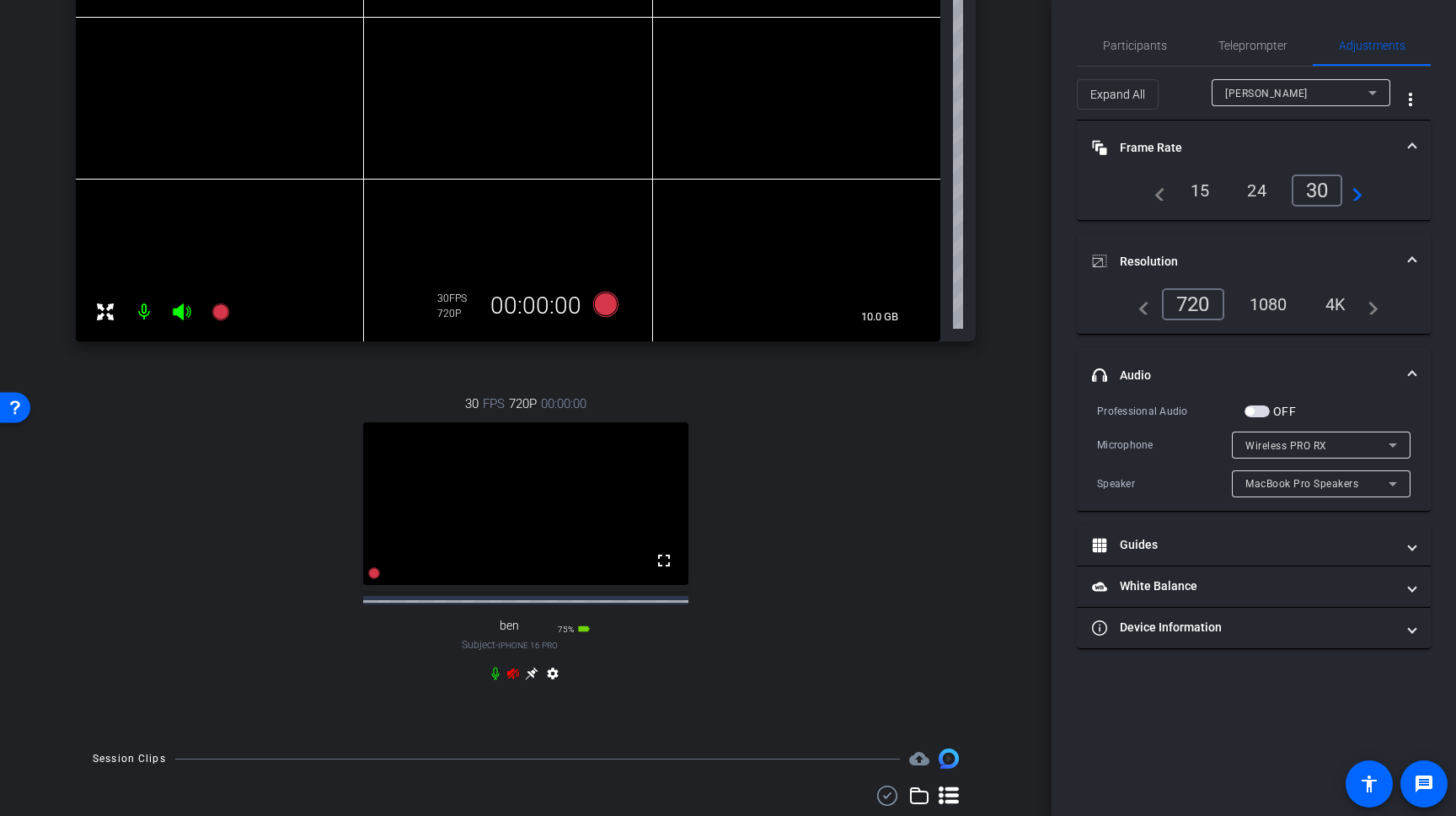
scroll to position [121, 0]
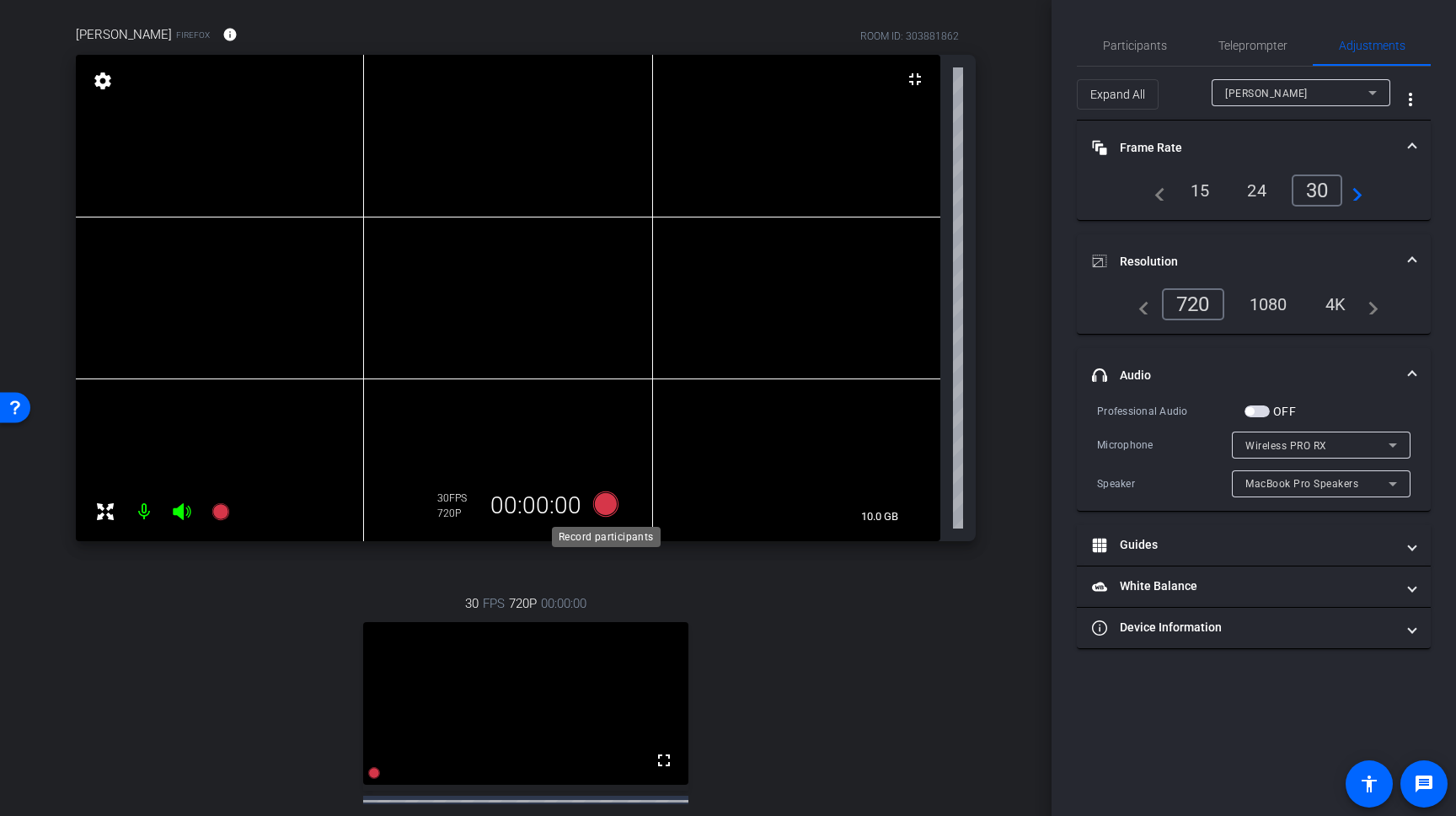
click at [608, 503] on icon at bounding box center [605, 503] width 25 height 25
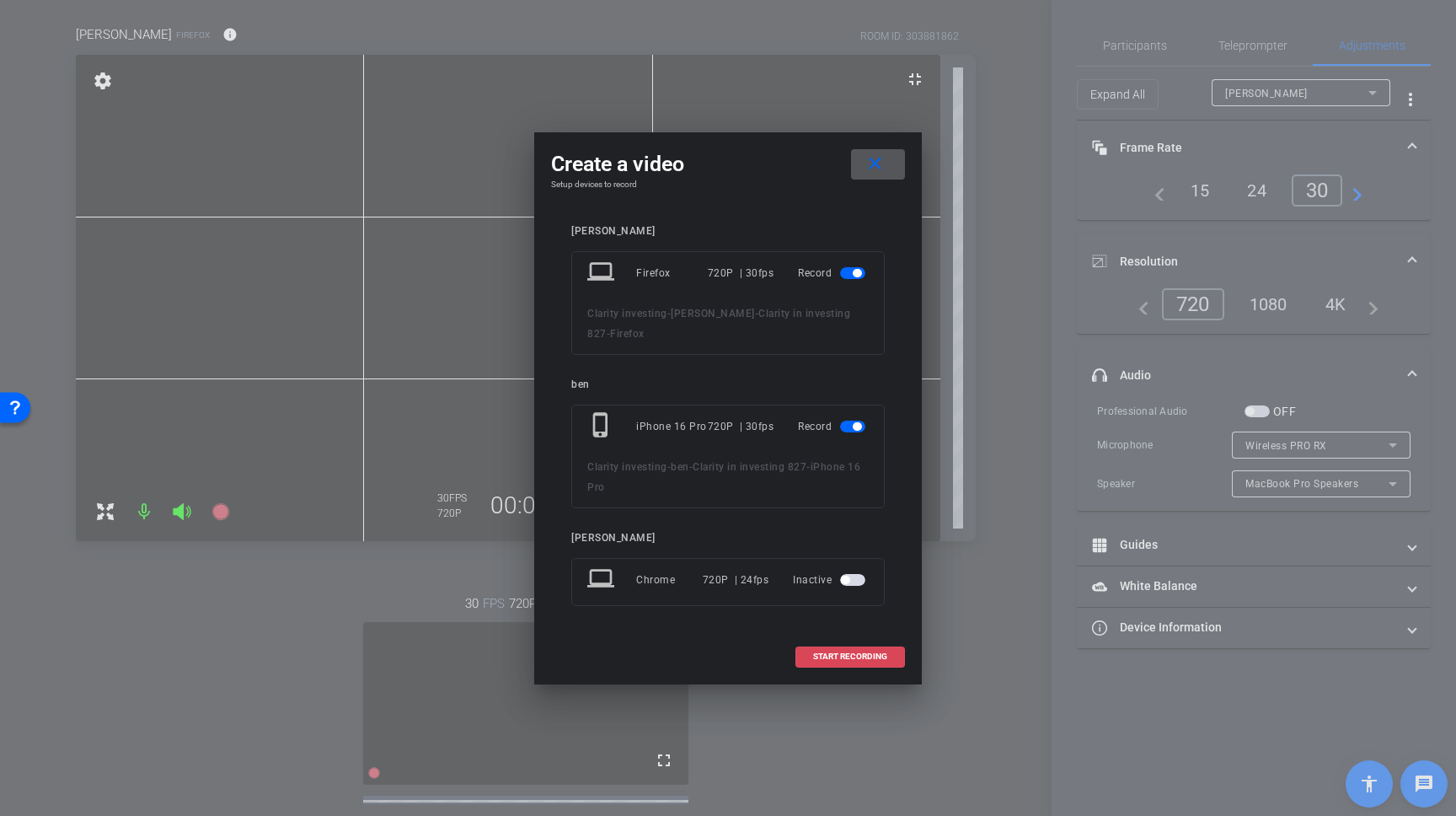
click at [836, 653] on span "START RECORDING" at bounding box center [850, 657] width 74 height 9
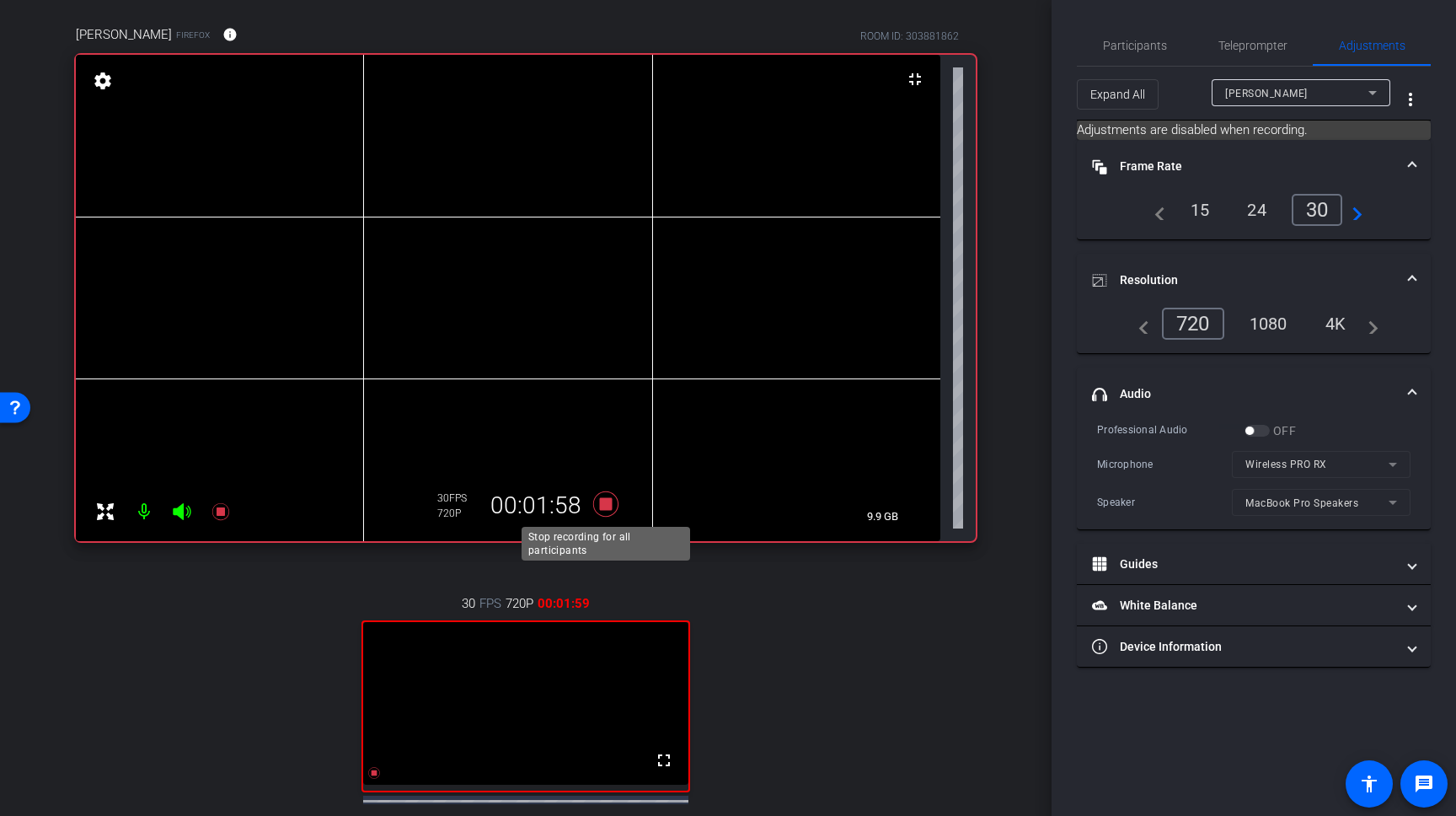
click at [604, 497] on icon at bounding box center [606, 503] width 41 height 30
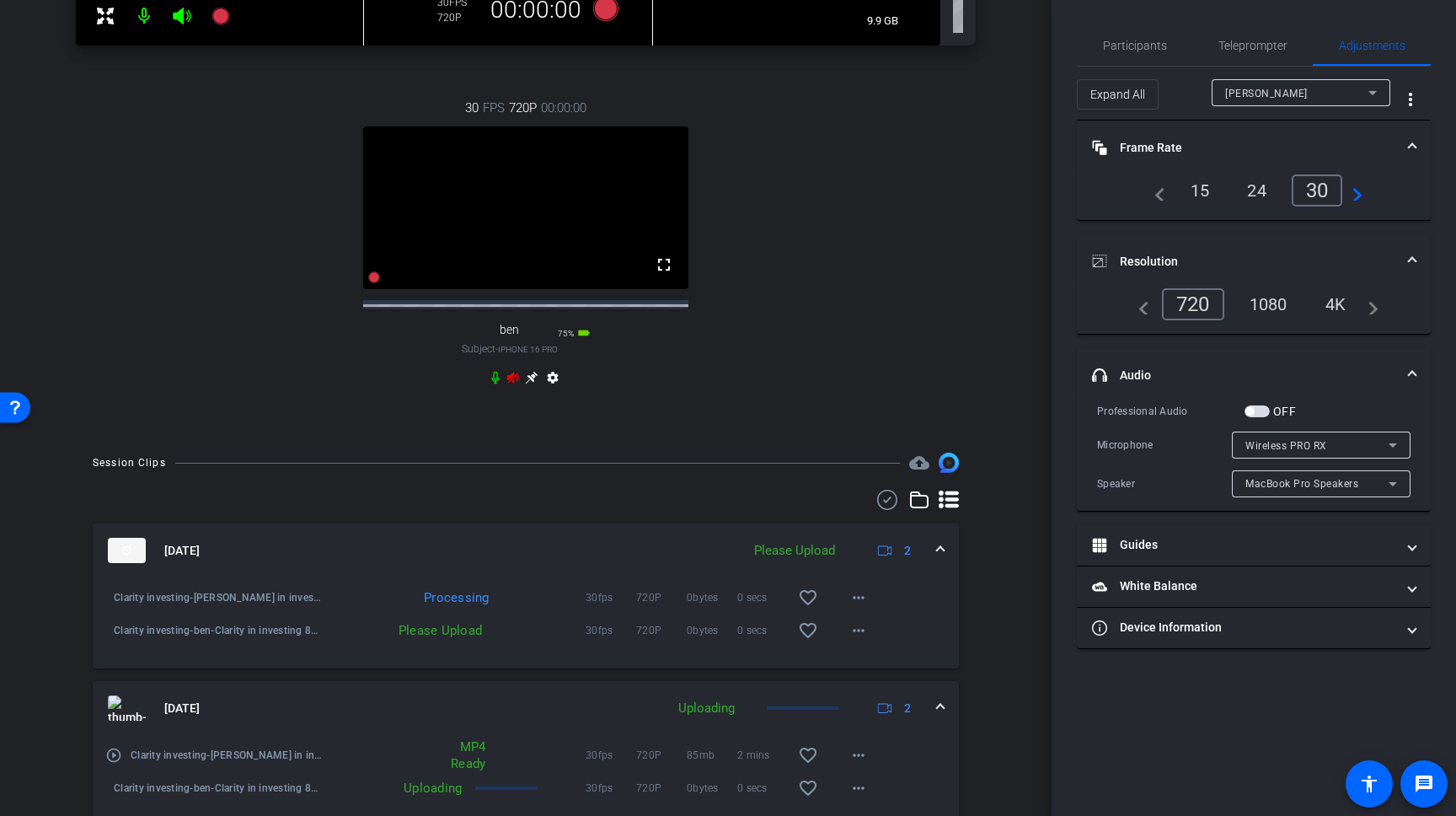
scroll to position [626, 0]
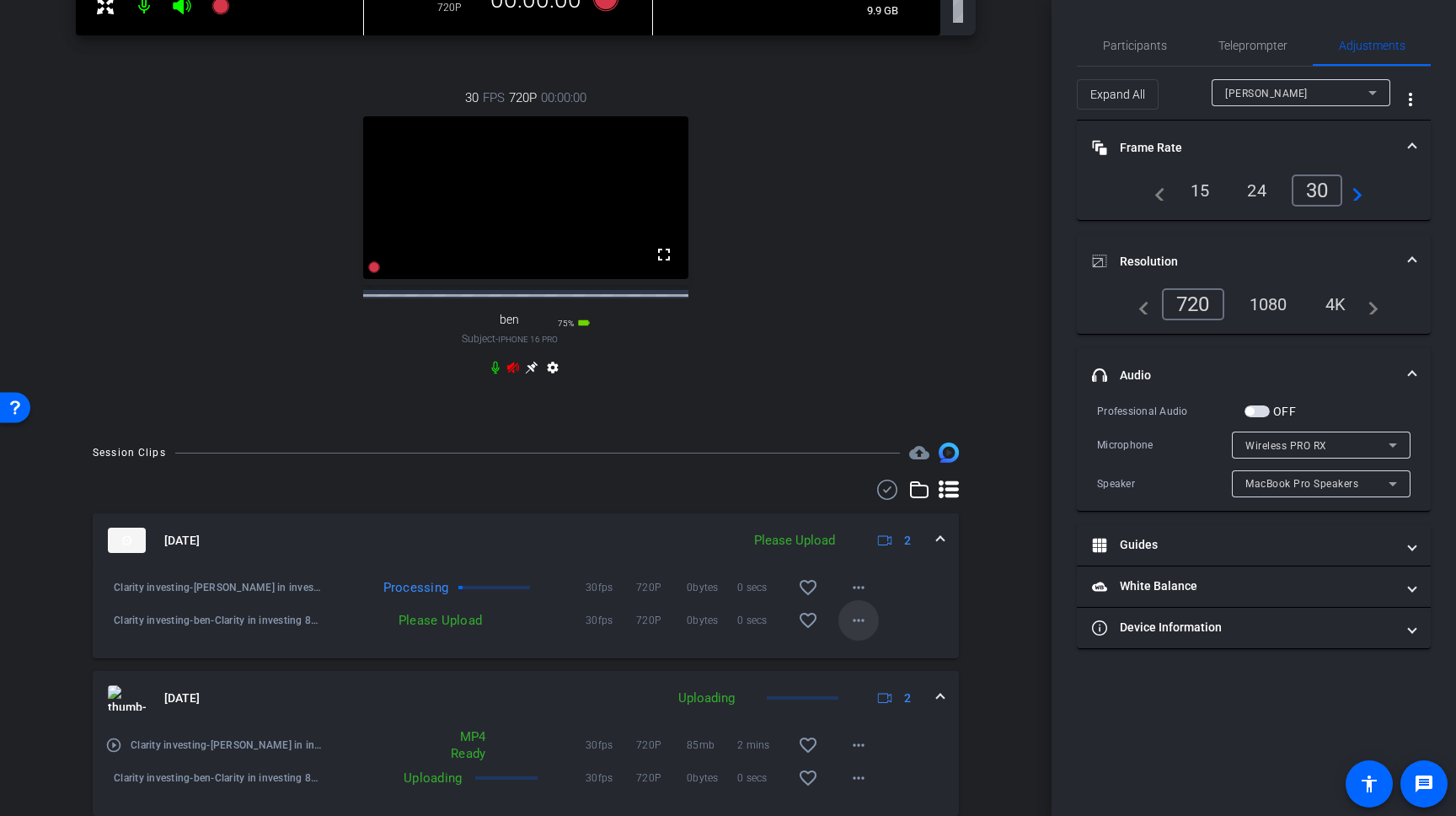
click at [854, 630] on mat-icon "more_horiz" at bounding box center [858, 620] width 20 height 20
click at [866, 666] on span "Upload" at bounding box center [886, 670] width 67 height 20
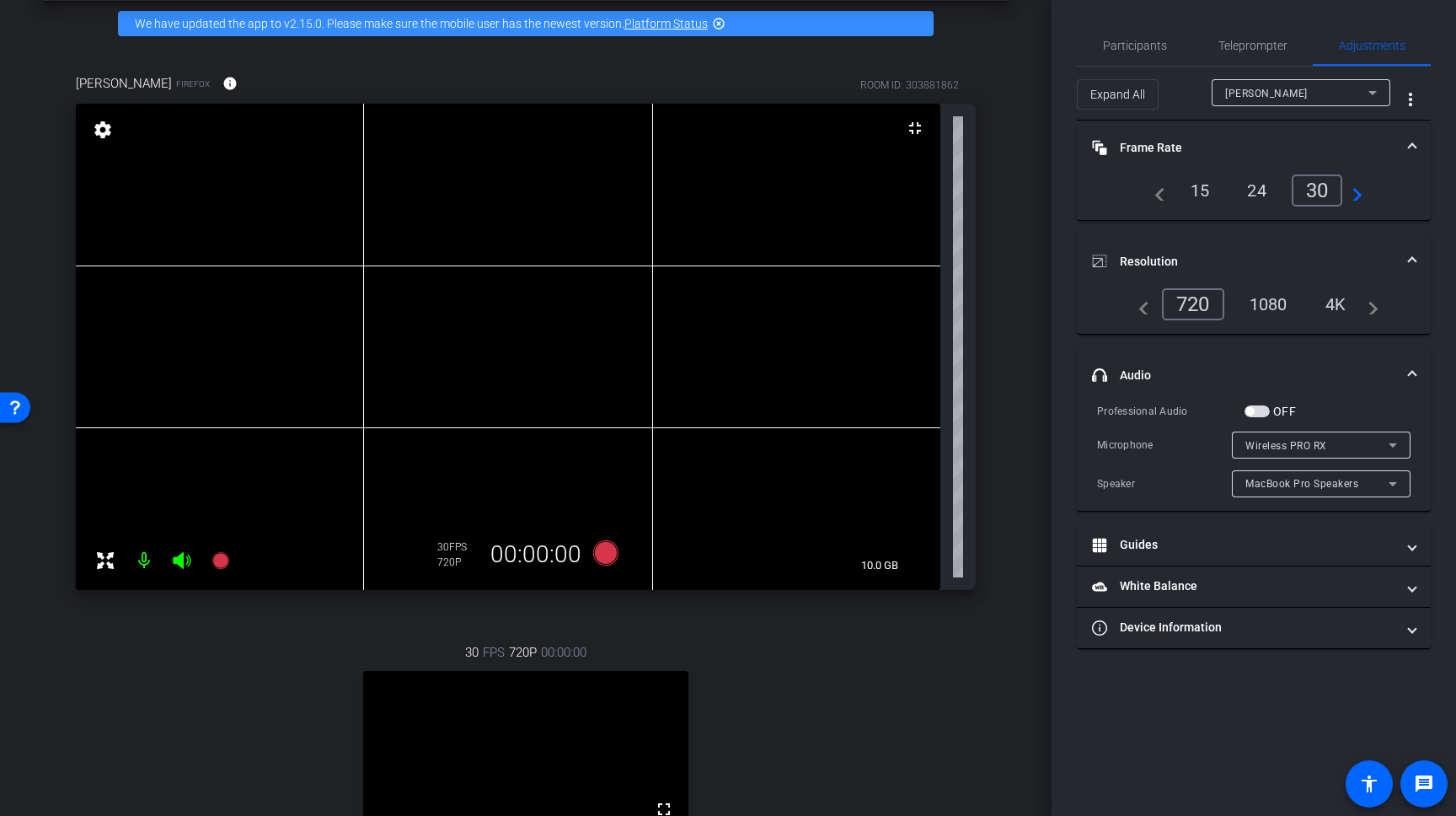
scroll to position [68, 0]
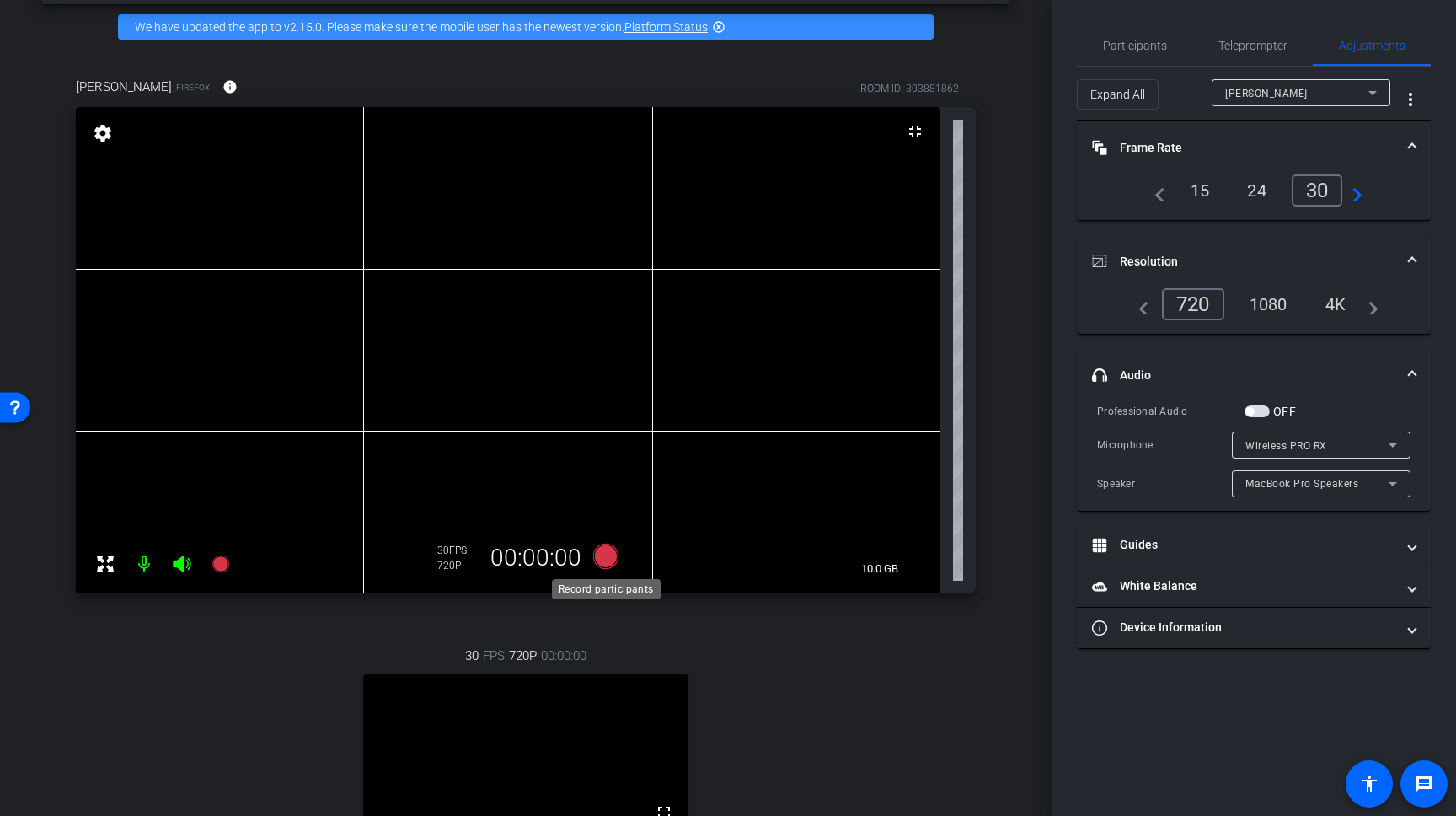
click at [603, 559] on icon at bounding box center [605, 556] width 25 height 25
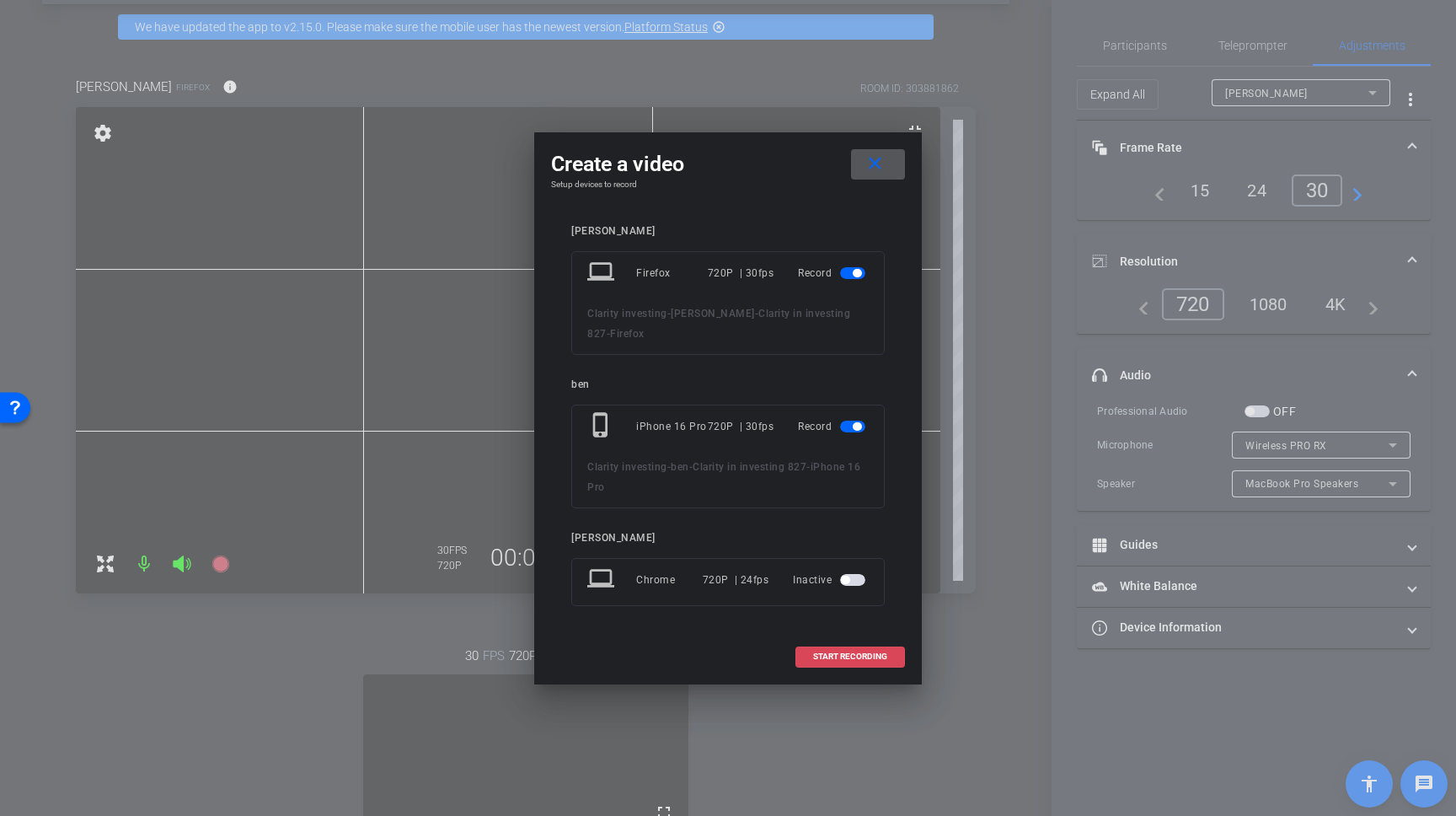
click at [825, 660] on span "START RECORDING" at bounding box center [850, 657] width 74 height 9
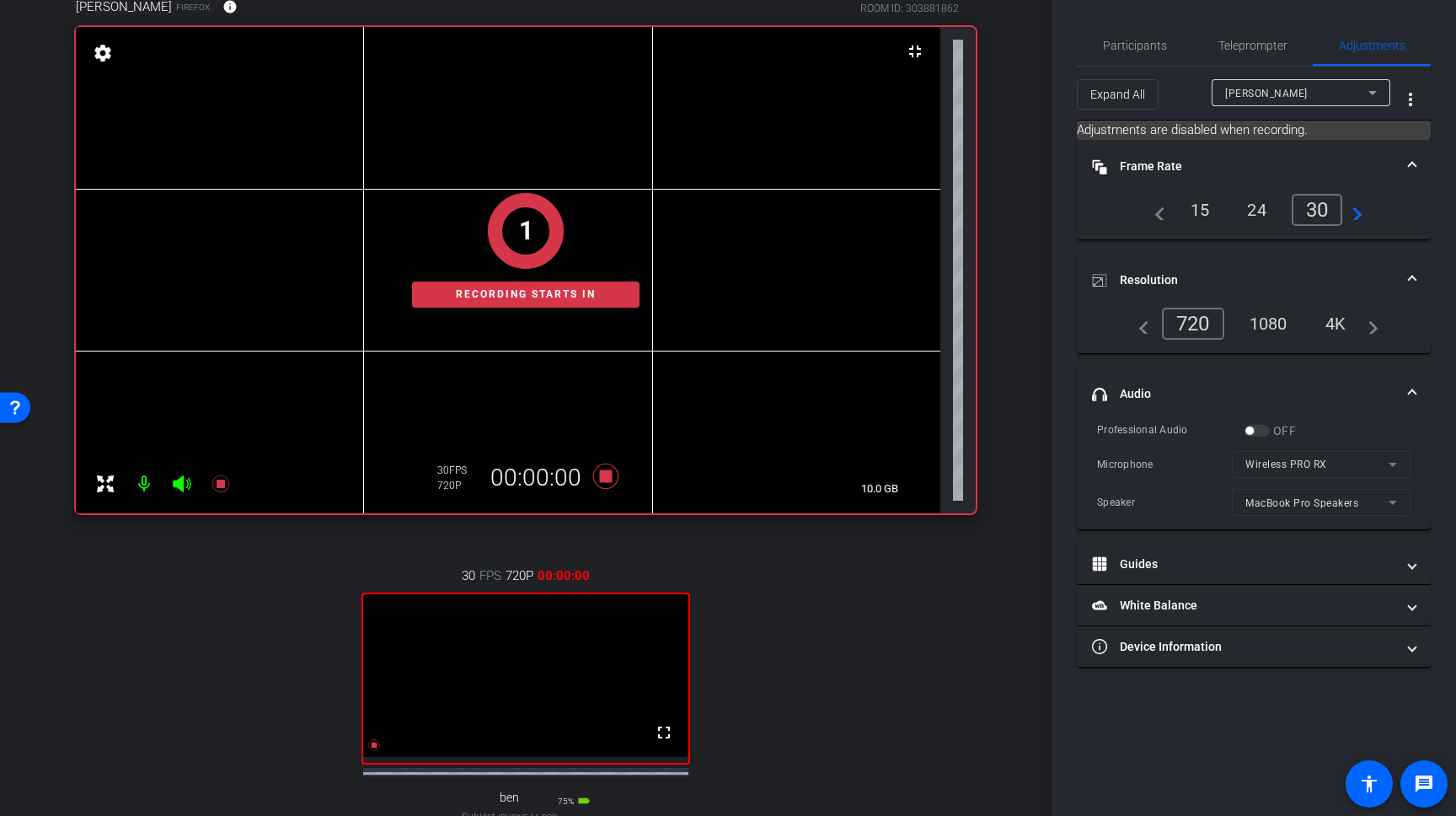
scroll to position [152, 0]
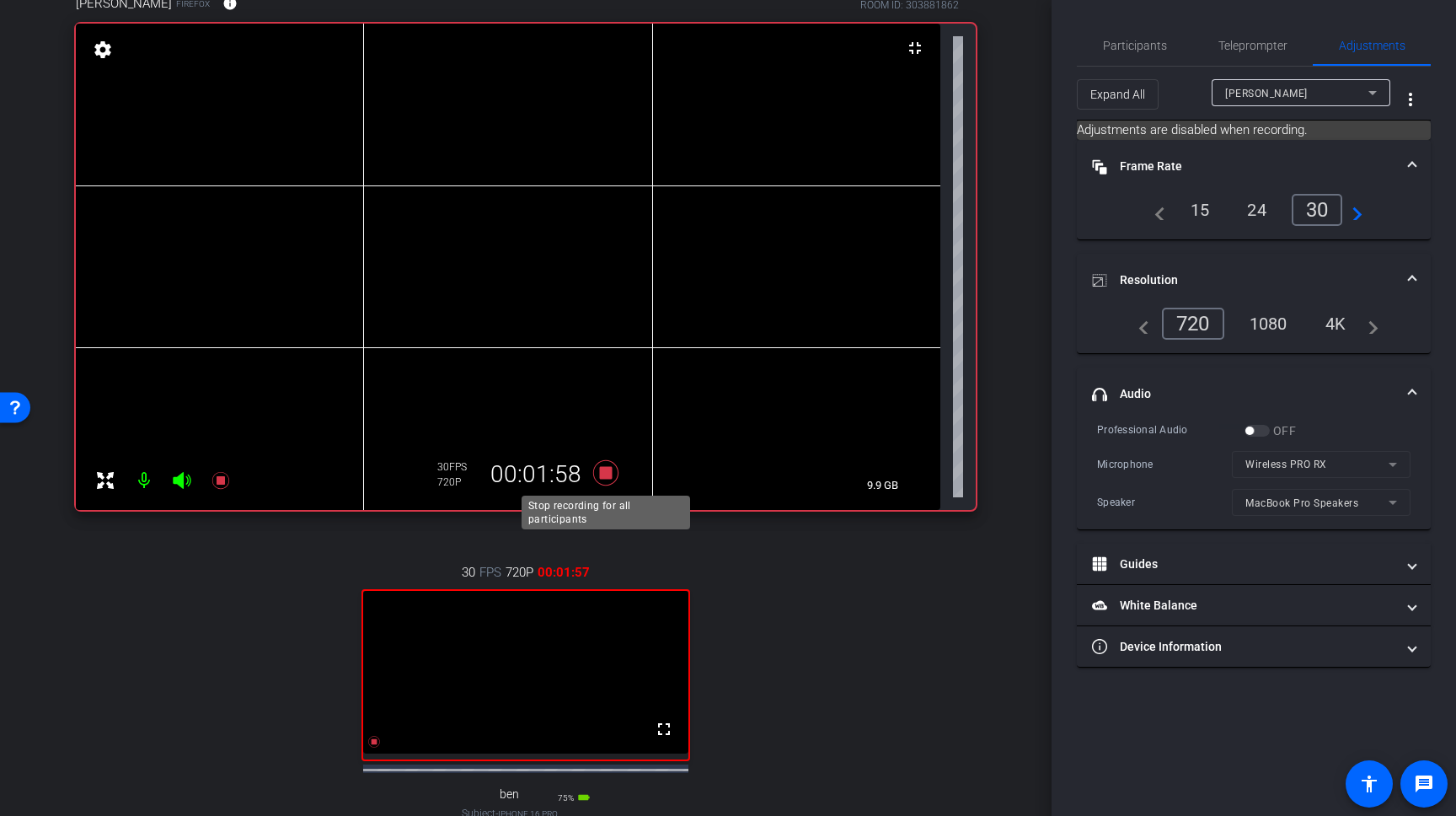
click at [602, 478] on icon at bounding box center [605, 472] width 25 height 25
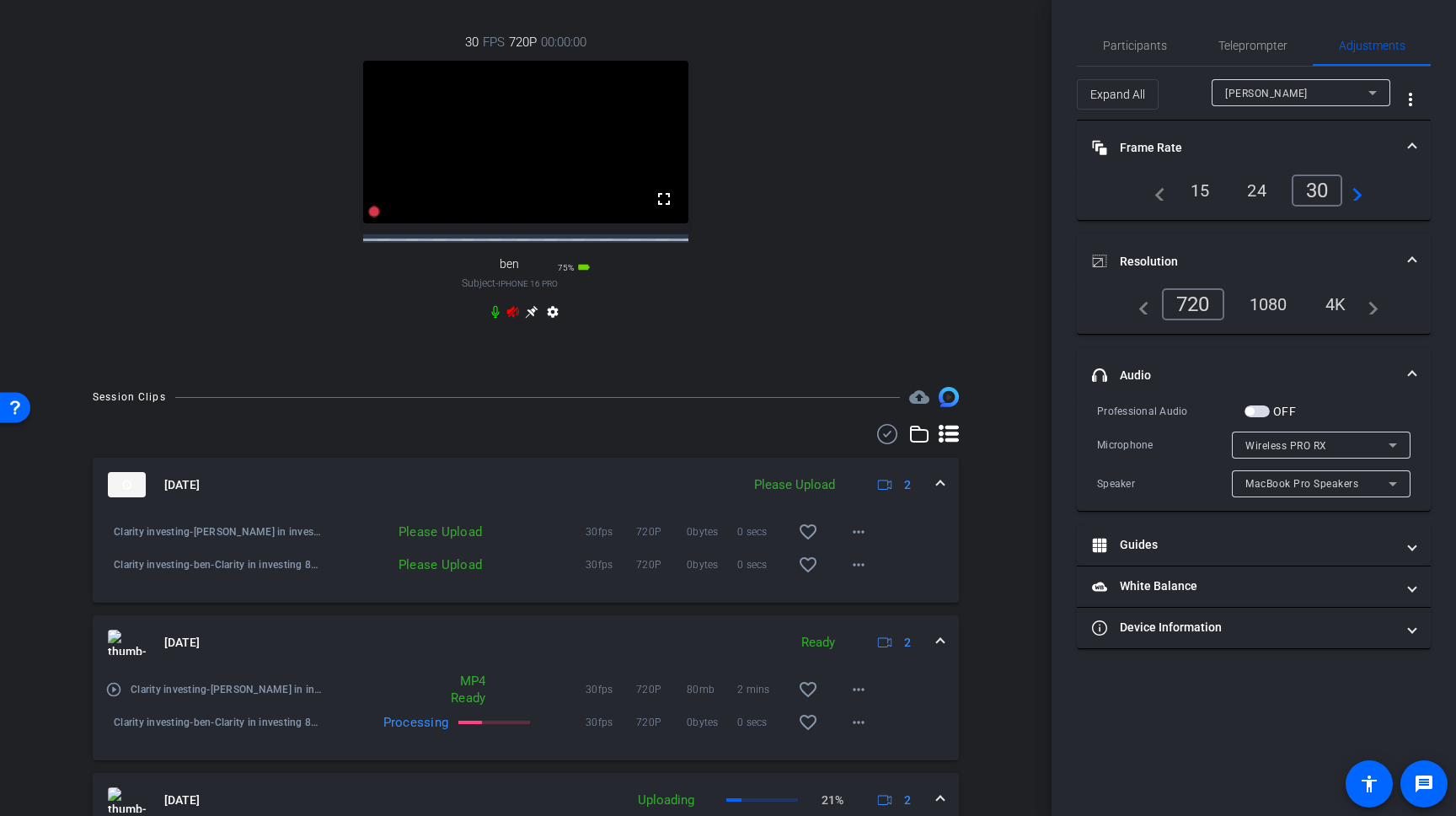
scroll to position [707, 0]
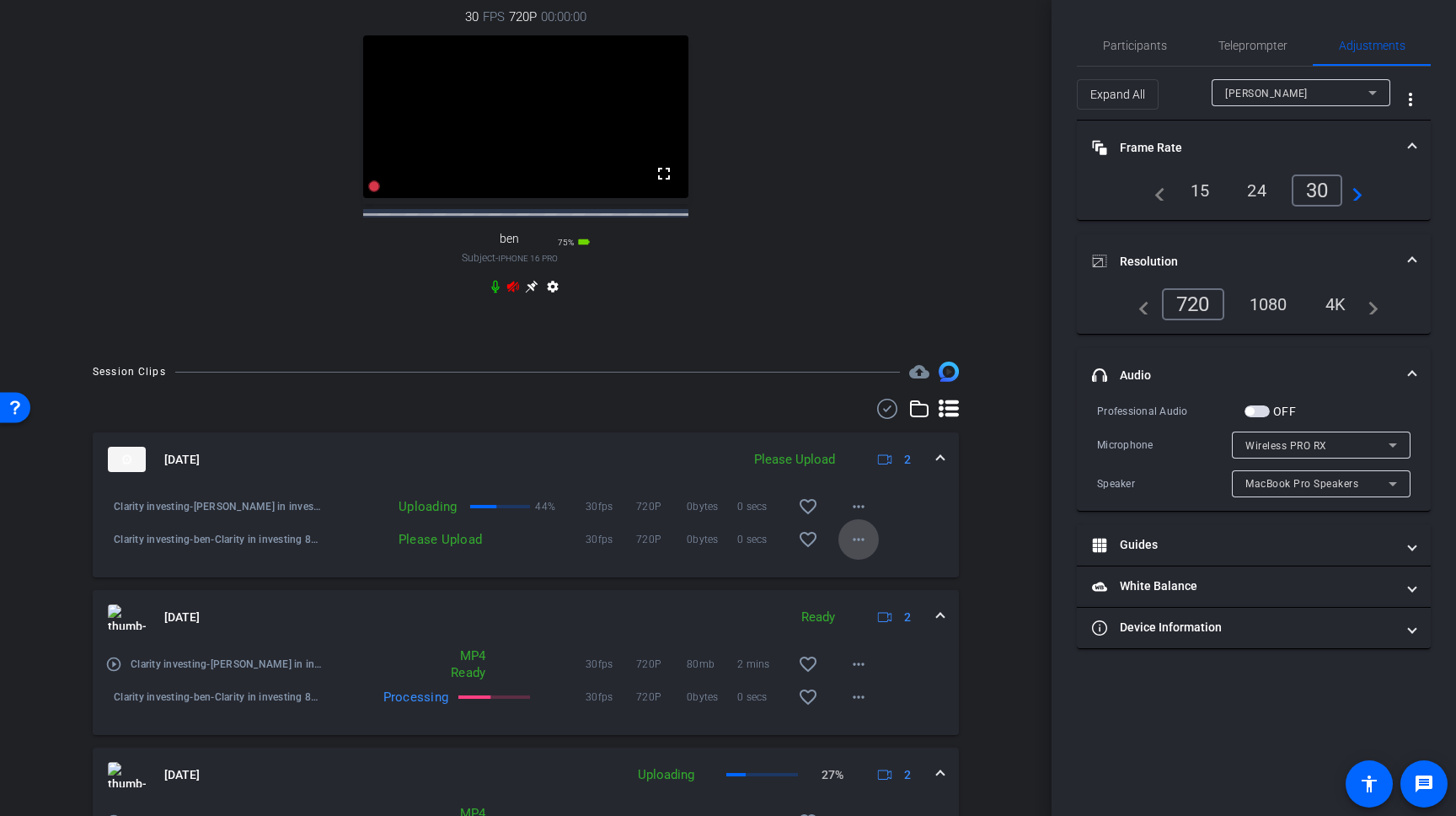
click at [855, 550] on mat-icon "more_horiz" at bounding box center [858, 539] width 20 height 20
click at [867, 587] on span "Upload" at bounding box center [886, 590] width 67 height 20
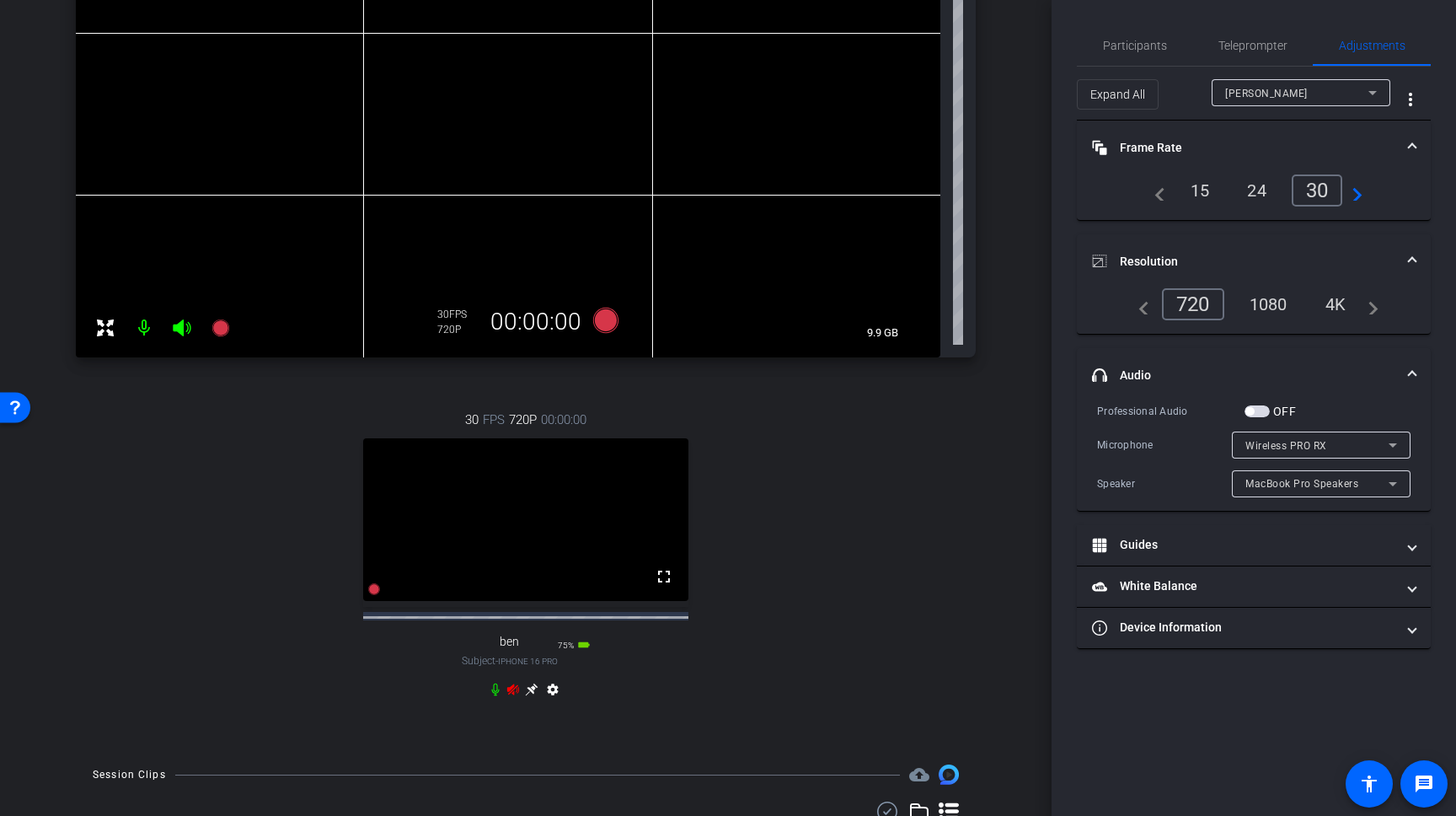
scroll to position [222, 0]
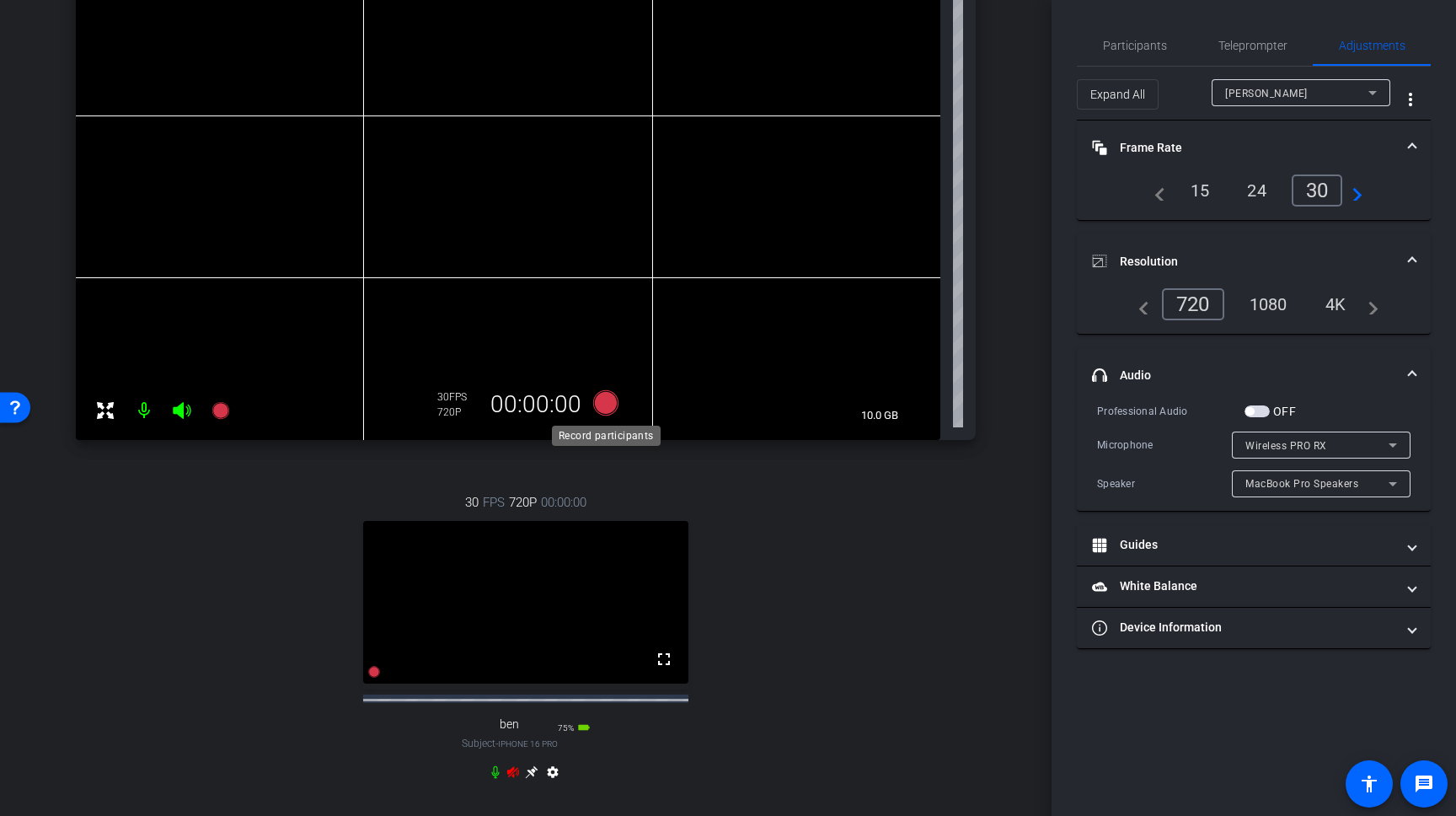
click at [610, 407] on icon at bounding box center [605, 402] width 25 height 25
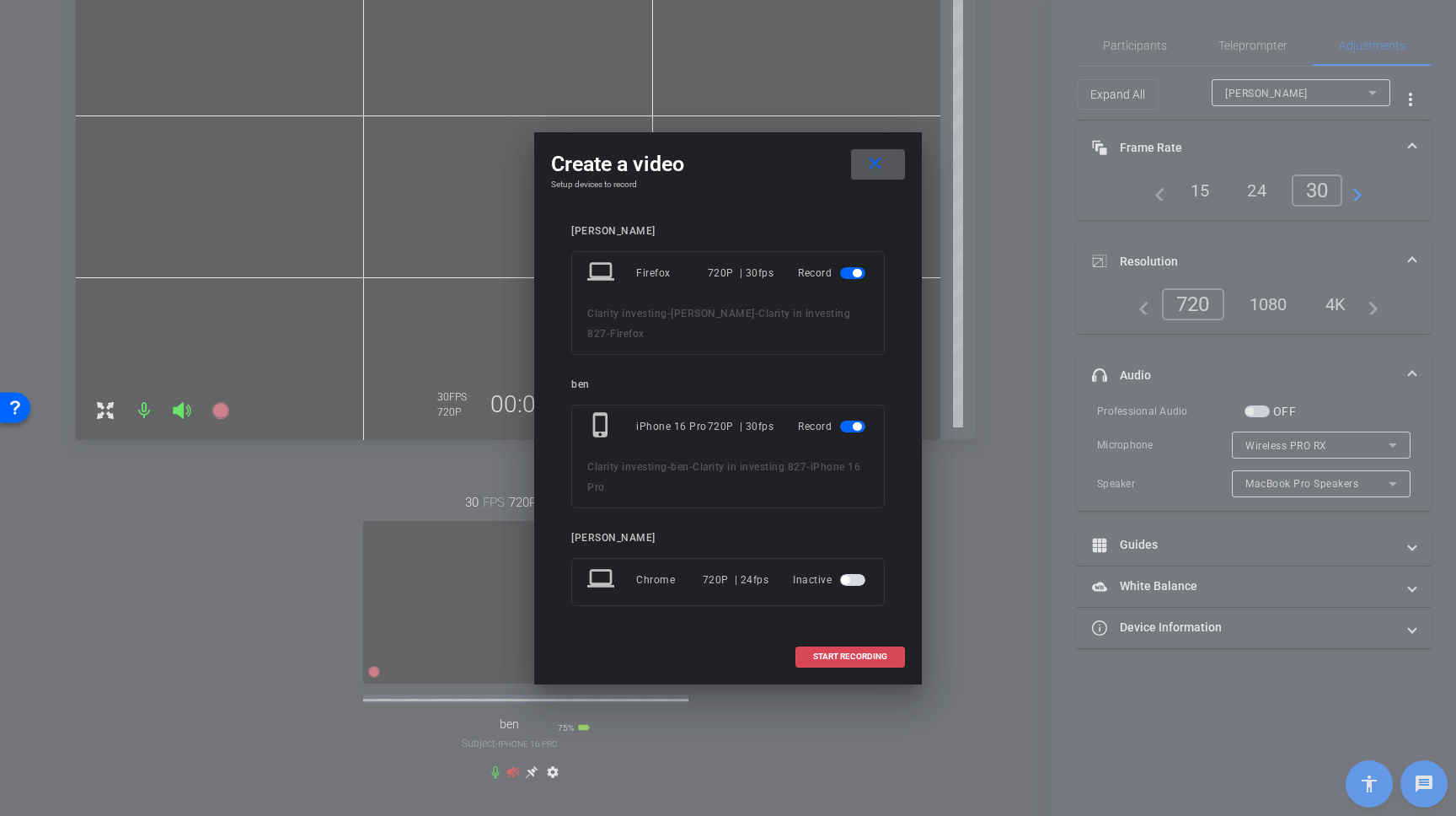
click at [840, 661] on span at bounding box center [850, 656] width 108 height 41
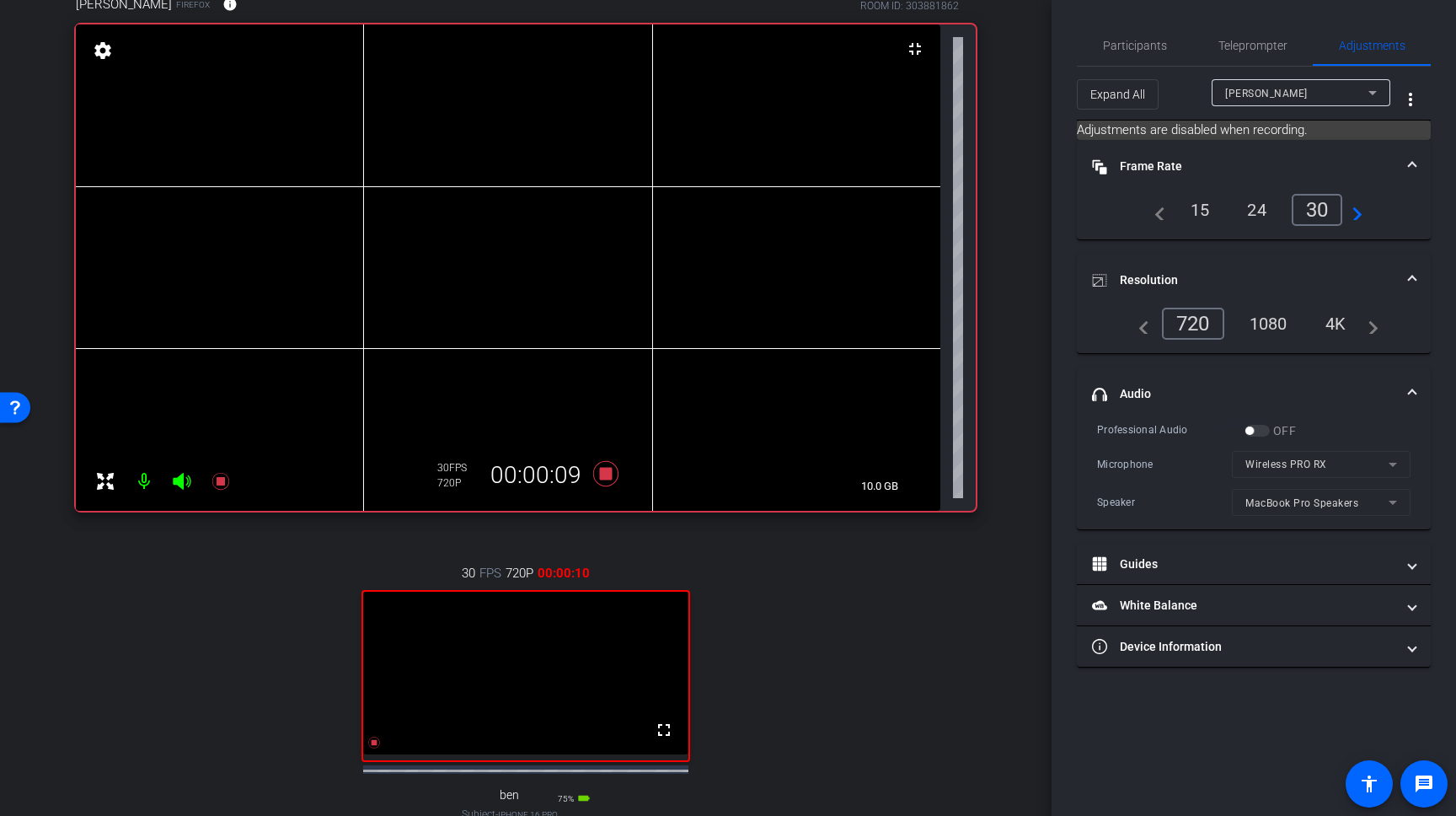
scroll to position [145, 0]
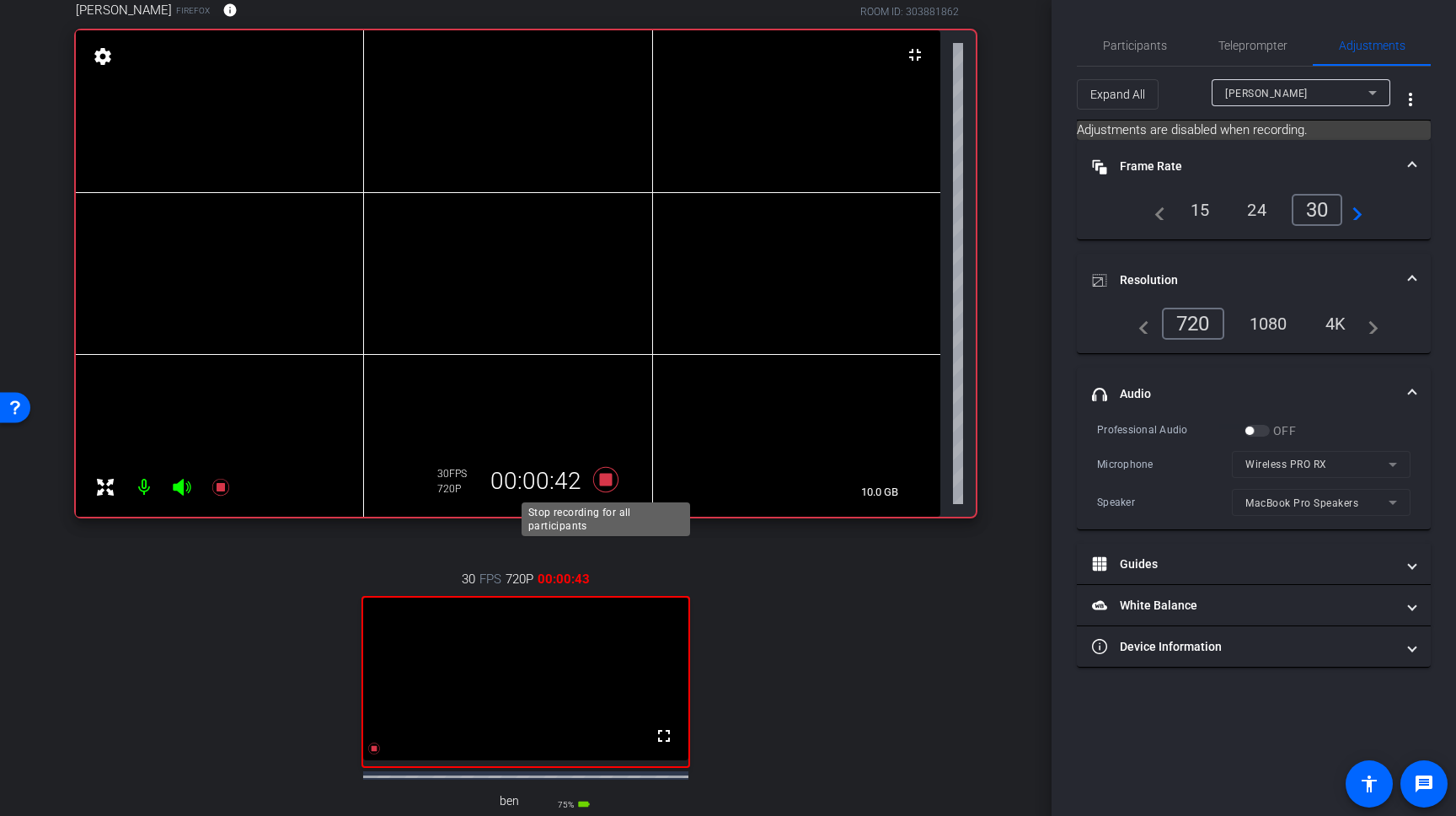
click at [614, 481] on icon at bounding box center [606, 479] width 41 height 30
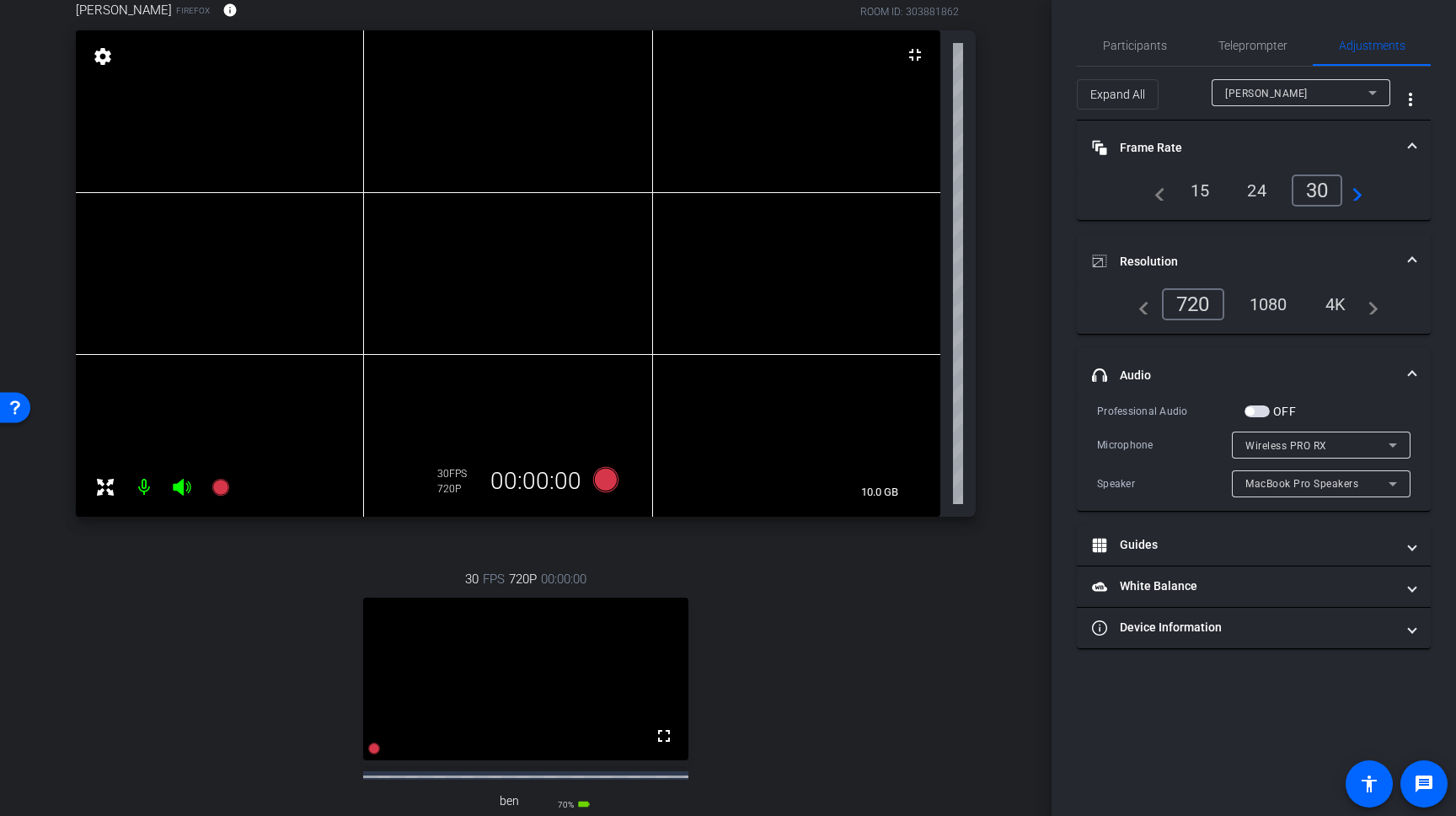
click at [1254, 446] on span "Wireless PRO RX" at bounding box center [1286, 446] width 82 height 12
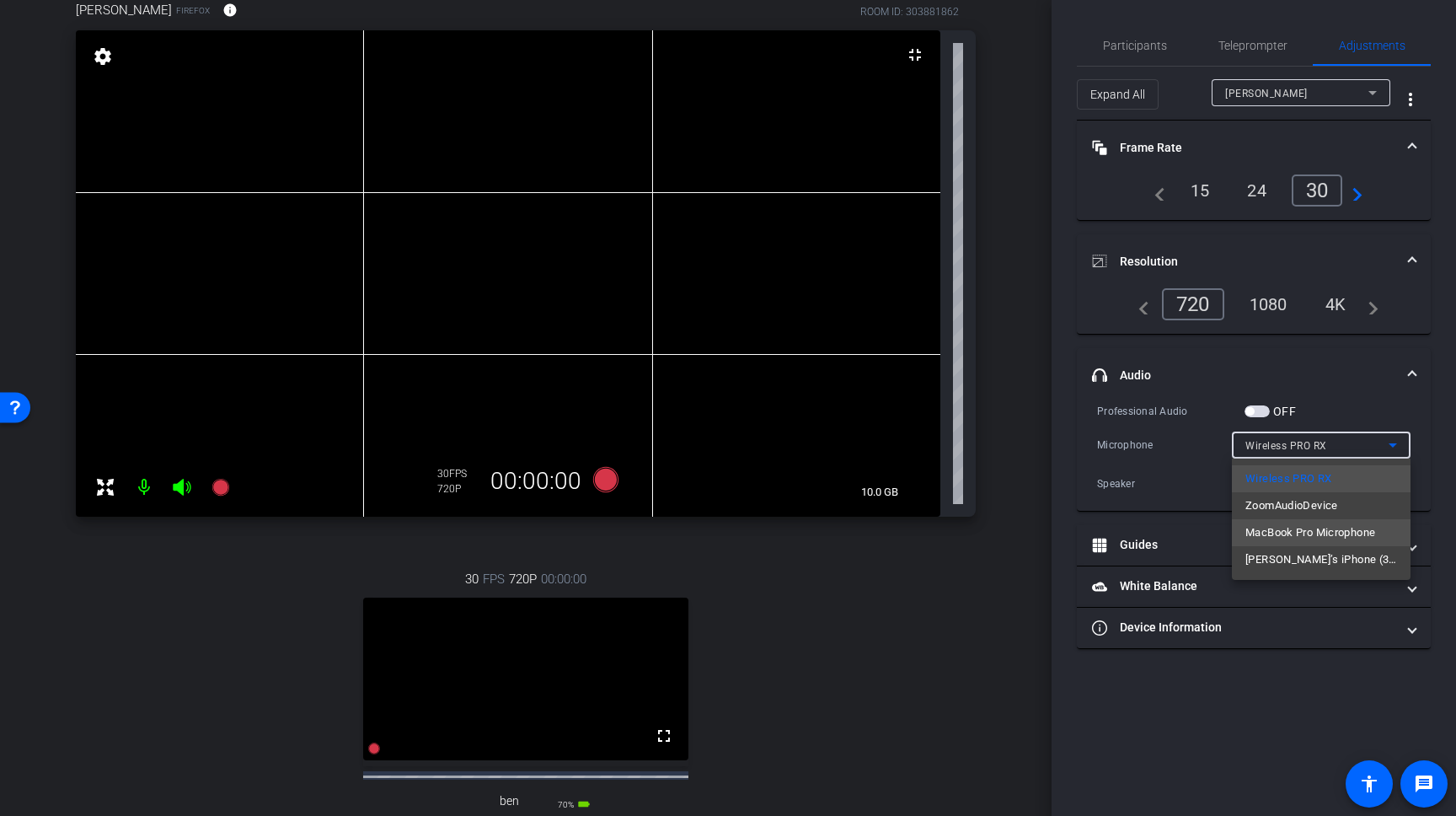
click at [1267, 537] on span "MacBook Pro Microphone" at bounding box center [1310, 532] width 129 height 20
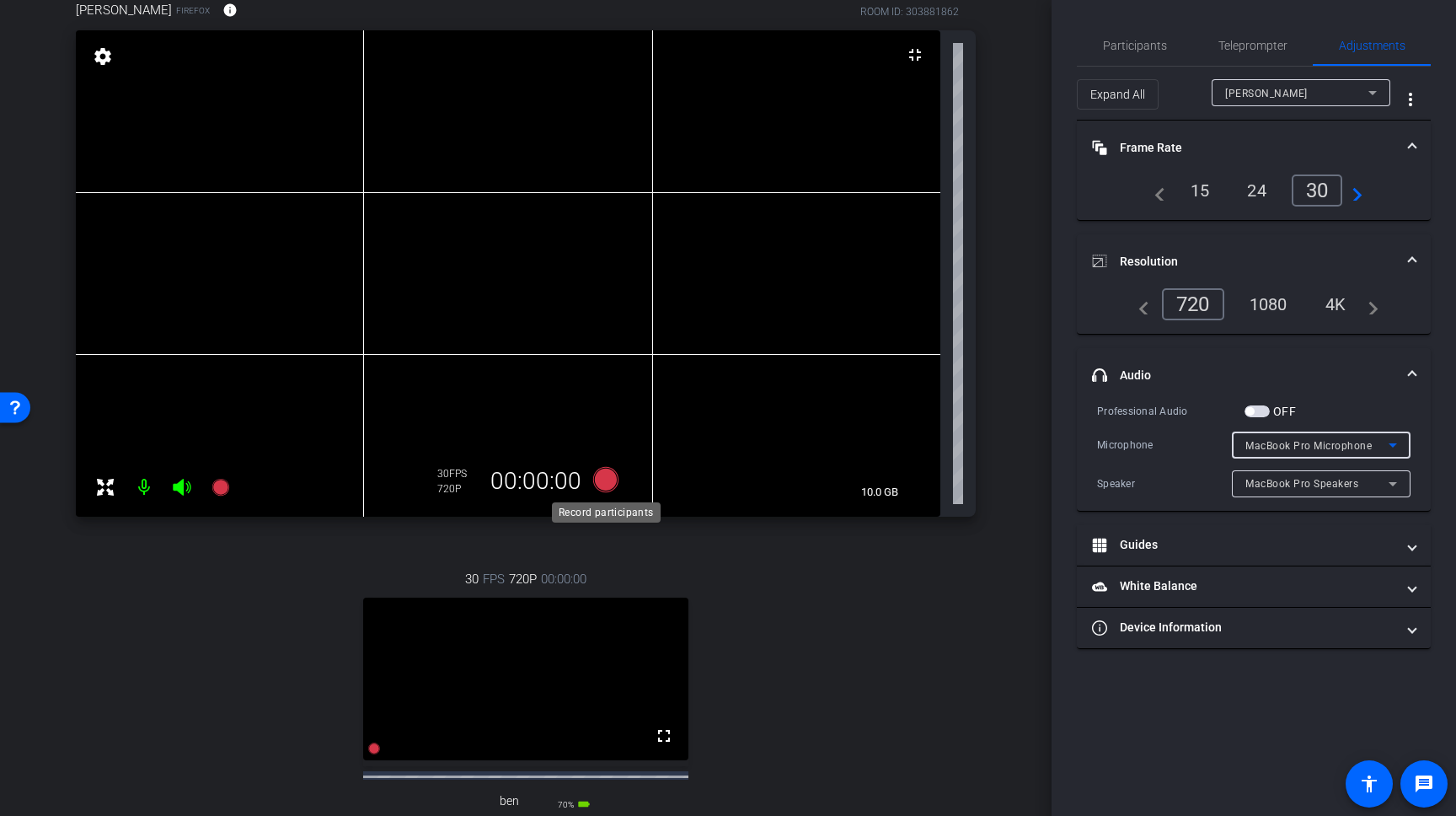
click at [604, 484] on icon at bounding box center [605, 479] width 25 height 25
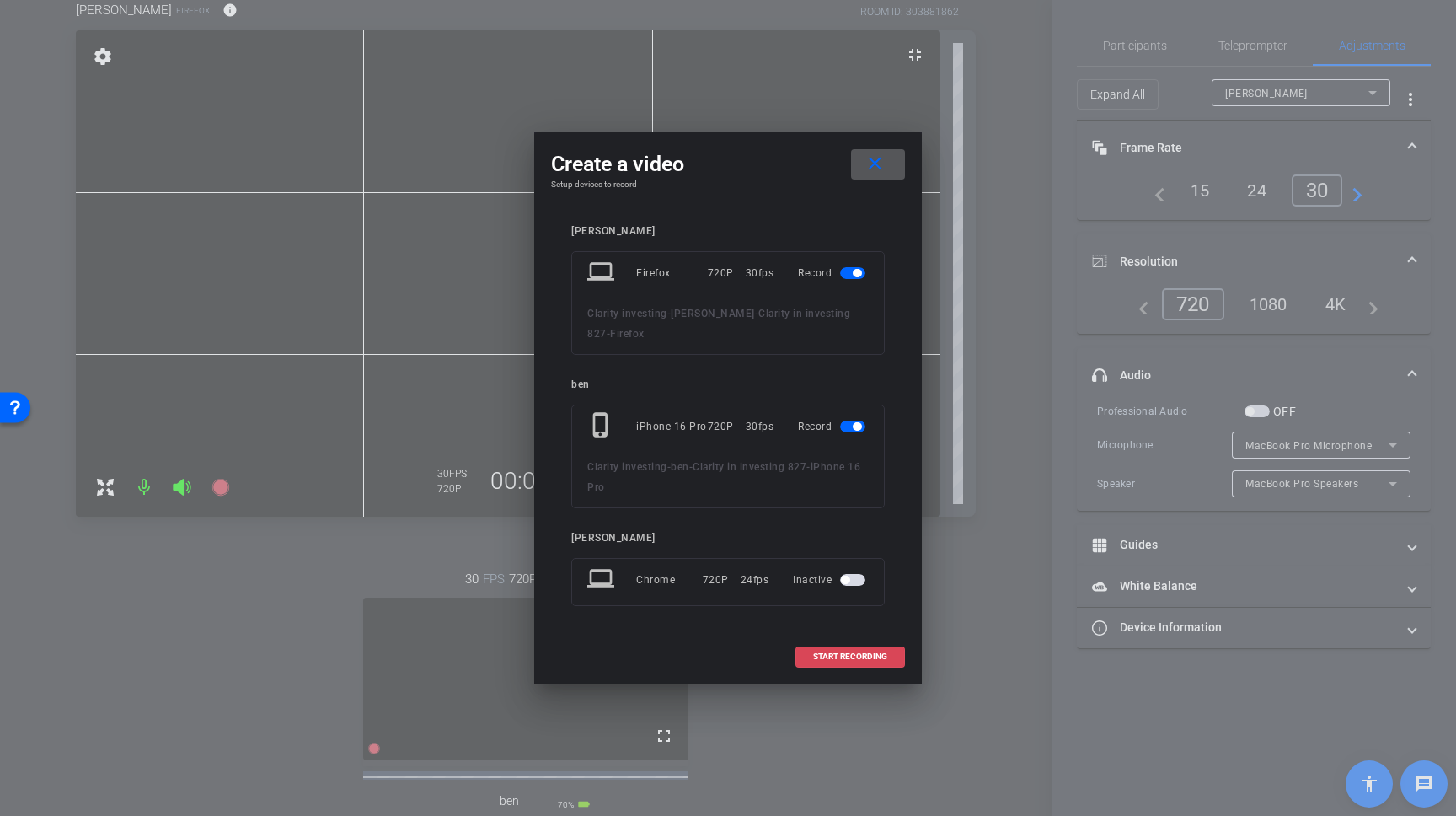
click at [855, 660] on span "START RECORDING" at bounding box center [850, 657] width 74 height 9
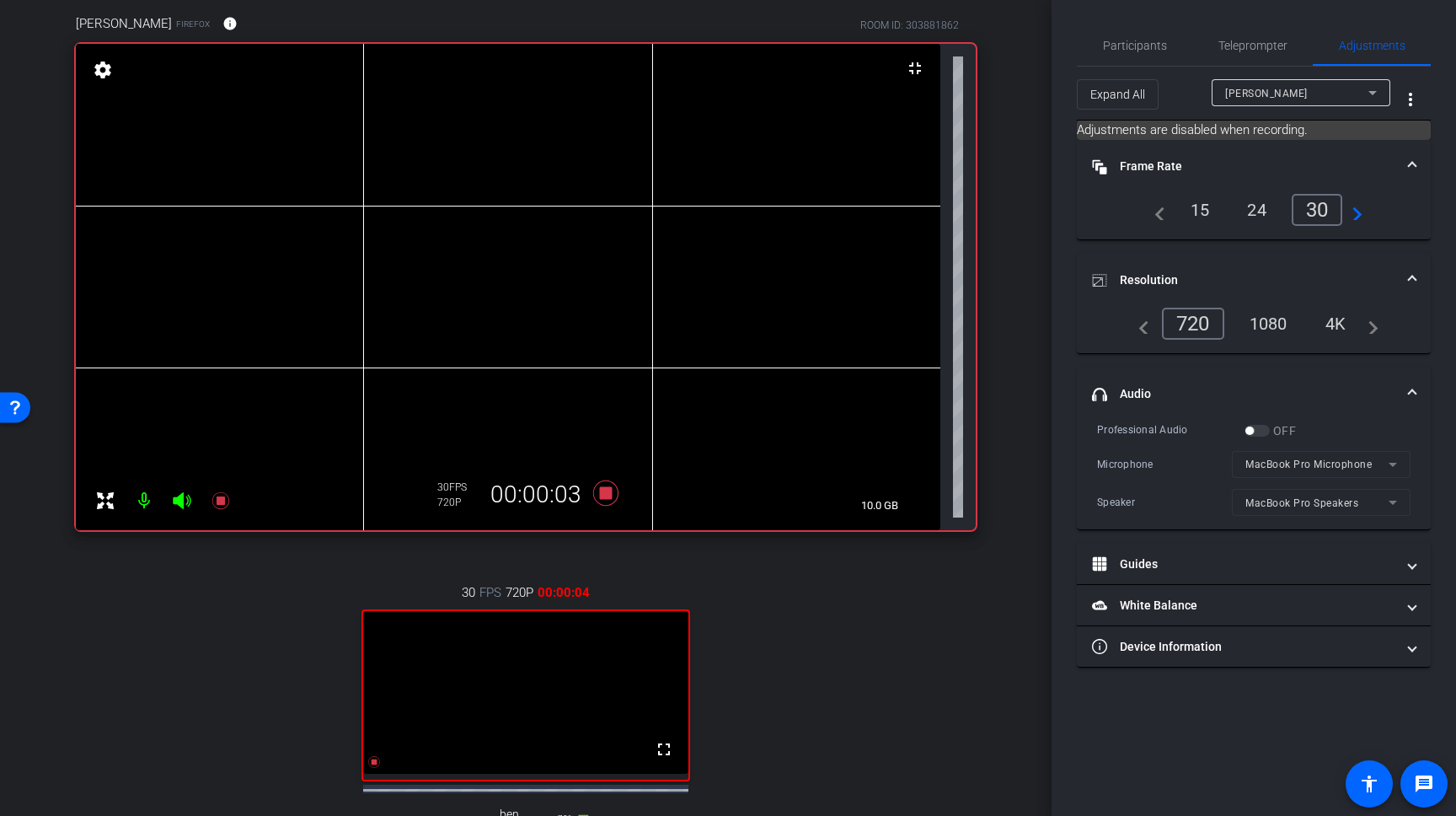
scroll to position [130, 0]
click at [610, 496] on icon at bounding box center [605, 493] width 25 height 25
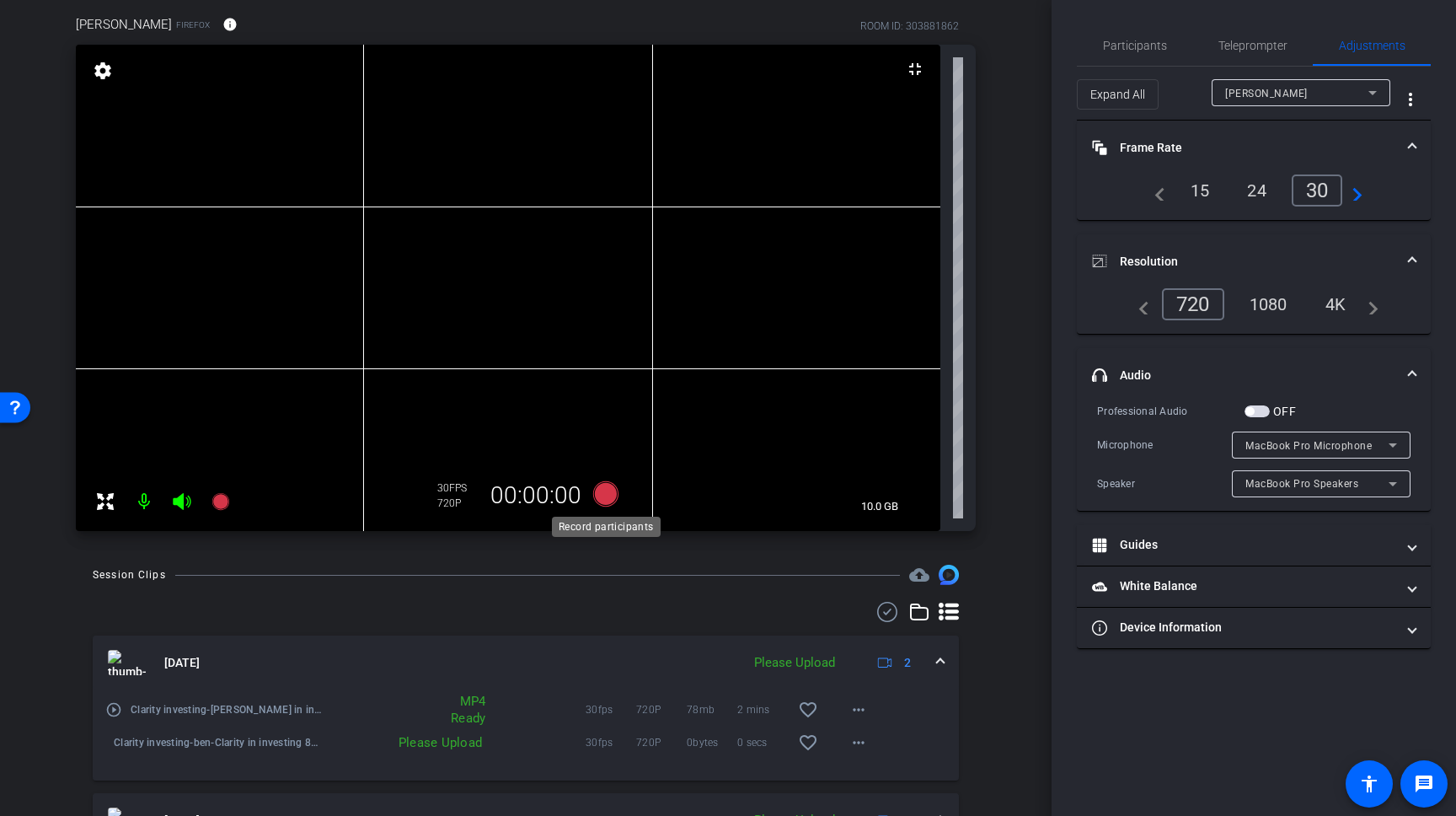
scroll to position [0, 0]
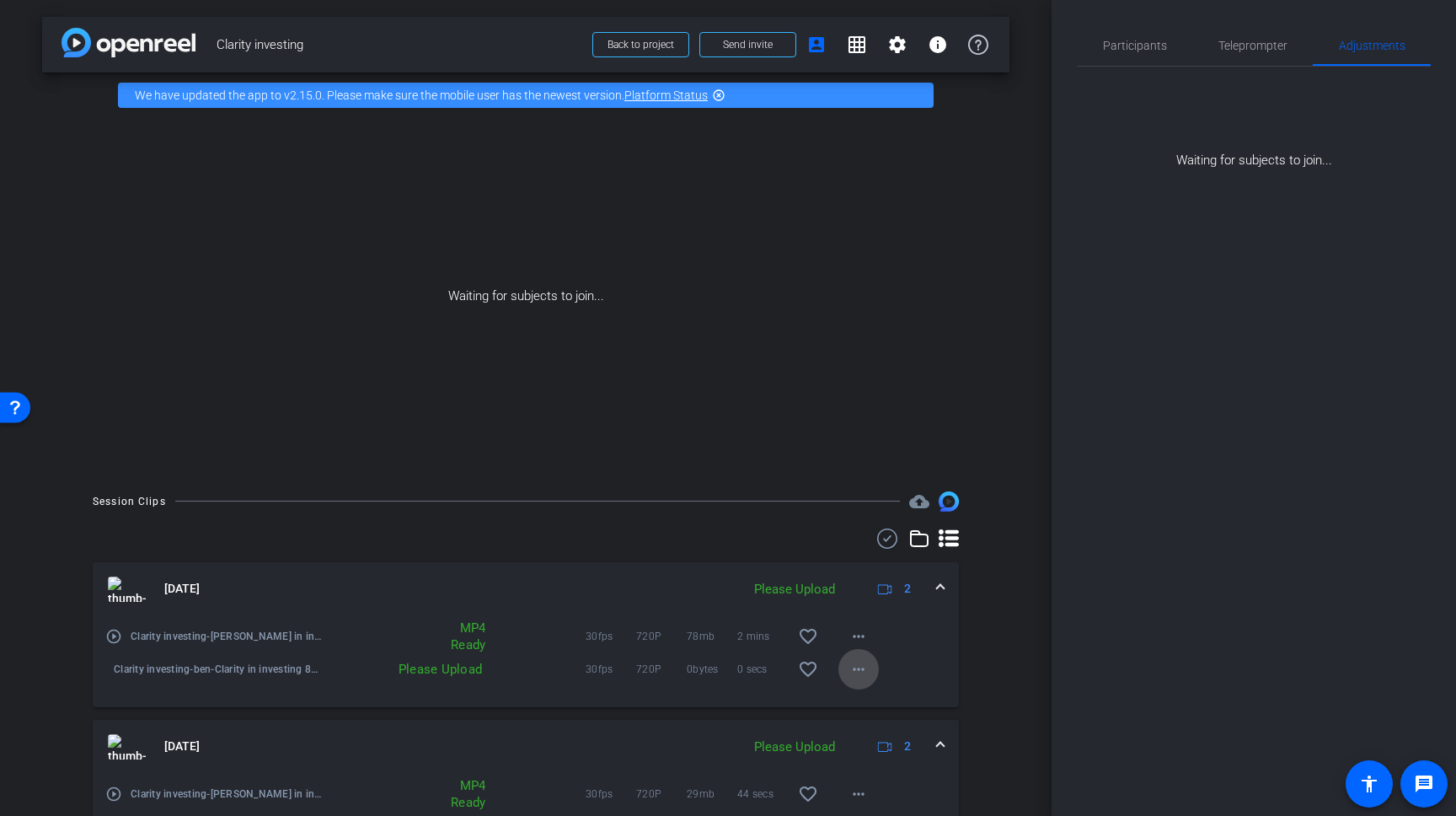
click at [859, 662] on mat-icon "more_horiz" at bounding box center [858, 668] width 20 height 20
click at [867, 704] on span "Upload" at bounding box center [886, 704] width 67 height 20
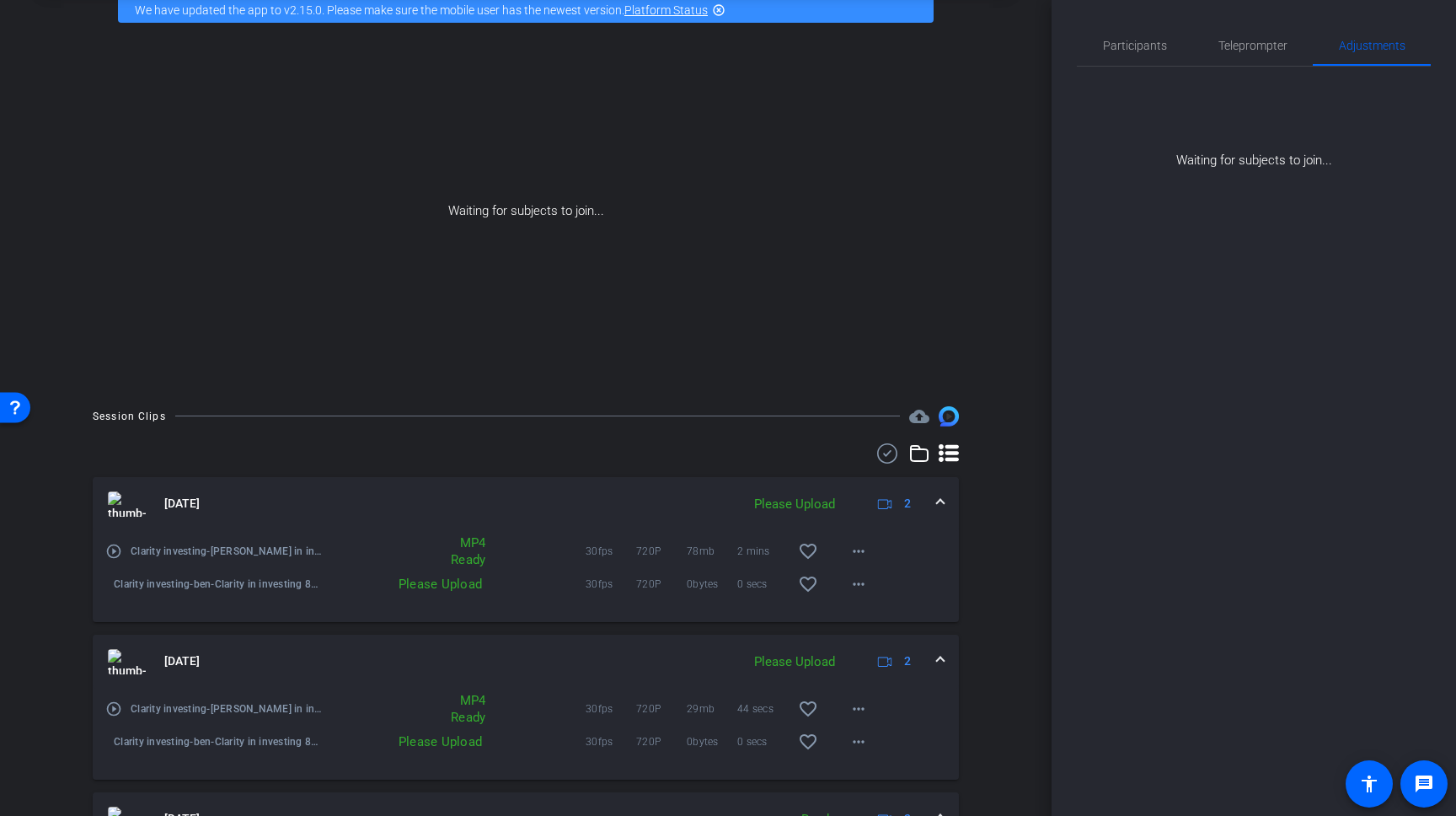
scroll to position [175, 0]
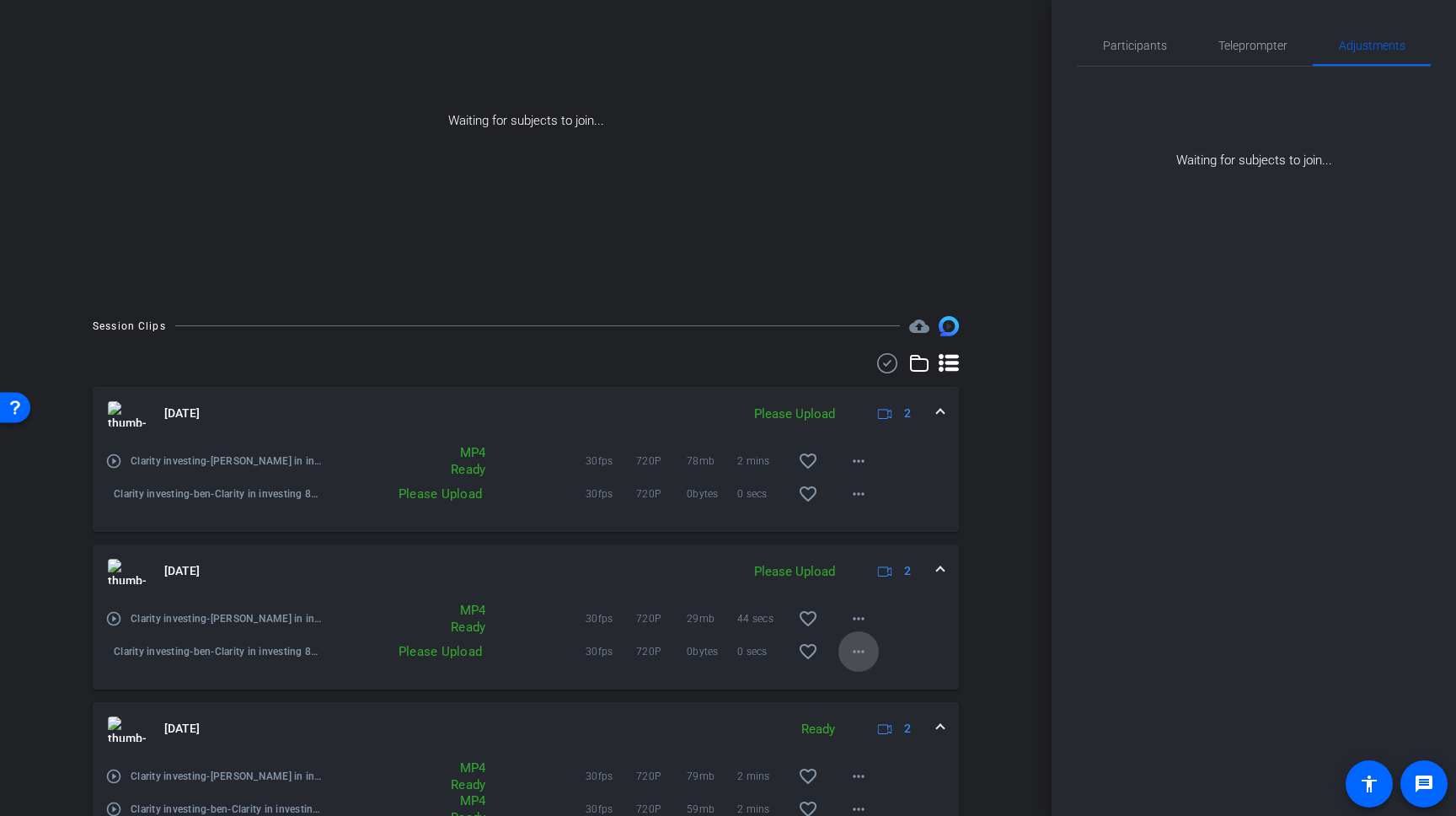
click at [866, 659] on mat-icon "more_horiz" at bounding box center [858, 651] width 20 height 20
click at [868, 678] on span "Upload" at bounding box center [886, 686] width 67 height 20
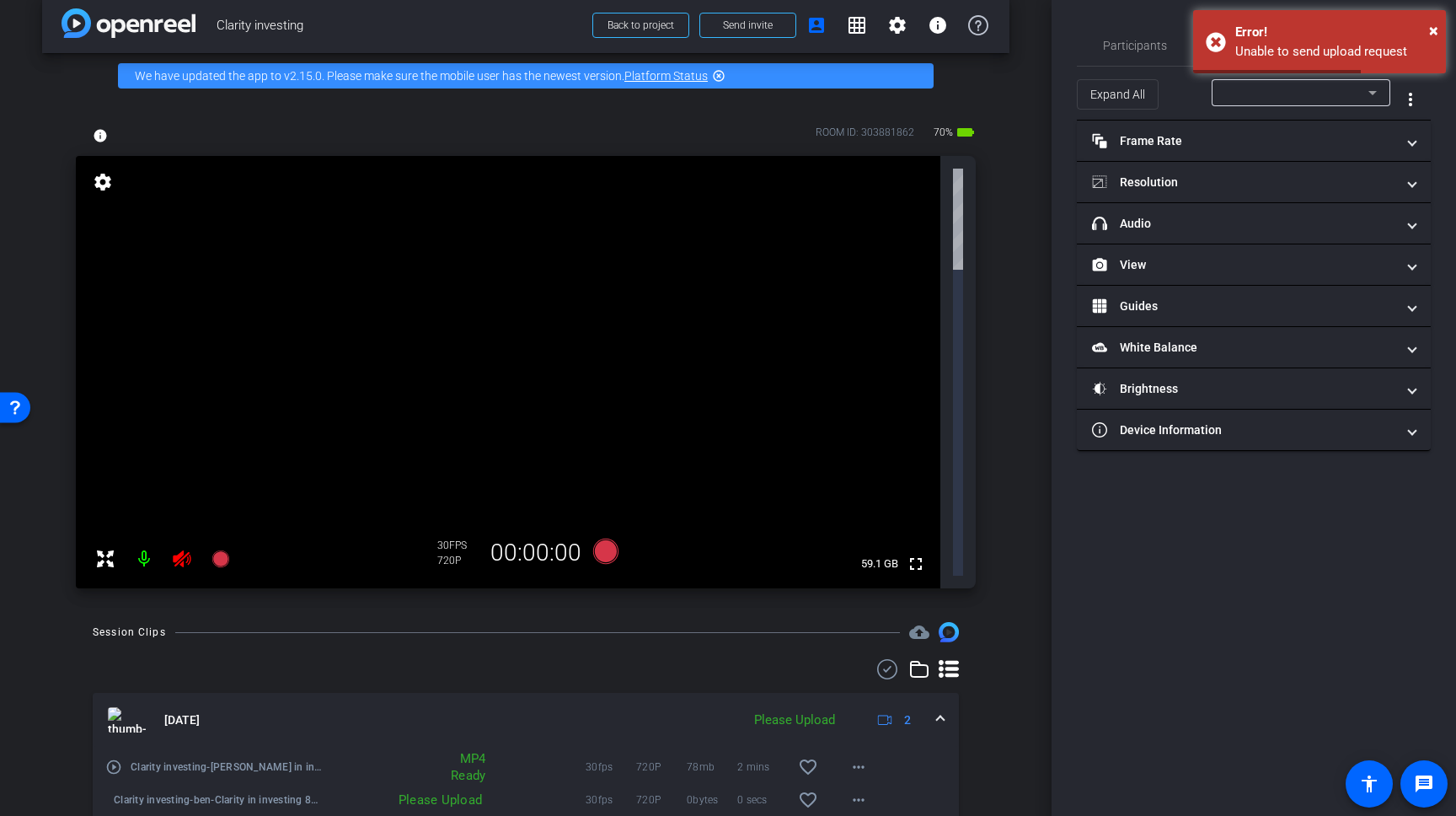
scroll to position [379, 0]
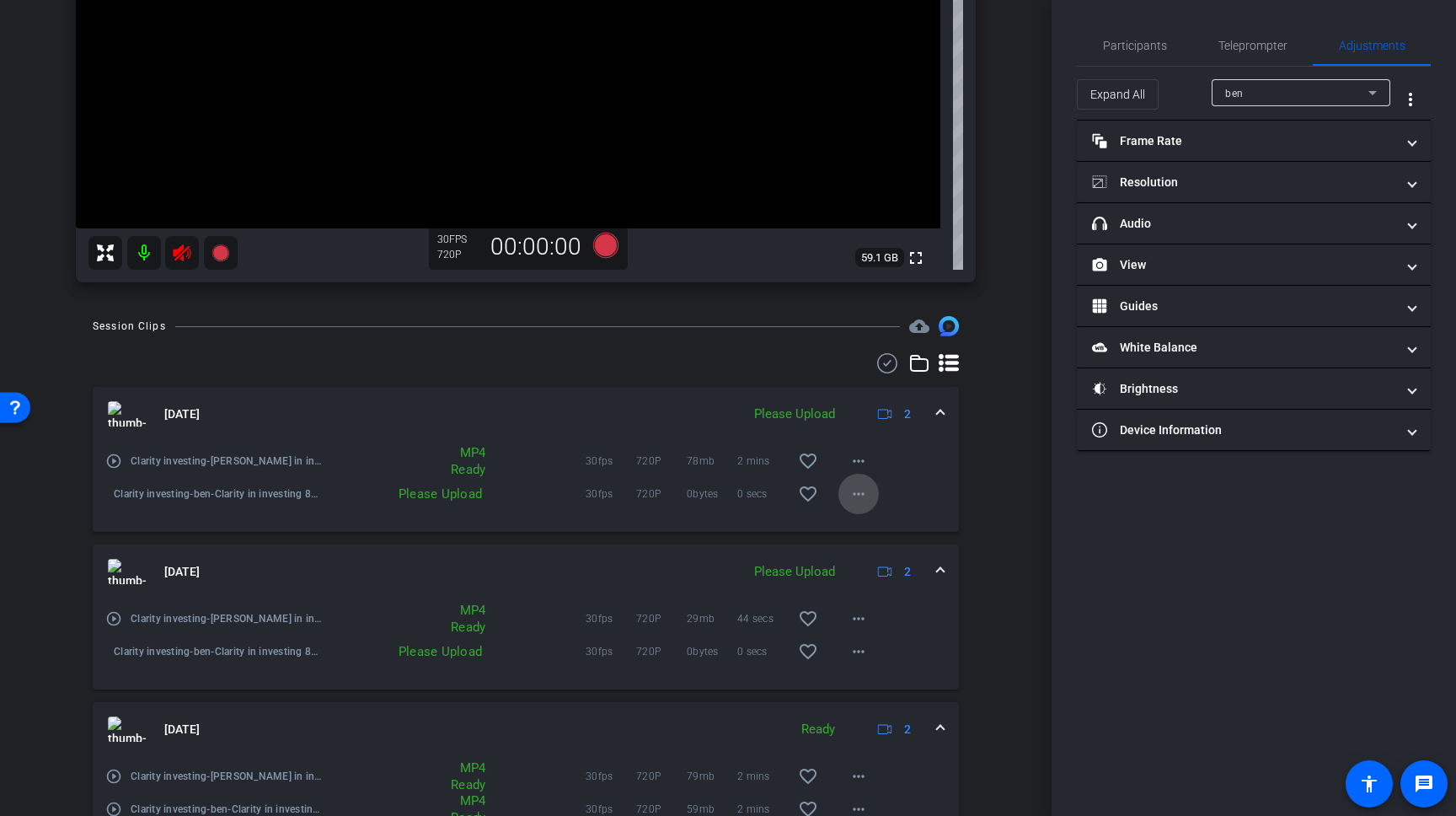
click at [875, 481] on span at bounding box center [858, 494] width 41 height 41
click at [867, 526] on span "Upload" at bounding box center [886, 528] width 67 height 20
click at [864, 642] on mat-icon "more_horiz" at bounding box center [858, 651] width 20 height 20
click at [866, 690] on span "Upload" at bounding box center [886, 686] width 67 height 20
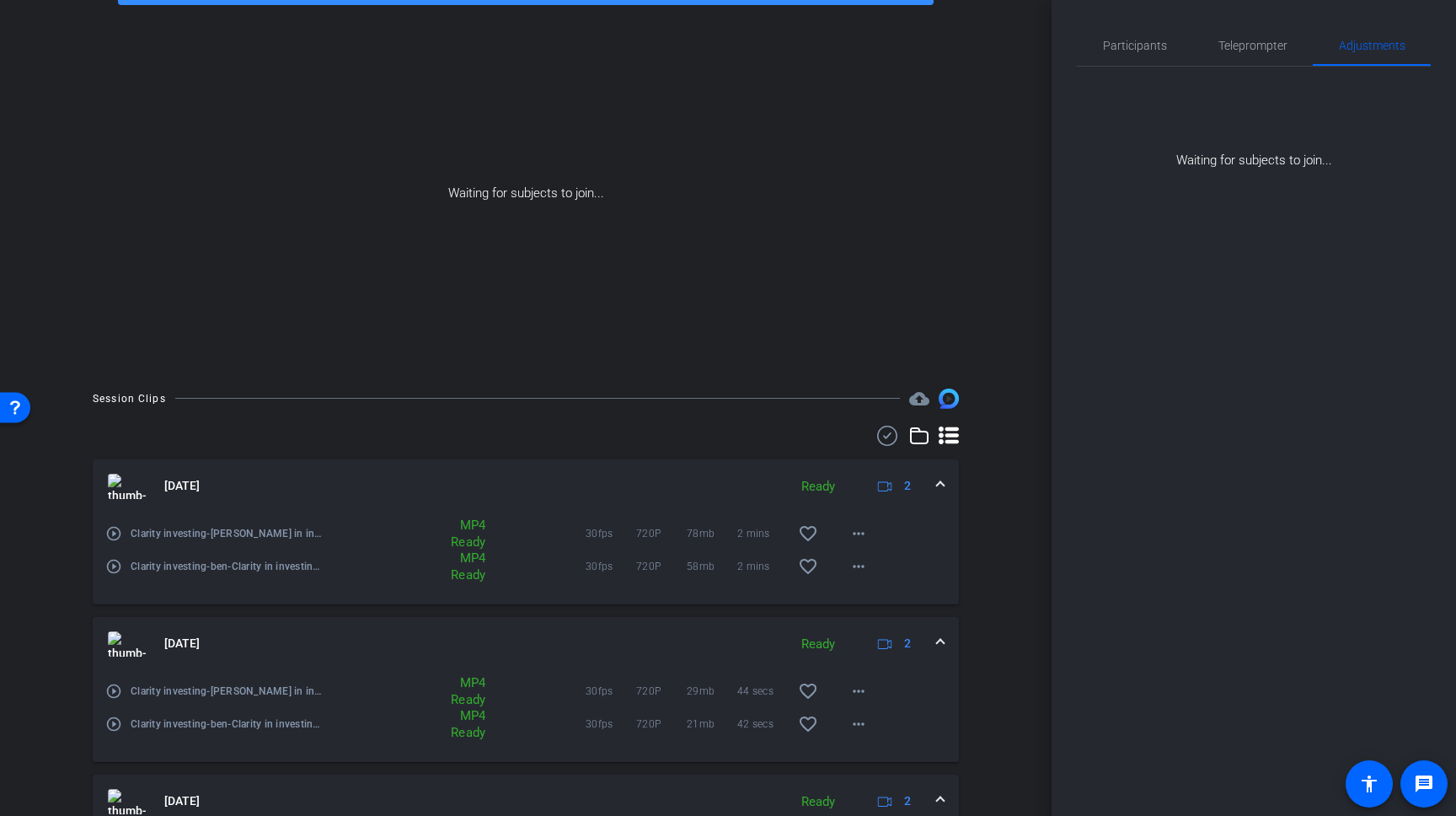
scroll to position [0, 0]
